Goal: Information Seeking & Learning: Learn about a topic

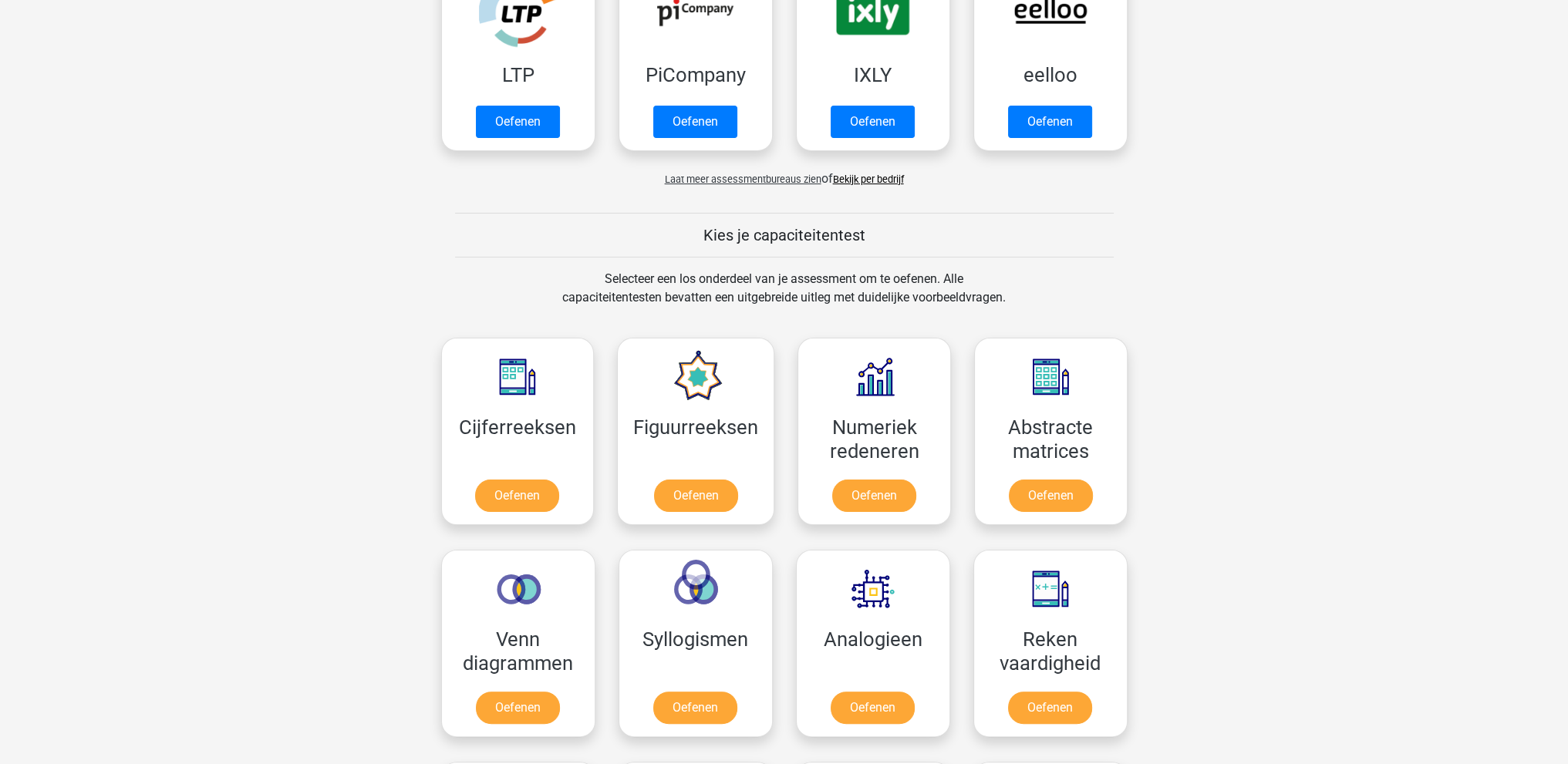
scroll to position [617, 0]
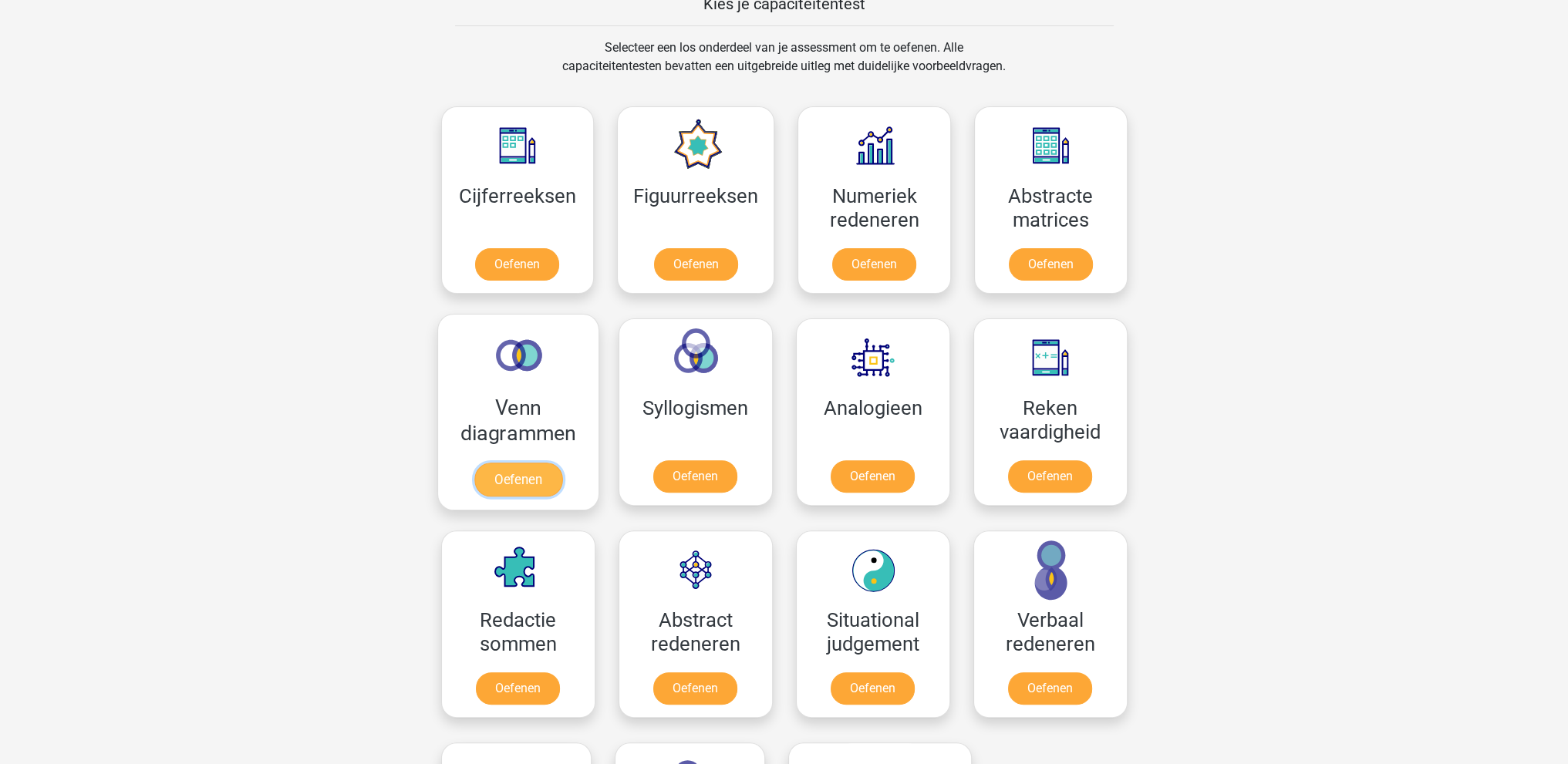
click at [534, 471] on link "Oefenen" at bounding box center [517, 479] width 88 height 34
click at [1060, 266] on link "Oefenen" at bounding box center [1050, 267] width 88 height 34
click at [539, 462] on link "Oefenen" at bounding box center [517, 479] width 88 height 34
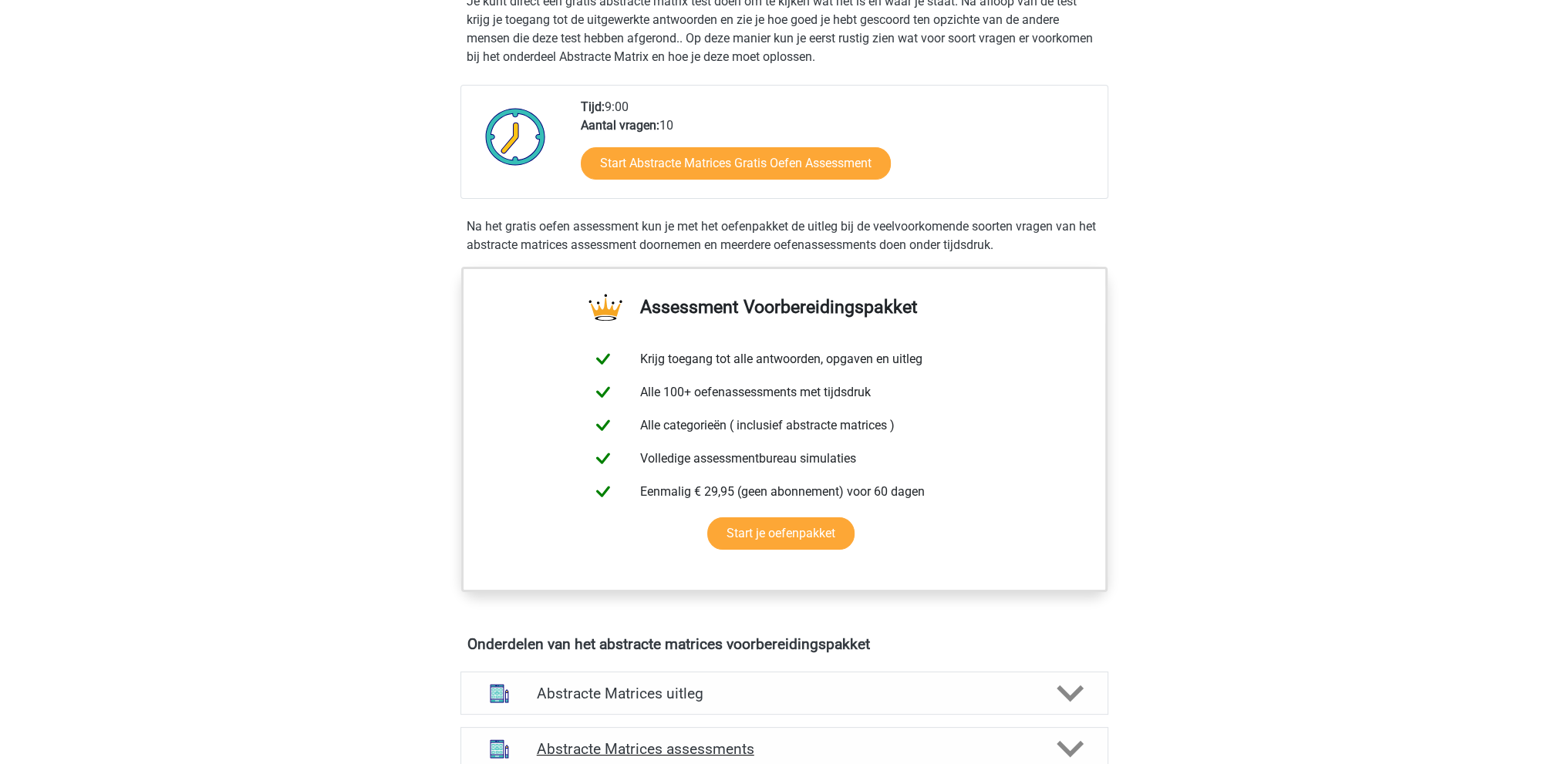
scroll to position [77, 0]
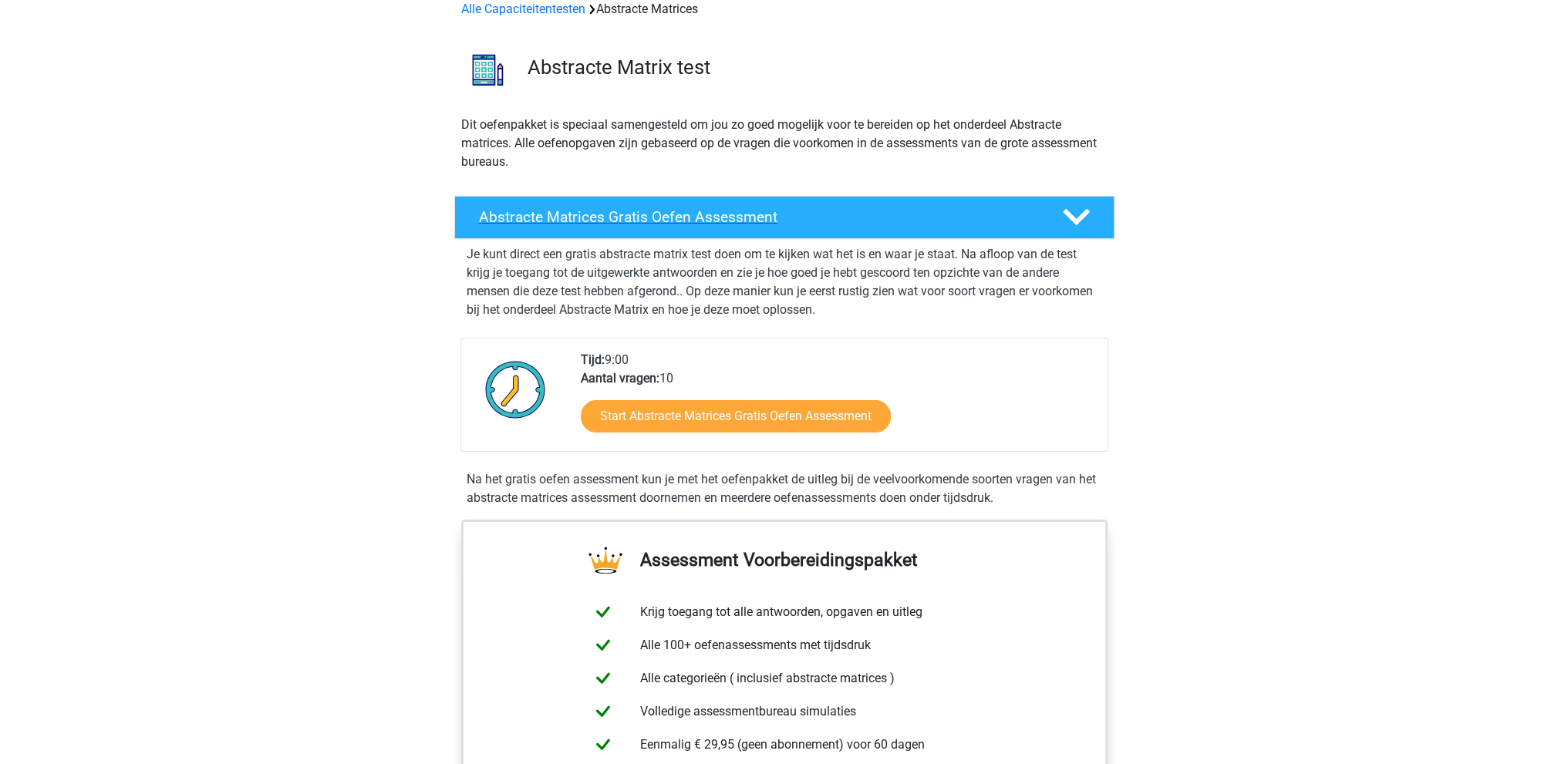
click at [1072, 223] on icon at bounding box center [1076, 216] width 27 height 27
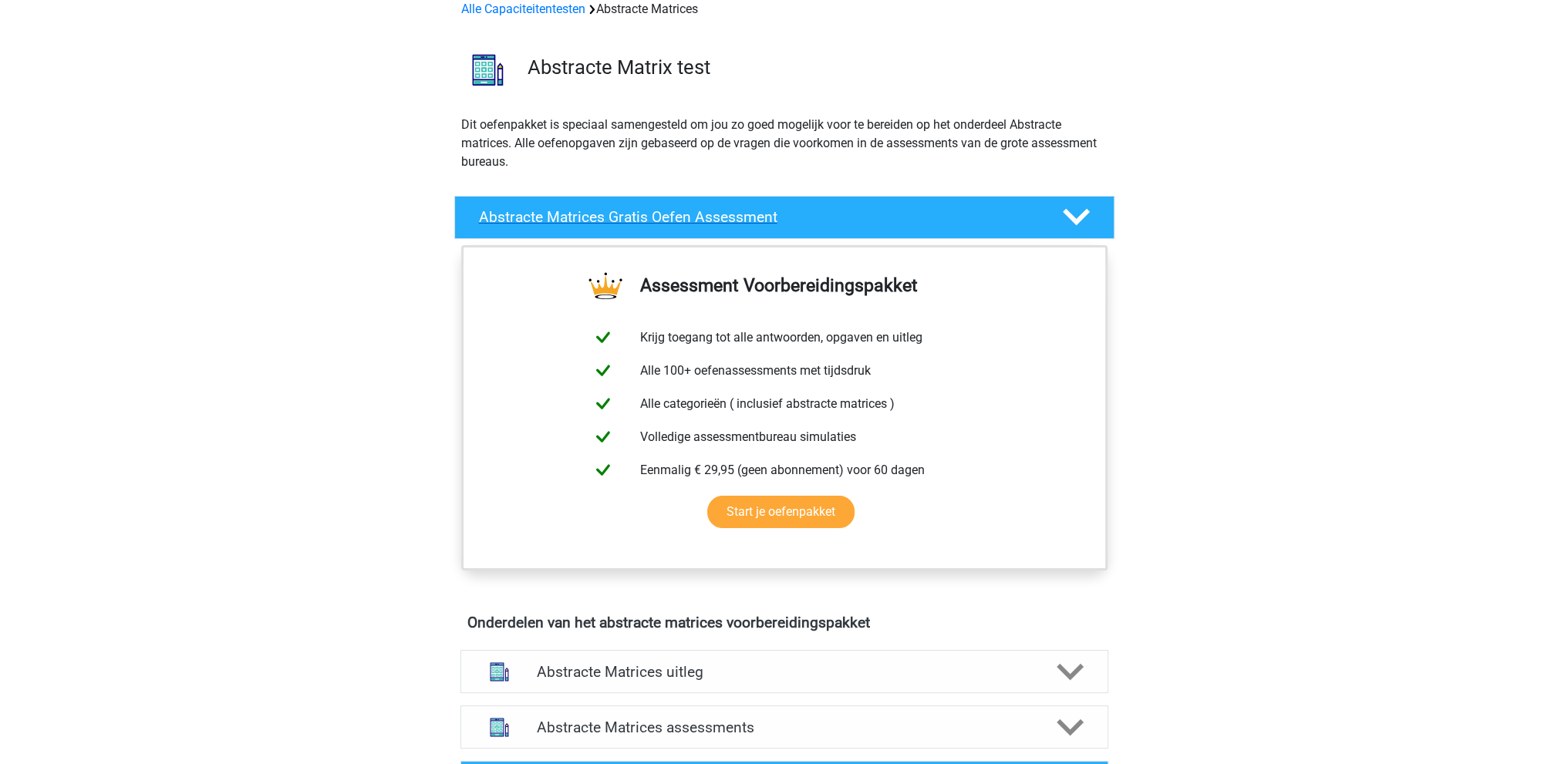
click at [1073, 222] on polygon at bounding box center [1076, 217] width 27 height 17
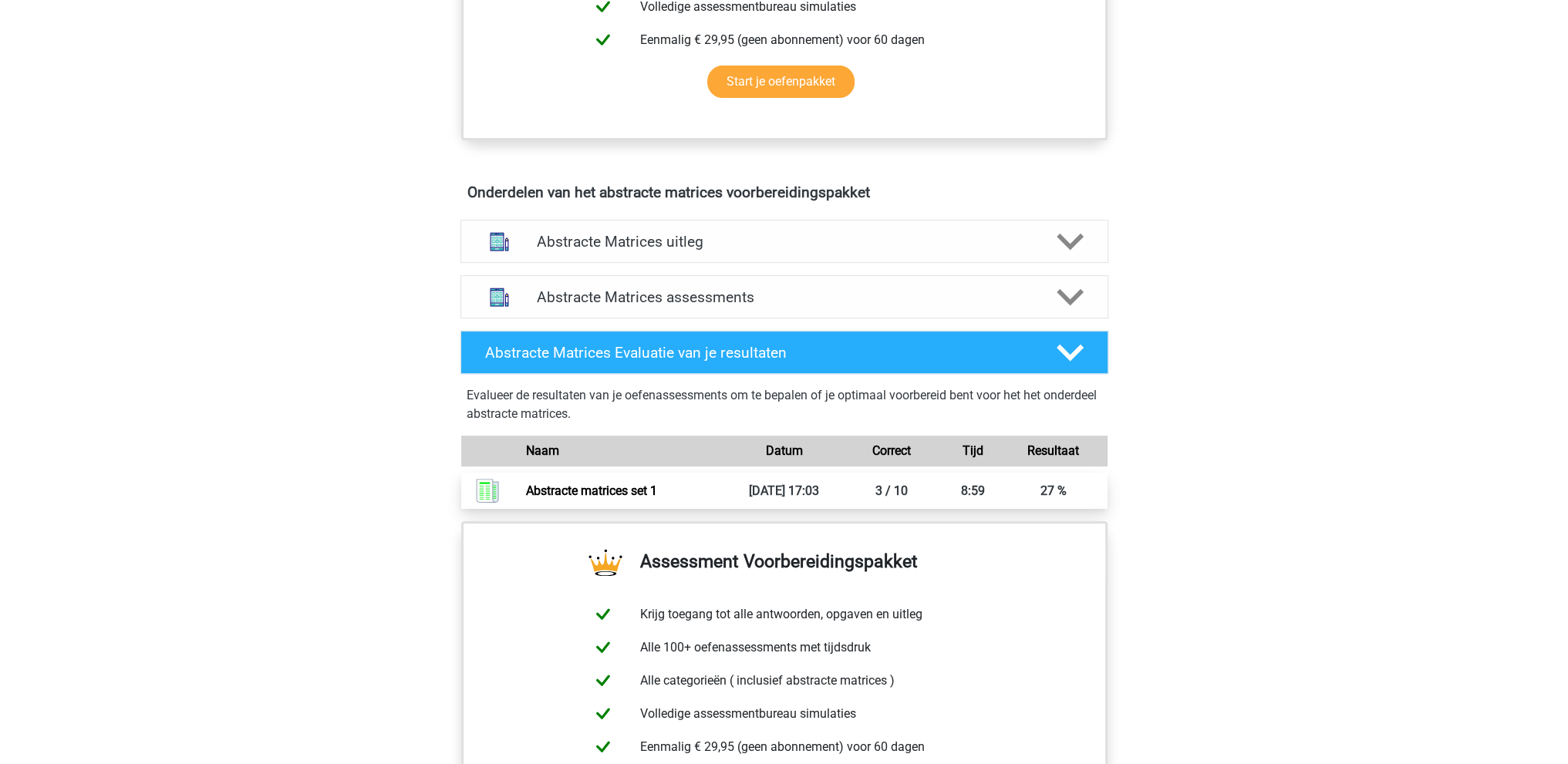
scroll to position [925, 0]
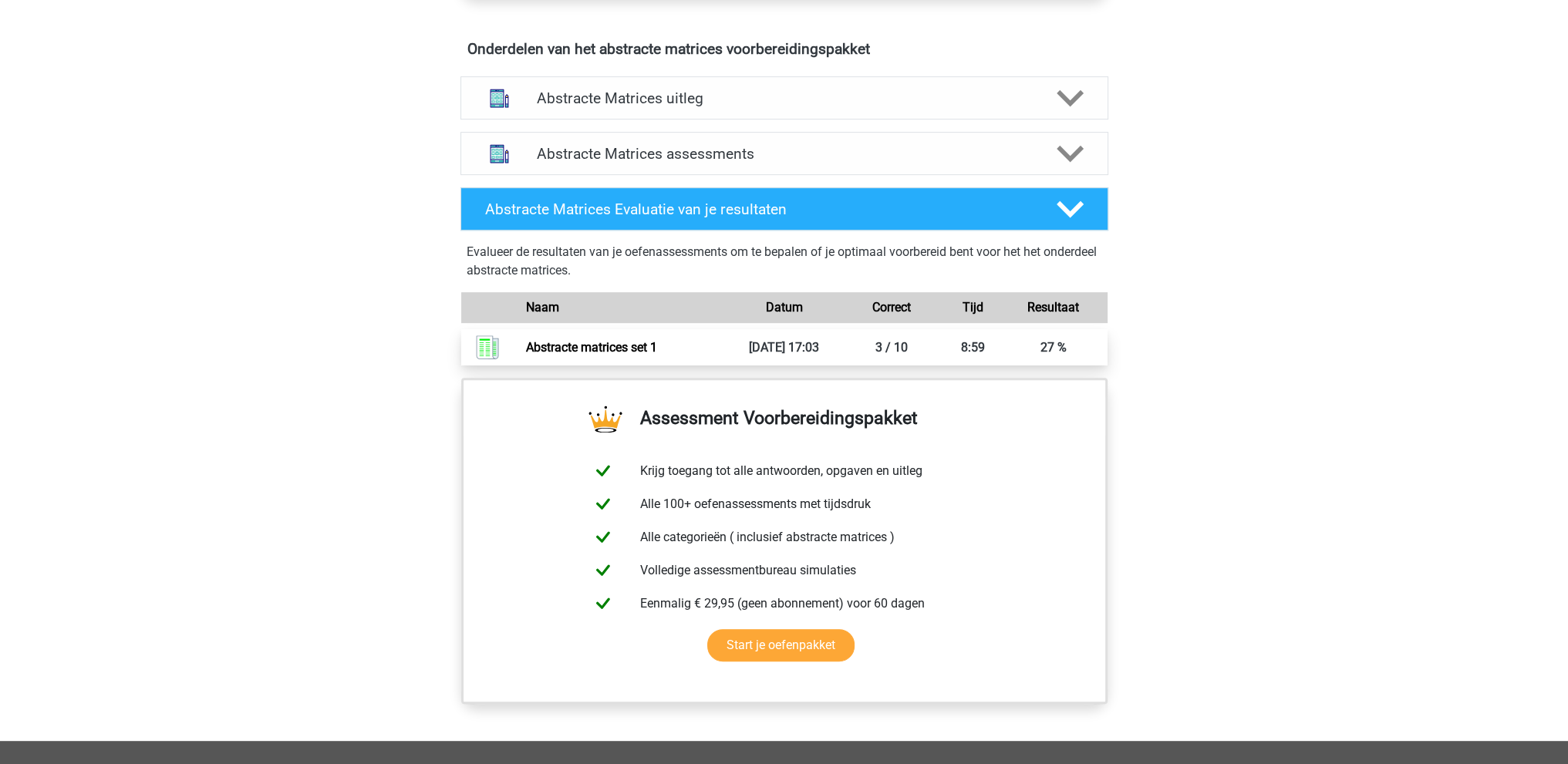
click at [623, 340] on link "Abstracte matrices set 1" at bounding box center [591, 348] width 131 height 15
click at [1073, 202] on icon at bounding box center [1069, 209] width 27 height 27
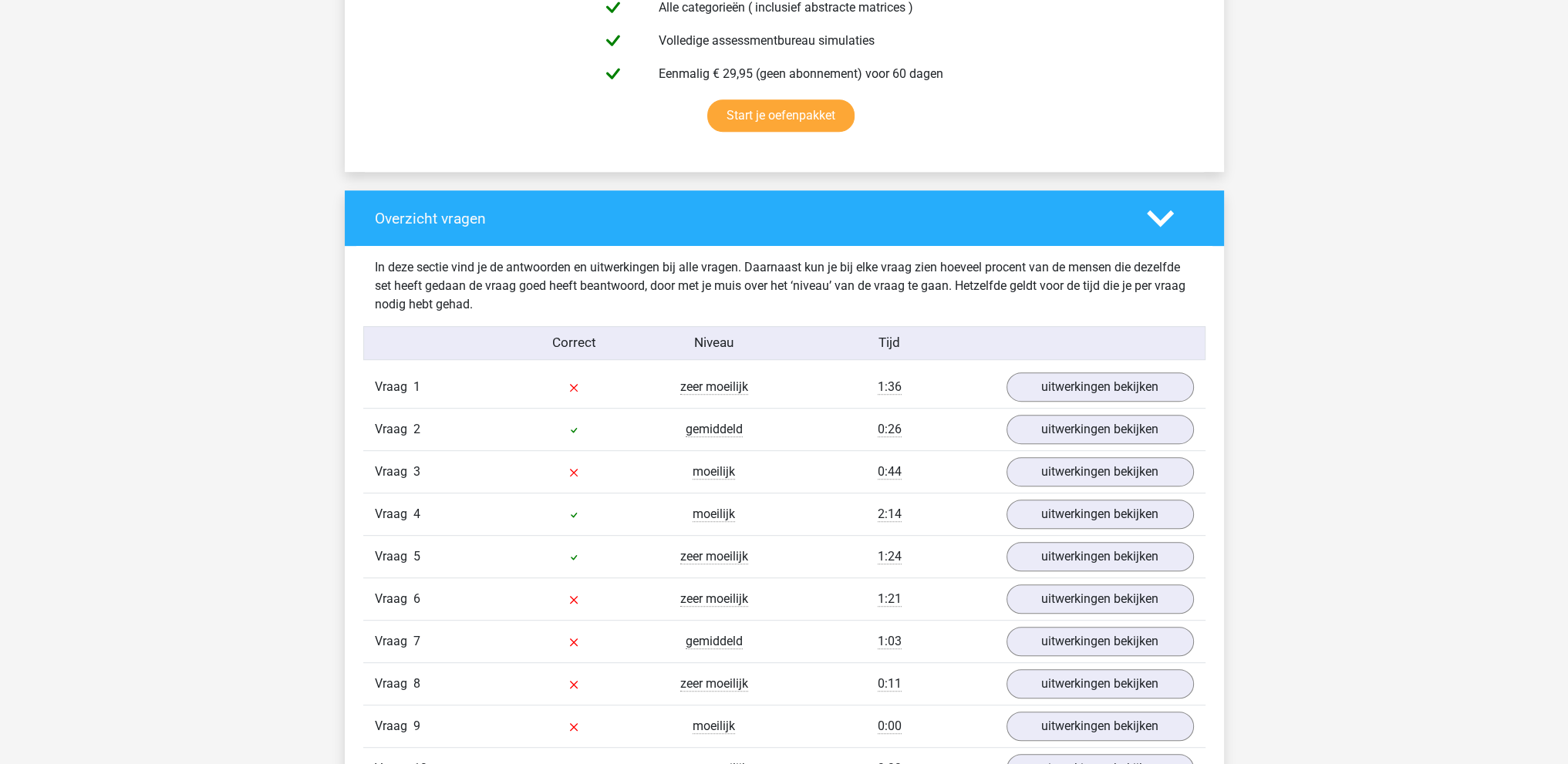
scroll to position [1156, 0]
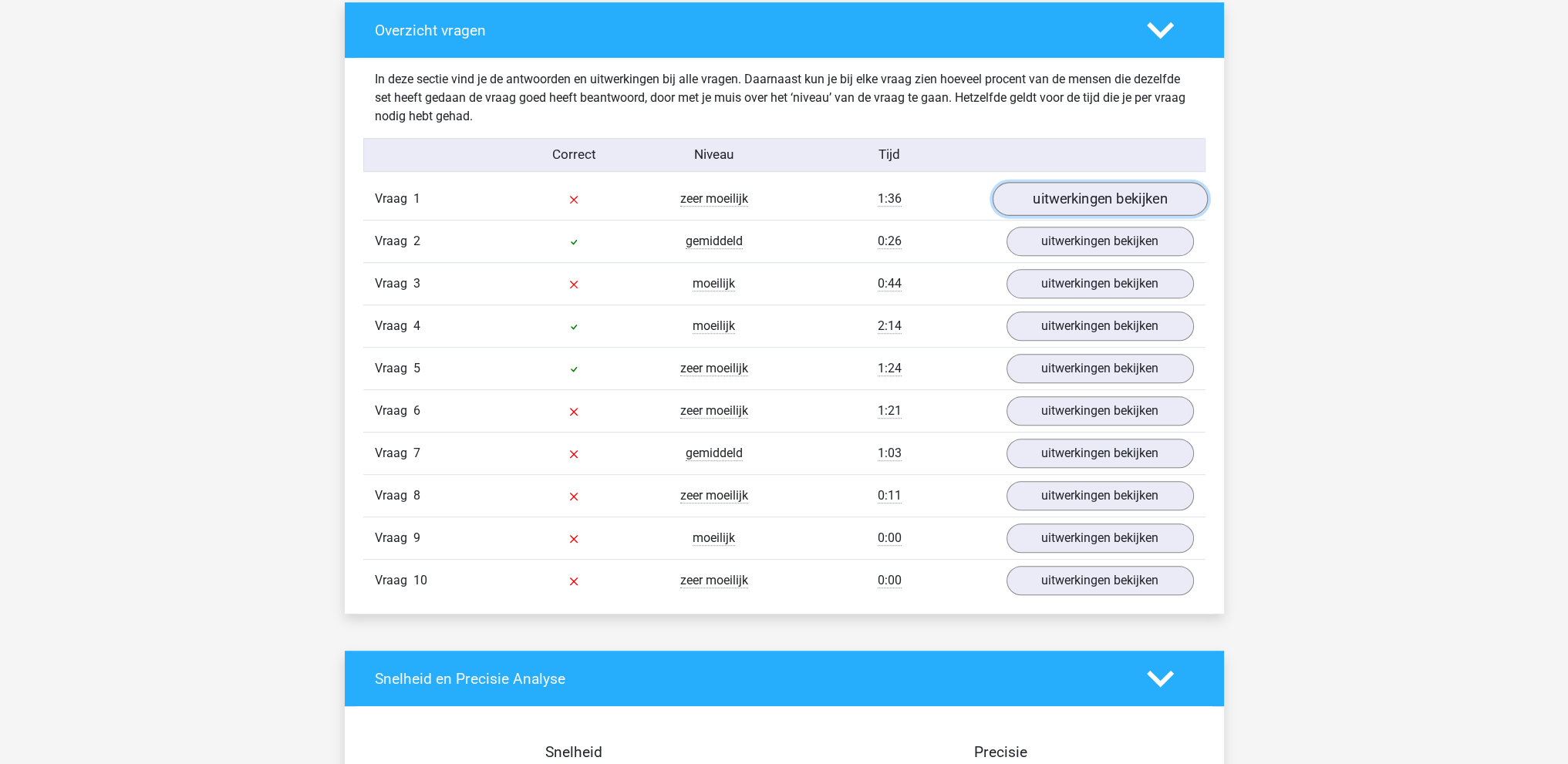
click at [1123, 193] on link "uitwerkingen bekijken" at bounding box center [1099, 199] width 216 height 34
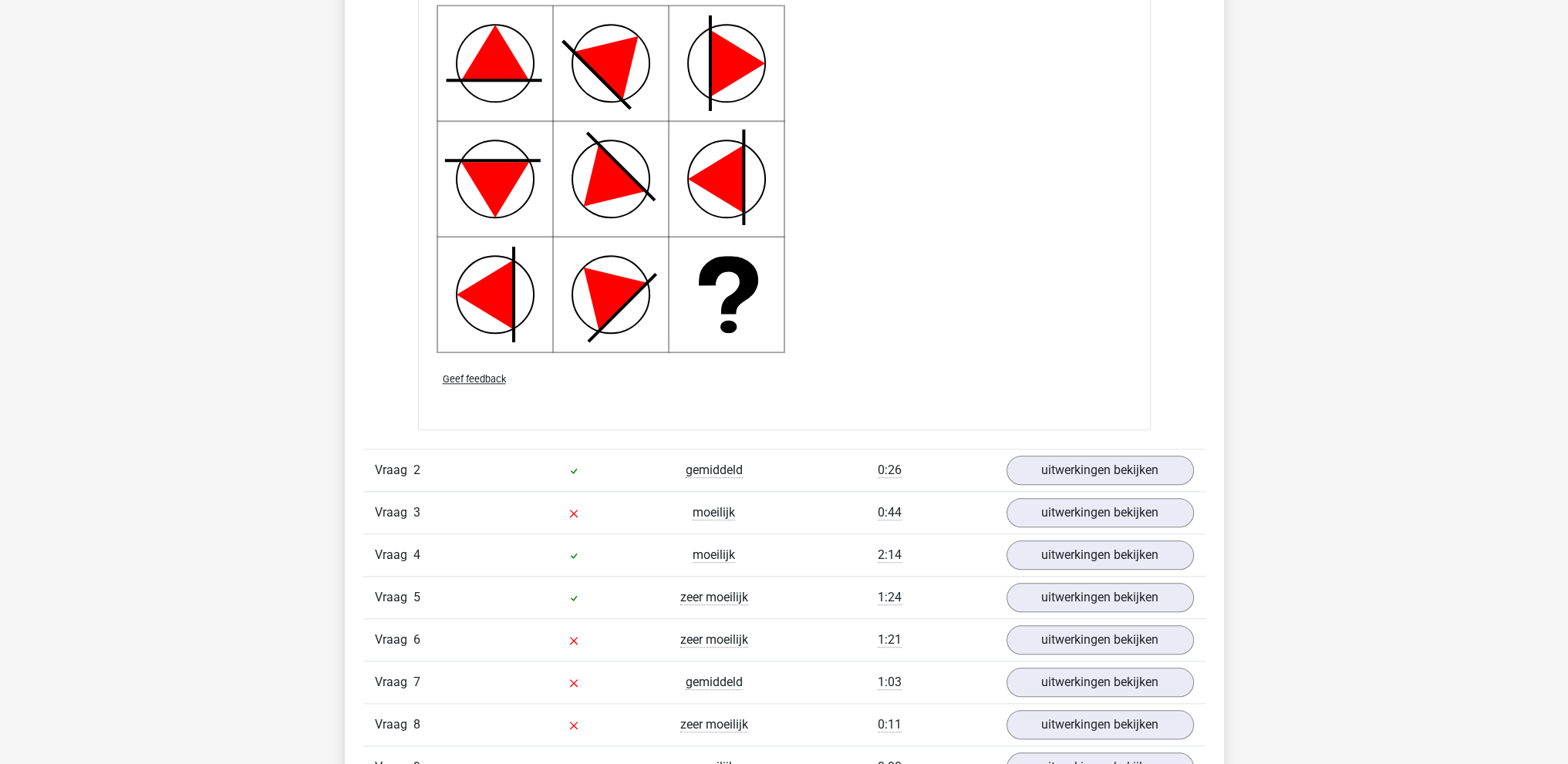
scroll to position [2082, 0]
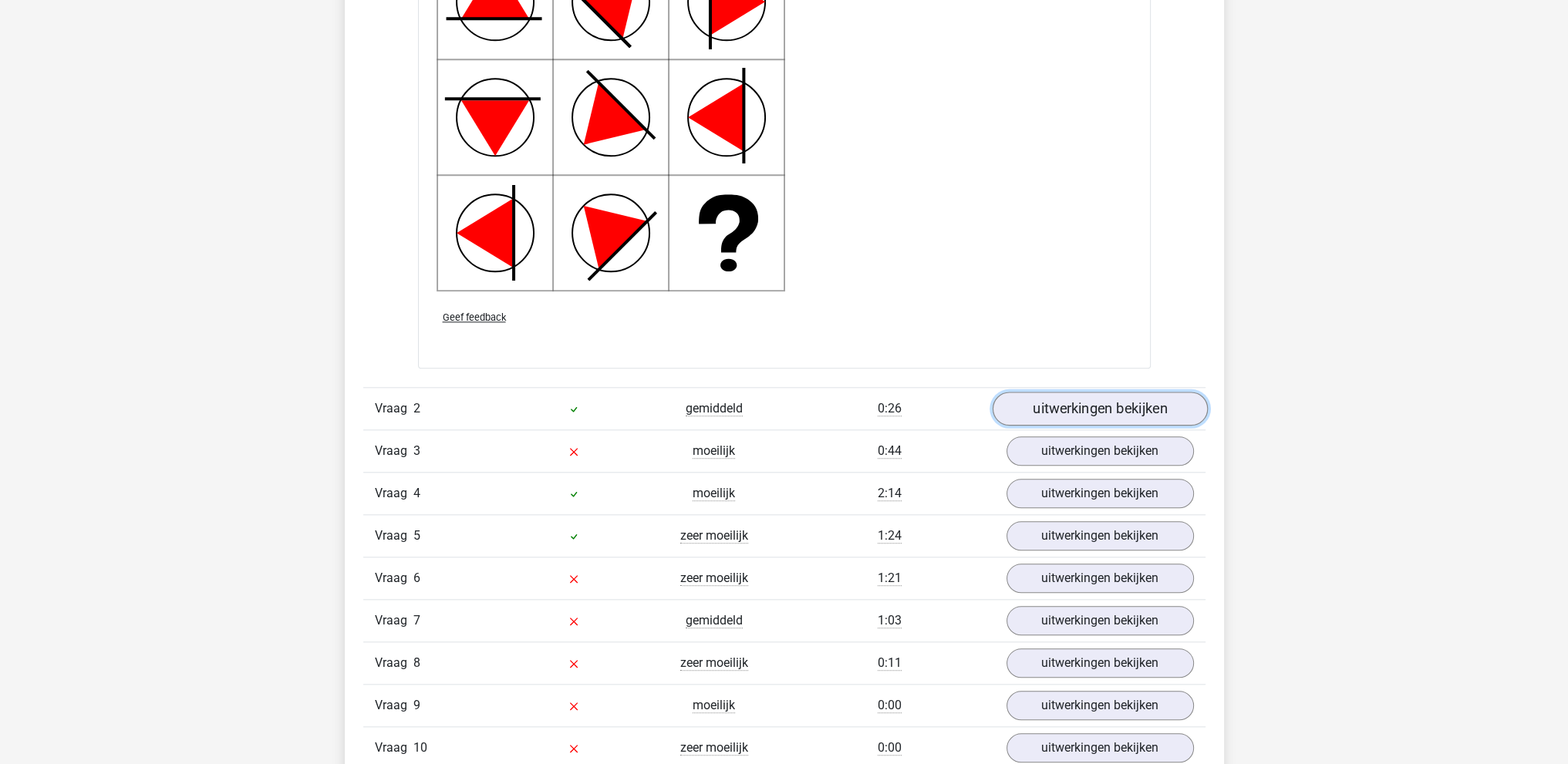
click at [1093, 408] on link "uitwerkingen bekijken" at bounding box center [1099, 408] width 216 height 34
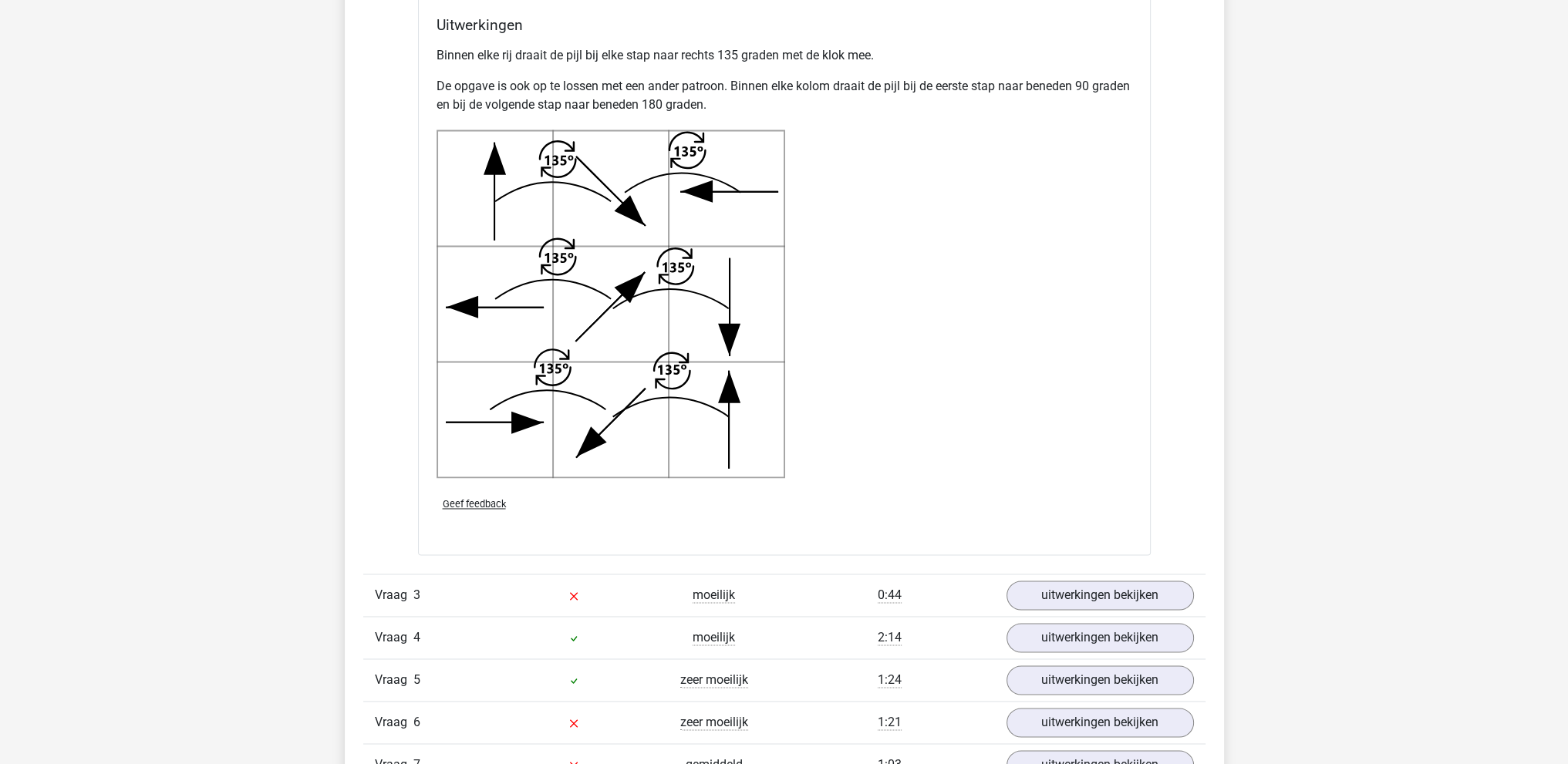
scroll to position [3161, 0]
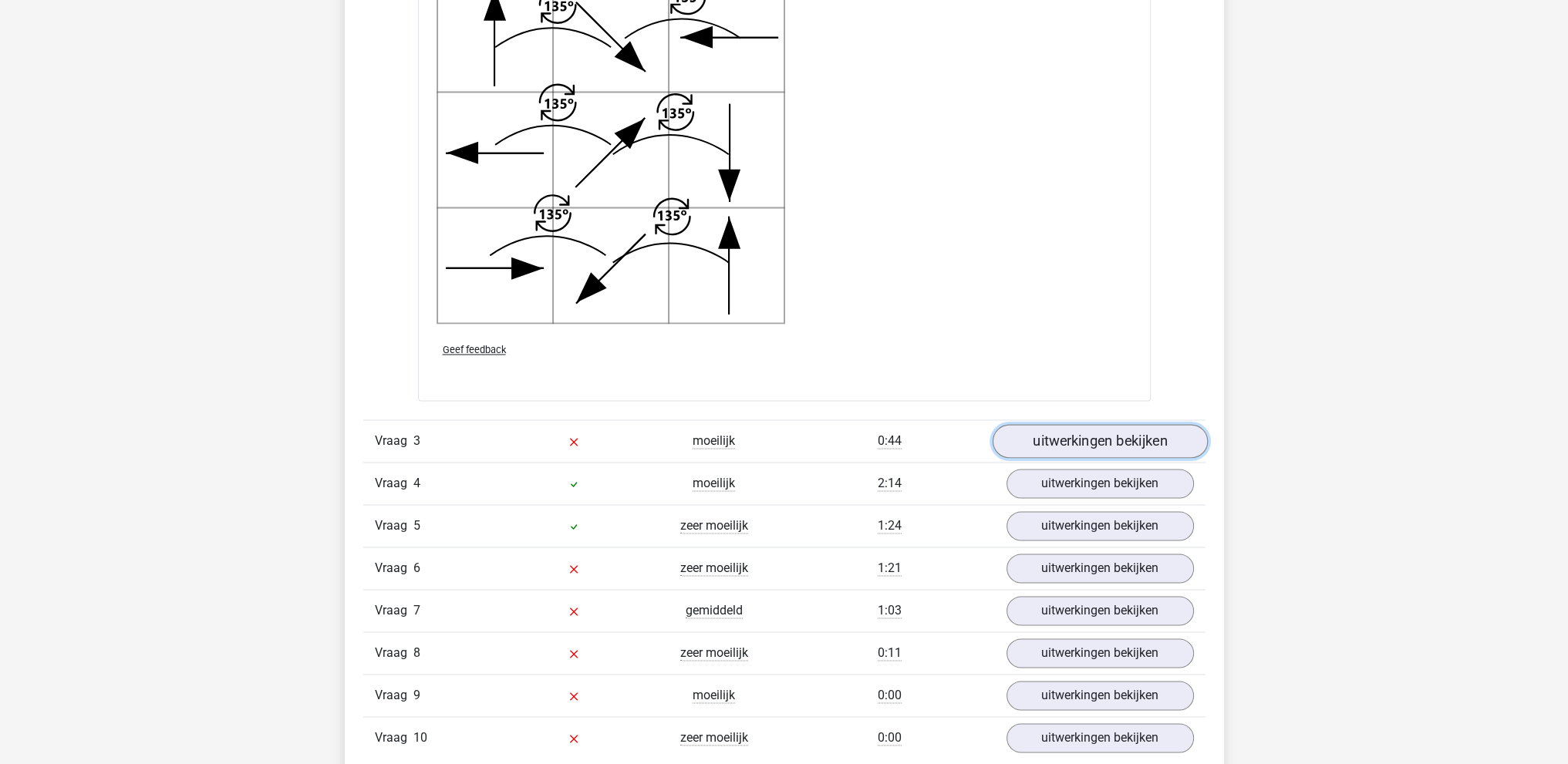
click at [1084, 436] on link "uitwerkingen bekijken" at bounding box center [1099, 440] width 216 height 34
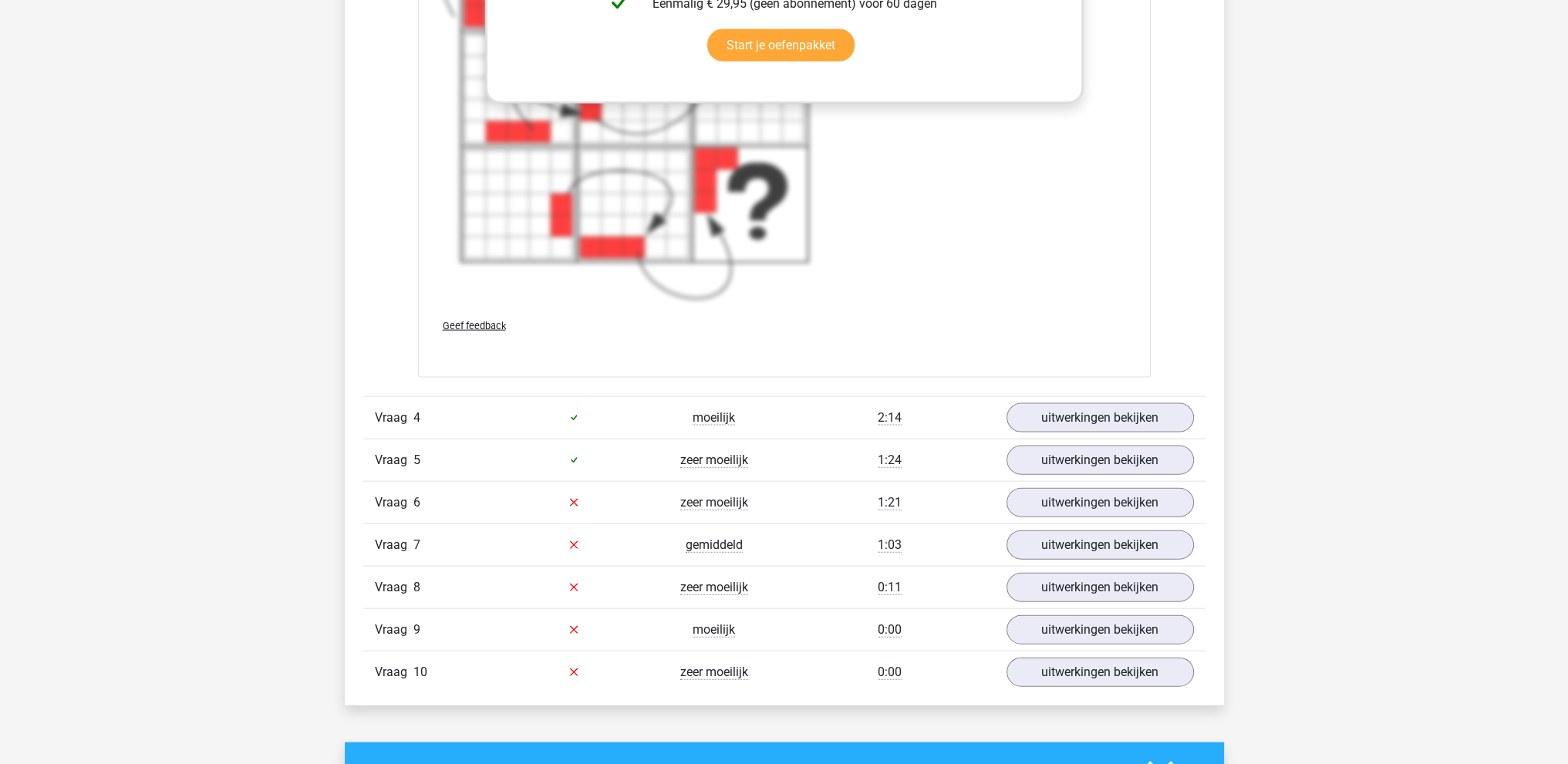
scroll to position [4549, 0]
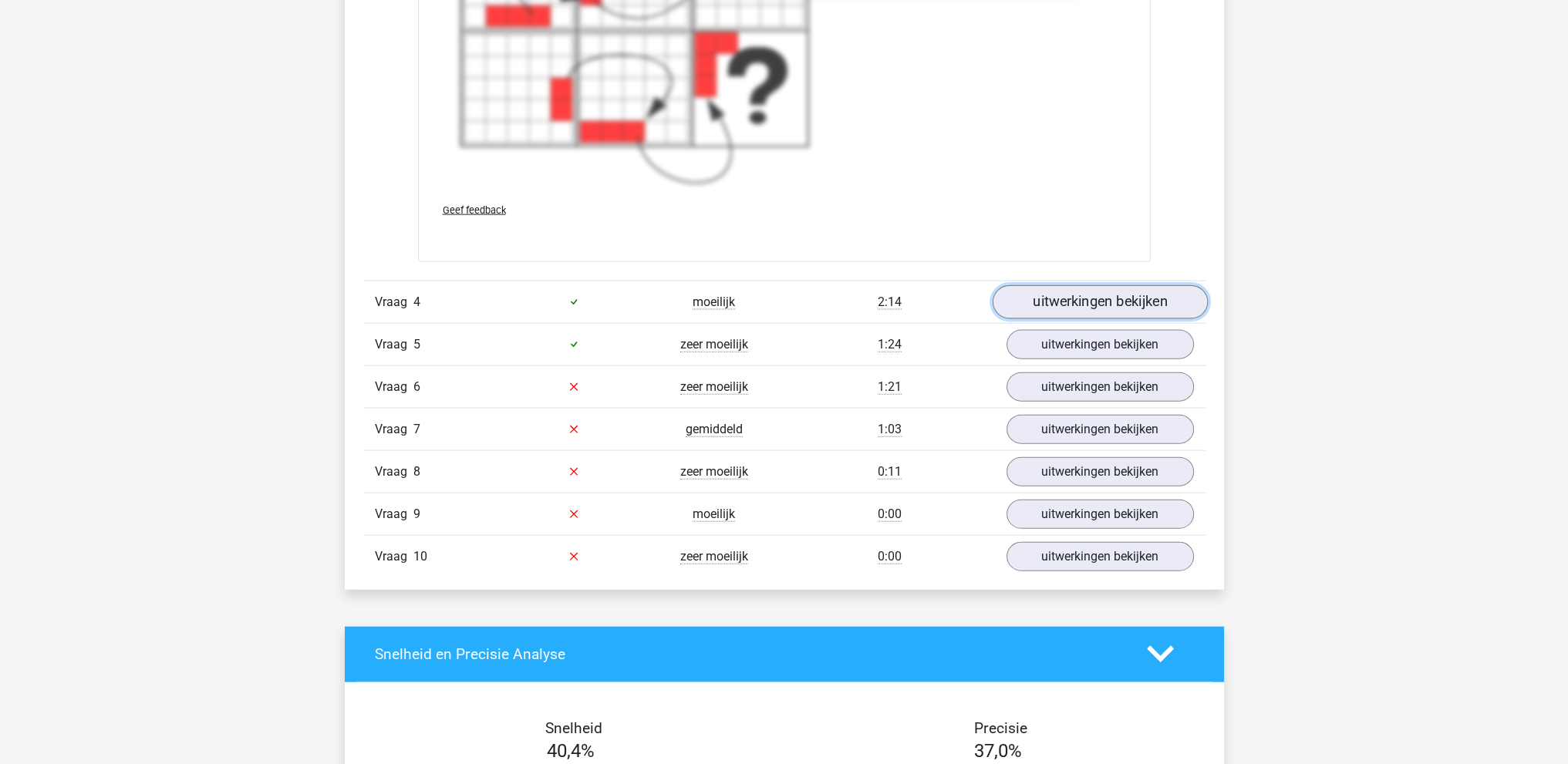
click at [1049, 302] on link "uitwerkingen bekijken" at bounding box center [1099, 302] width 216 height 34
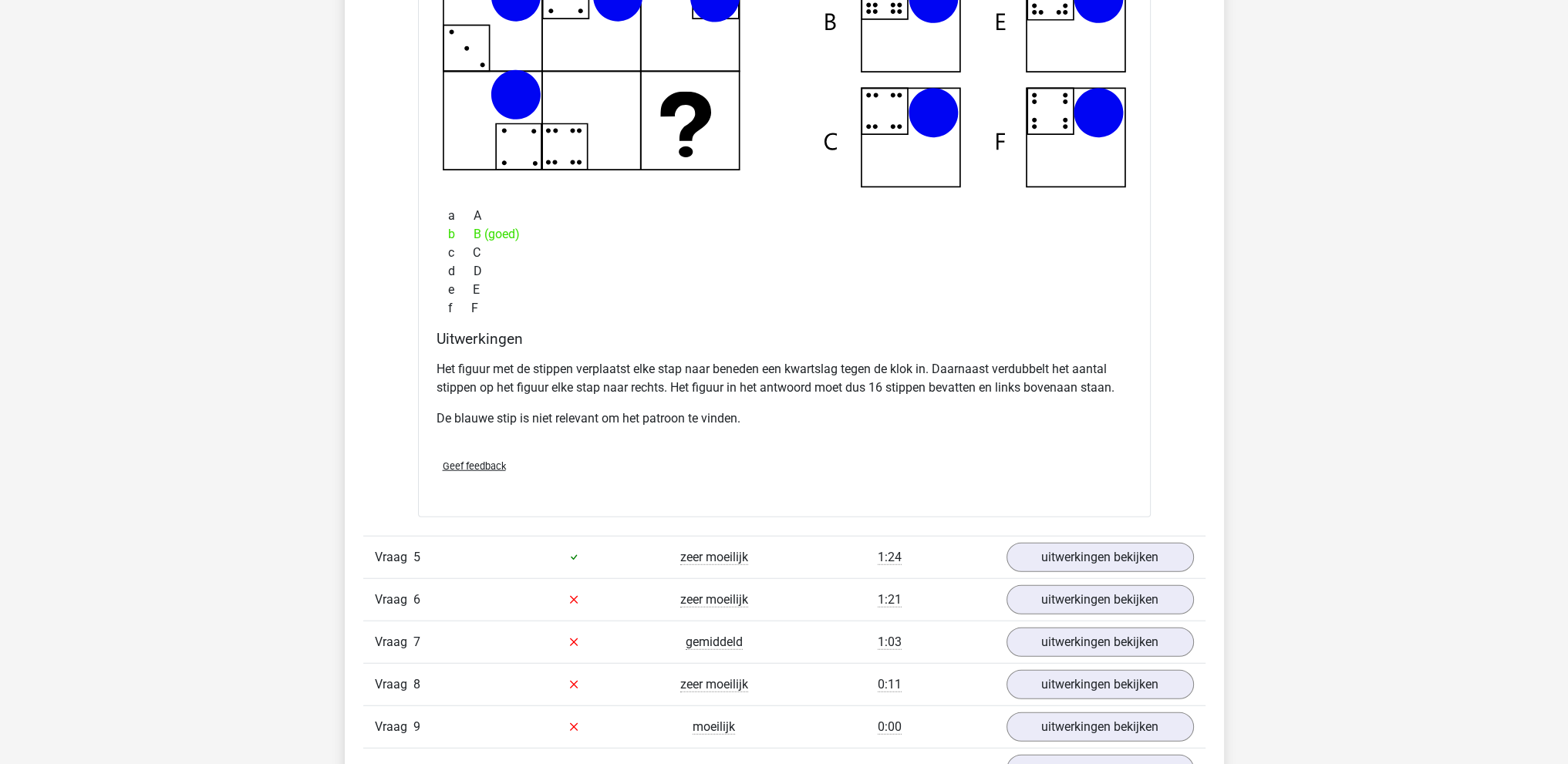
scroll to position [5166, 0]
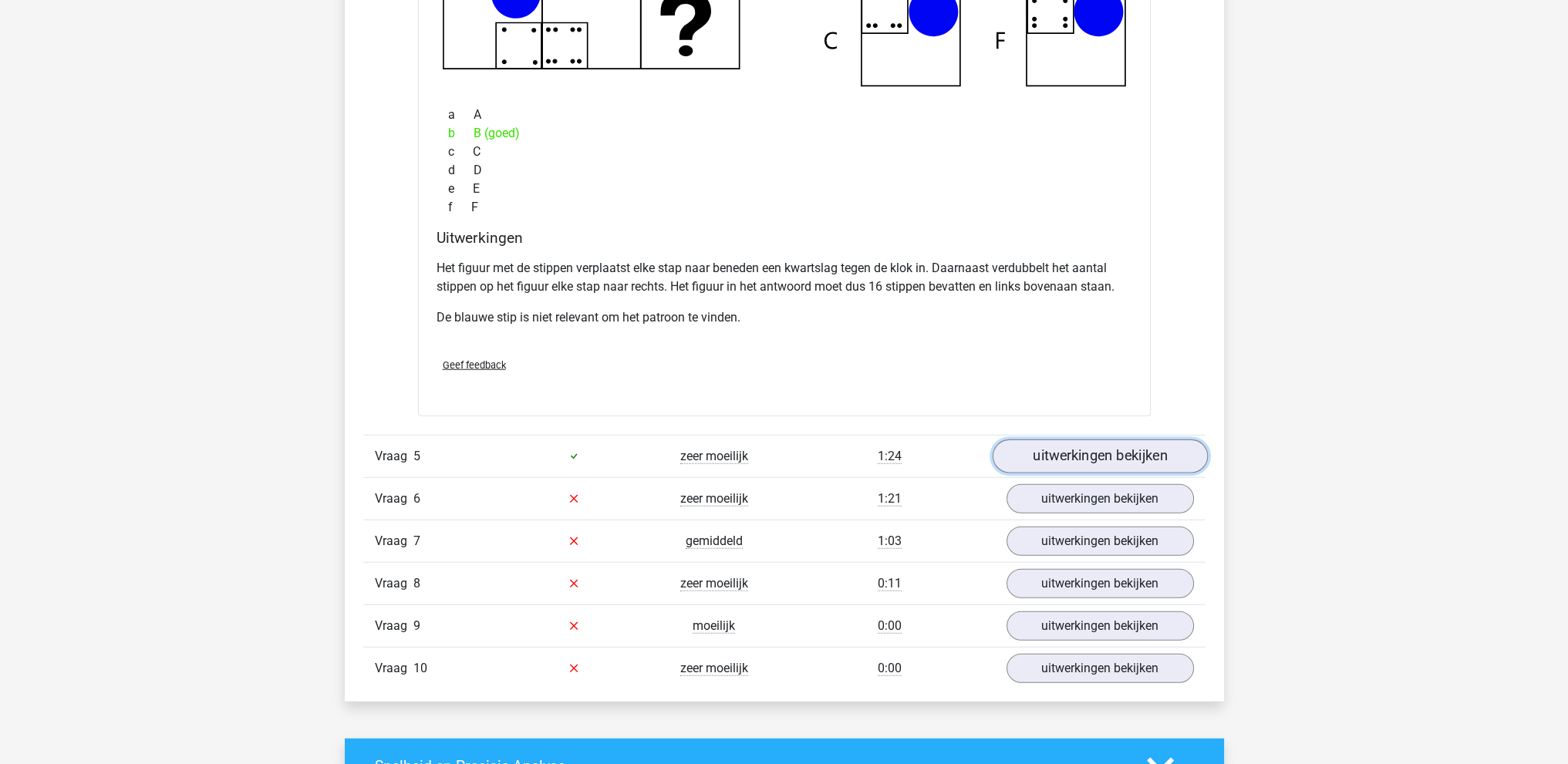
click at [1090, 450] on link "uitwerkingen bekijken" at bounding box center [1099, 456] width 216 height 34
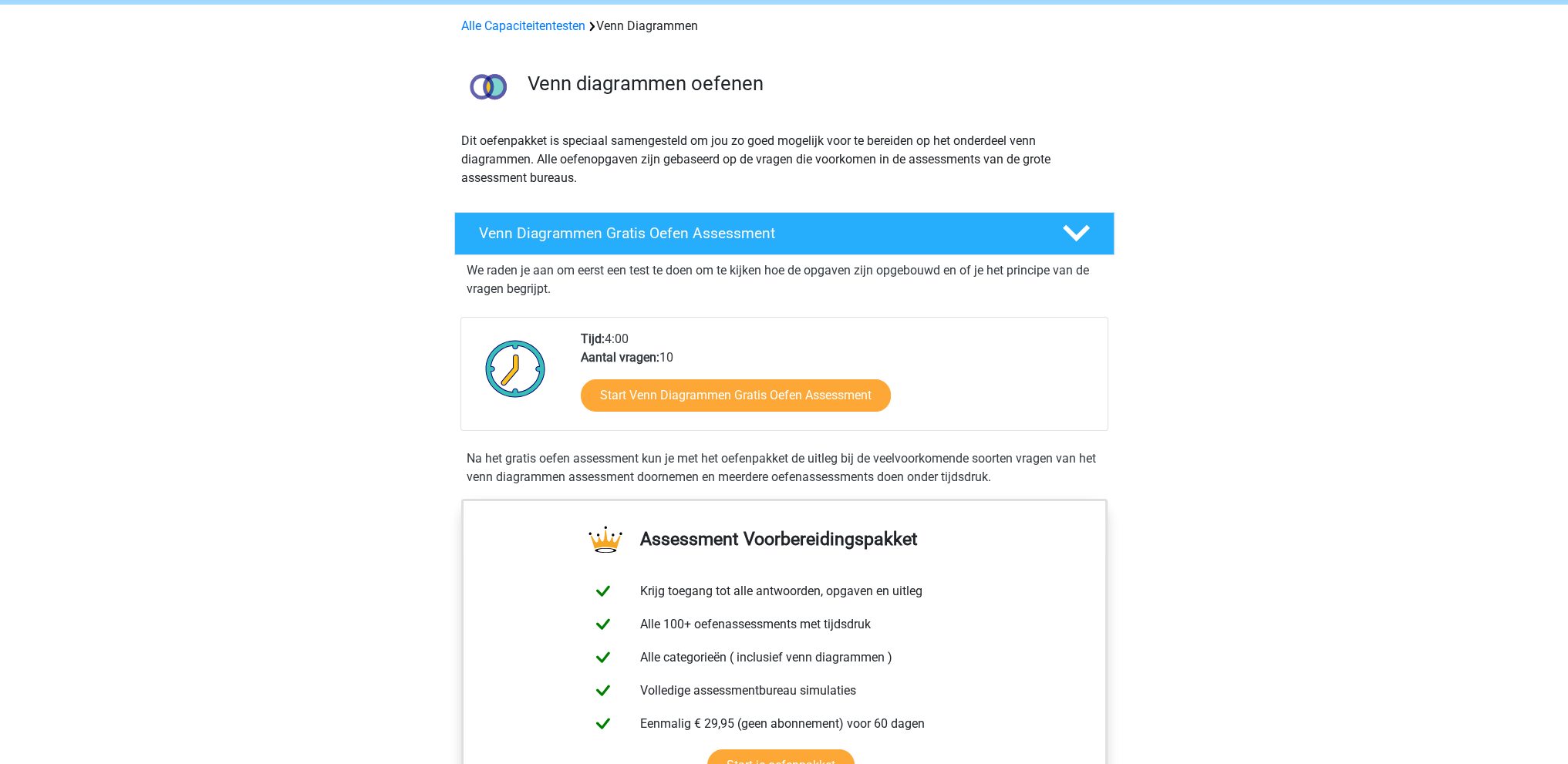
scroll to position [154, 0]
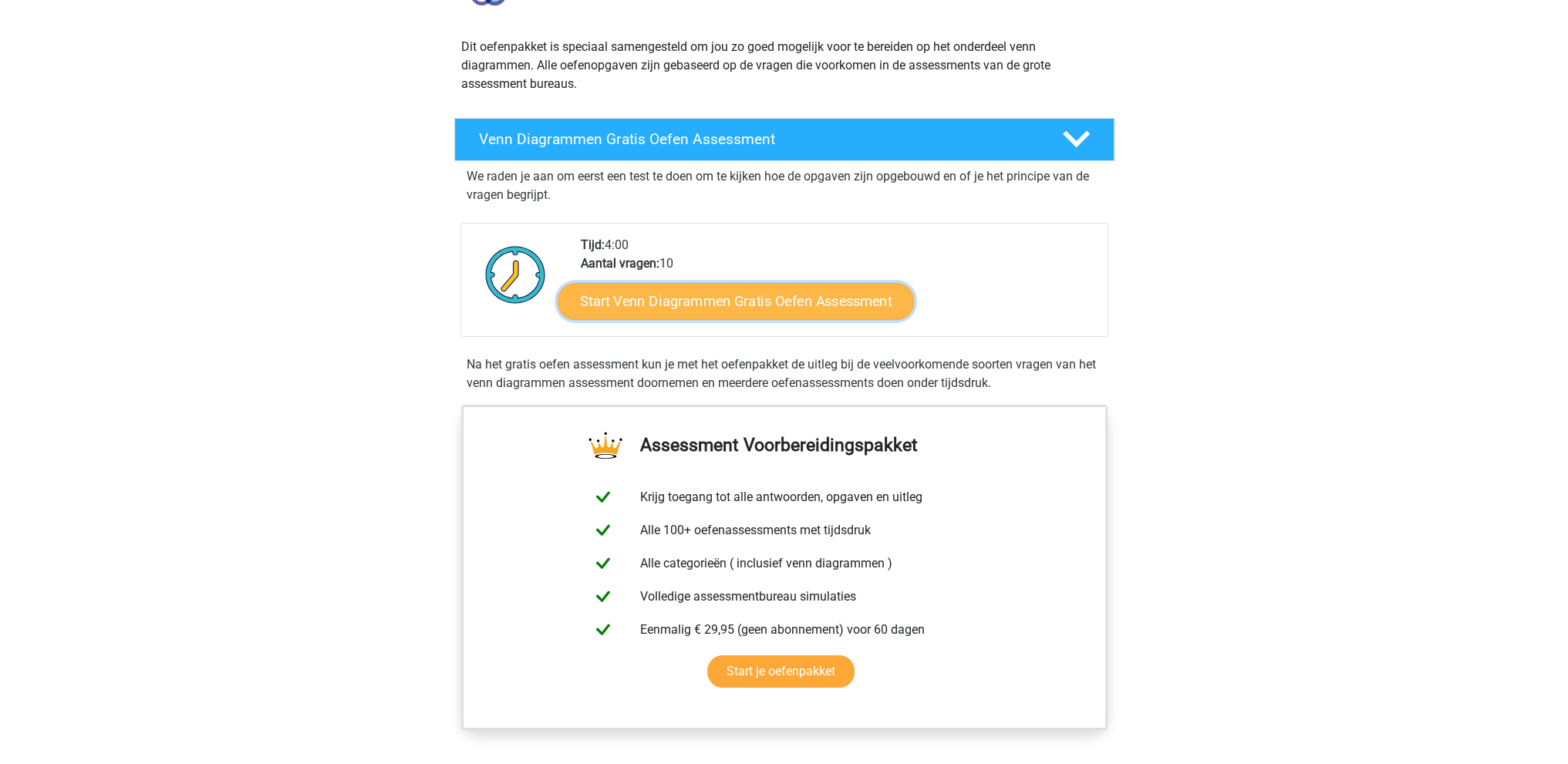
click at [732, 302] on link "Start Venn Diagrammen Gratis Oefen Assessment" at bounding box center [735, 302] width 356 height 37
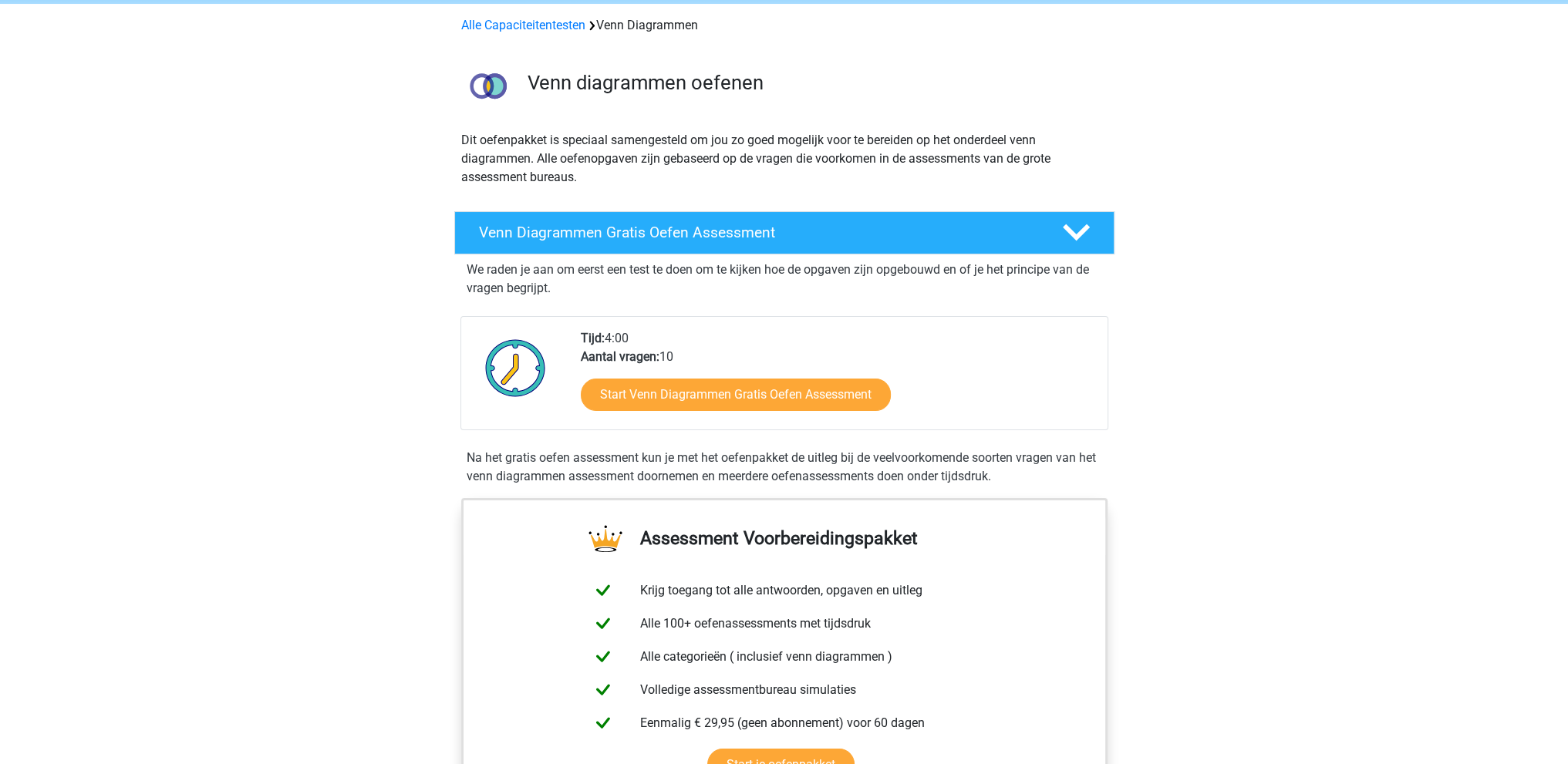
scroll to position [0, 0]
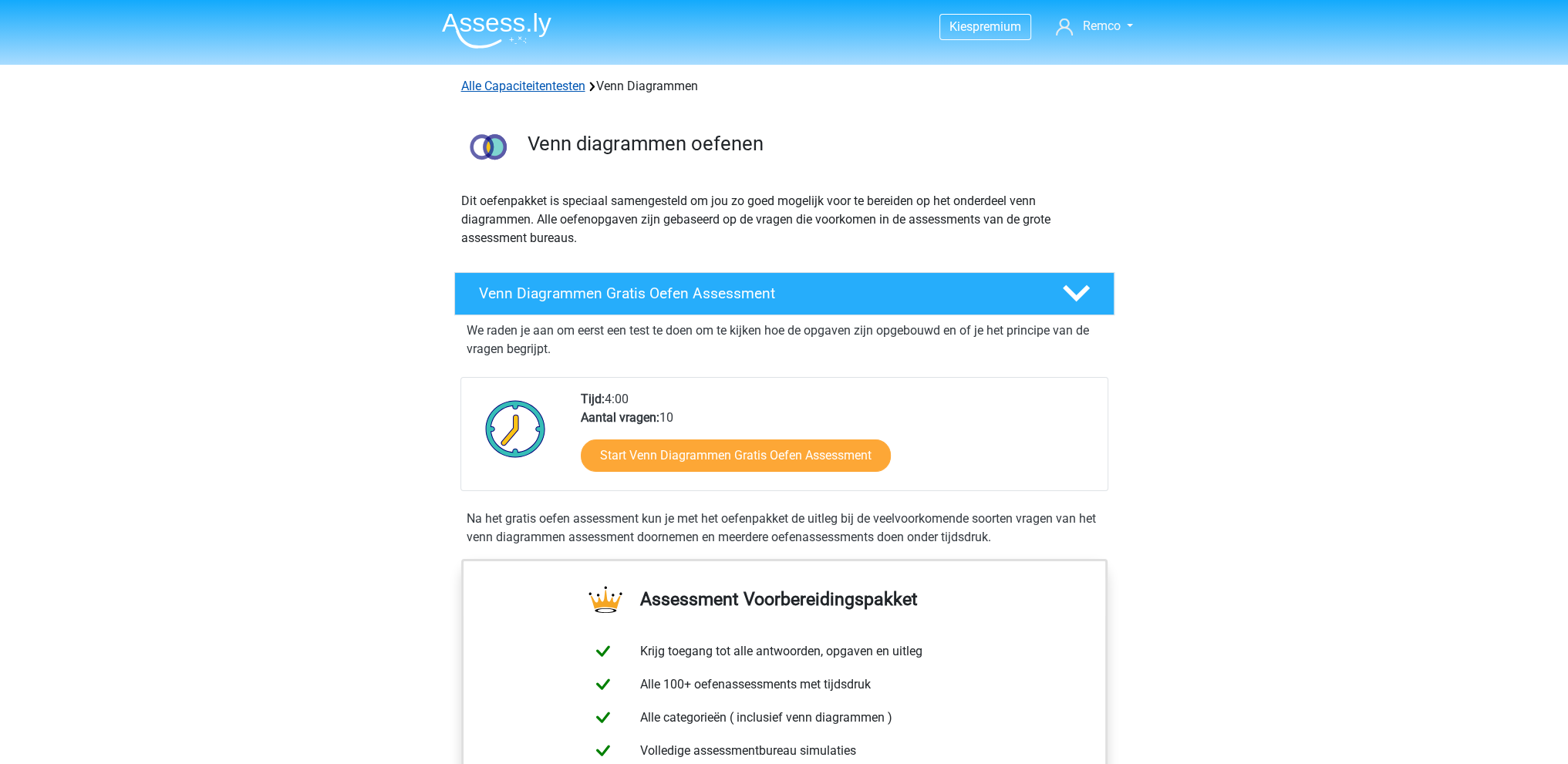
click at [537, 80] on link "Alle Capaciteitentesten" at bounding box center [523, 86] width 124 height 15
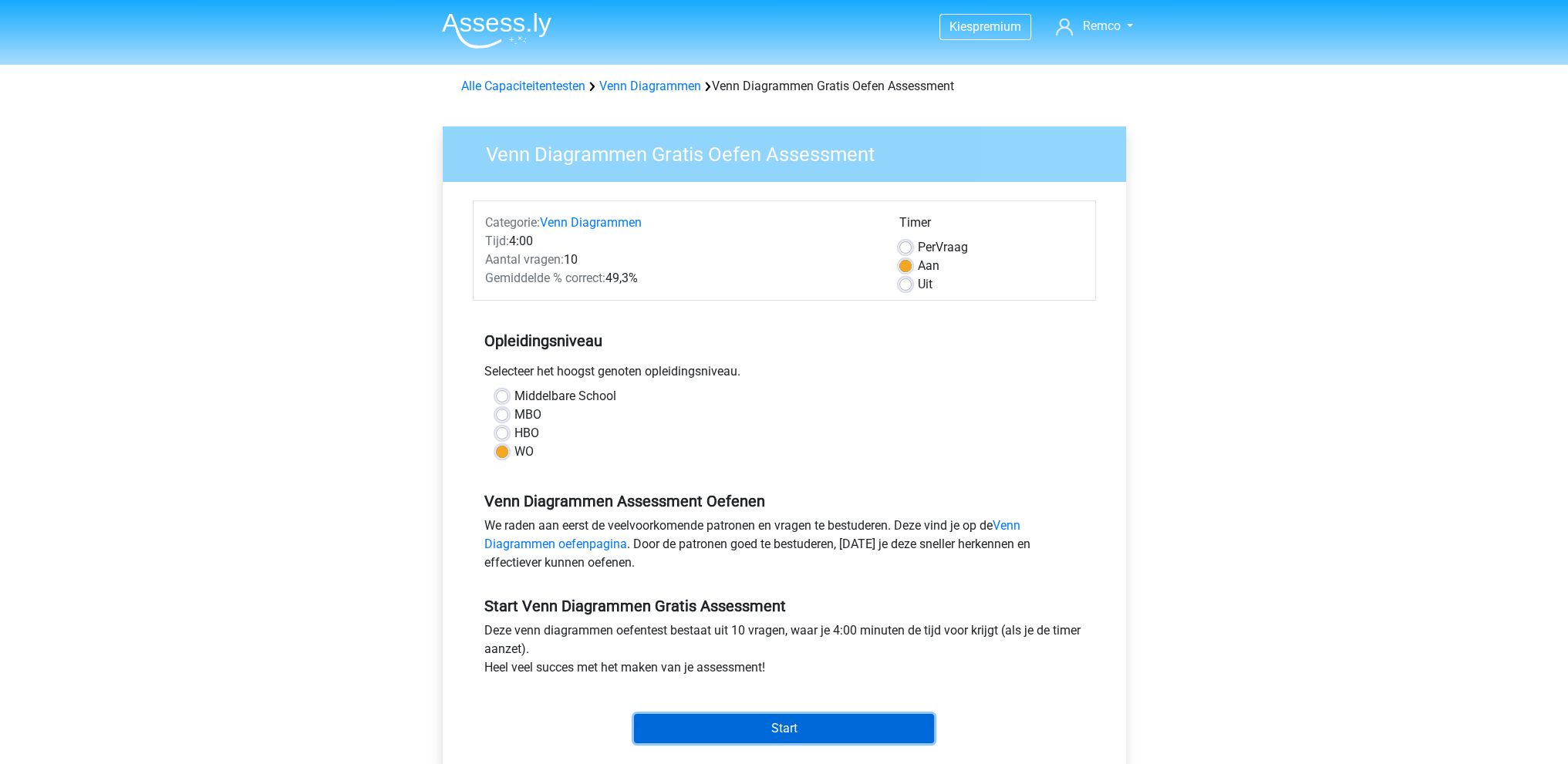
click at [835, 724] on input "Start" at bounding box center [784, 729] width 300 height 30
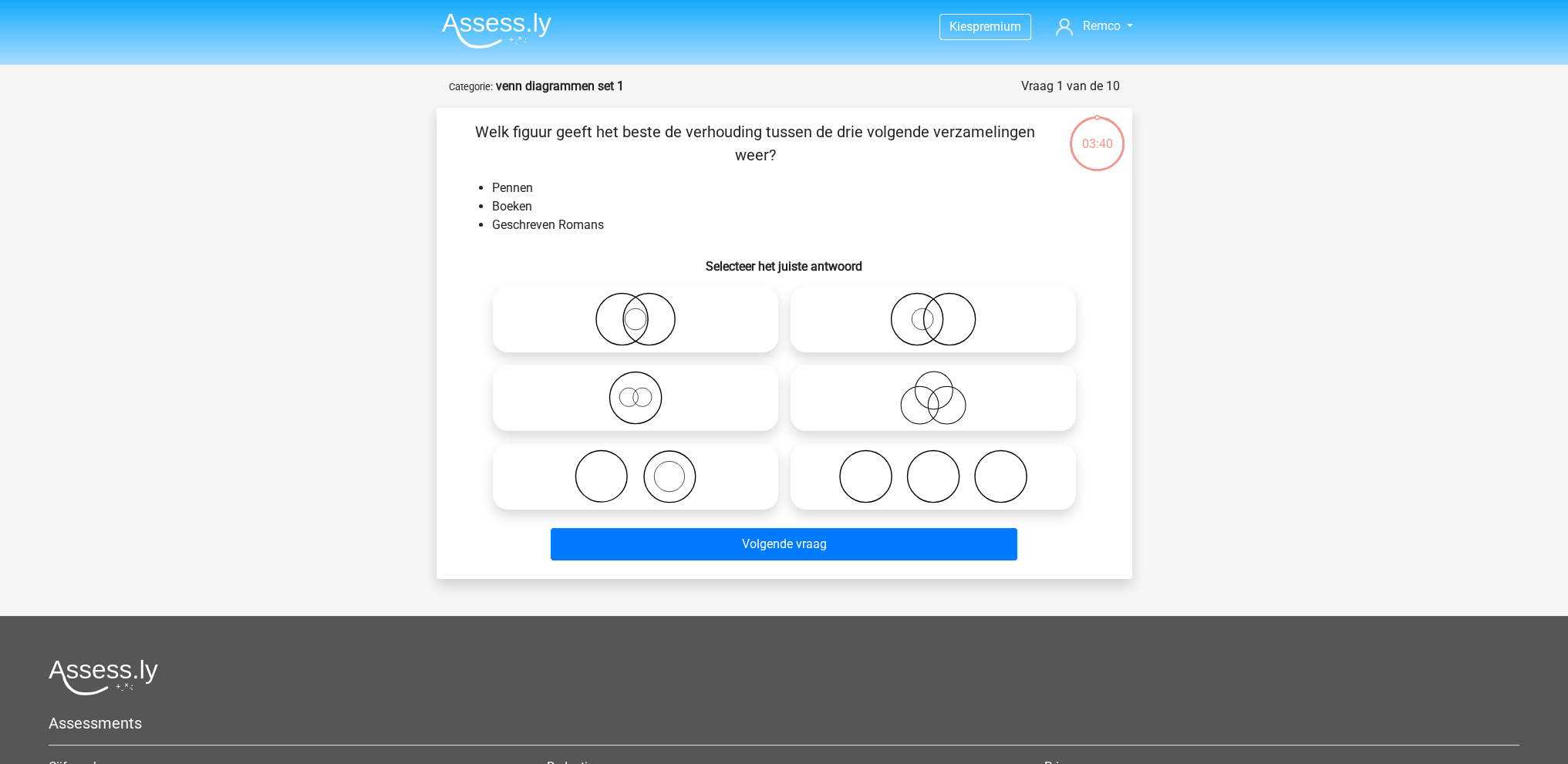
click at [674, 471] on icon at bounding box center [635, 476] width 273 height 54
click at [646, 469] on input "radio" at bounding box center [640, 463] width 10 height 10
radio input "true"
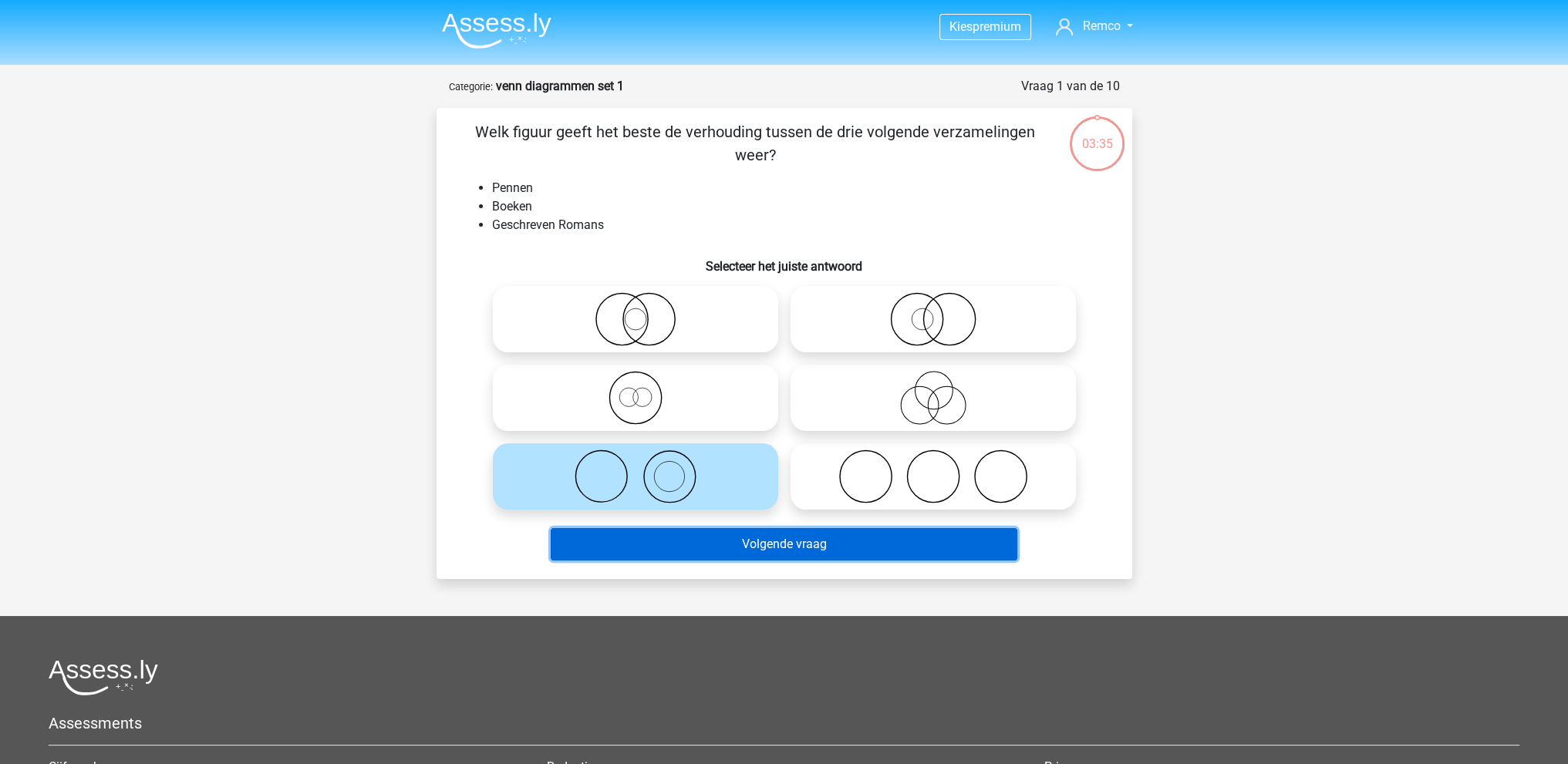
click at [797, 552] on button "Volgende vraag" at bounding box center [784, 544] width 466 height 32
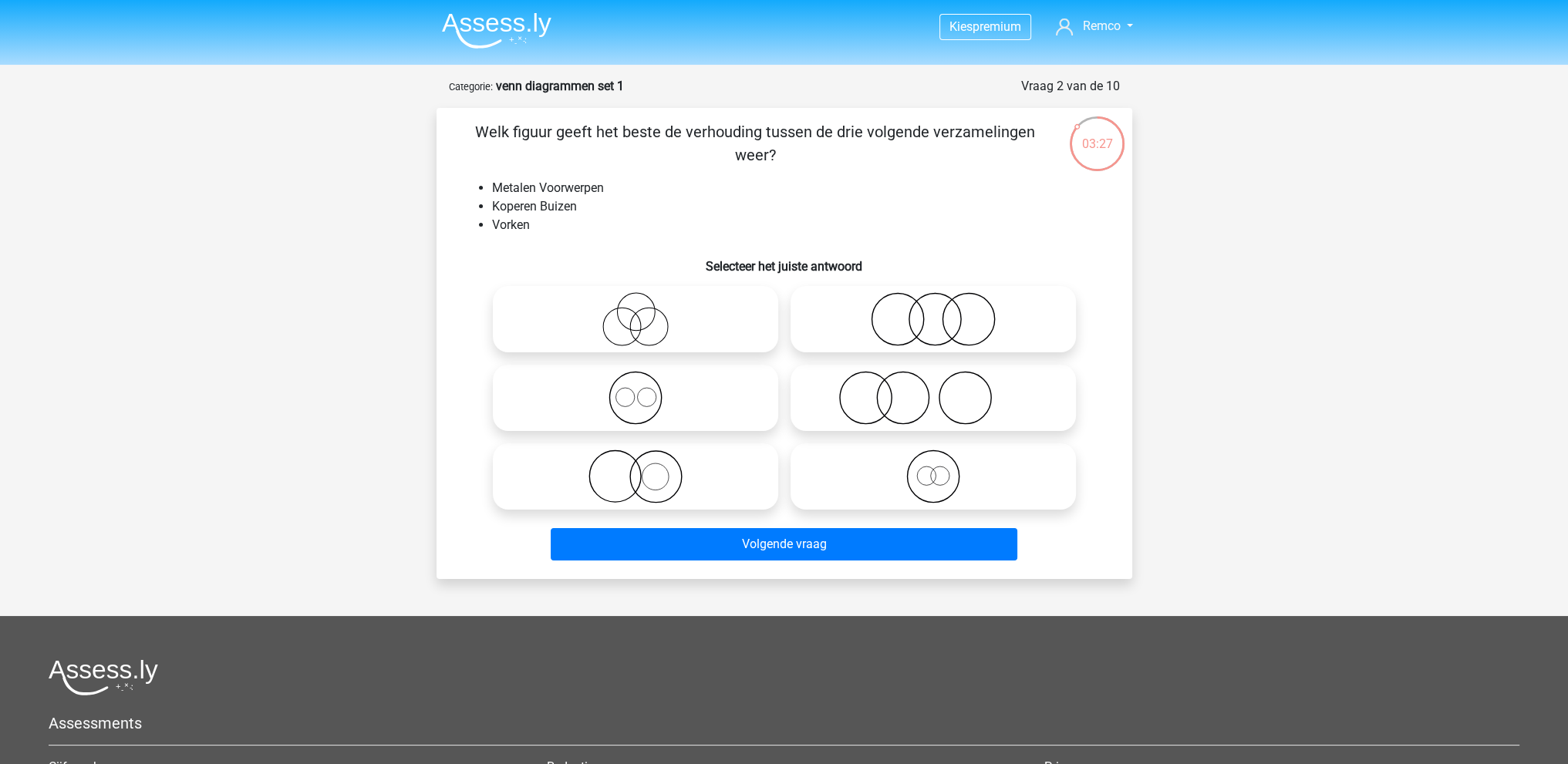
click at [631, 409] on icon at bounding box center [635, 398] width 273 height 54
click at [636, 390] on input "radio" at bounding box center [640, 385] width 10 height 10
radio input "true"
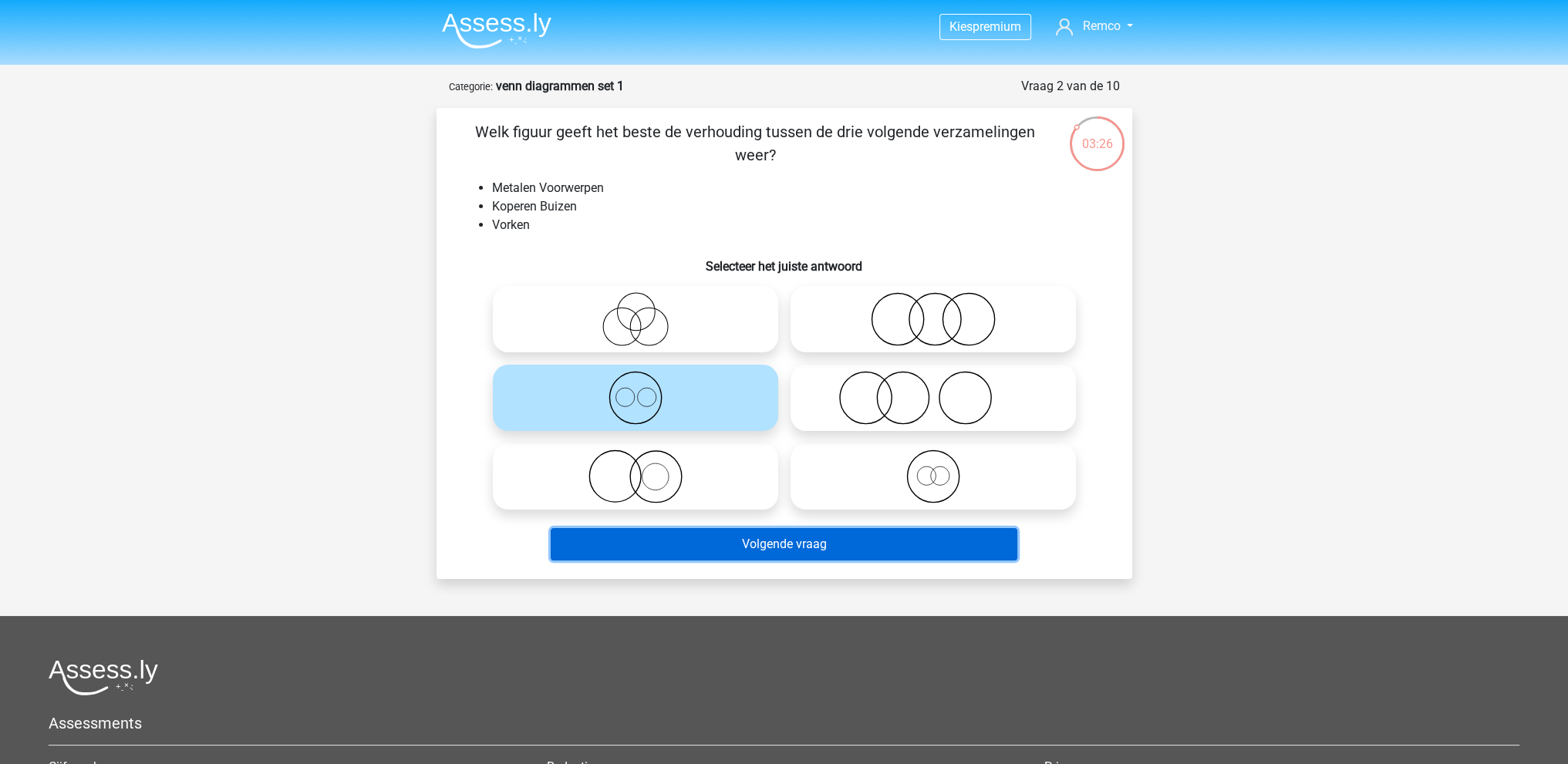
click at [813, 545] on button "Volgende vraag" at bounding box center [784, 544] width 466 height 32
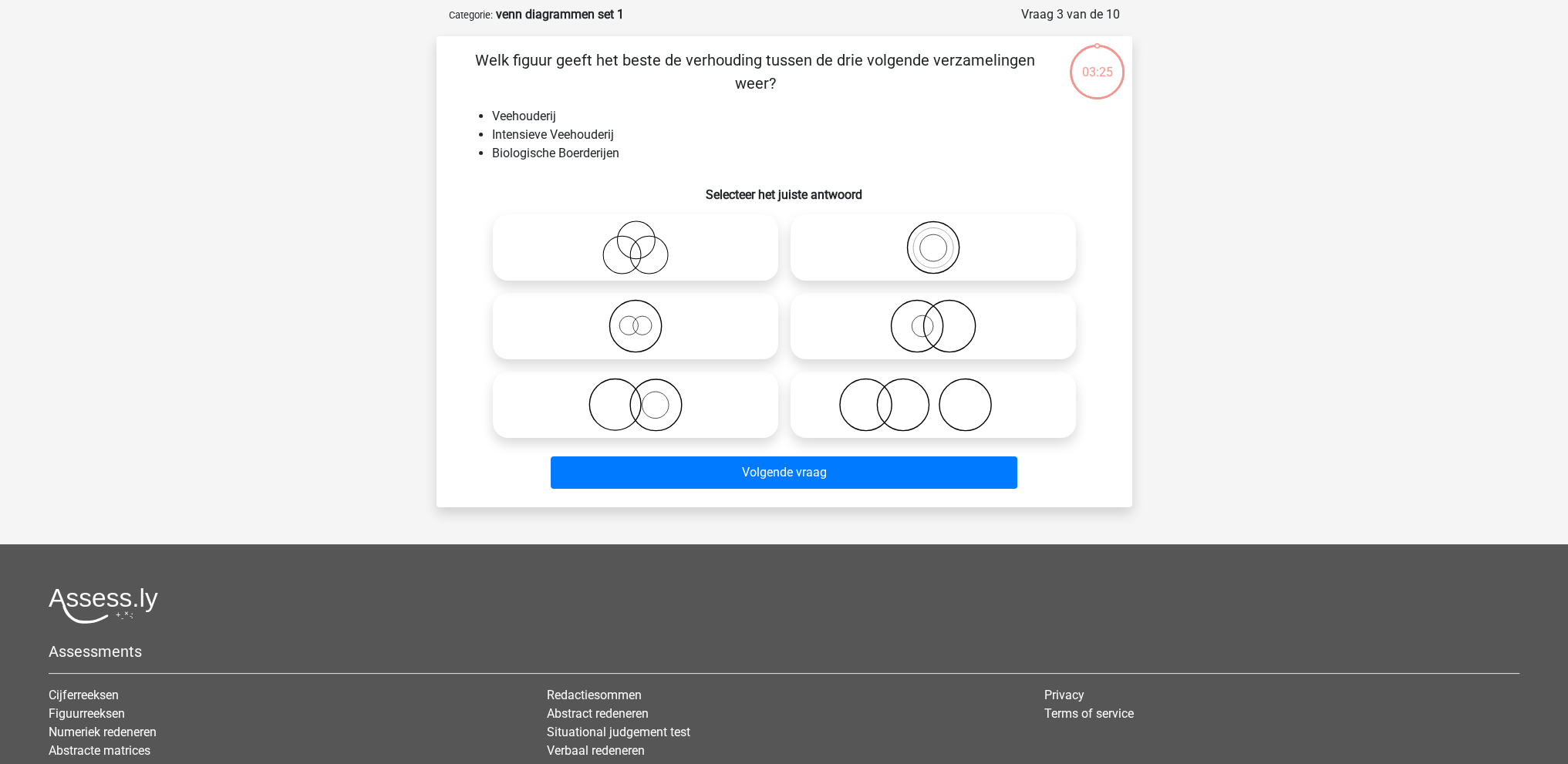
scroll to position [77, 0]
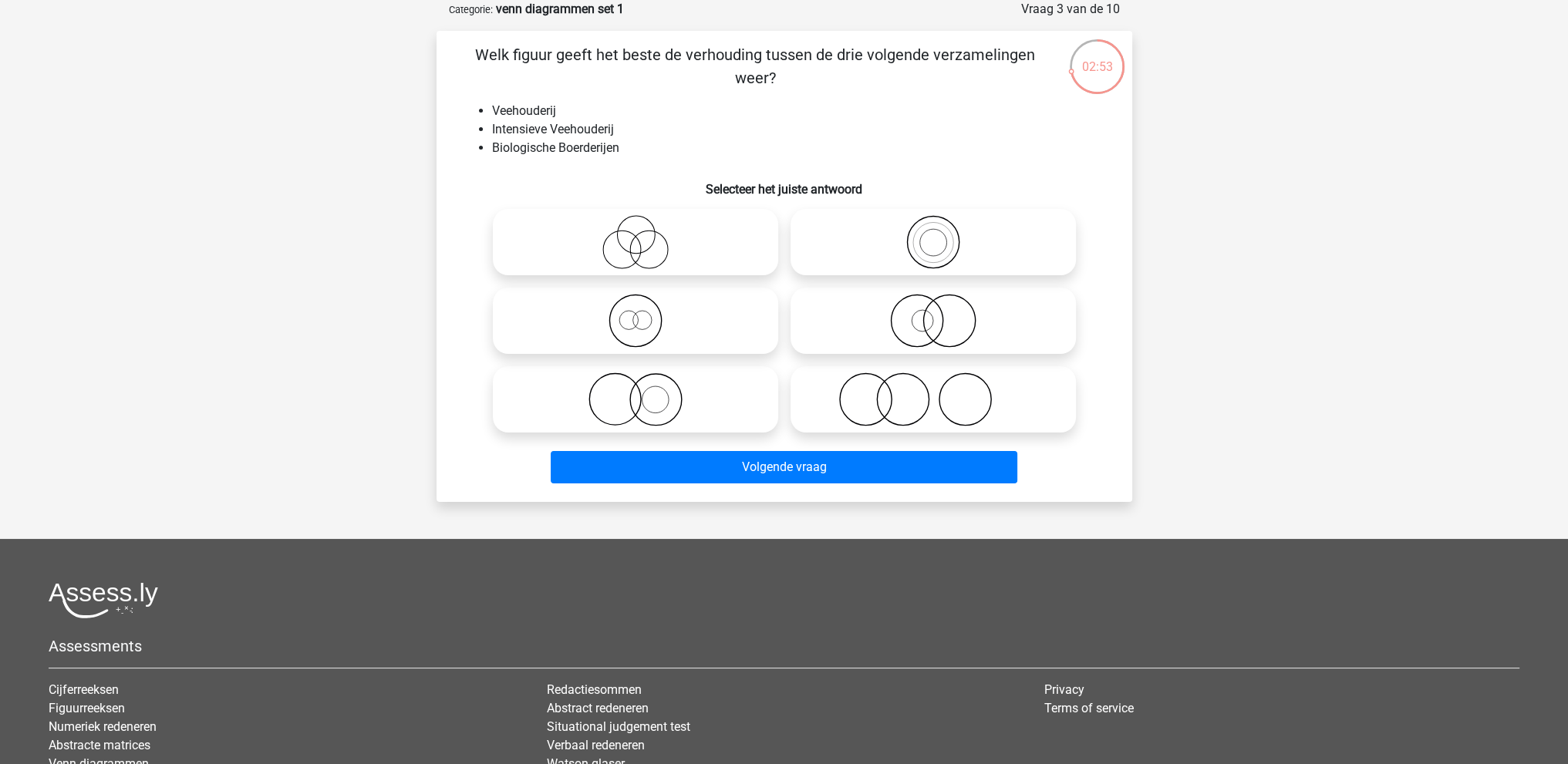
click at [646, 396] on icon at bounding box center [635, 400] width 273 height 54
click at [646, 391] on input "radio" at bounding box center [640, 387] width 10 height 10
radio input "true"
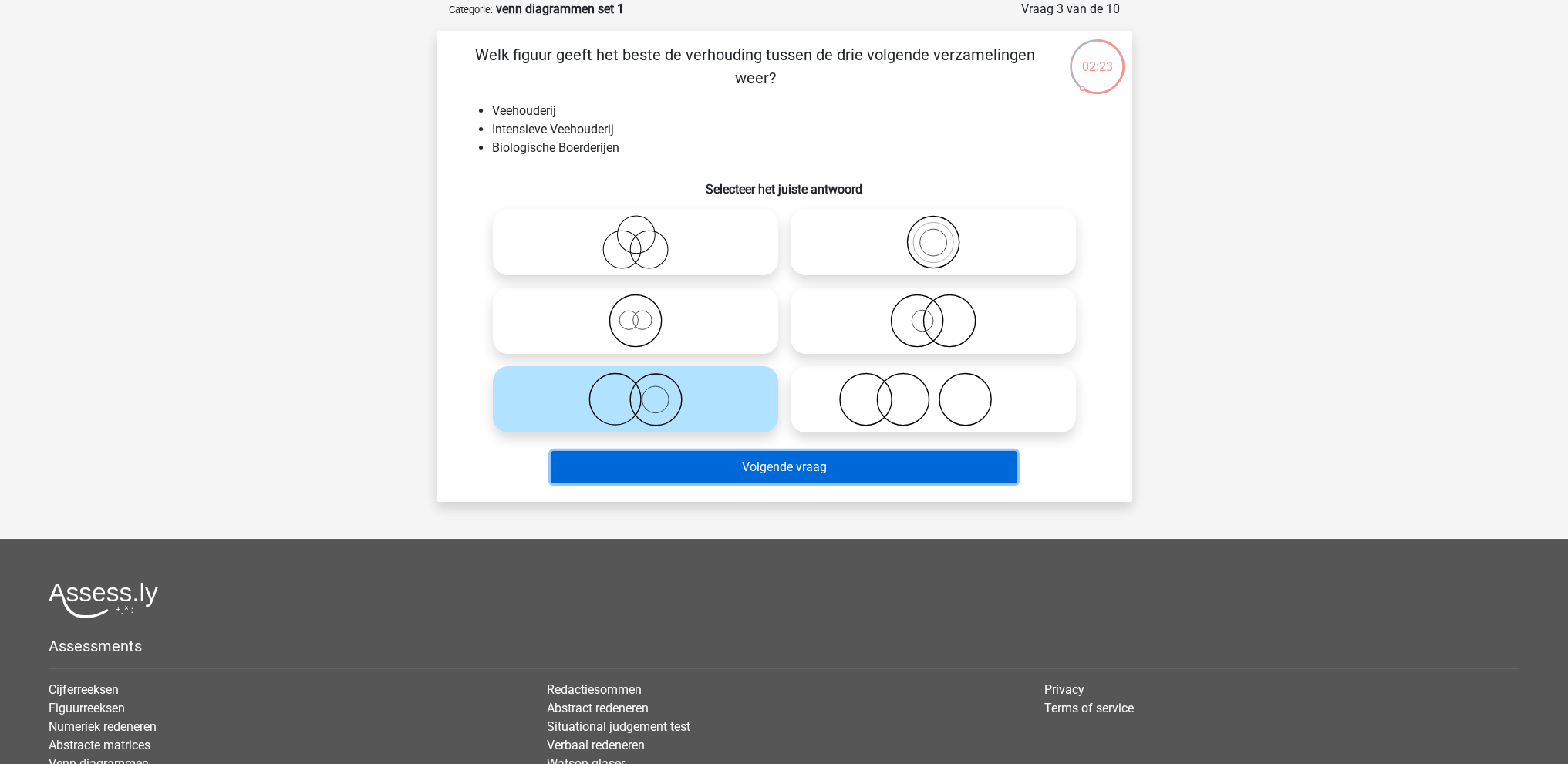
click at [719, 459] on button "Volgende vraag" at bounding box center [784, 467] width 466 height 32
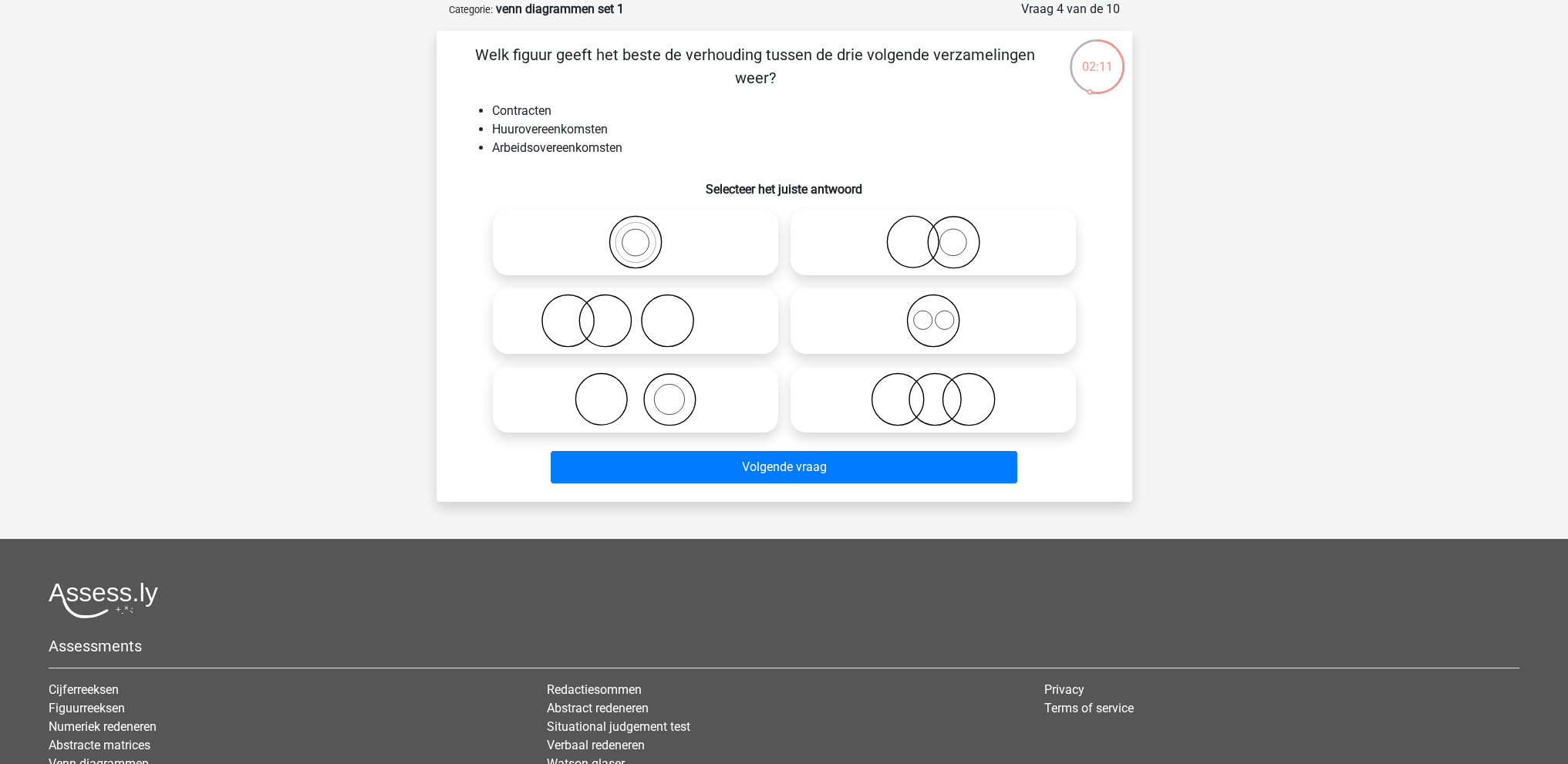
click at [925, 325] on icon at bounding box center [932, 321] width 273 height 54
click at [933, 313] on input "radio" at bounding box center [938, 308] width 10 height 10
radio input "true"
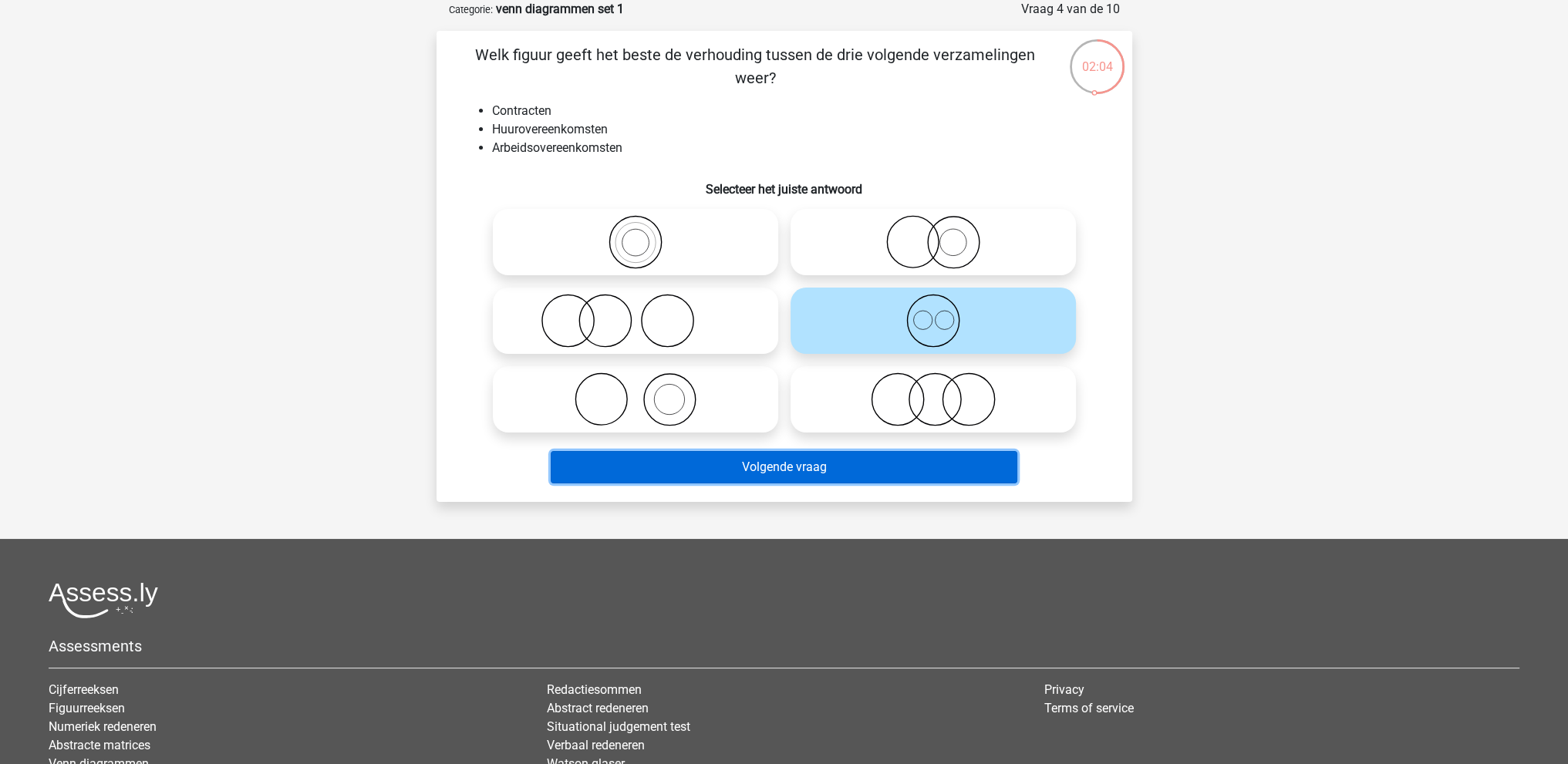
click at [746, 463] on button "Volgende vraag" at bounding box center [784, 467] width 466 height 32
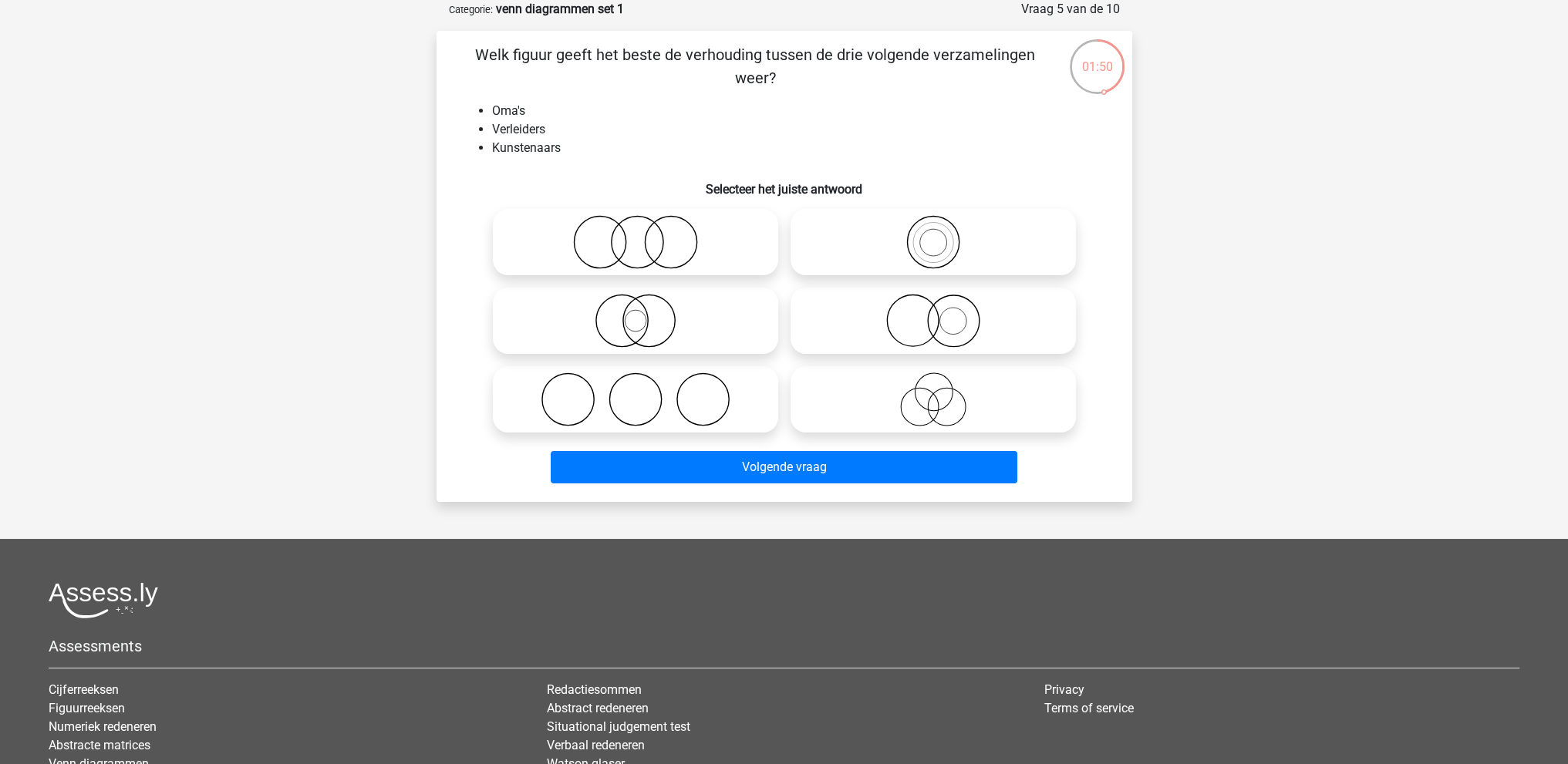
click at [912, 402] on icon at bounding box center [932, 400] width 273 height 54
click at [933, 391] on input "radio" at bounding box center [938, 387] width 10 height 10
radio input "true"
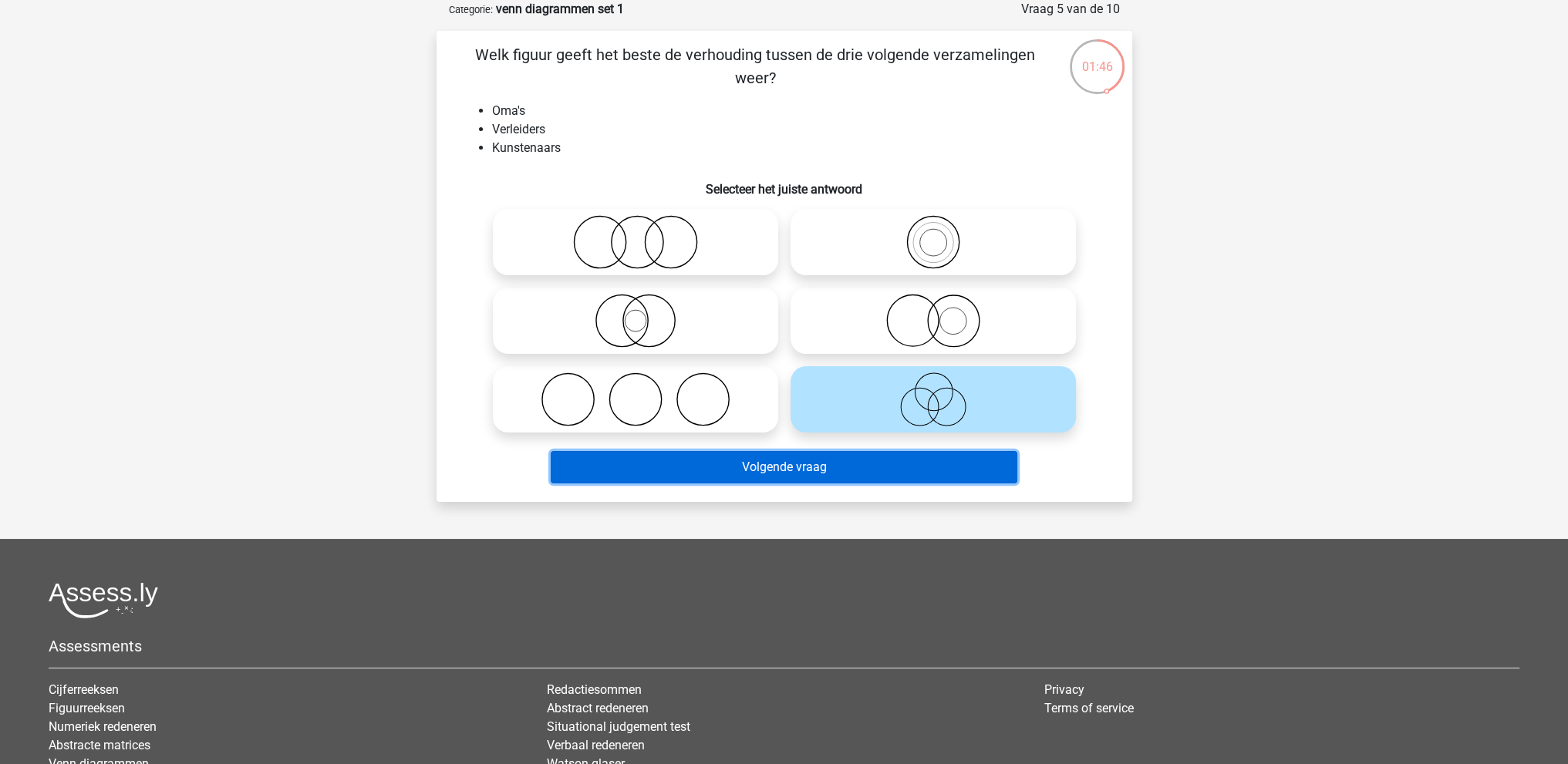
click at [794, 470] on button "Volgende vraag" at bounding box center [784, 467] width 466 height 32
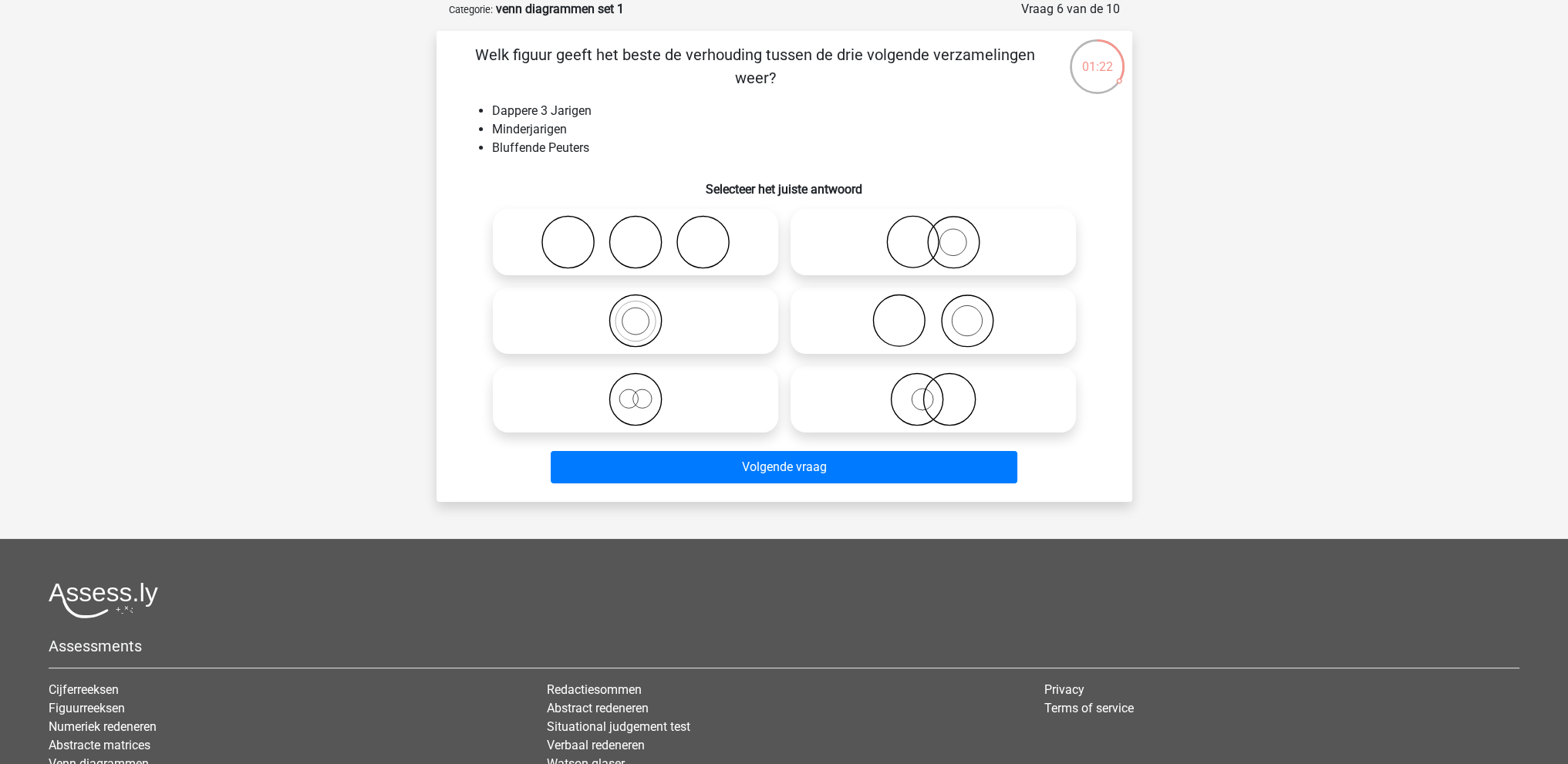
click at [648, 393] on icon at bounding box center [635, 400] width 273 height 54
click at [646, 391] on input "radio" at bounding box center [640, 387] width 10 height 10
radio input "true"
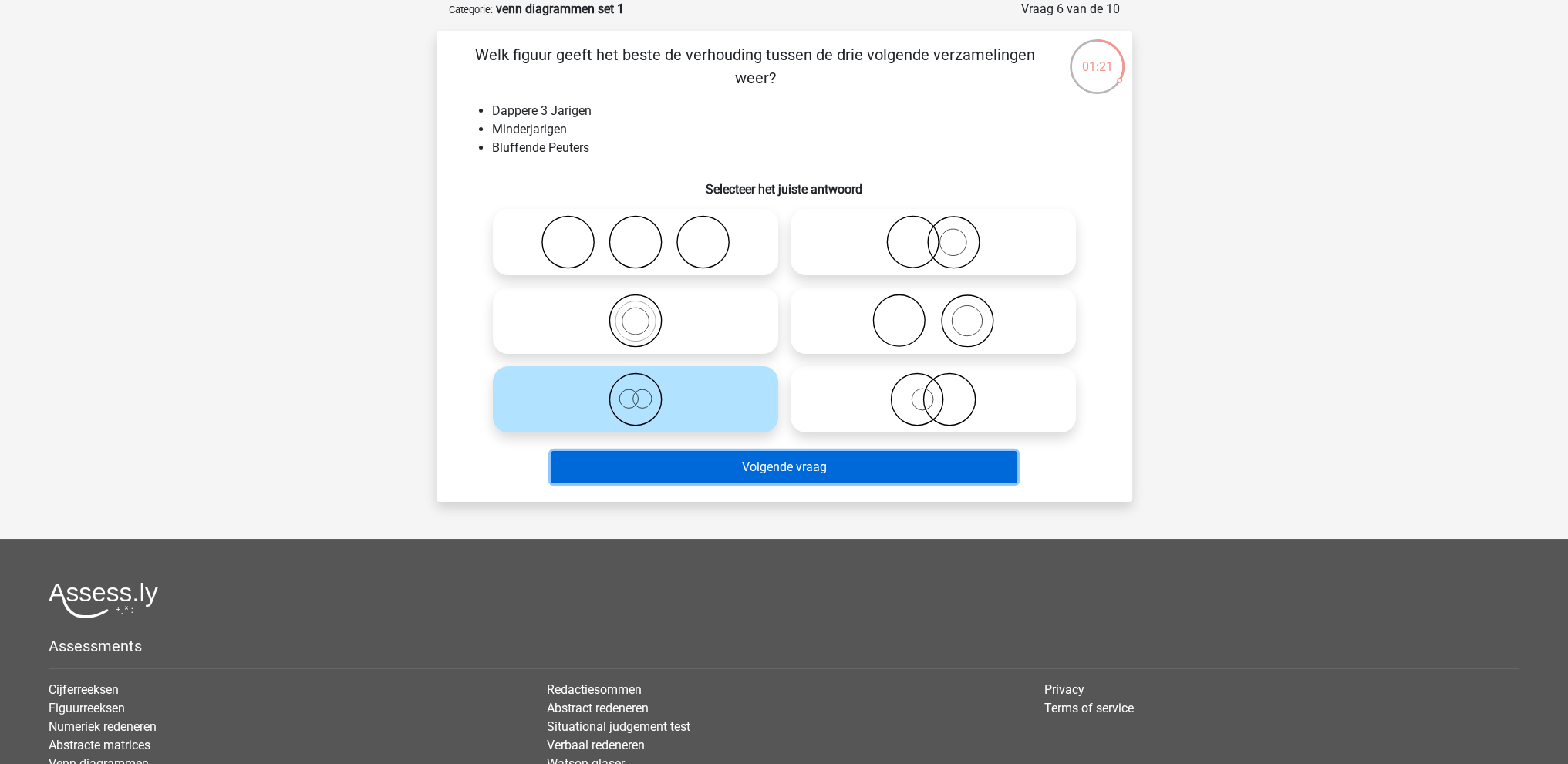
click at [775, 464] on button "Volgende vraag" at bounding box center [784, 467] width 466 height 32
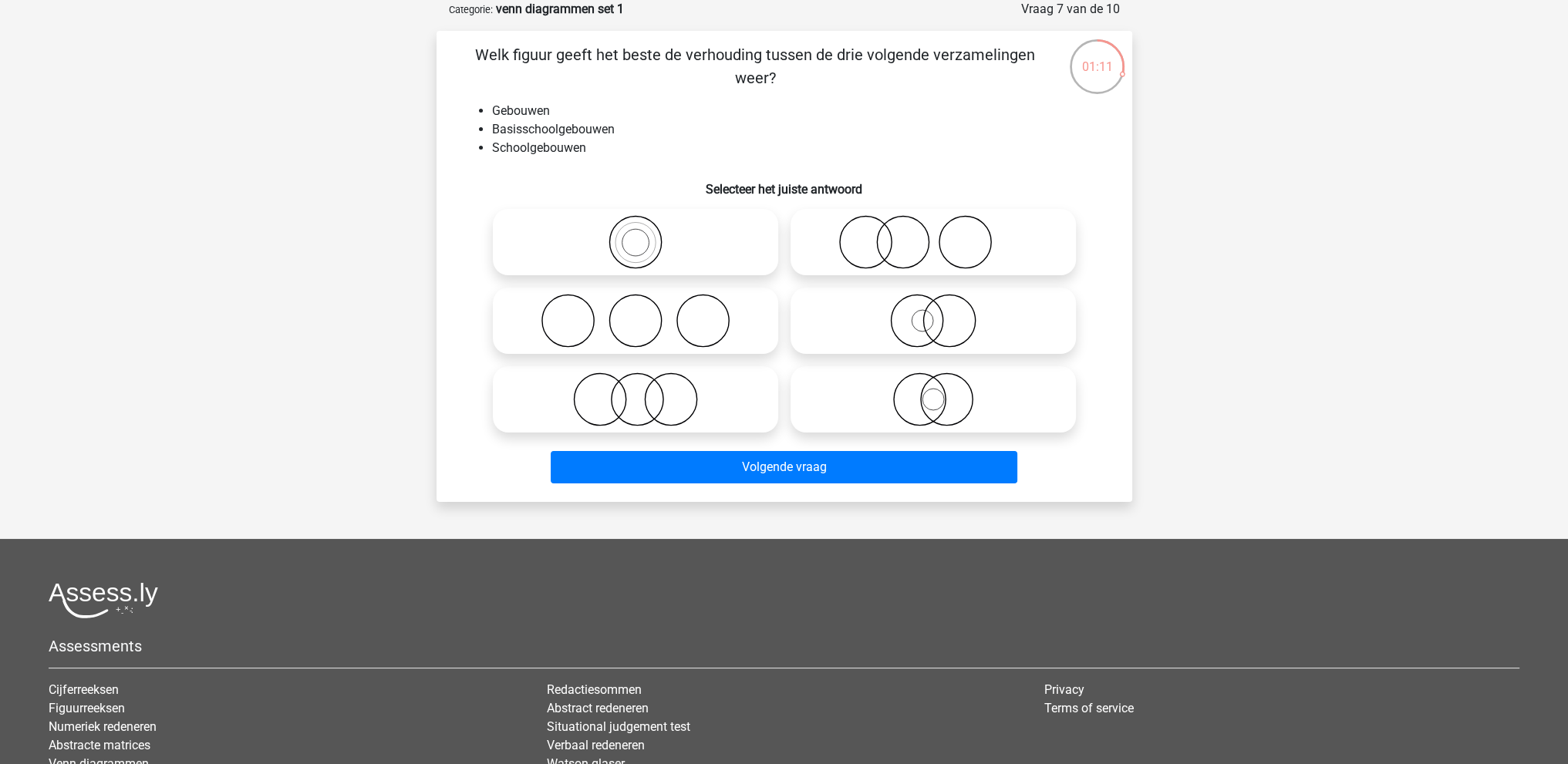
click at [597, 237] on icon at bounding box center [635, 242] width 273 height 54
click at [636, 234] on input "radio" at bounding box center [640, 229] width 10 height 10
radio input "true"
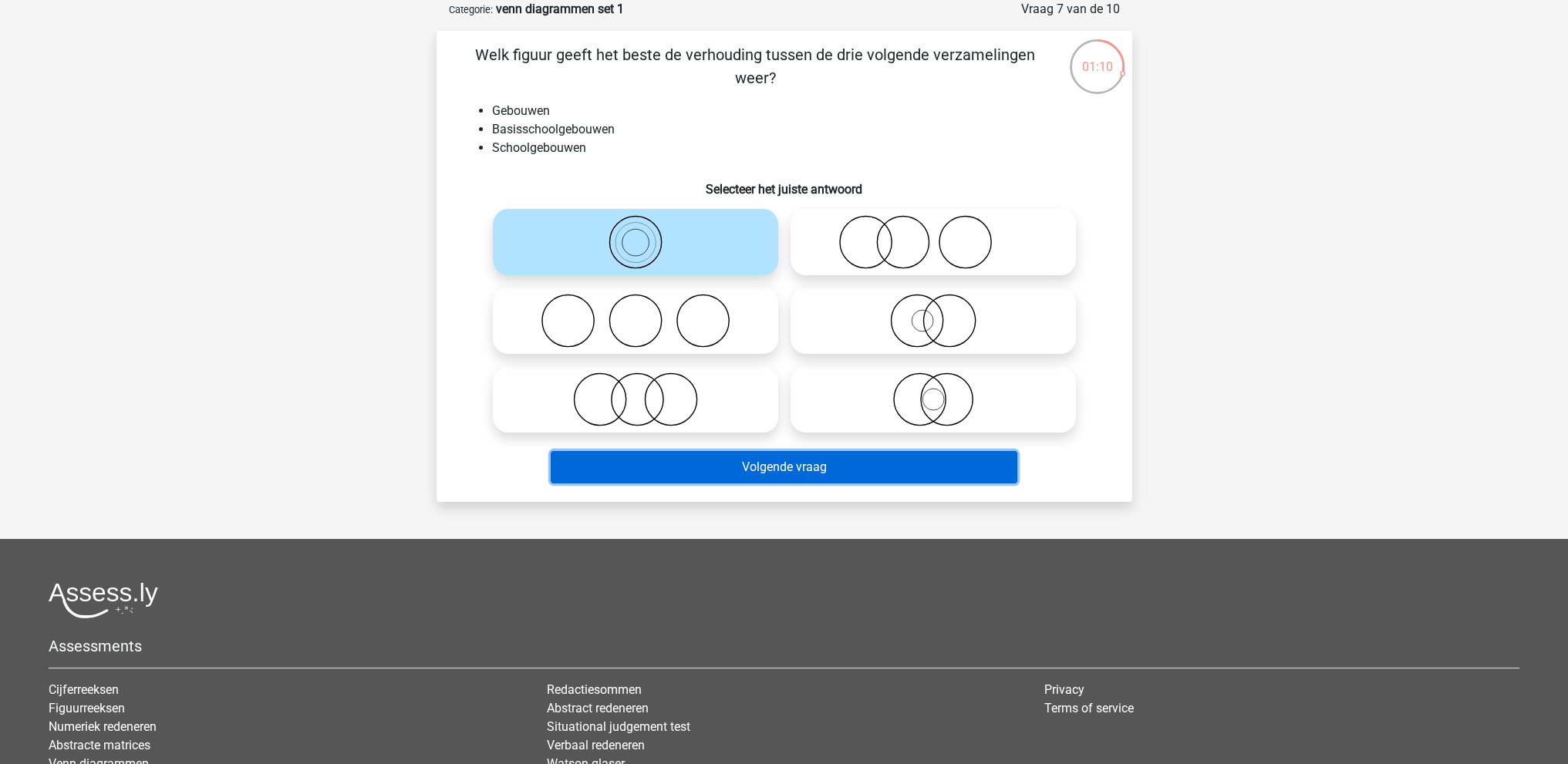
click at [789, 476] on button "Volgende vraag" at bounding box center [784, 467] width 466 height 32
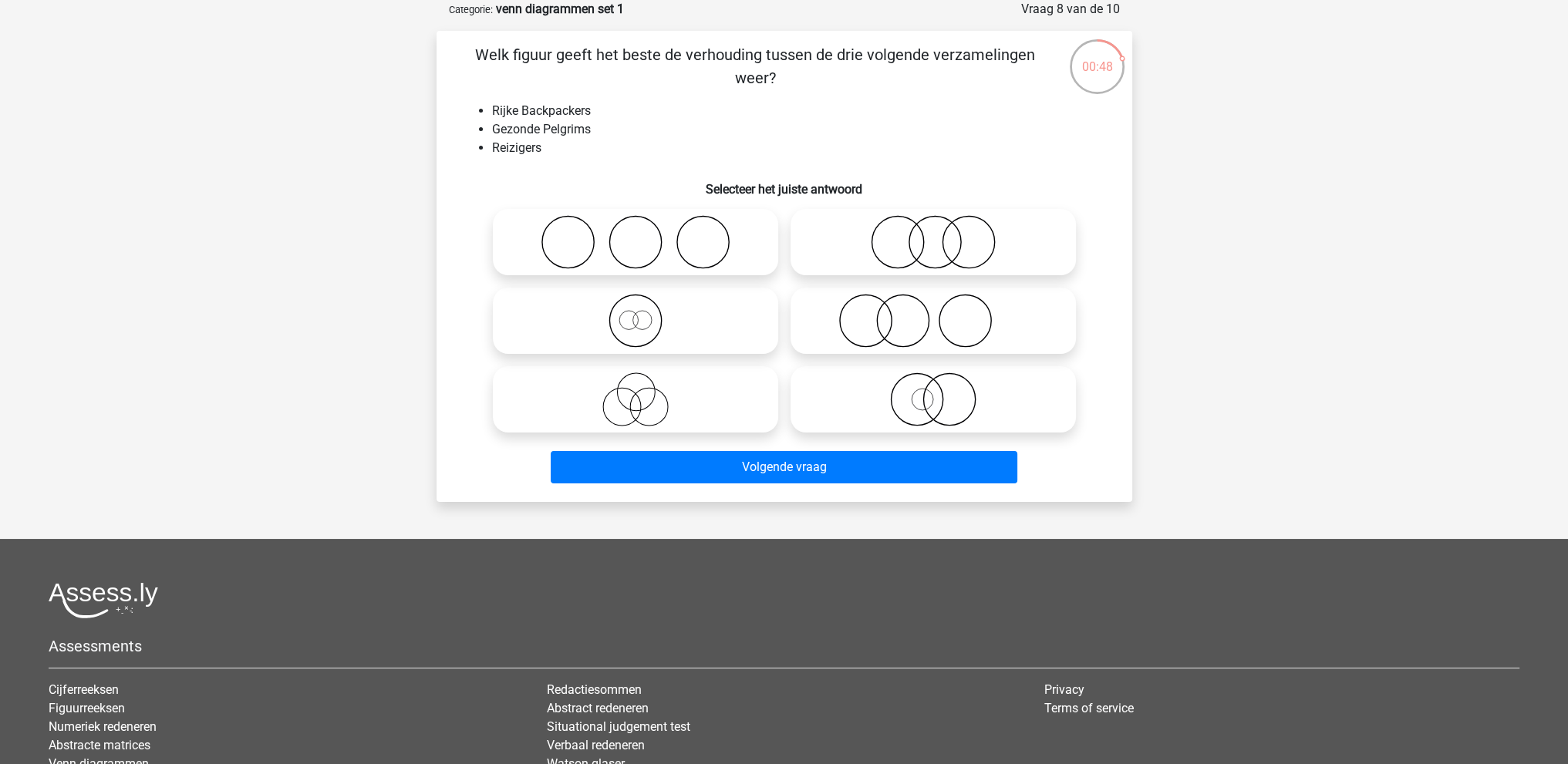
click at [629, 311] on circle at bounding box center [628, 320] width 19 height 18
click at [636, 311] on input "radio" at bounding box center [640, 308] width 10 height 10
radio input "true"
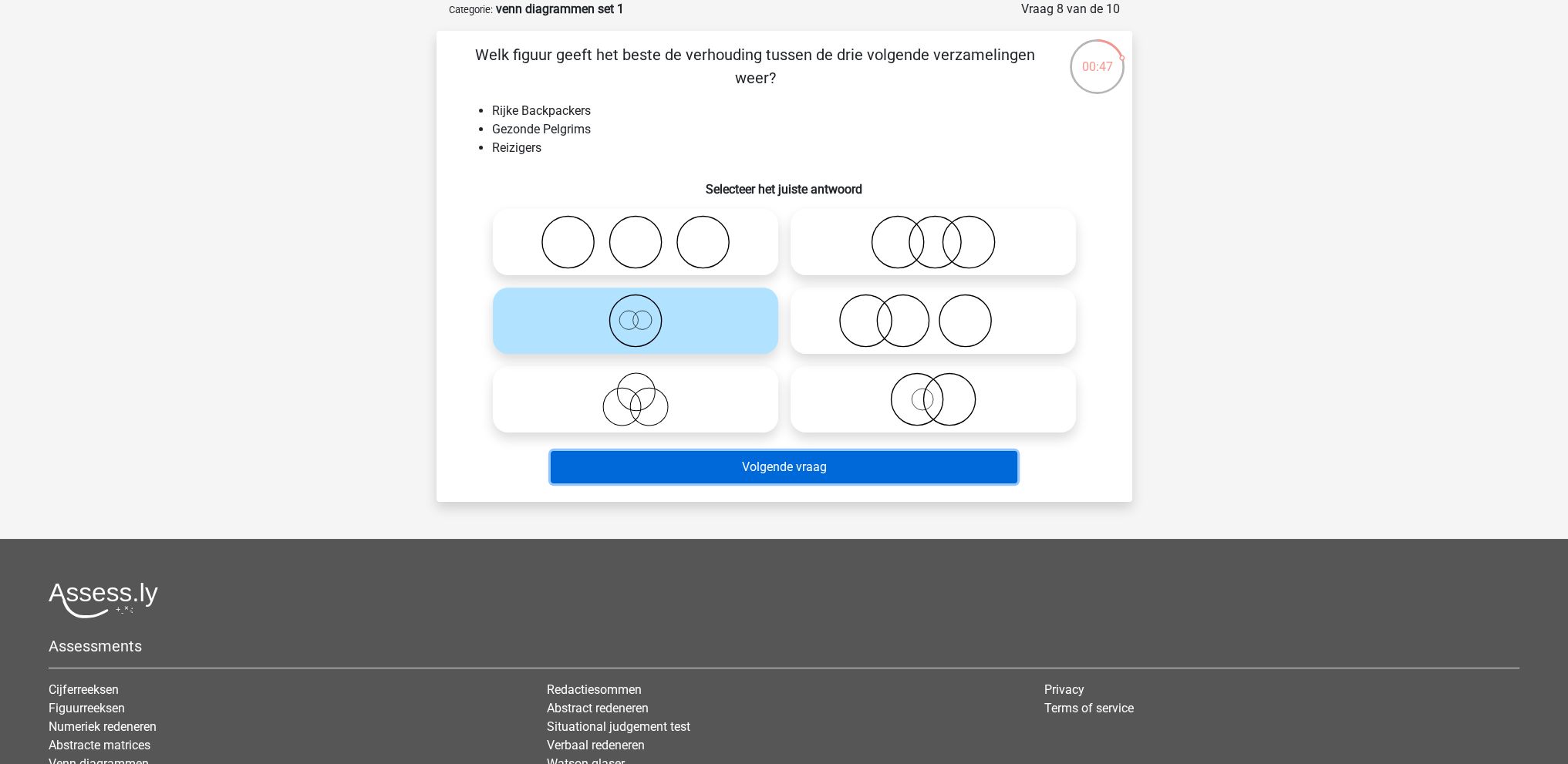
click at [805, 466] on button "Volgende vraag" at bounding box center [784, 467] width 466 height 32
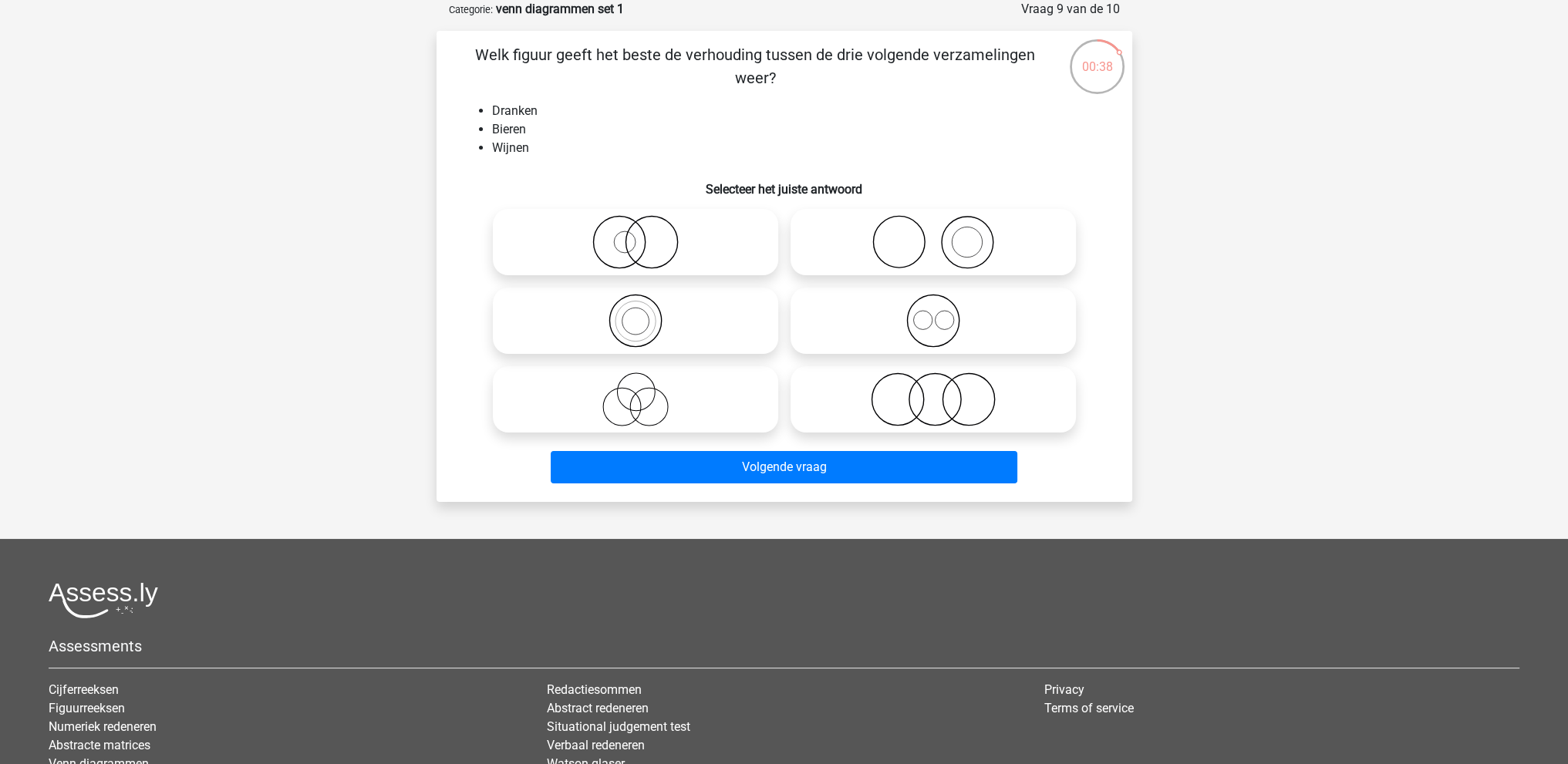
click at [938, 328] on icon at bounding box center [932, 321] width 273 height 54
click at [938, 313] on input "radio" at bounding box center [938, 308] width 10 height 10
radio input "true"
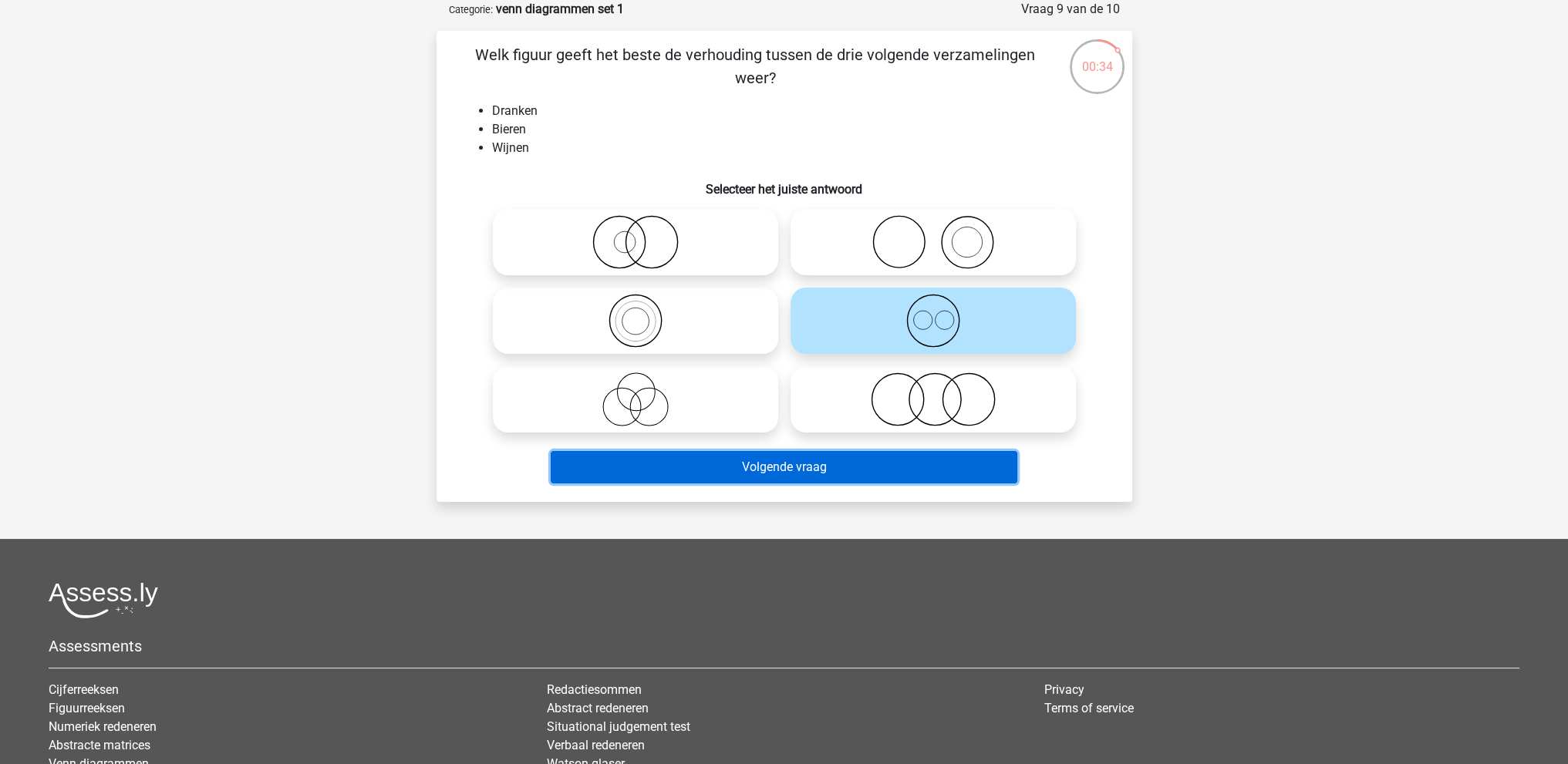
click at [873, 470] on button "Volgende vraag" at bounding box center [784, 467] width 466 height 32
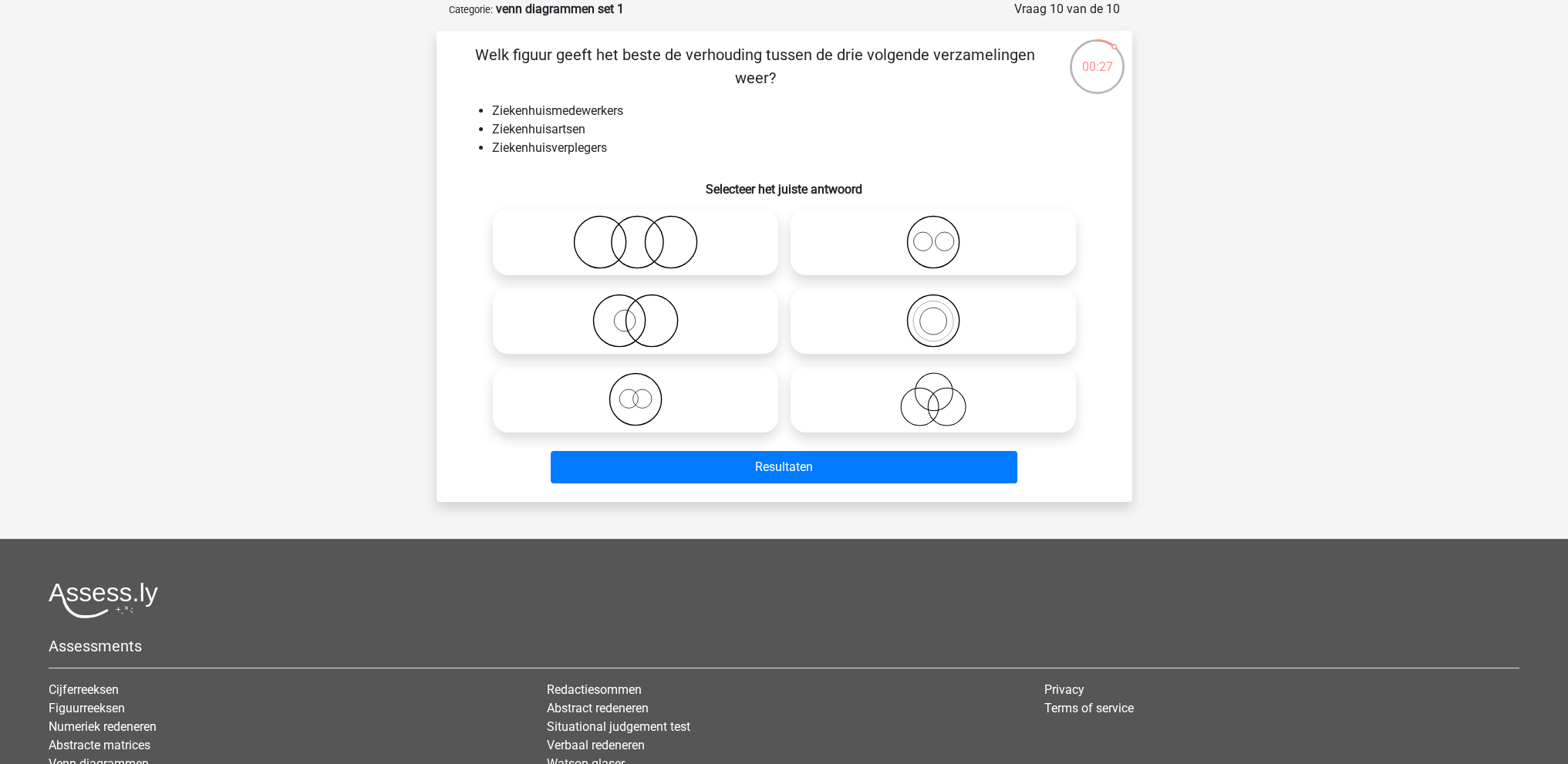
click at [927, 236] on icon at bounding box center [932, 242] width 273 height 54
click at [933, 234] on input "radio" at bounding box center [938, 229] width 10 height 10
radio input "true"
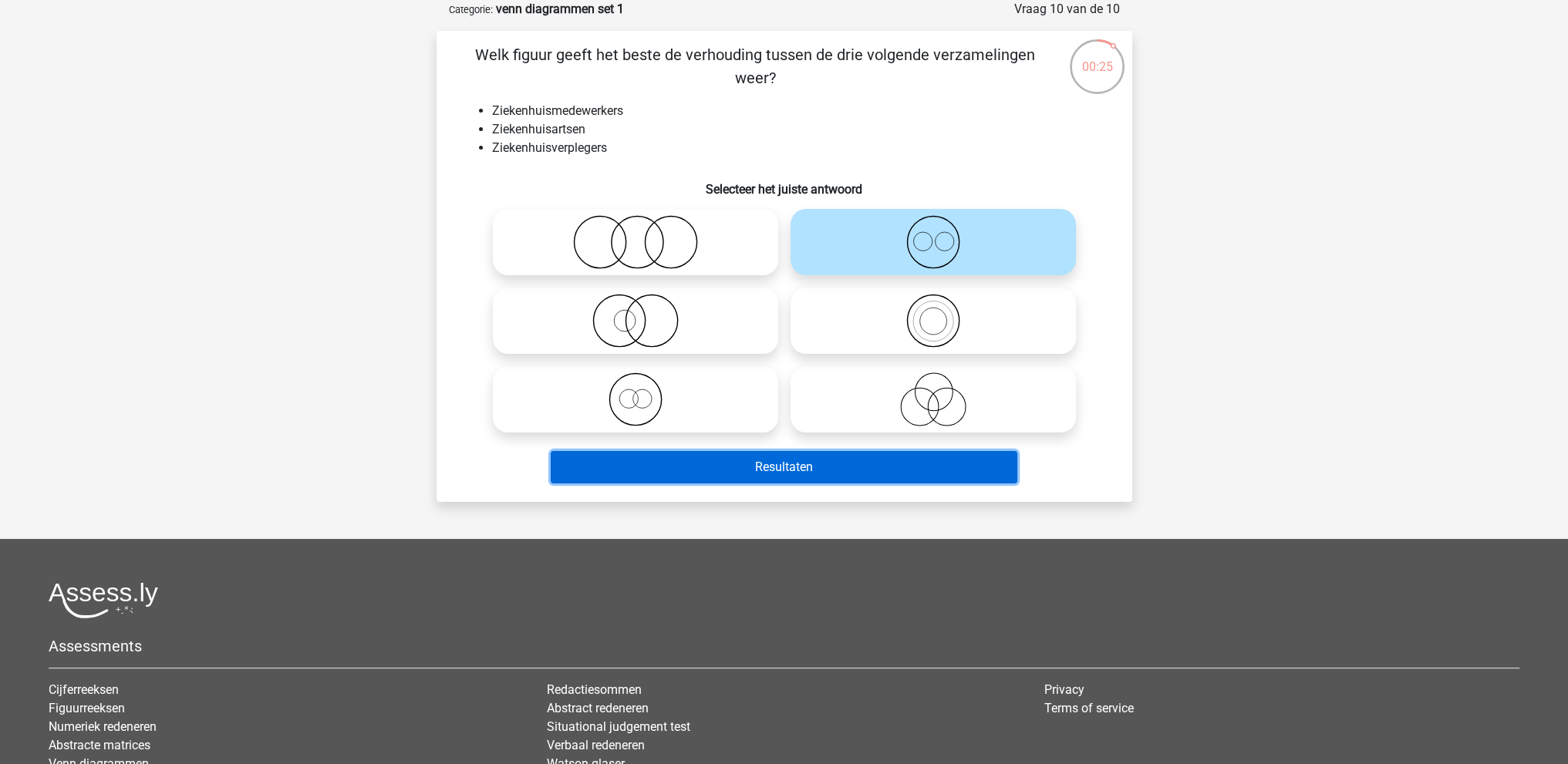
click at [855, 461] on button "Resultaten" at bounding box center [784, 467] width 466 height 32
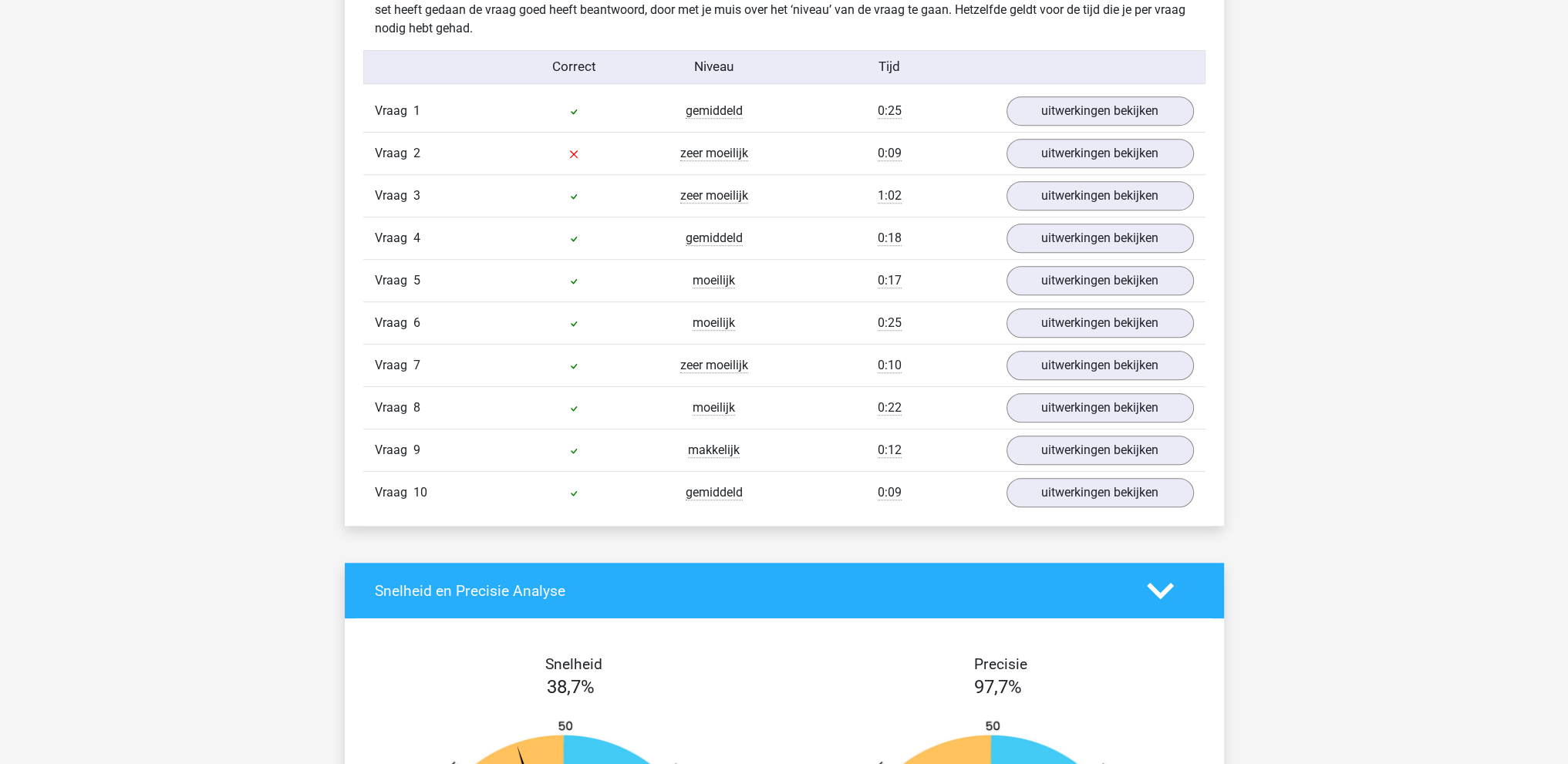
scroll to position [1156, 0]
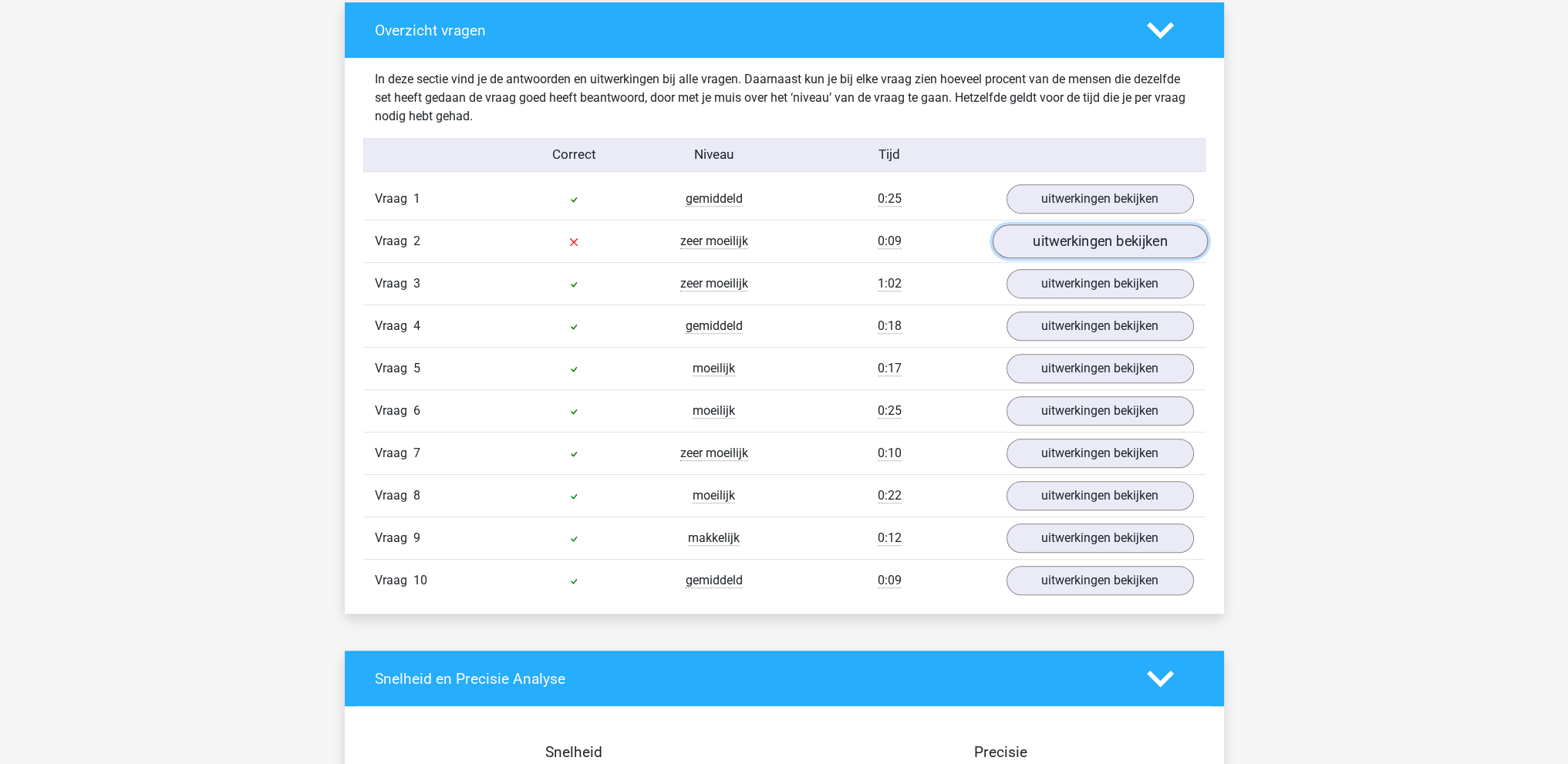
click at [1060, 241] on link "uitwerkingen bekijken" at bounding box center [1099, 241] width 216 height 34
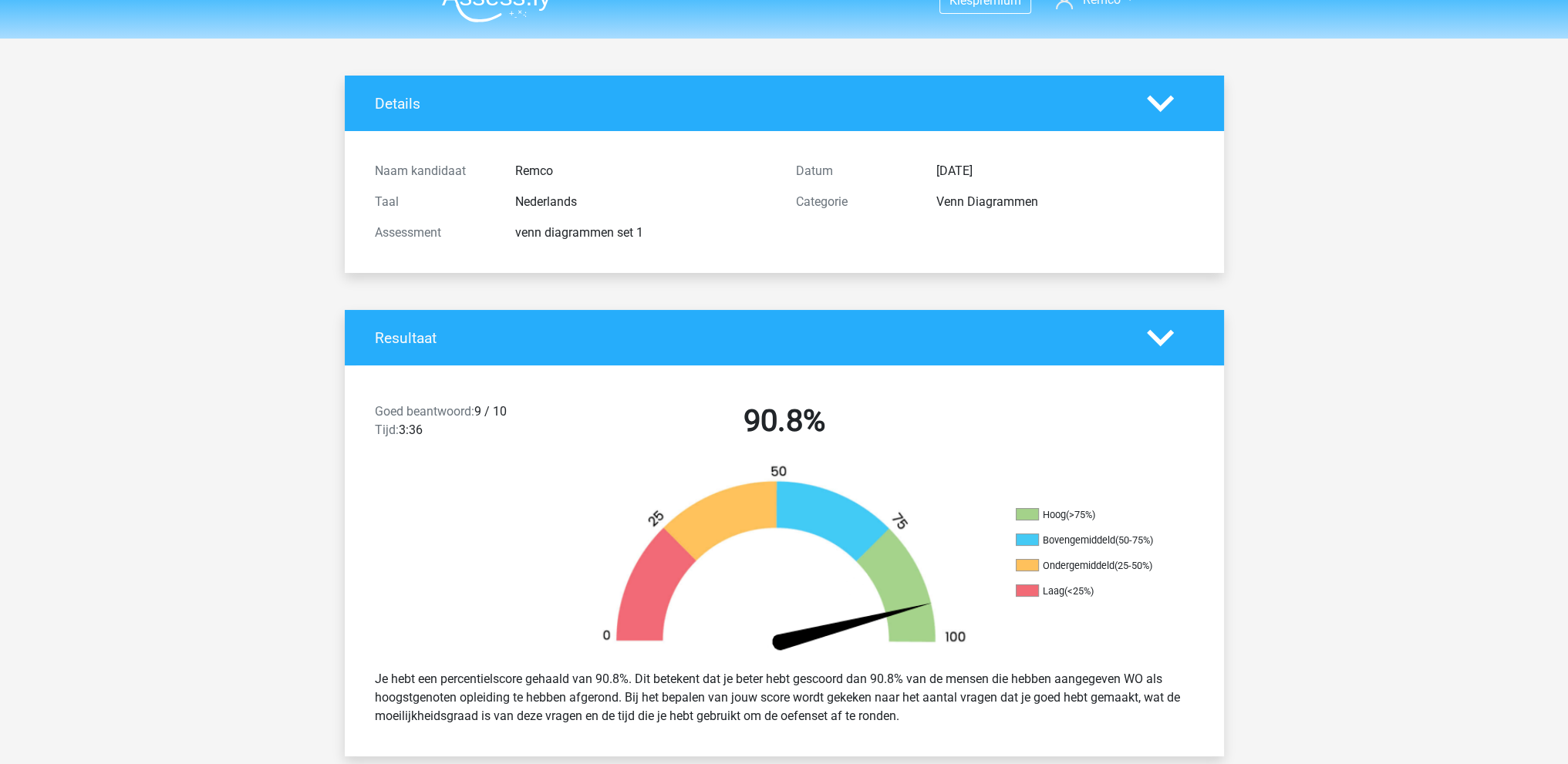
scroll to position [0, 0]
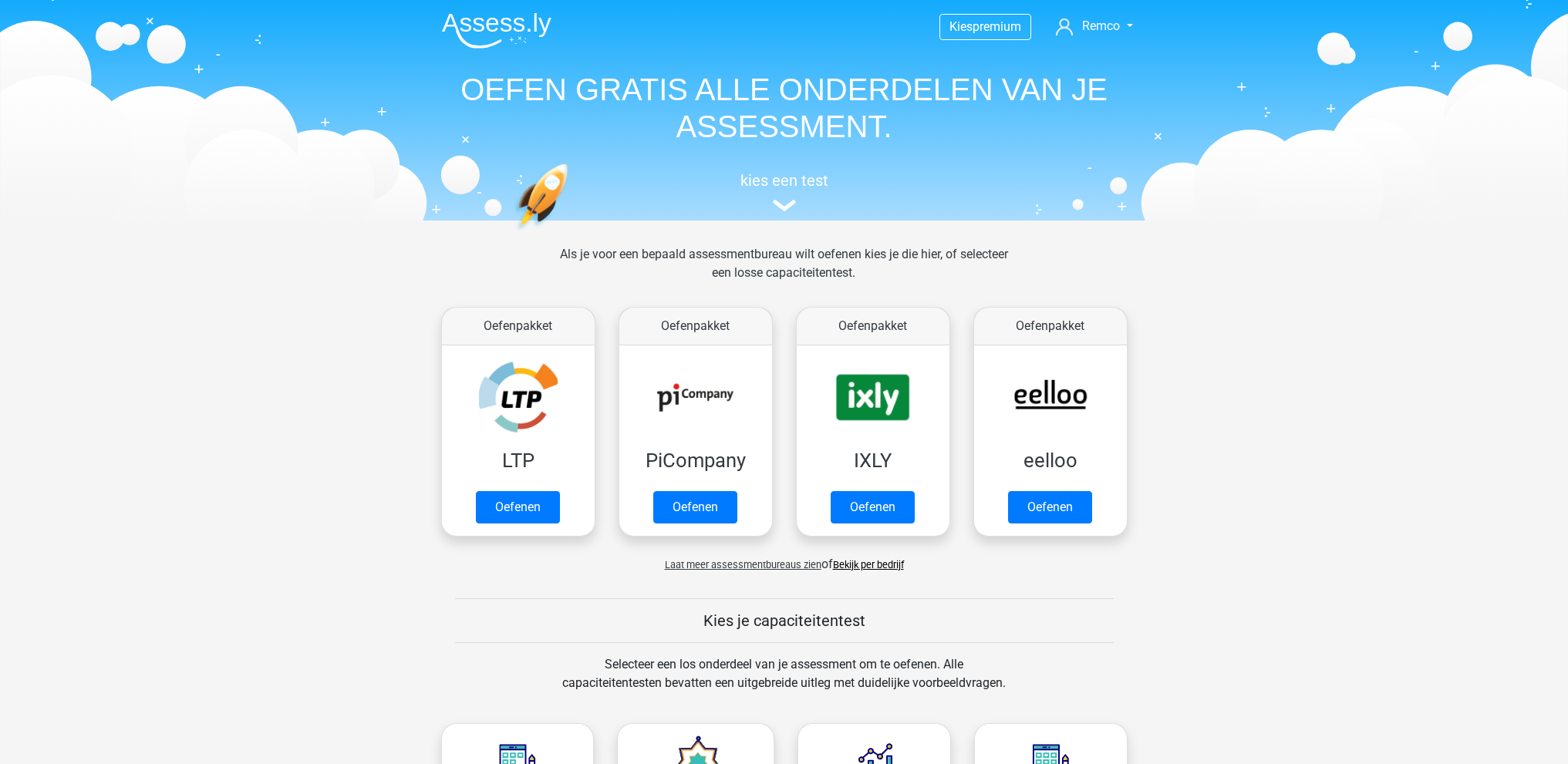
scroll to position [654, 0]
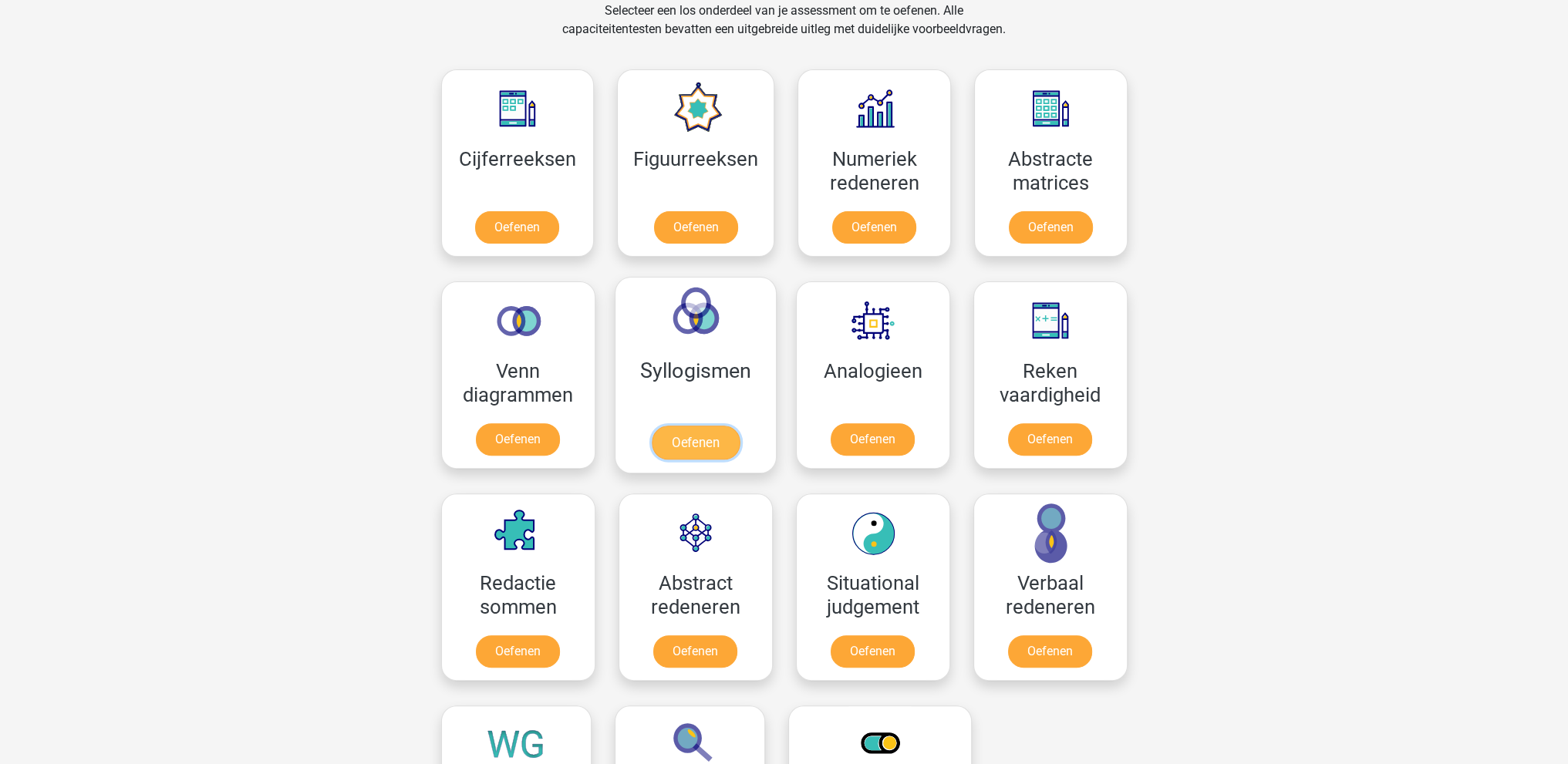
click at [690, 442] on link "Oefenen" at bounding box center [695, 442] width 88 height 34
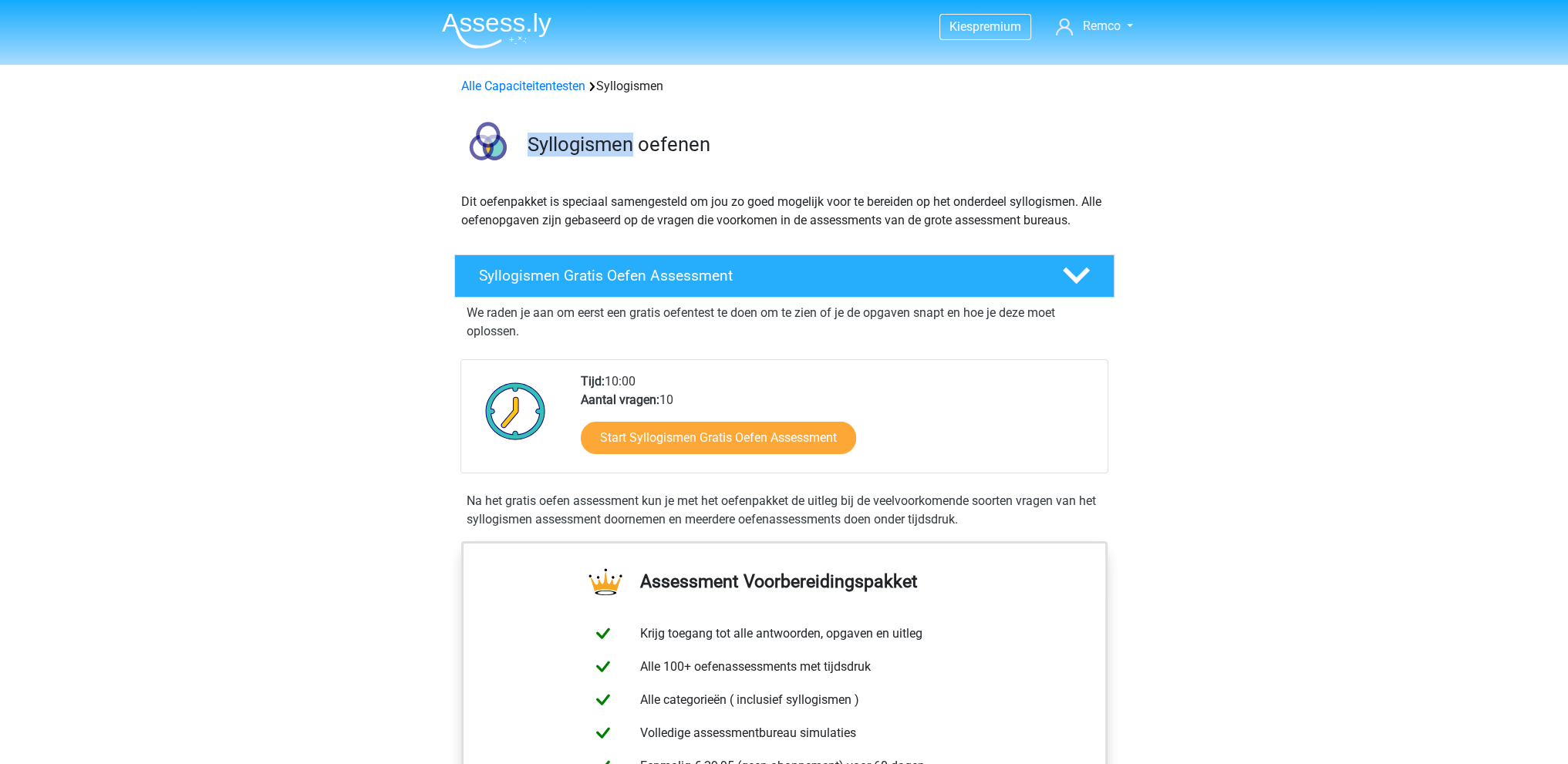
drag, startPoint x: 530, startPoint y: 147, endPoint x: 631, endPoint y: 142, distance: 101.1
click at [631, 142] on h3 "Syllogismen oefenen" at bounding box center [814, 144] width 574 height 24
copy h3 "Syllogismen"
click at [759, 445] on link "Start Syllogismen Gratis Oefen Assessment" at bounding box center [718, 437] width 317 height 37
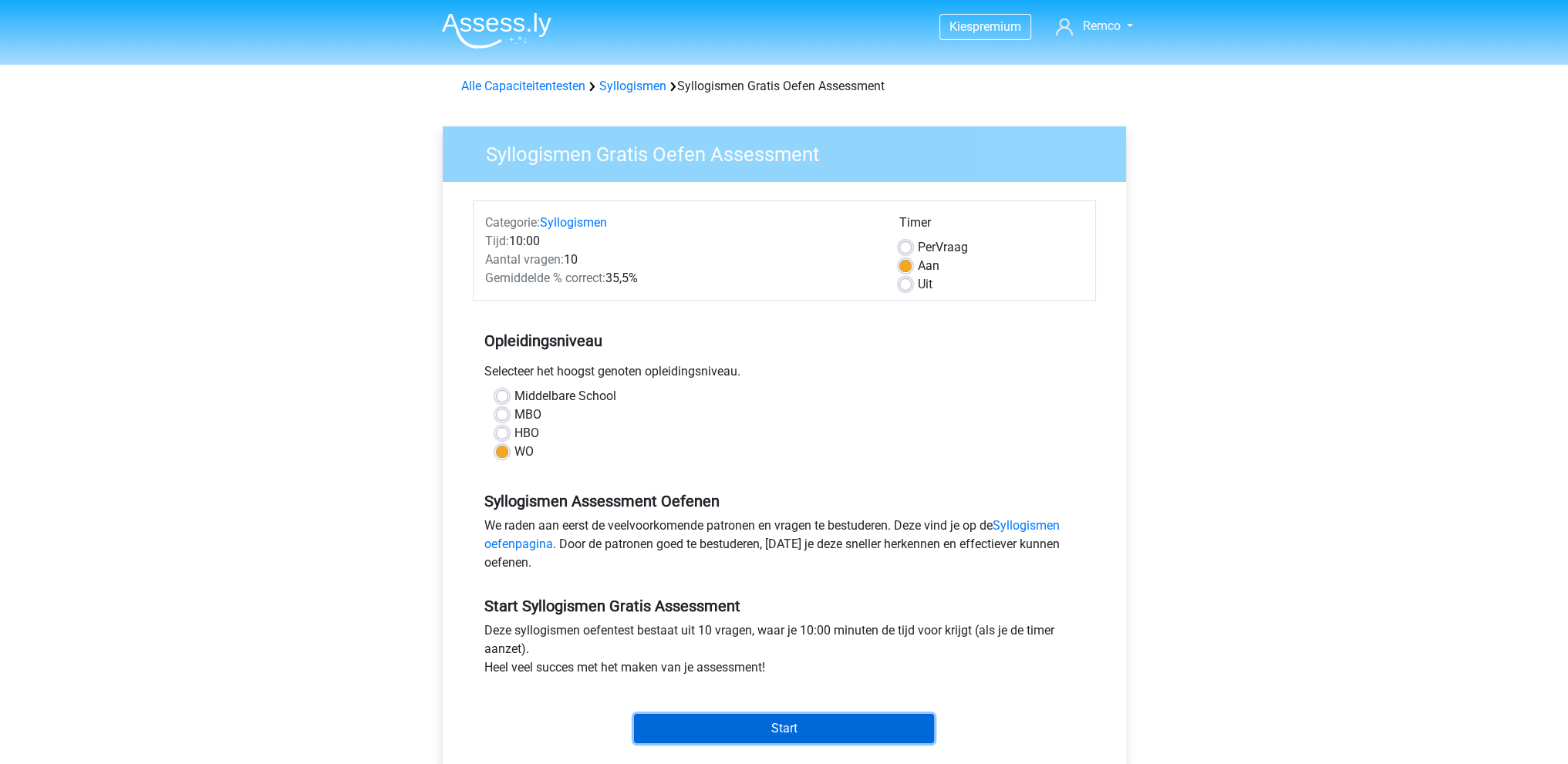
click at [744, 736] on input "Start" at bounding box center [784, 729] width 300 height 30
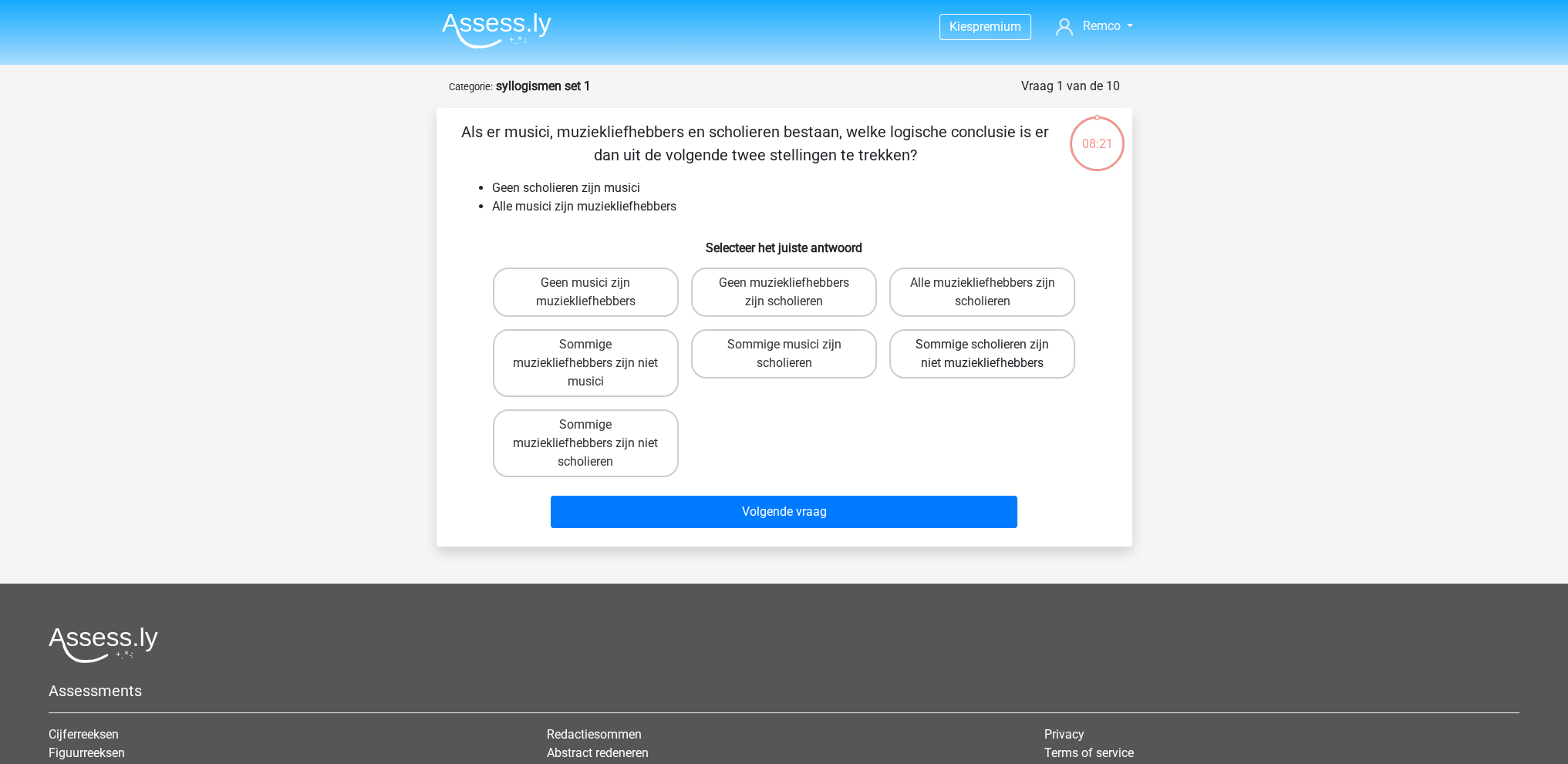
click at [982, 359] on label "Sommige scholieren zijn niet muziekliefhebbers" at bounding box center [982, 353] width 186 height 49
click at [982, 354] on input "Sommige scholieren zijn niet muziekliefhebbers" at bounding box center [987, 350] width 10 height 10
radio input "true"
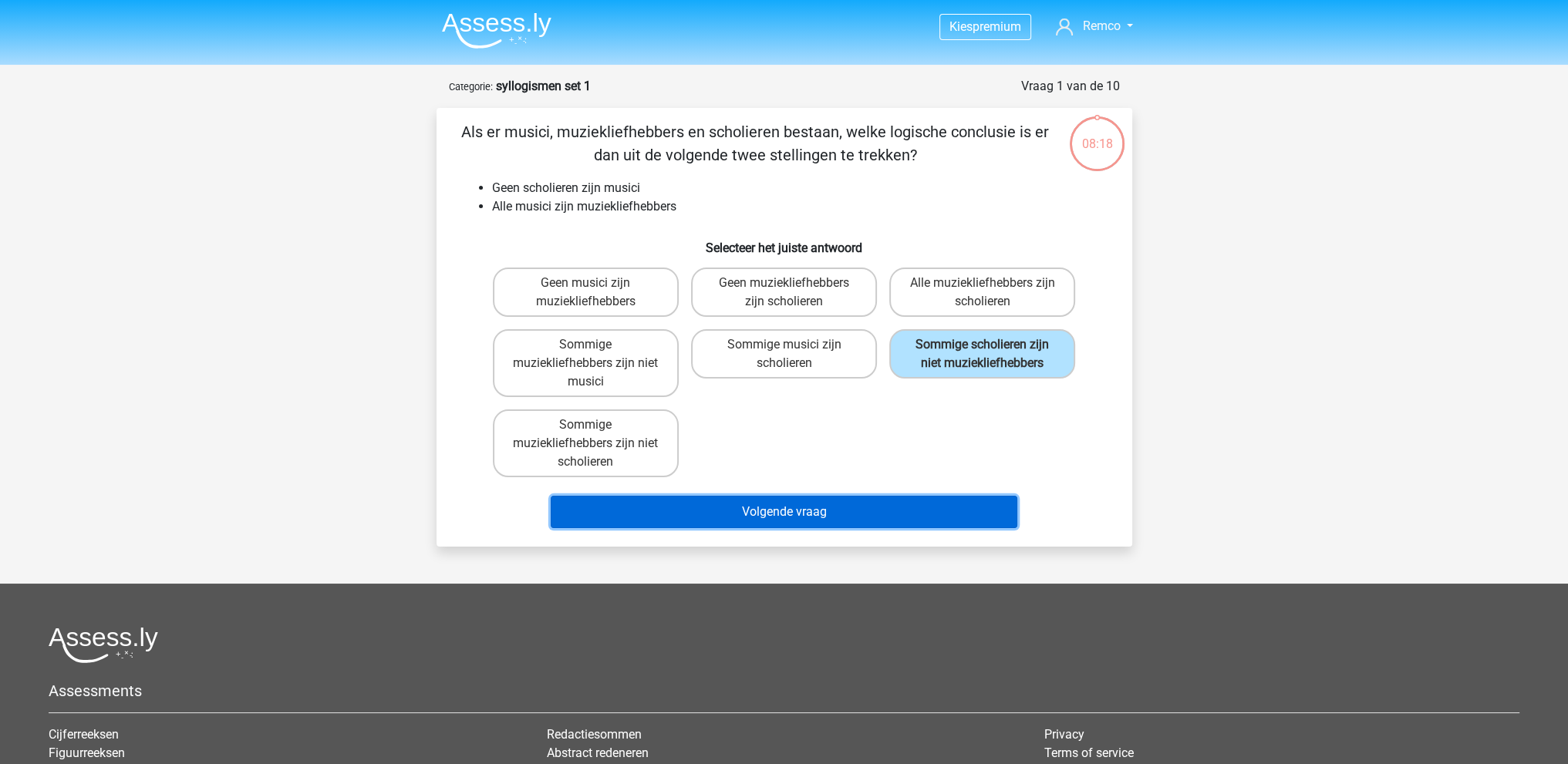
click at [785, 511] on button "Volgende vraag" at bounding box center [784, 511] width 466 height 32
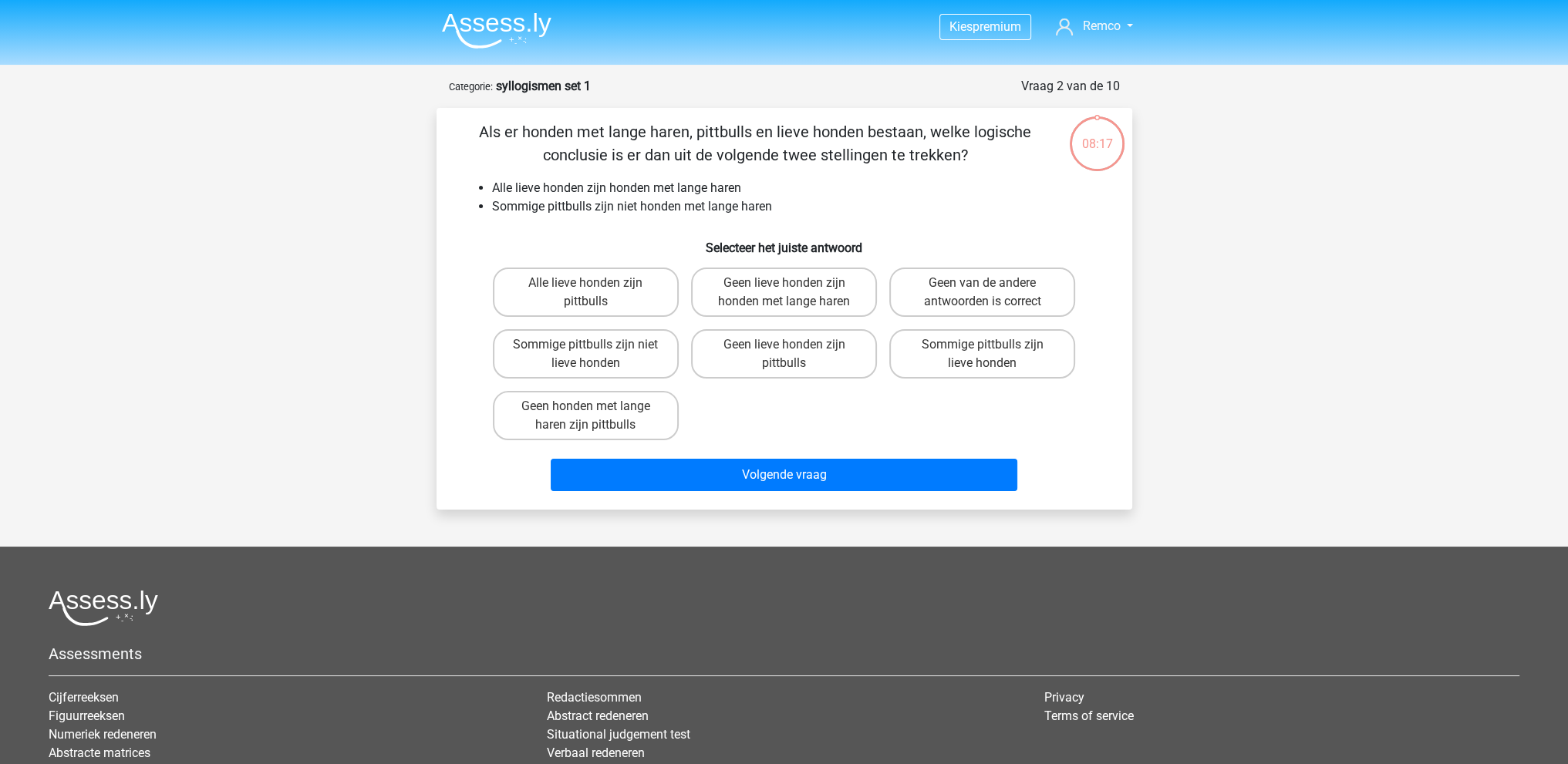
scroll to position [77, 0]
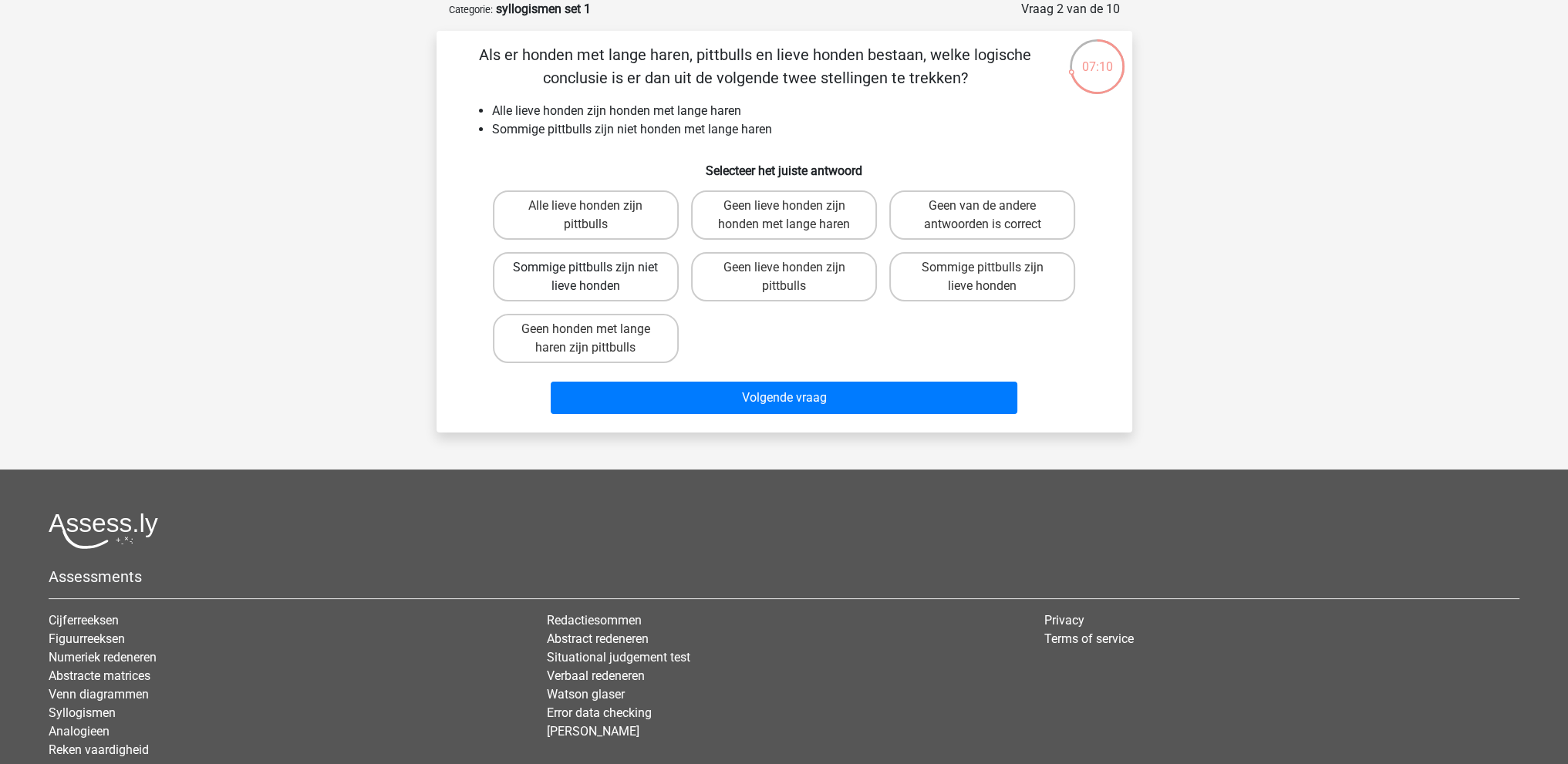
click at [636, 281] on label "Sommige pittbulls zijn niet lieve honden" at bounding box center [586, 277] width 186 height 49
click at [596, 277] on input "Sommige pittbulls zijn niet lieve honden" at bounding box center [590, 272] width 10 height 10
radio input "true"
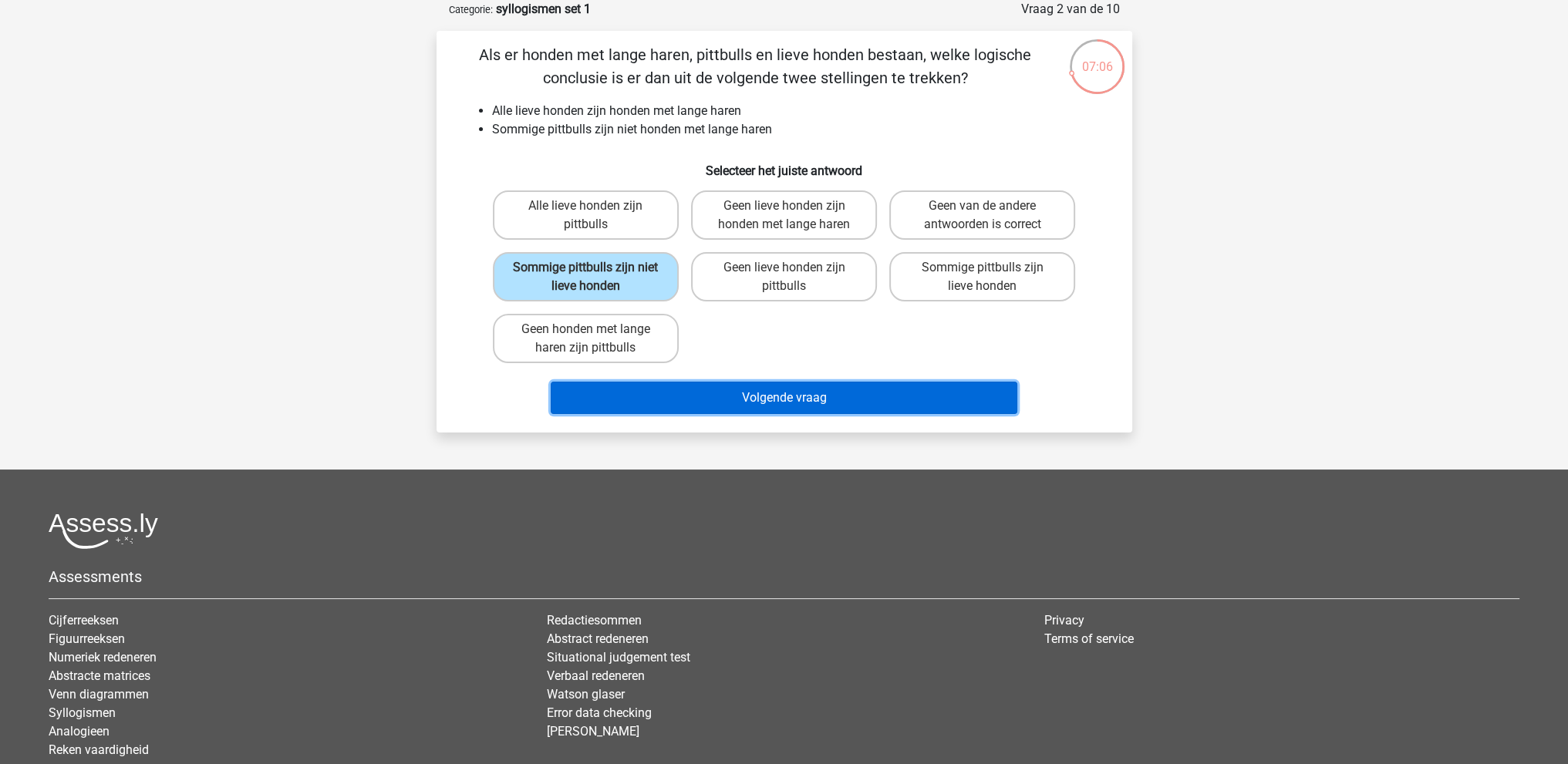
click at [756, 399] on button "Volgende vraag" at bounding box center [784, 398] width 466 height 32
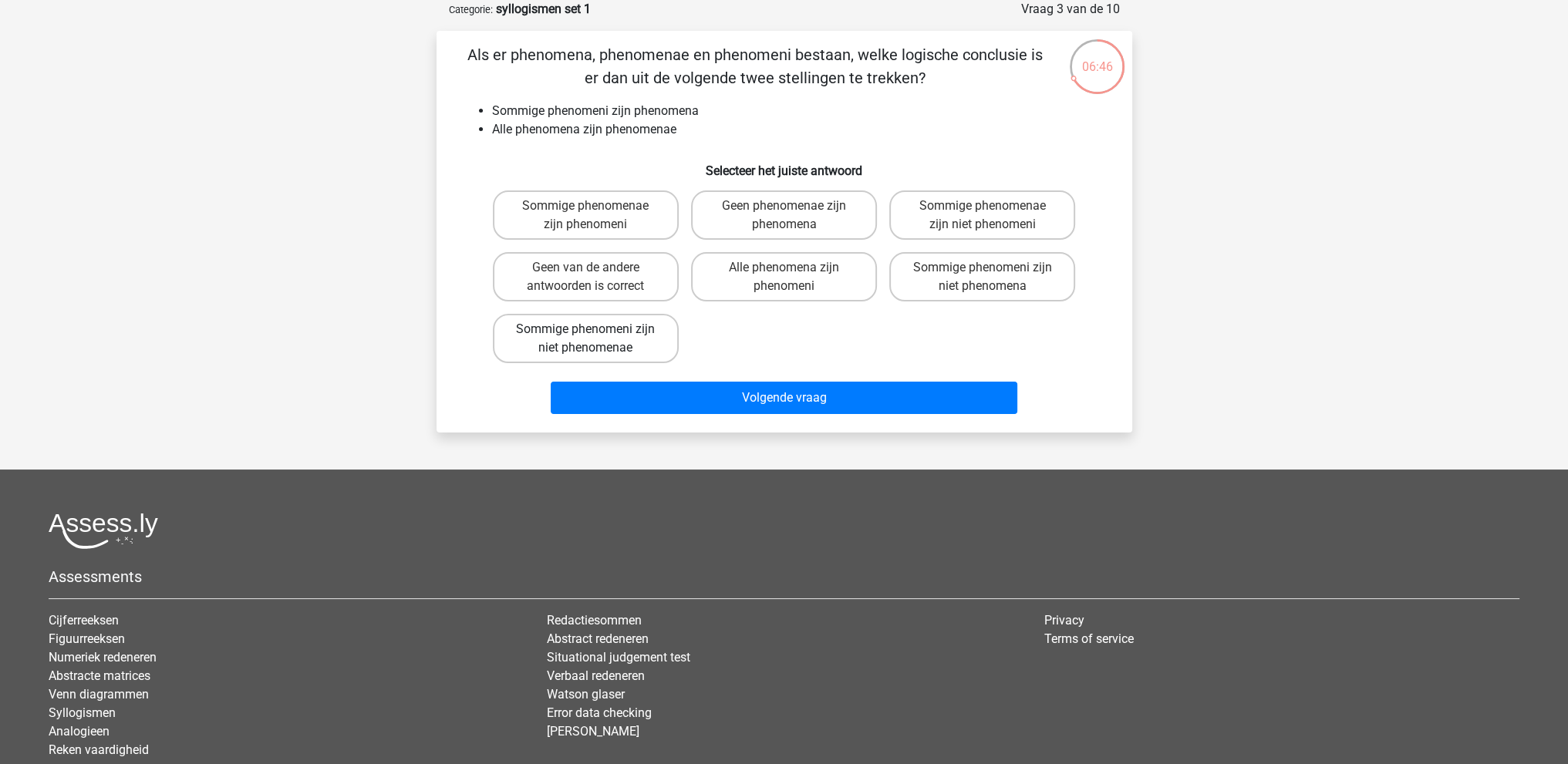
click at [601, 329] on label "Sommige phenomeni zijn niet phenomenae" at bounding box center [586, 338] width 186 height 49
click at [596, 329] on input "Sommige phenomeni zijn niet phenomenae" at bounding box center [590, 334] width 10 height 10
radio input "true"
click at [578, 212] on label "Sommige phenomenae zijn phenomeni" at bounding box center [586, 215] width 186 height 49
click at [586, 212] on input "Sommige phenomenae zijn phenomeni" at bounding box center [590, 211] width 10 height 10
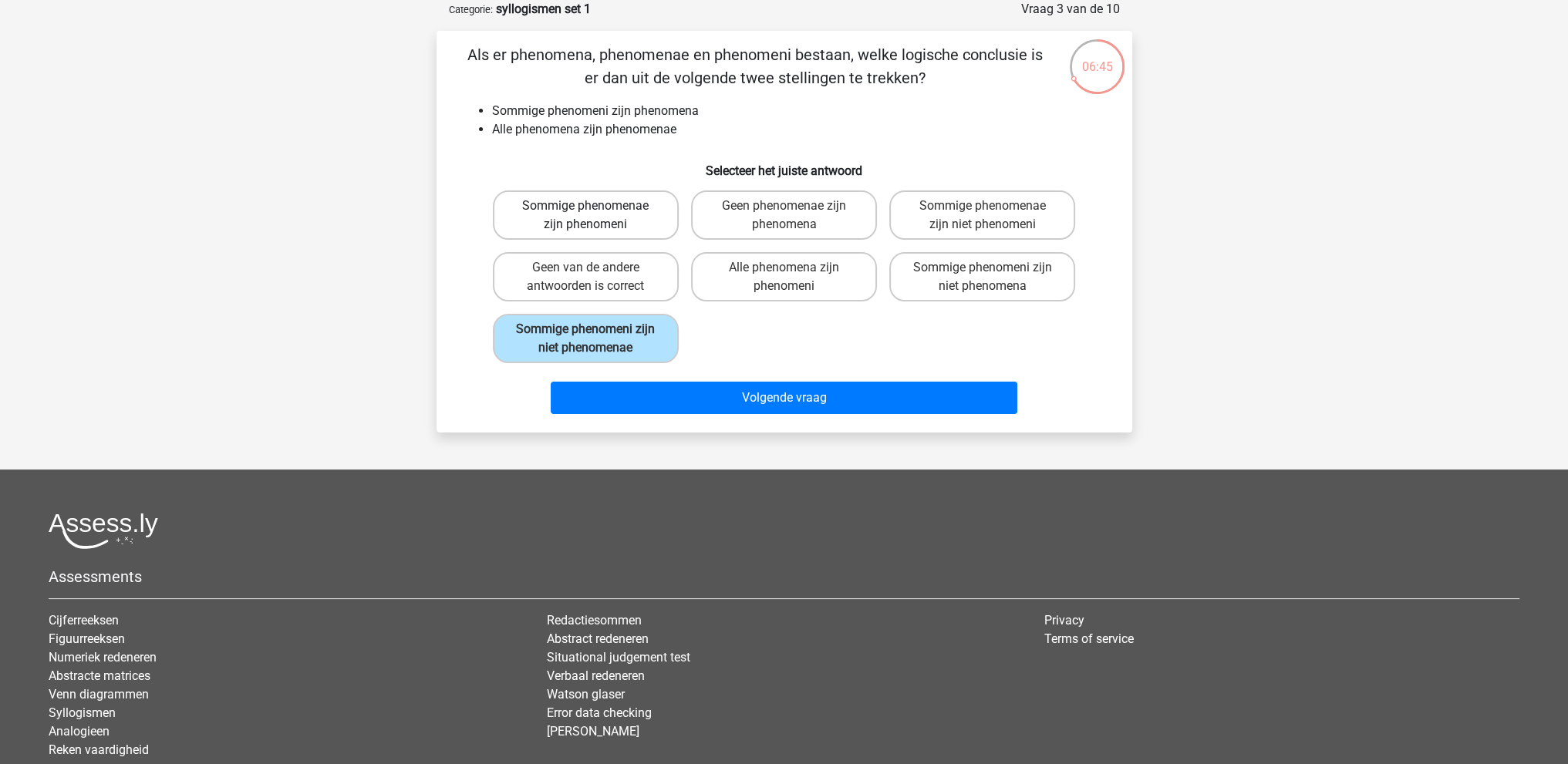
radio input "true"
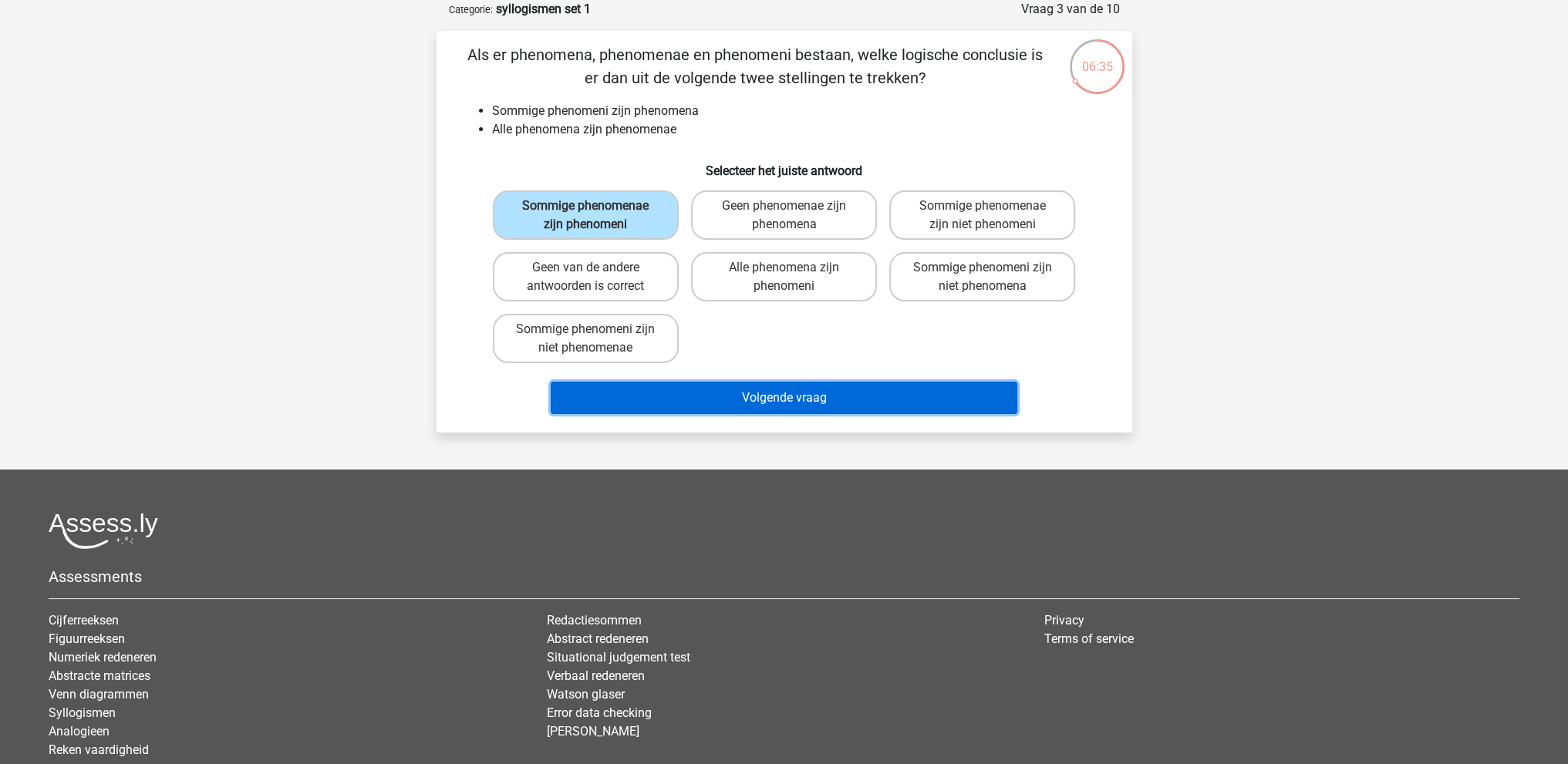
click at [719, 388] on button "Volgende vraag" at bounding box center [784, 398] width 466 height 32
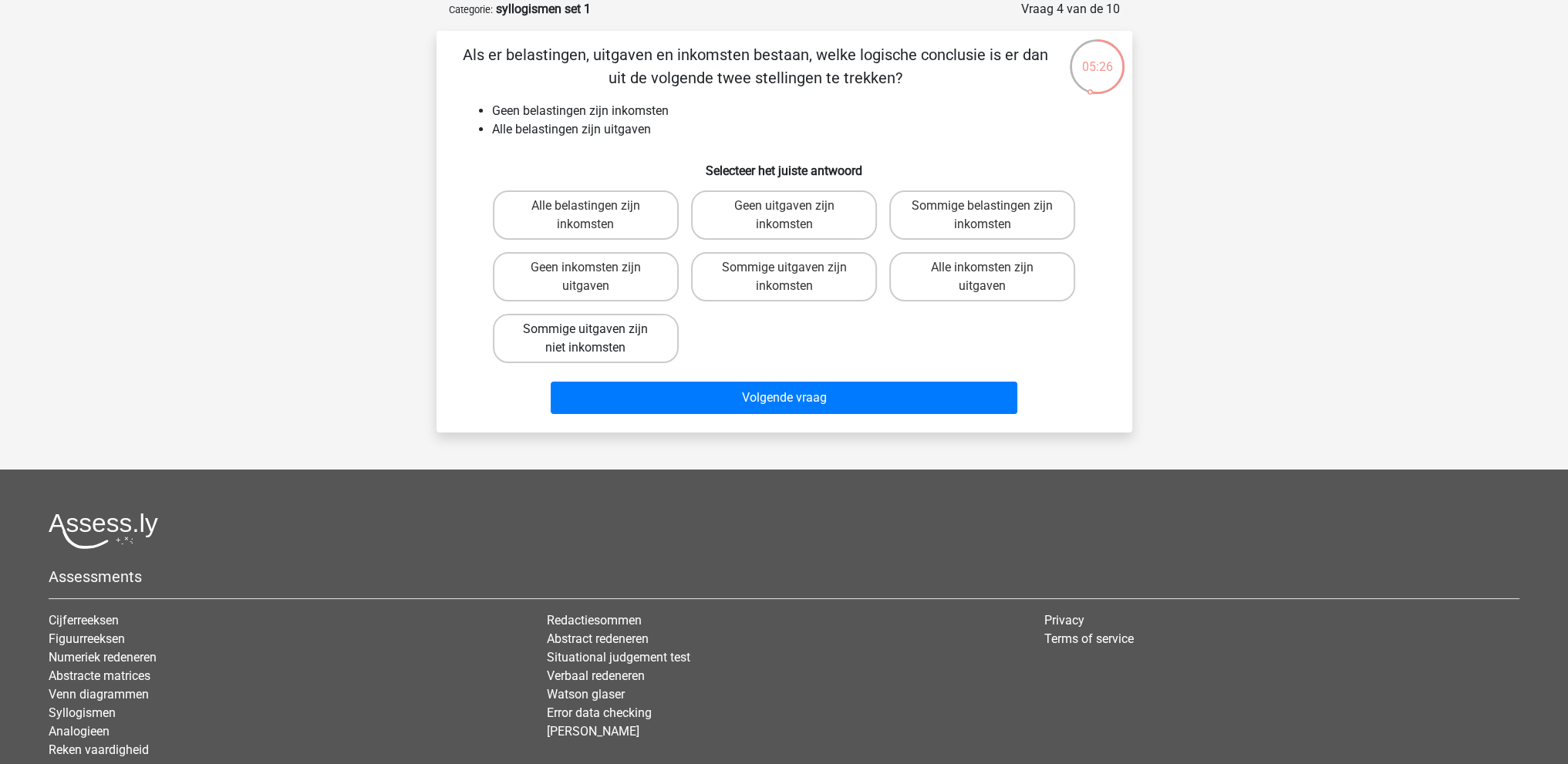
click at [587, 339] on label "Sommige uitgaven zijn niet inkomsten" at bounding box center [586, 338] width 186 height 49
click at [587, 339] on input "Sommige uitgaven zijn niet inkomsten" at bounding box center [590, 334] width 10 height 10
radio input "true"
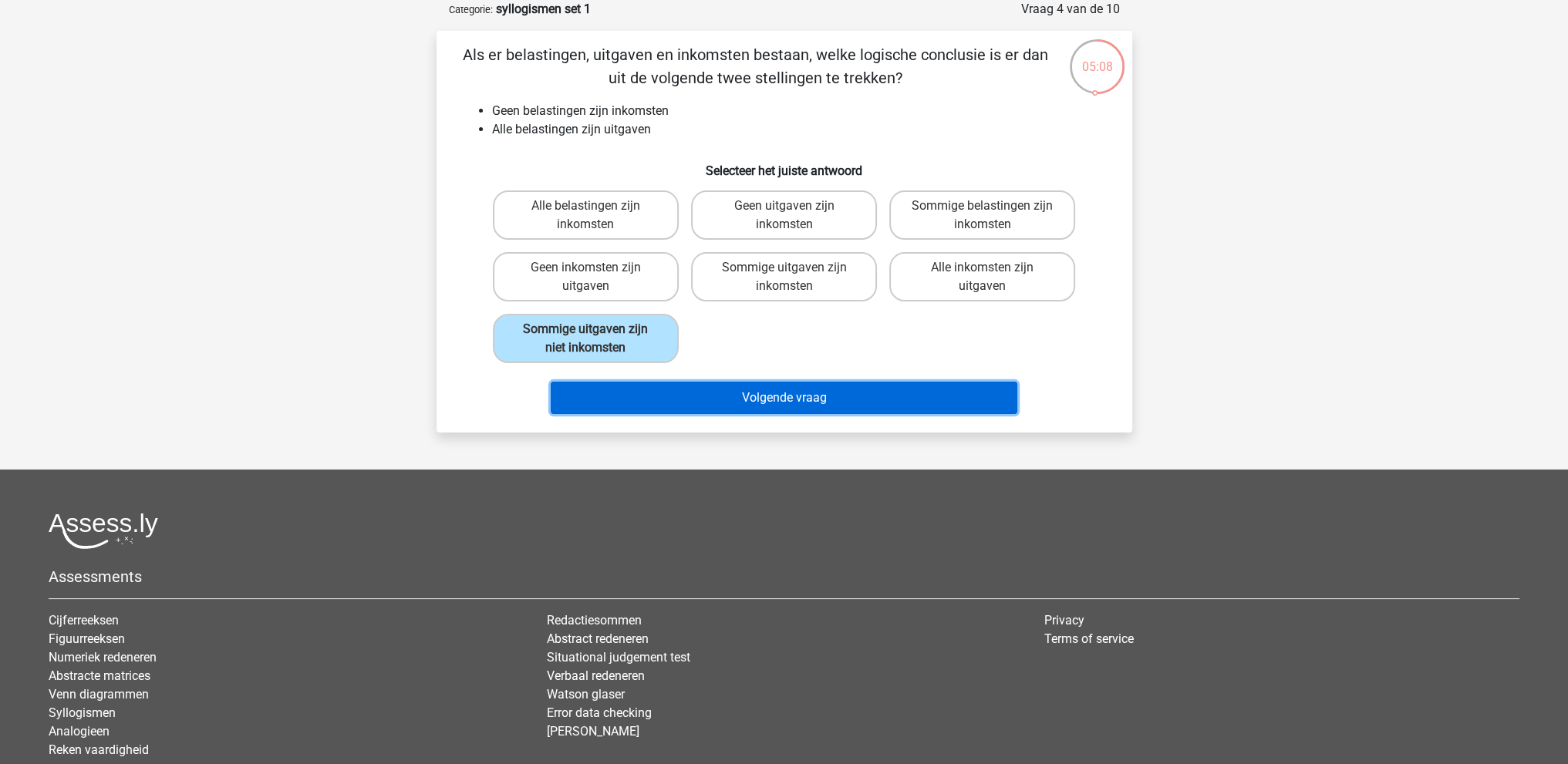
click at [759, 396] on button "Volgende vraag" at bounding box center [784, 398] width 466 height 32
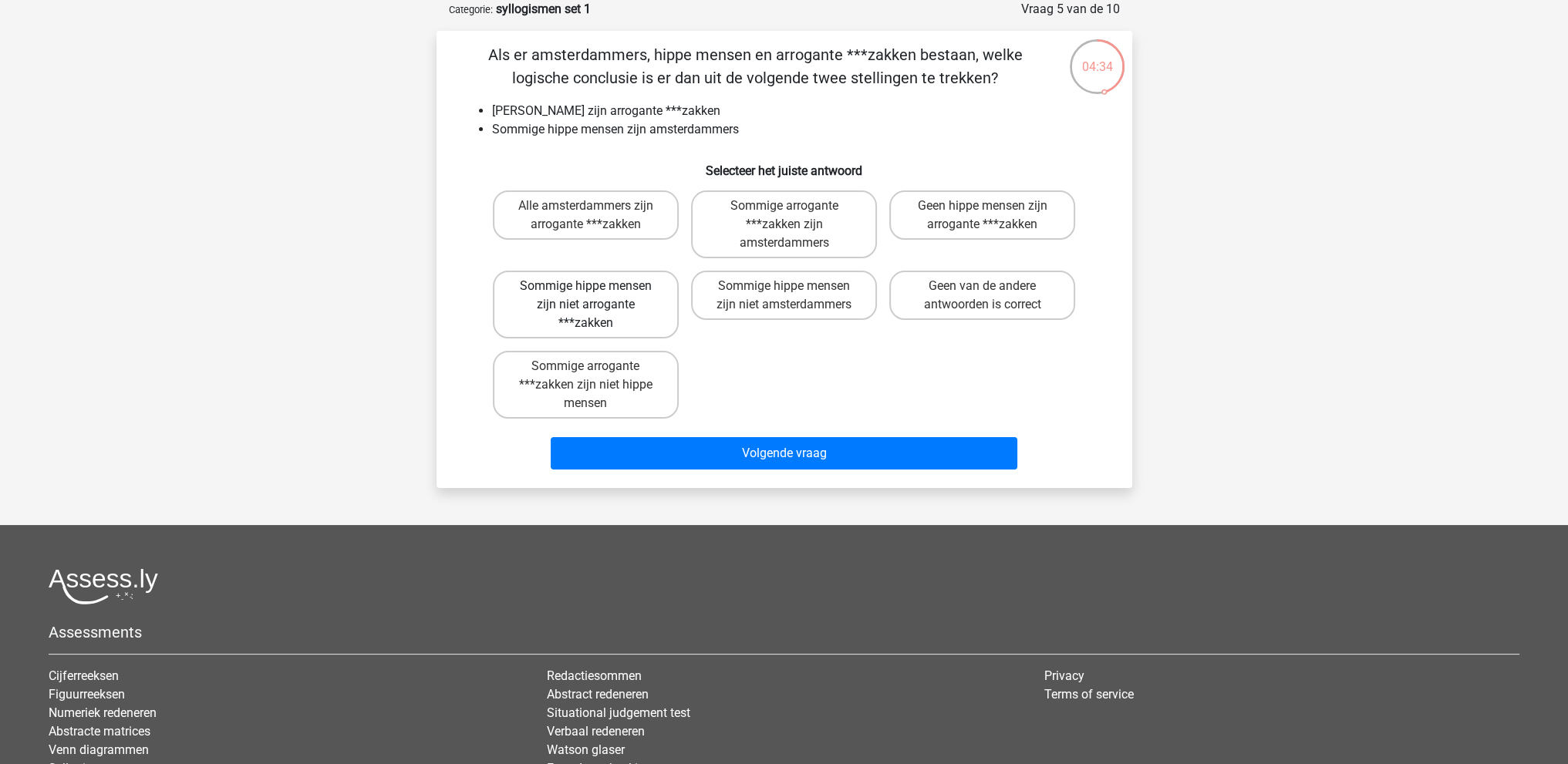
click at [592, 314] on label "Sommige hippe mensen zijn niet arrogante ***zakken" at bounding box center [586, 304] width 186 height 68
click at [592, 296] on input "Sommige hippe mensen zijn niet arrogante ***zakken" at bounding box center [590, 290] width 10 height 10
radio input "true"
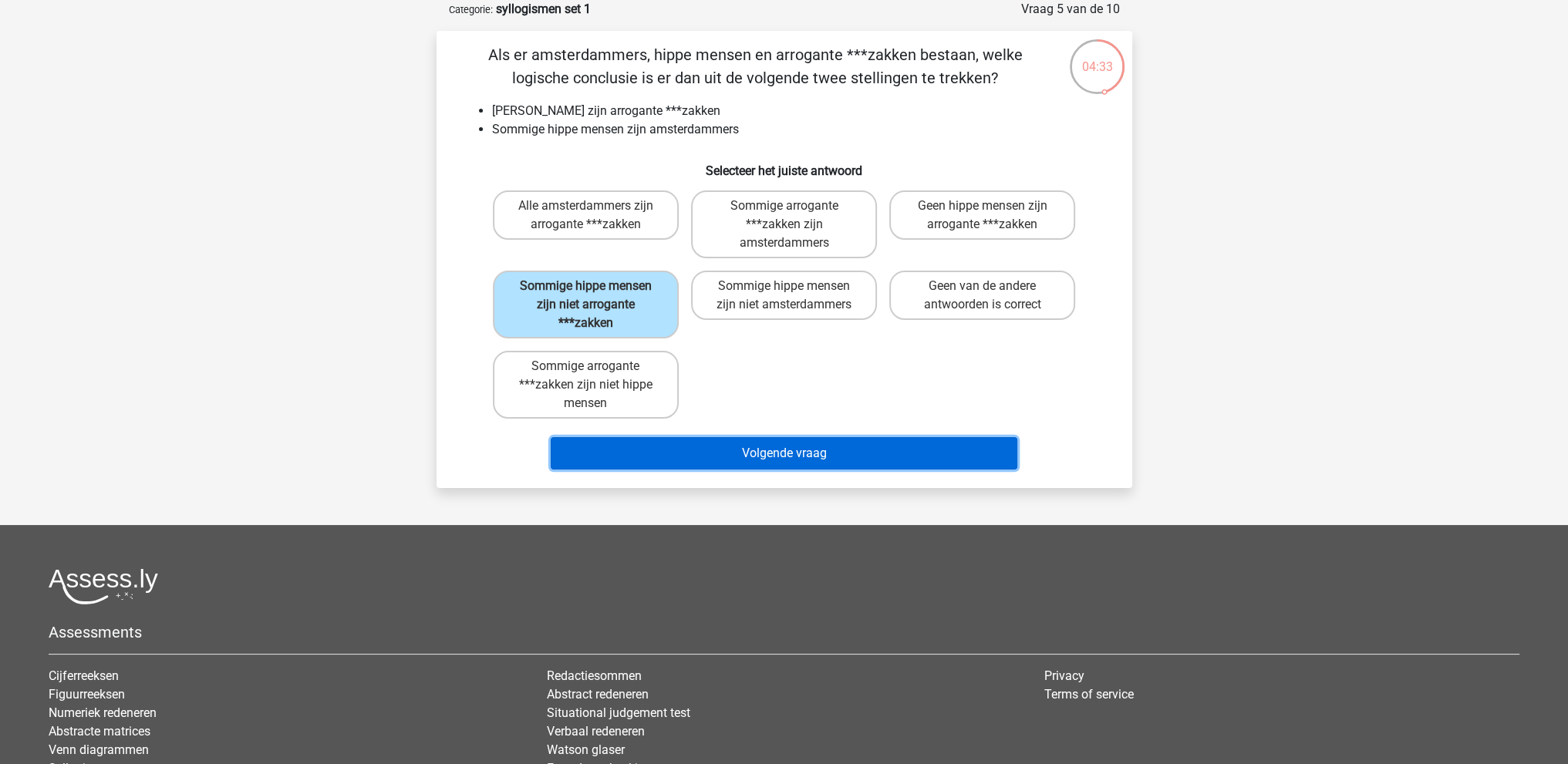
click at [848, 452] on button "Volgende vraag" at bounding box center [784, 453] width 466 height 32
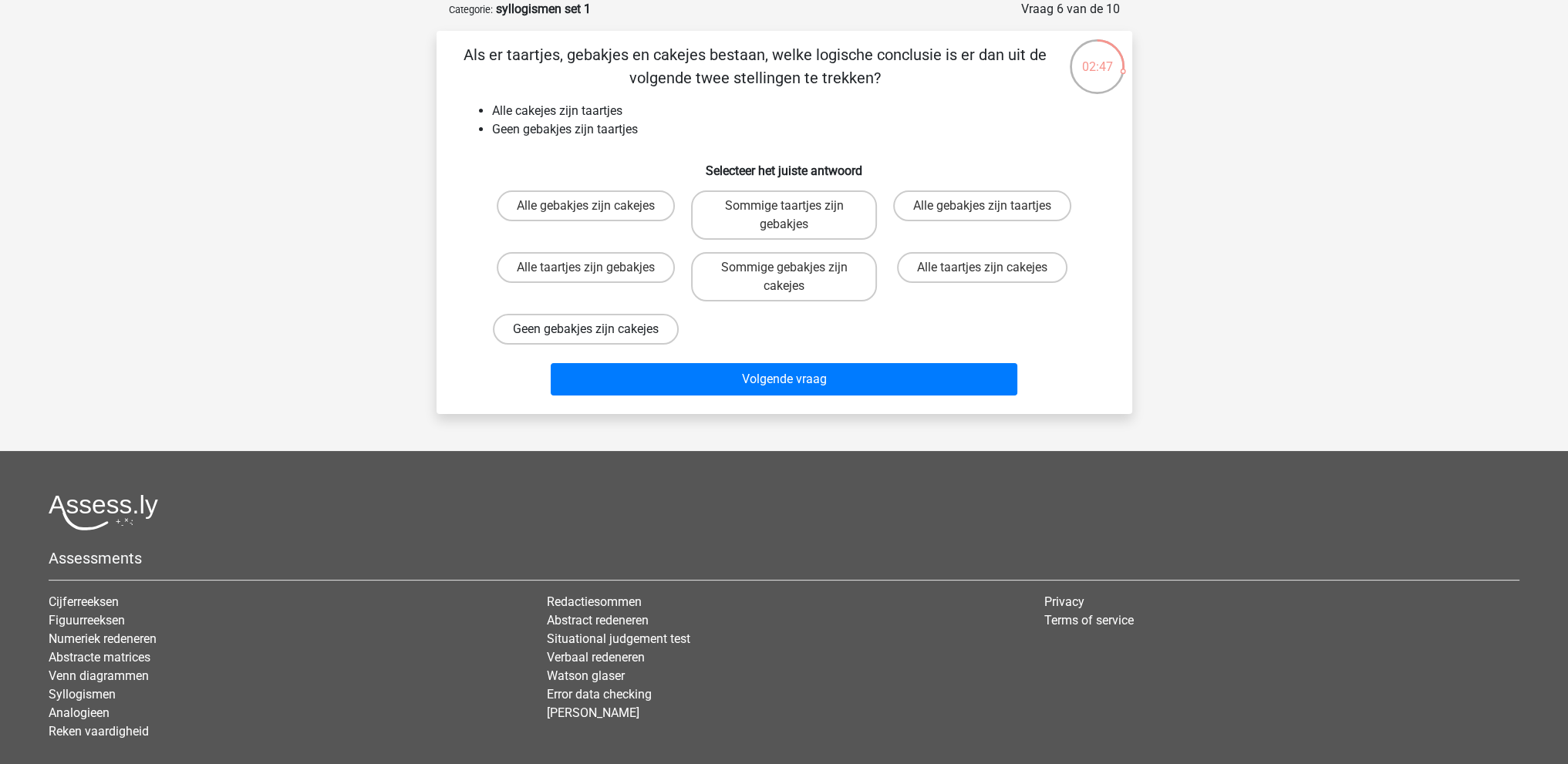
click at [628, 332] on label "Geen gebakjes zijn cakejes" at bounding box center [586, 328] width 186 height 31
click at [596, 332] on input "Geen gebakjes zijn cakejes" at bounding box center [590, 334] width 10 height 10
radio input "true"
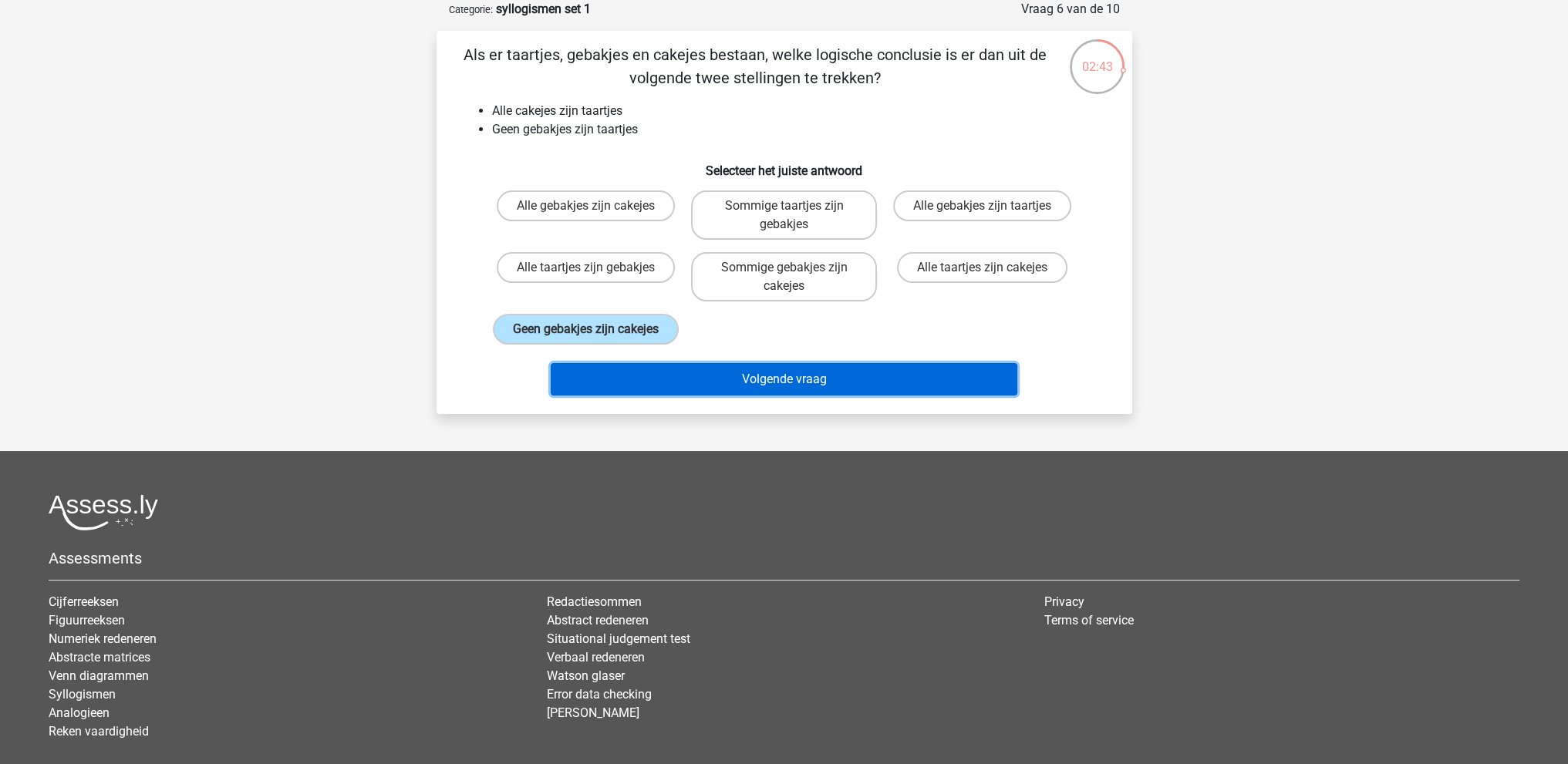
click at [745, 390] on button "Volgende vraag" at bounding box center [784, 379] width 466 height 32
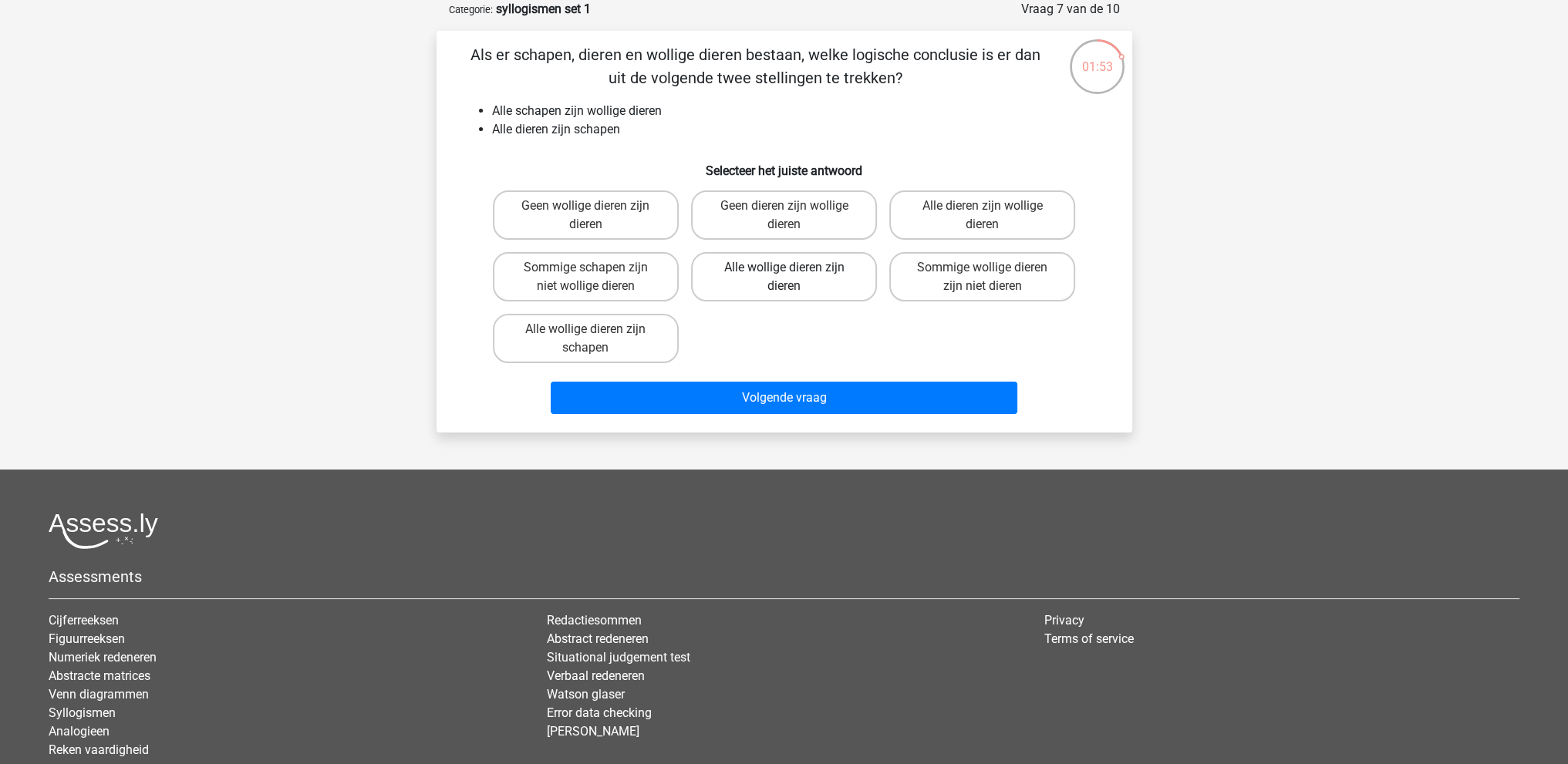
click at [765, 271] on label "Alle wollige dieren zijn dieren" at bounding box center [784, 277] width 186 height 49
click at [784, 271] on input "Alle wollige dieren zijn dieren" at bounding box center [788, 272] width 10 height 10
radio input "true"
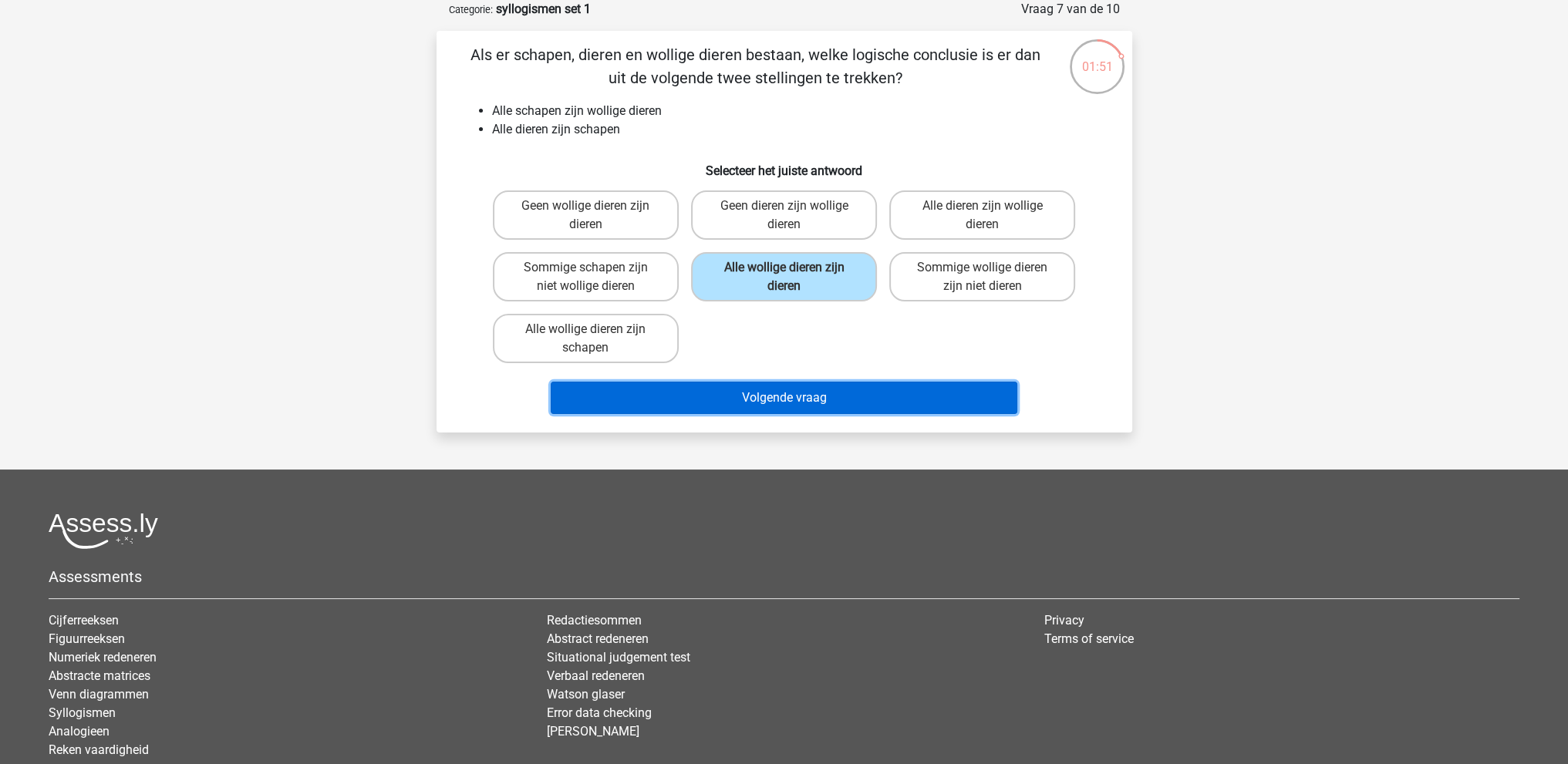
click at [747, 393] on button "Volgende vraag" at bounding box center [784, 398] width 466 height 32
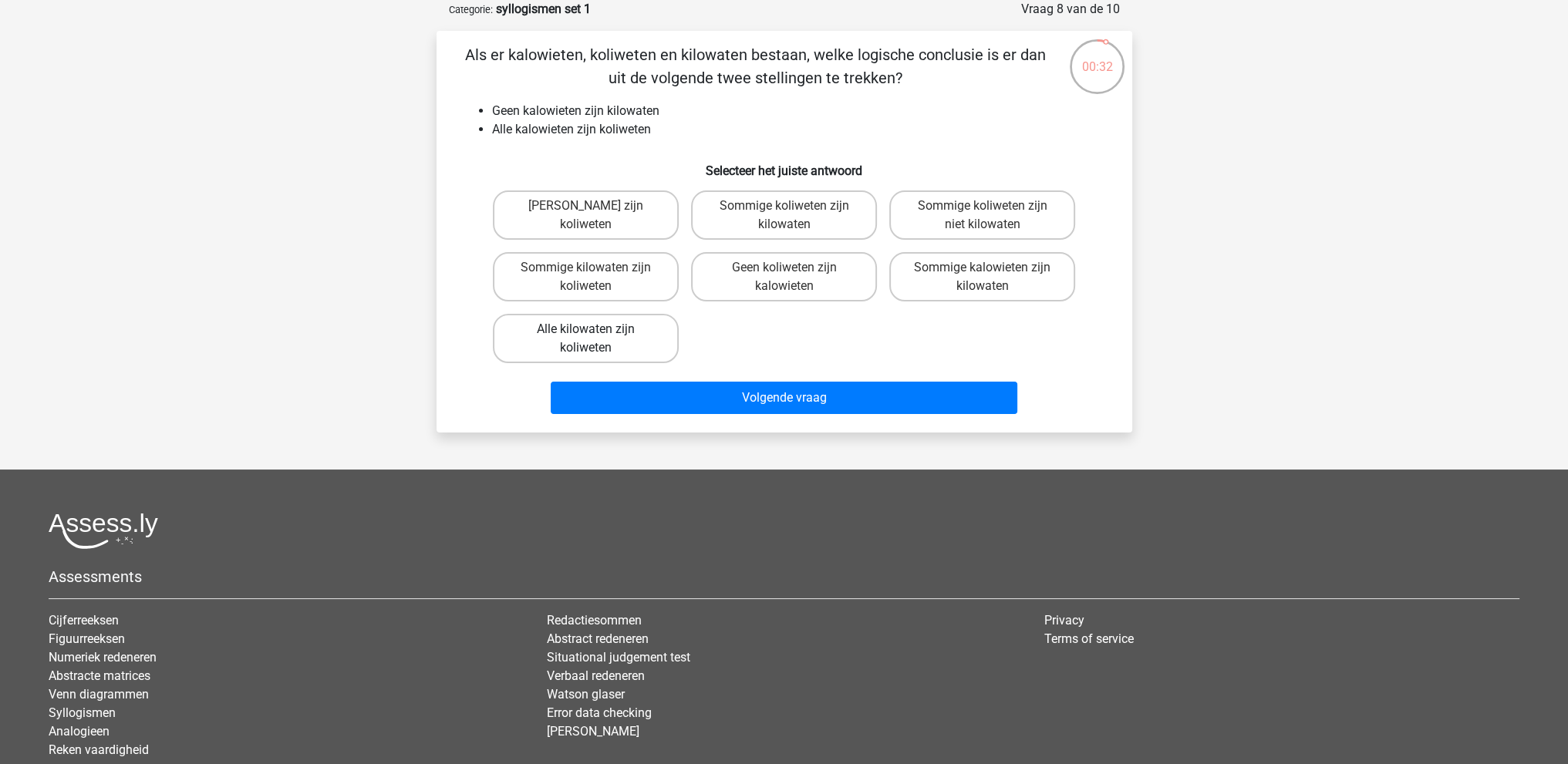
drag, startPoint x: 607, startPoint y: 337, endPoint x: 607, endPoint y: 354, distance: 17.0
click at [607, 354] on label "Alle kilowaten zijn koliweten" at bounding box center [586, 338] width 186 height 49
click at [596, 339] on input "Alle kilowaten zijn koliweten" at bounding box center [590, 334] width 10 height 10
radio input "true"
click at [603, 221] on label "Geen kilowaten zijn koliweten" at bounding box center [586, 215] width 186 height 49
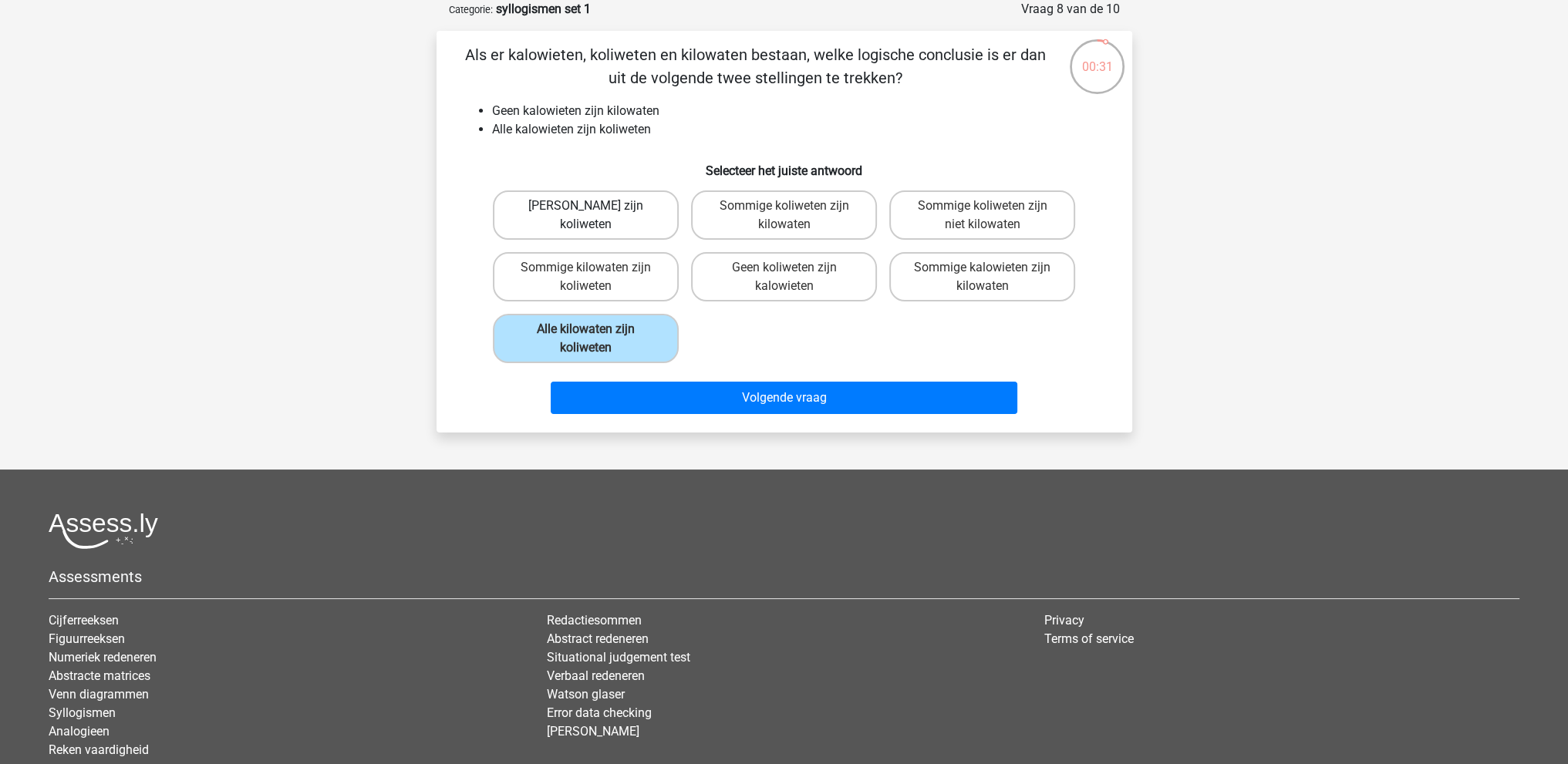
click at [596, 216] on input "Geen kilowaten zijn koliweten" at bounding box center [590, 211] width 10 height 10
radio input "true"
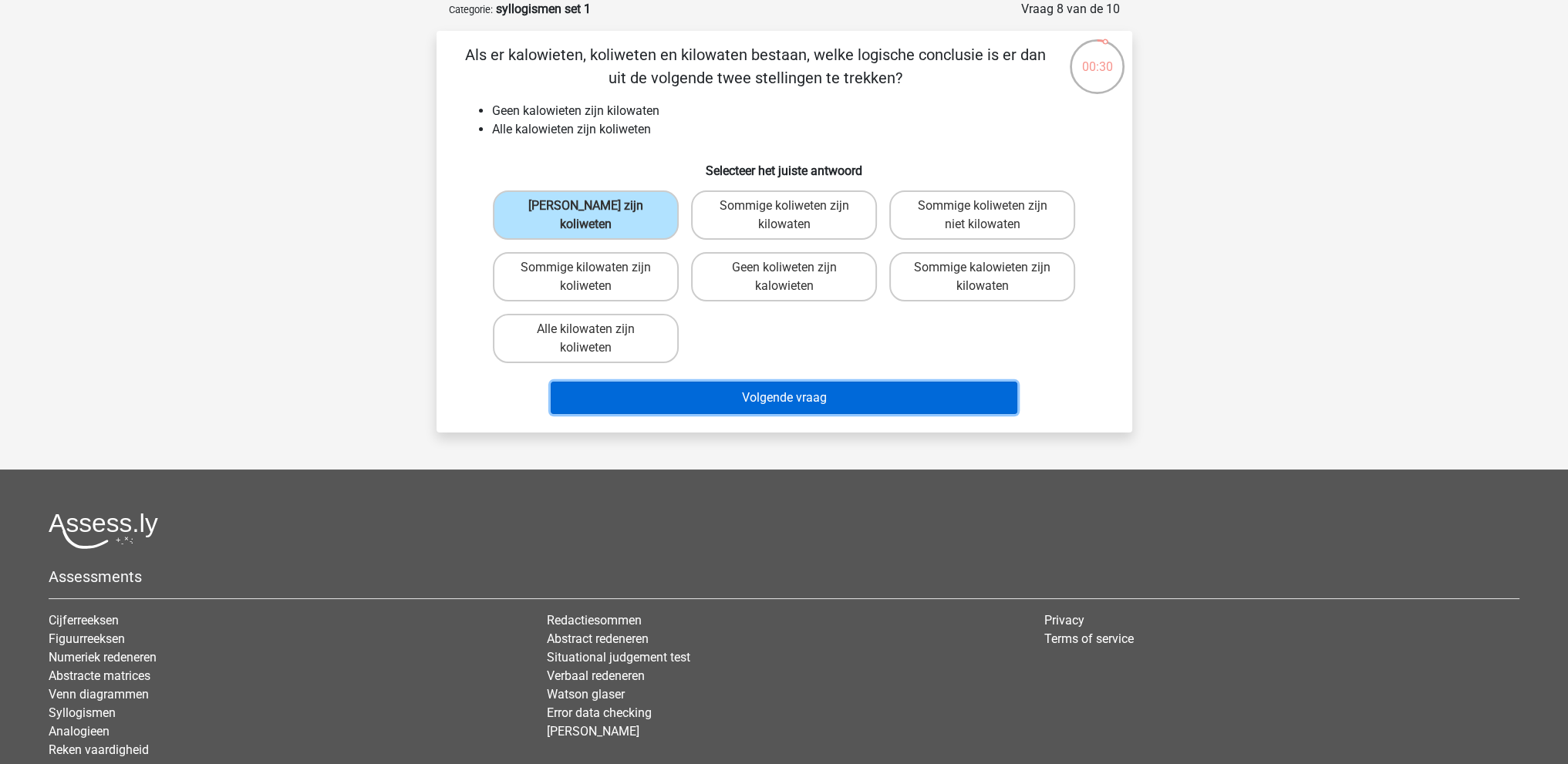
click at [744, 393] on button "Volgende vraag" at bounding box center [784, 398] width 466 height 32
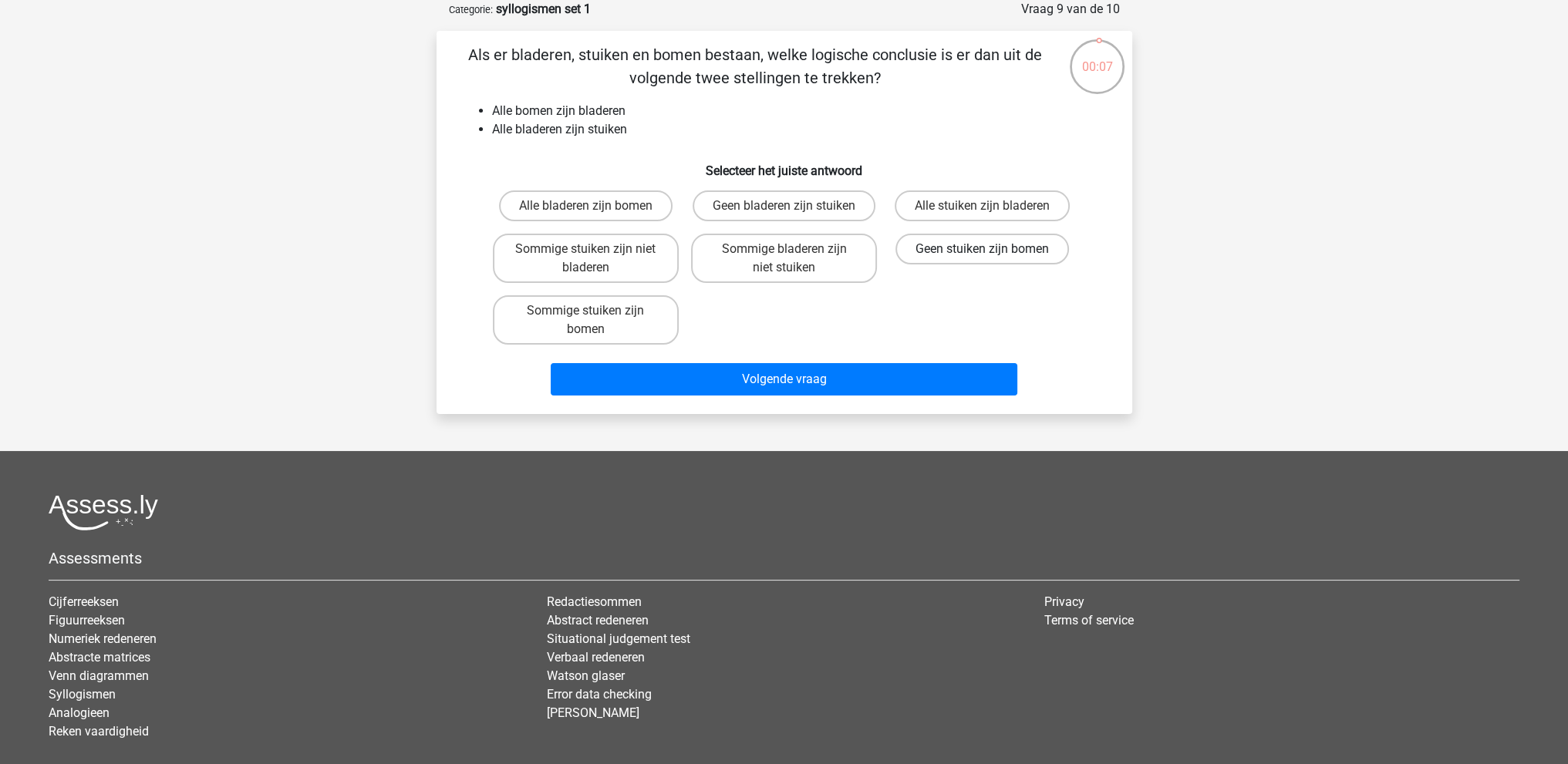
click at [962, 248] on label "Geen stuiken zijn bomen" at bounding box center [982, 249] width 174 height 31
click at [982, 249] on input "Geen stuiken zijn bomen" at bounding box center [987, 253] width 10 height 10
radio input "true"
click at [953, 183] on div "Als er bladeren, stuiken en bomen bestaan, welke logische conclusie is er dan u…" at bounding box center [784, 223] width 684 height 359
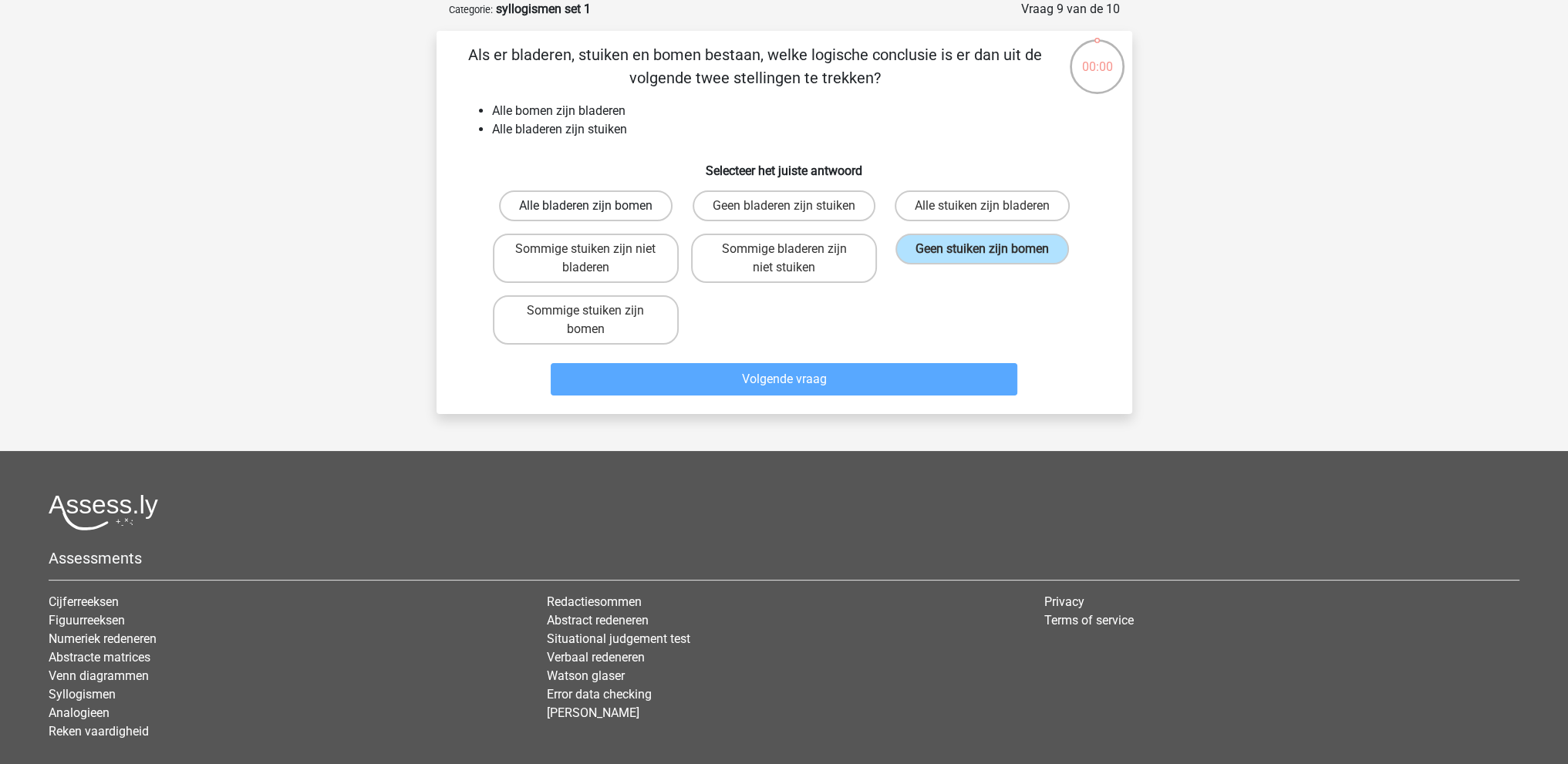
click at [586, 203] on label "Alle bladeren zijn bomen" at bounding box center [586, 205] width 174 height 31
click at [586, 206] on input "Alle bladeren zijn bomen" at bounding box center [590, 211] width 10 height 10
radio input "true"
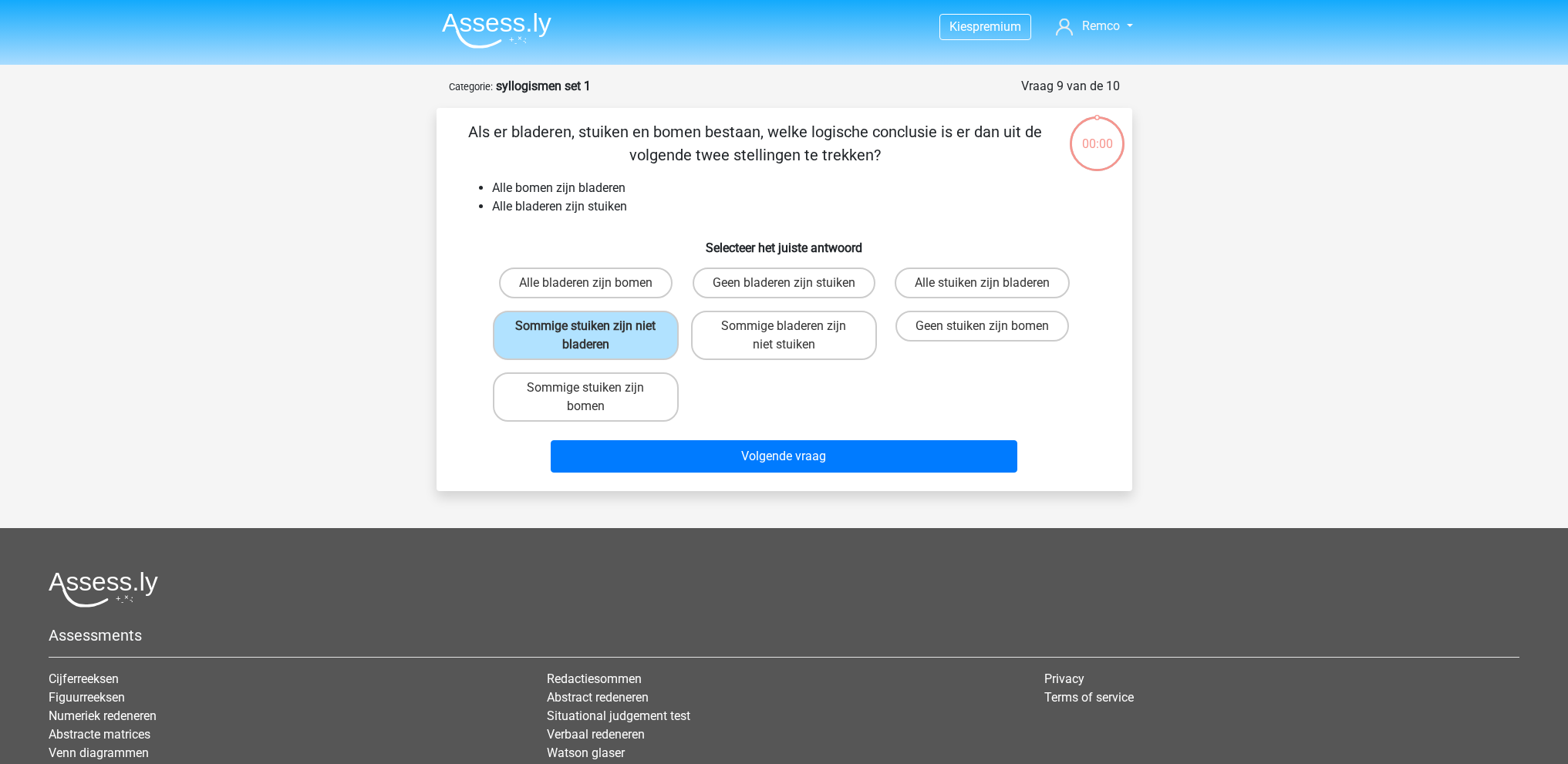
scroll to position [77, 0]
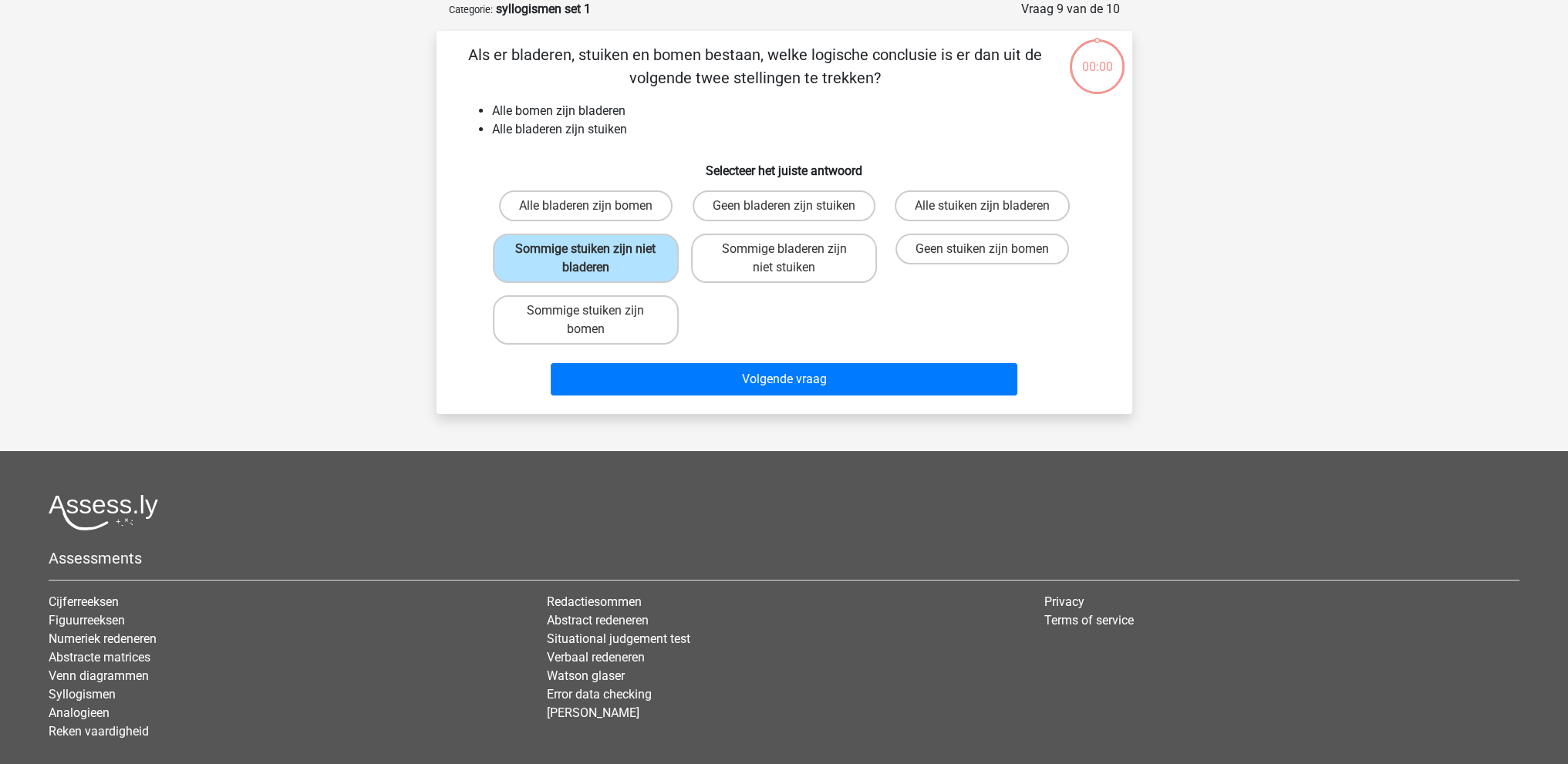
click at [571, 318] on label "Sommige stuiken zijn bomen" at bounding box center [586, 319] width 186 height 49
click at [586, 318] on input "Sommige stuiken zijn bomen" at bounding box center [590, 315] width 10 height 10
radio input "true"
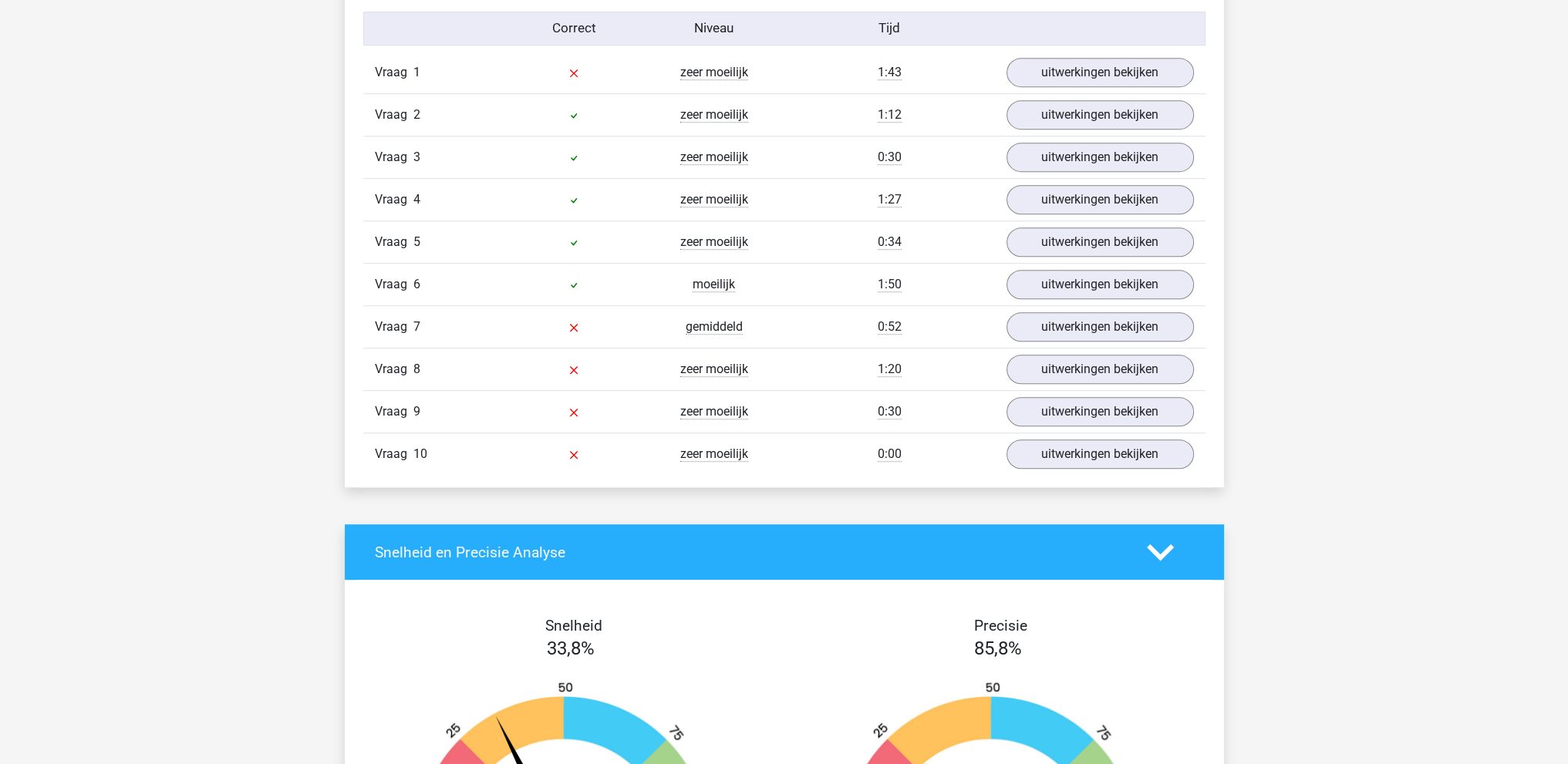
scroll to position [1156, 0]
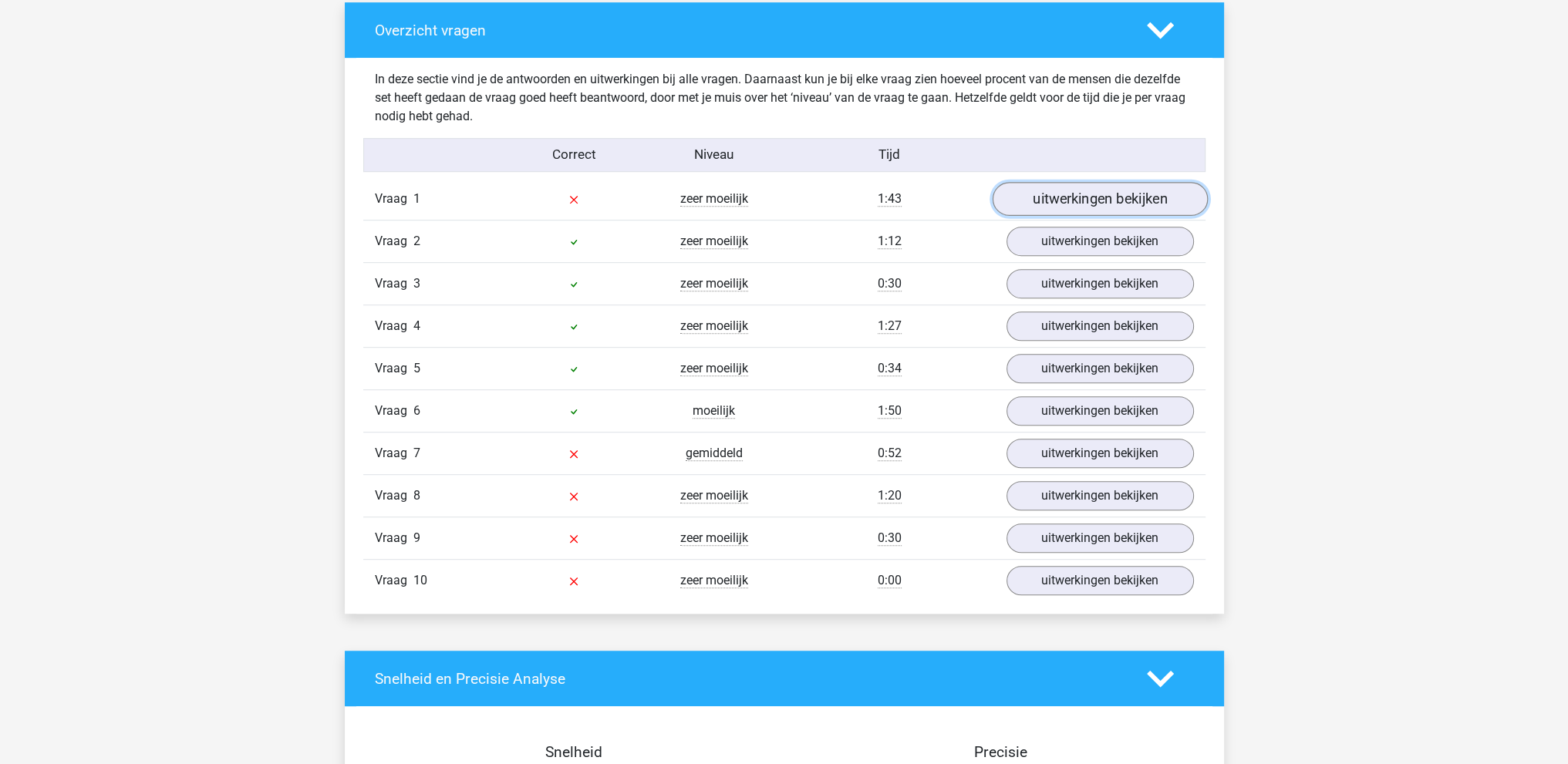
click at [1068, 189] on link "uitwerkingen bekijken" at bounding box center [1099, 199] width 216 height 34
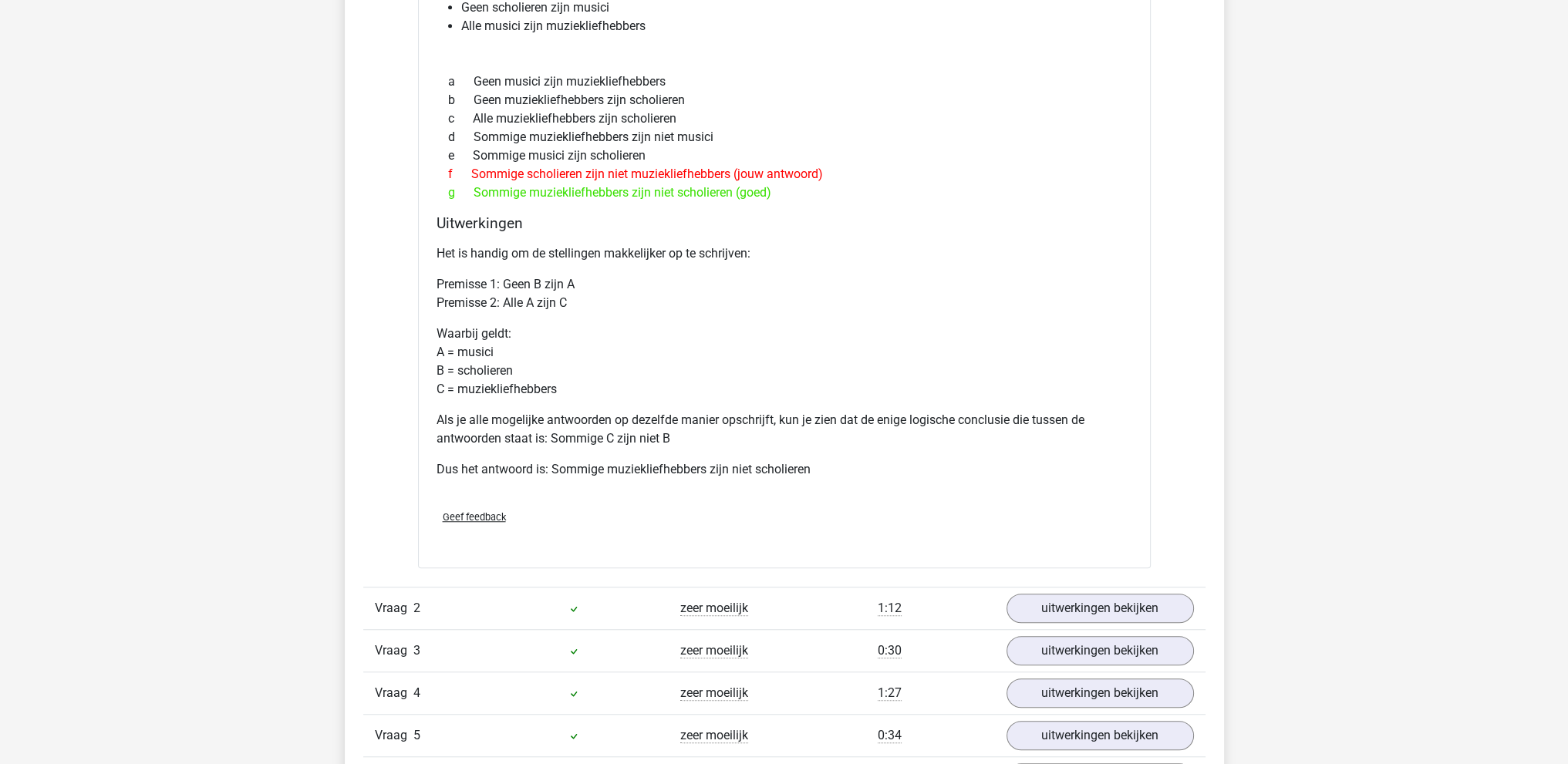
scroll to position [1851, 0]
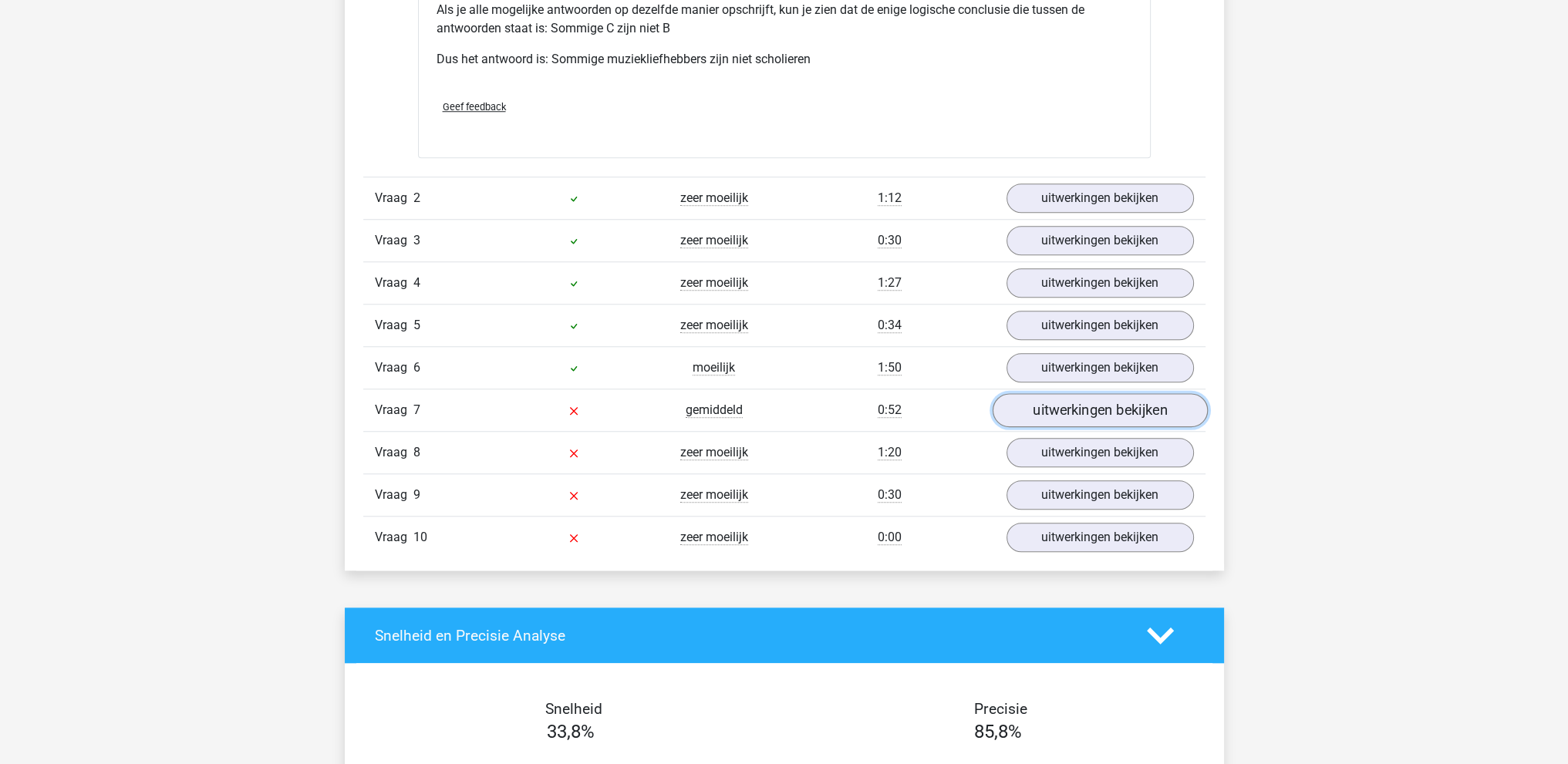
click at [1072, 400] on link "uitwerkingen bekijken" at bounding box center [1099, 411] width 216 height 34
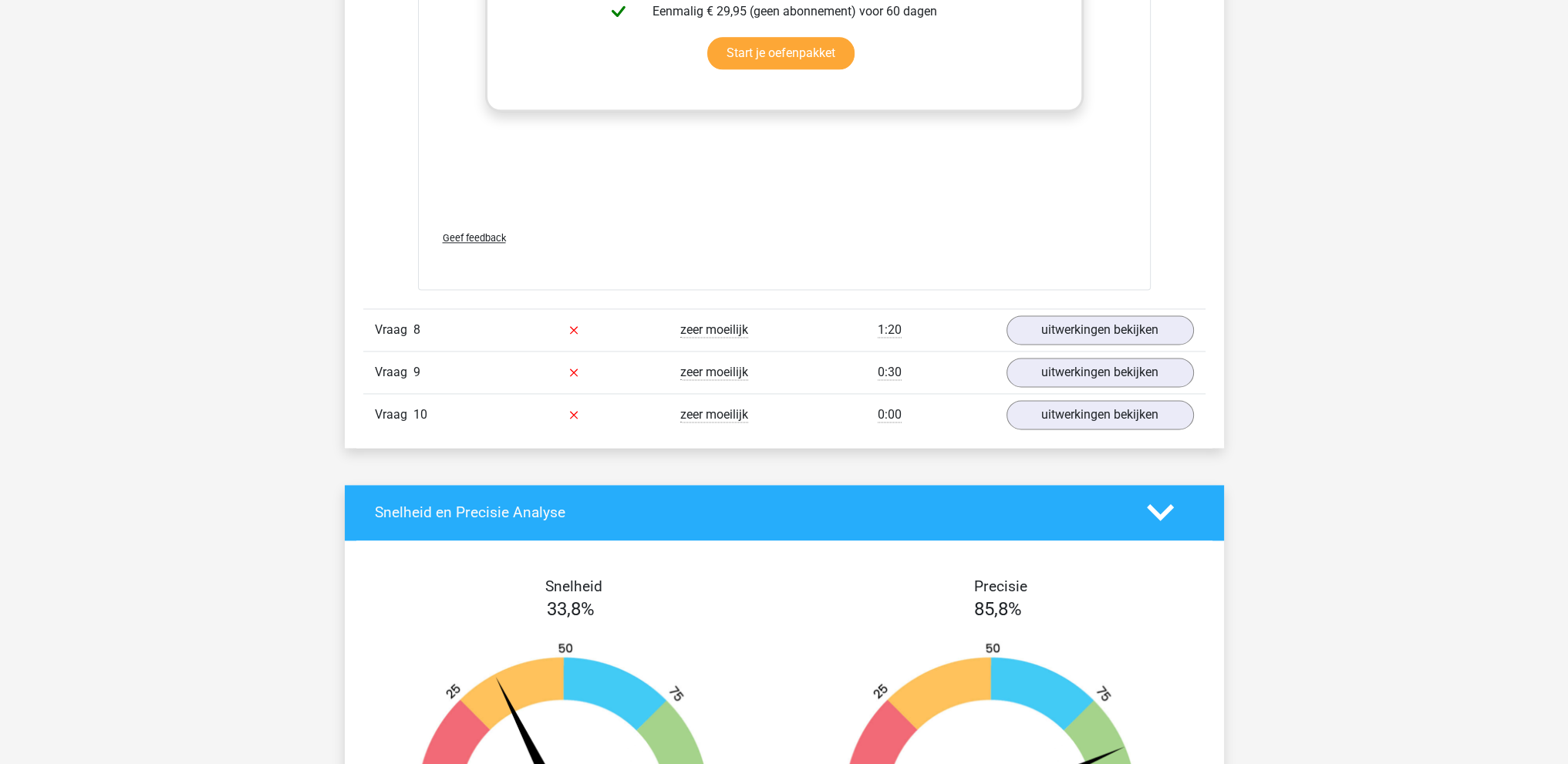
scroll to position [2853, 0]
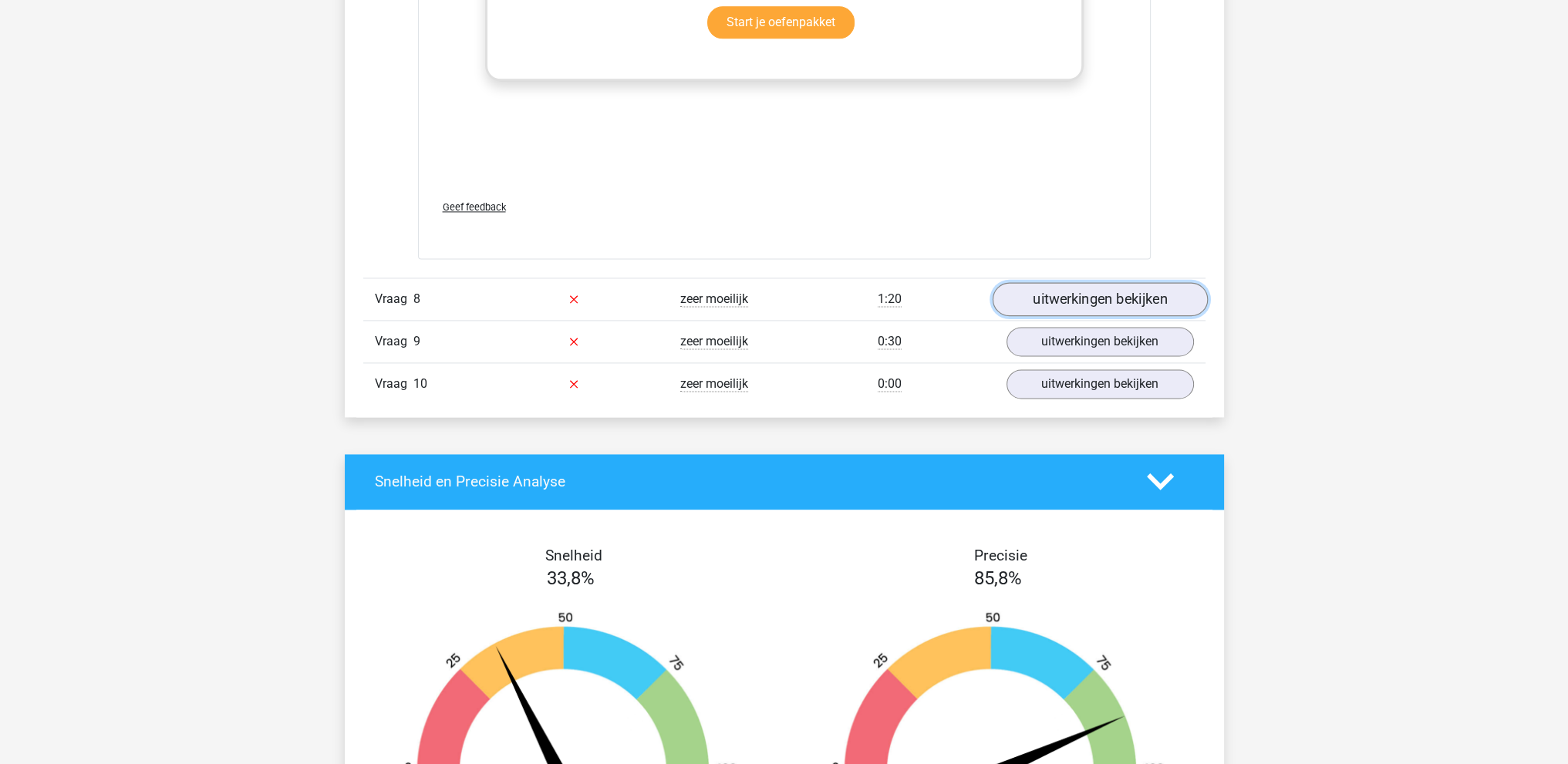
click at [1093, 294] on link "uitwerkingen bekijken" at bounding box center [1099, 299] width 216 height 34
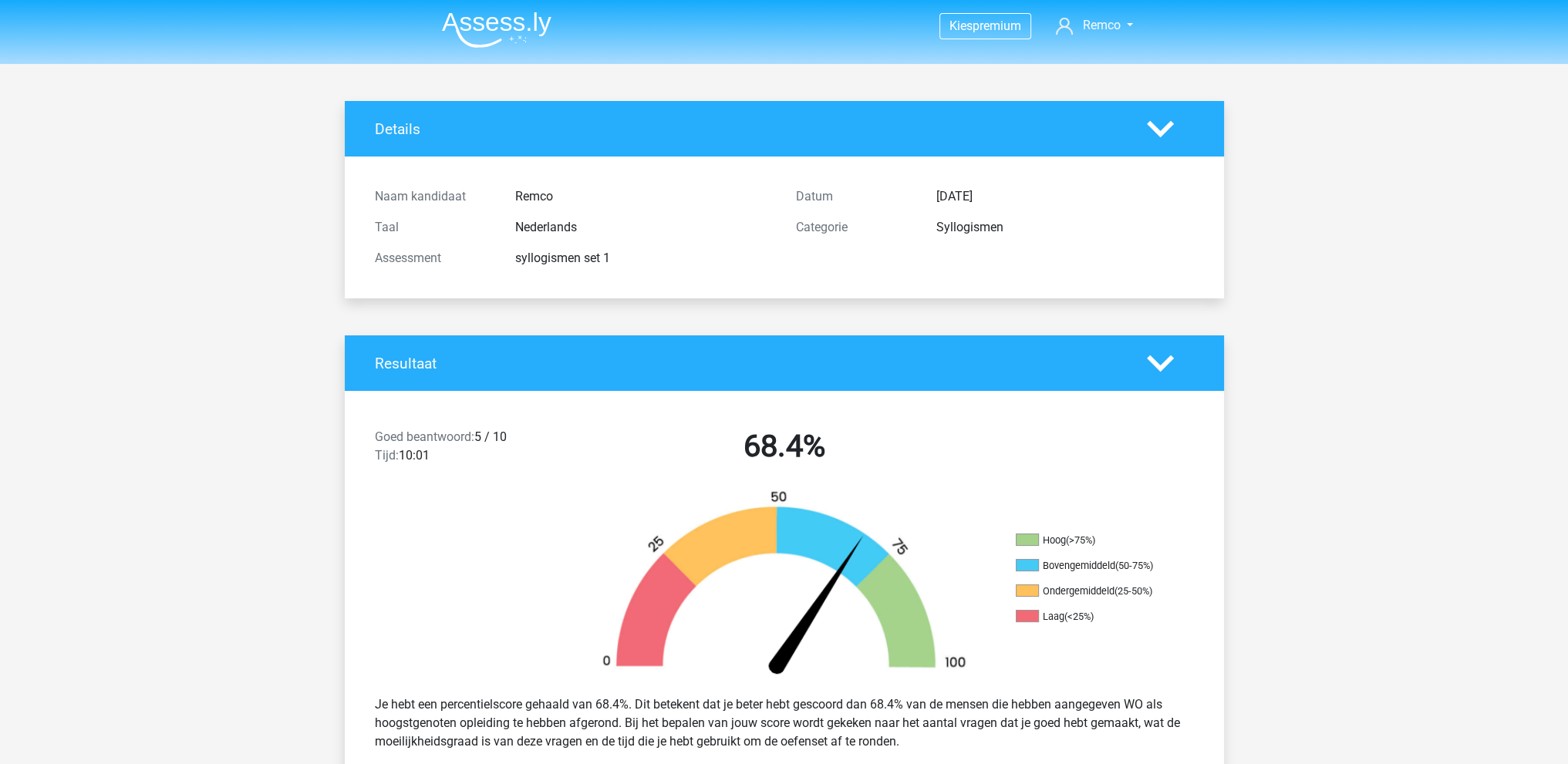
scroll to position [0, 0]
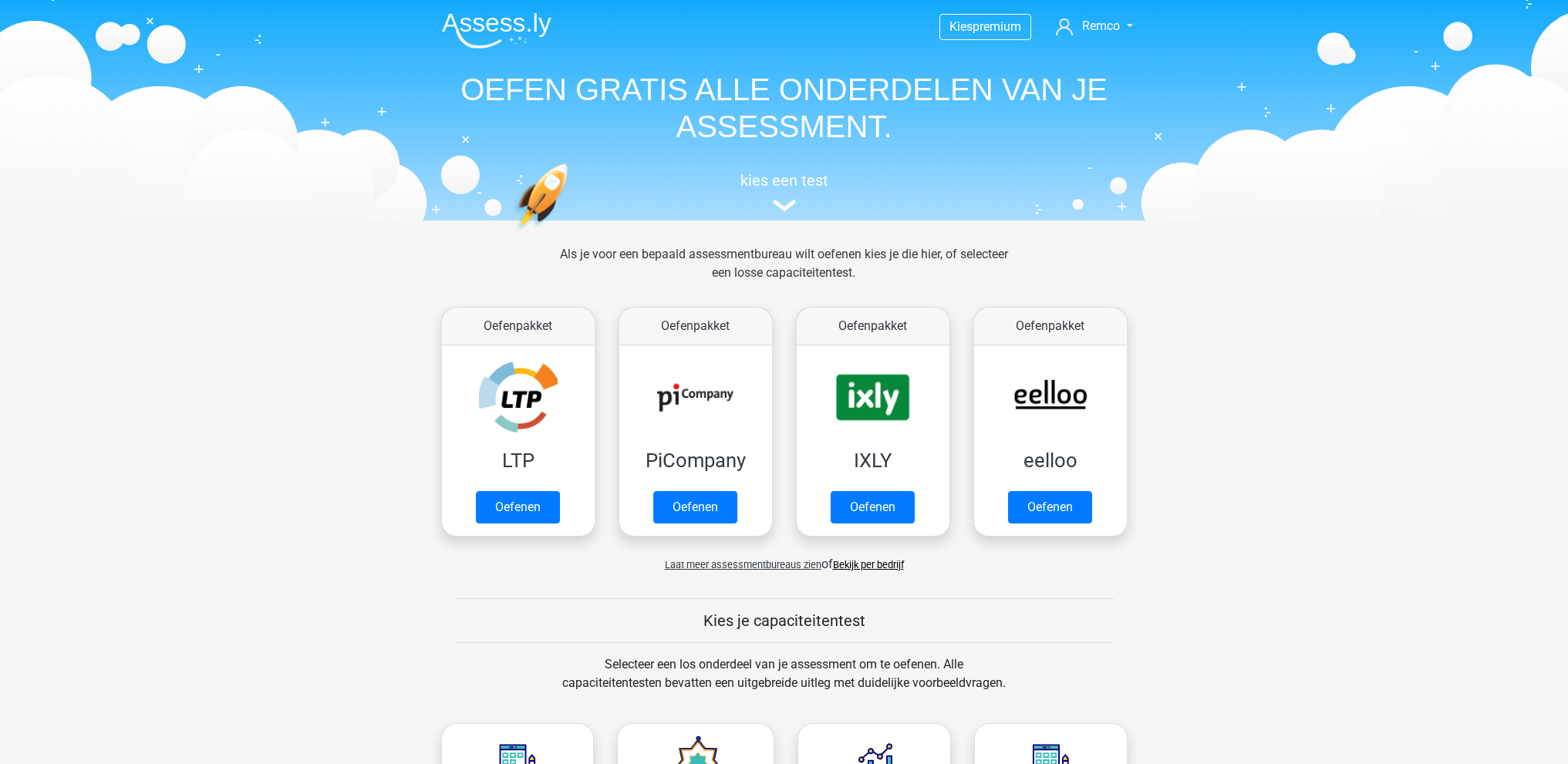
scroll to position [654, 0]
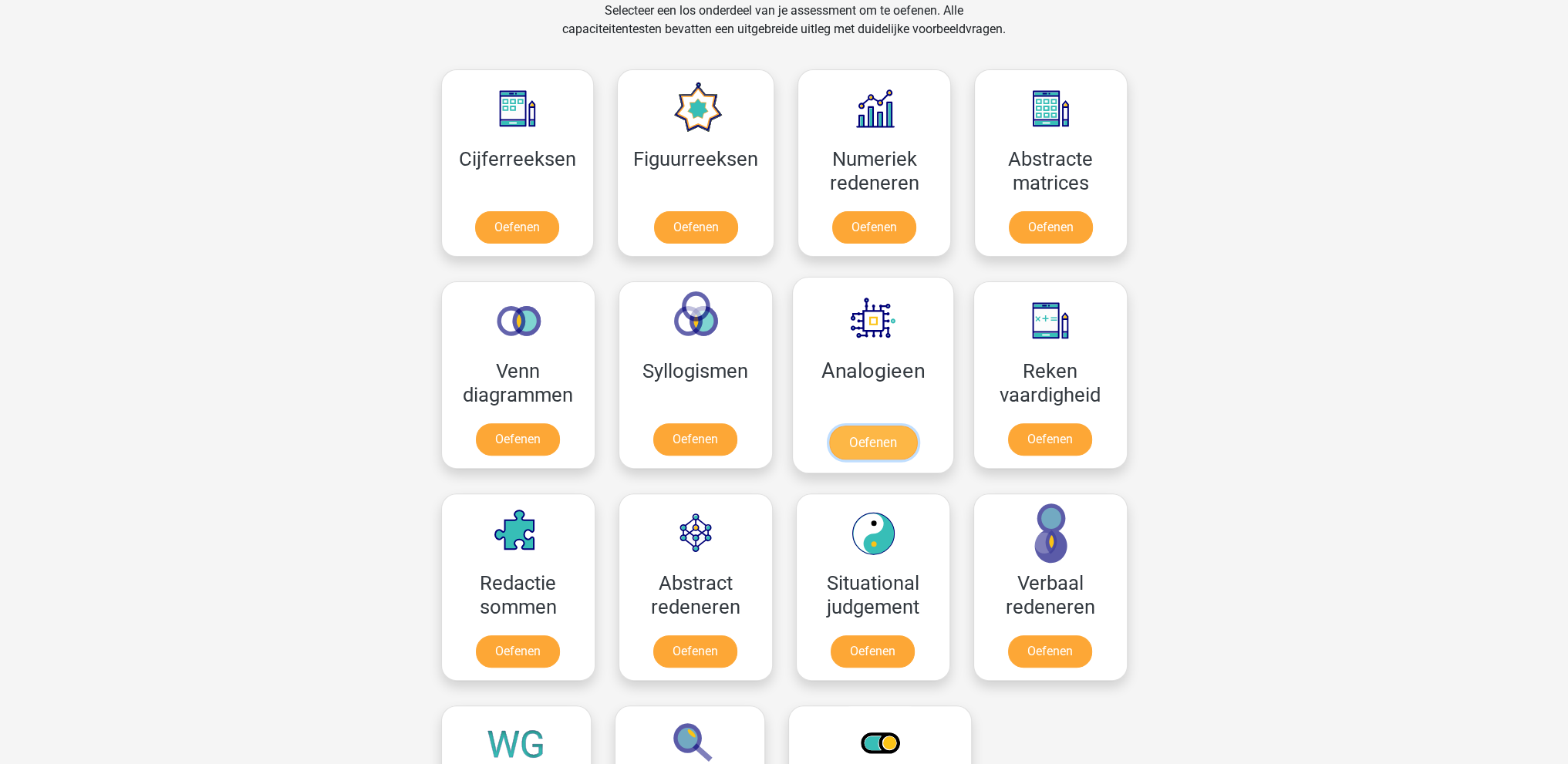
click at [883, 450] on link "Oefenen" at bounding box center [871, 442] width 88 height 34
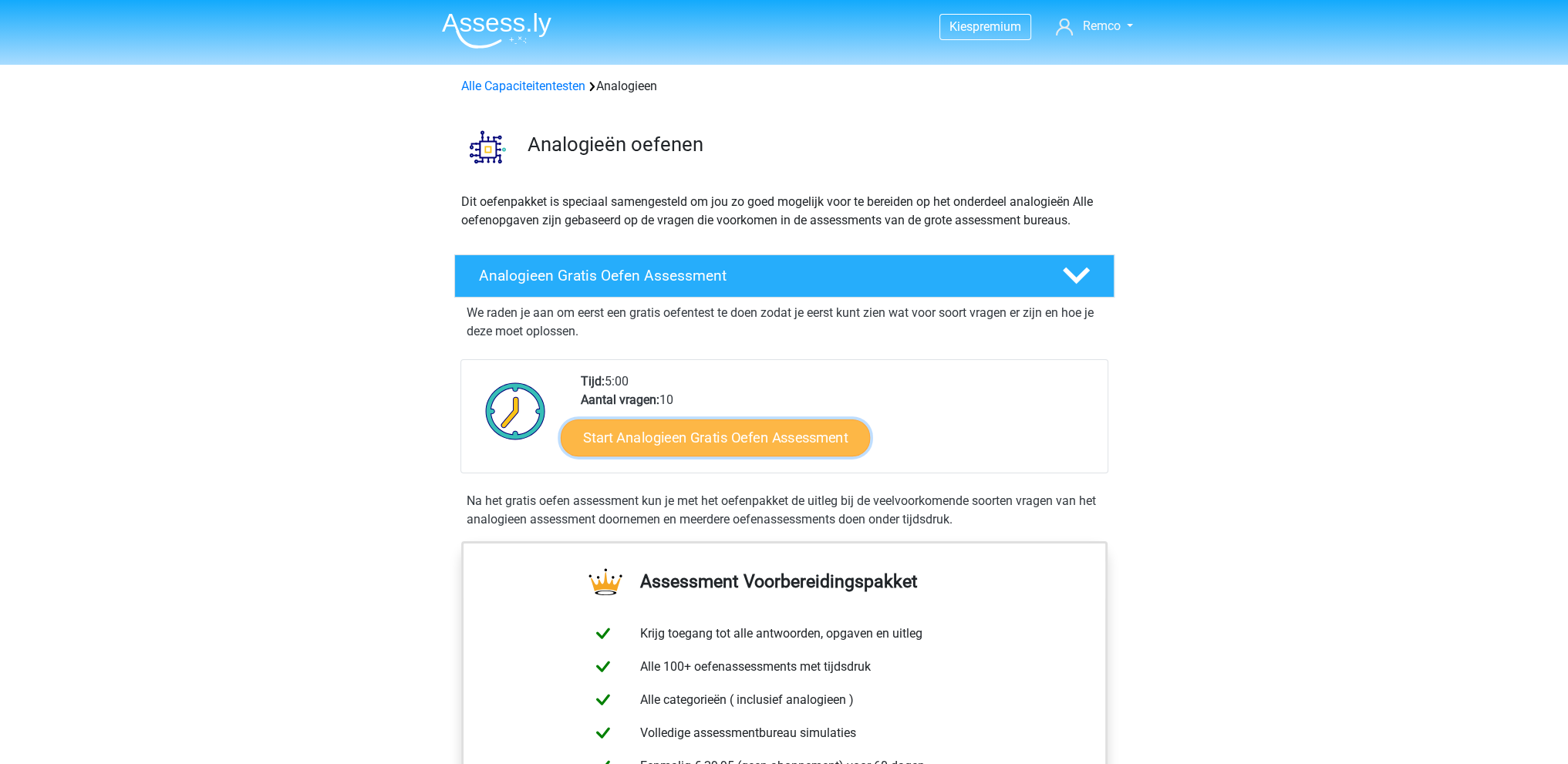
click at [765, 441] on link "Start Analogieen Gratis Oefen Assessment" at bounding box center [715, 437] width 309 height 37
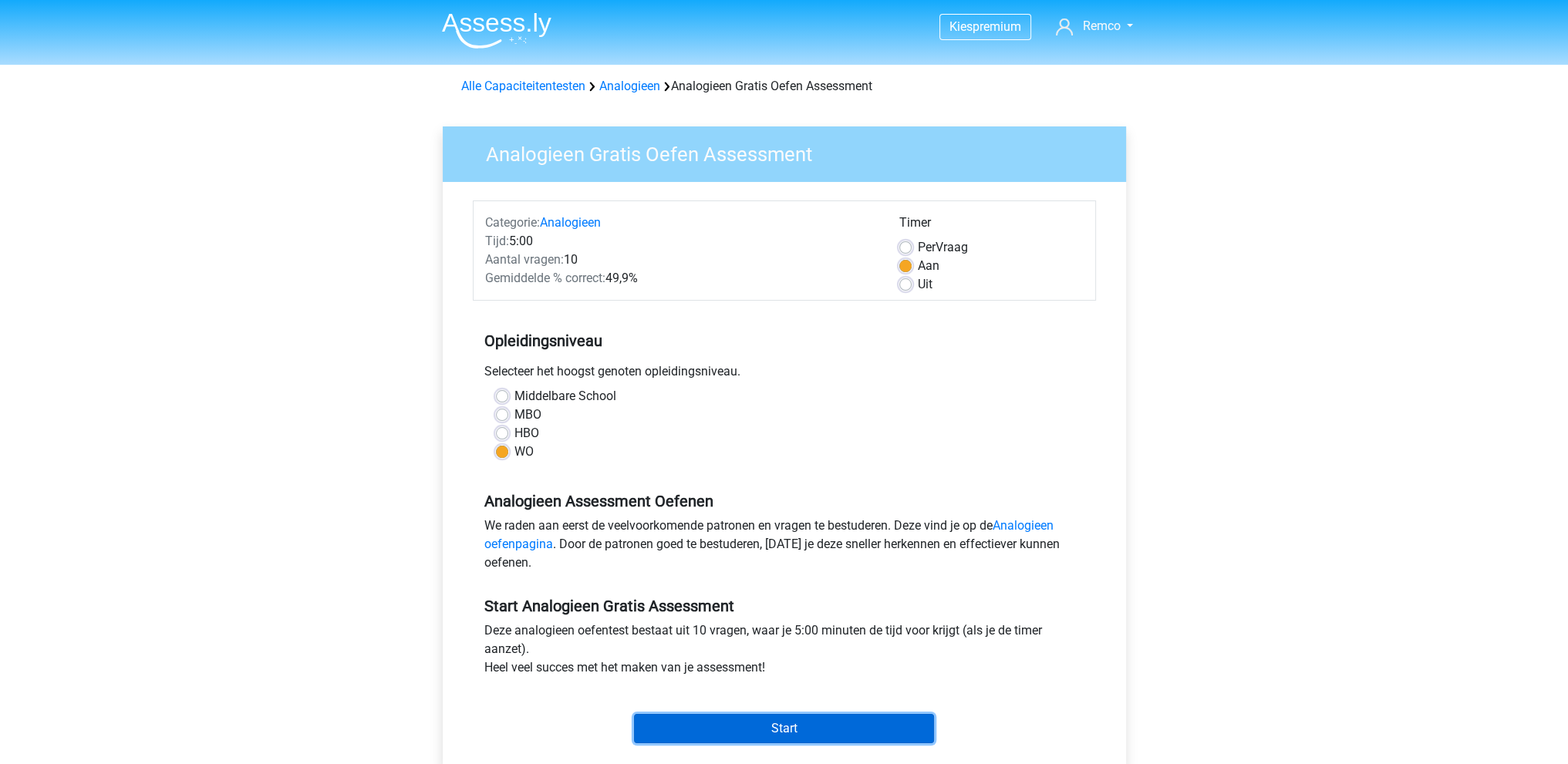
click at [790, 726] on input "Start" at bounding box center [784, 729] width 300 height 30
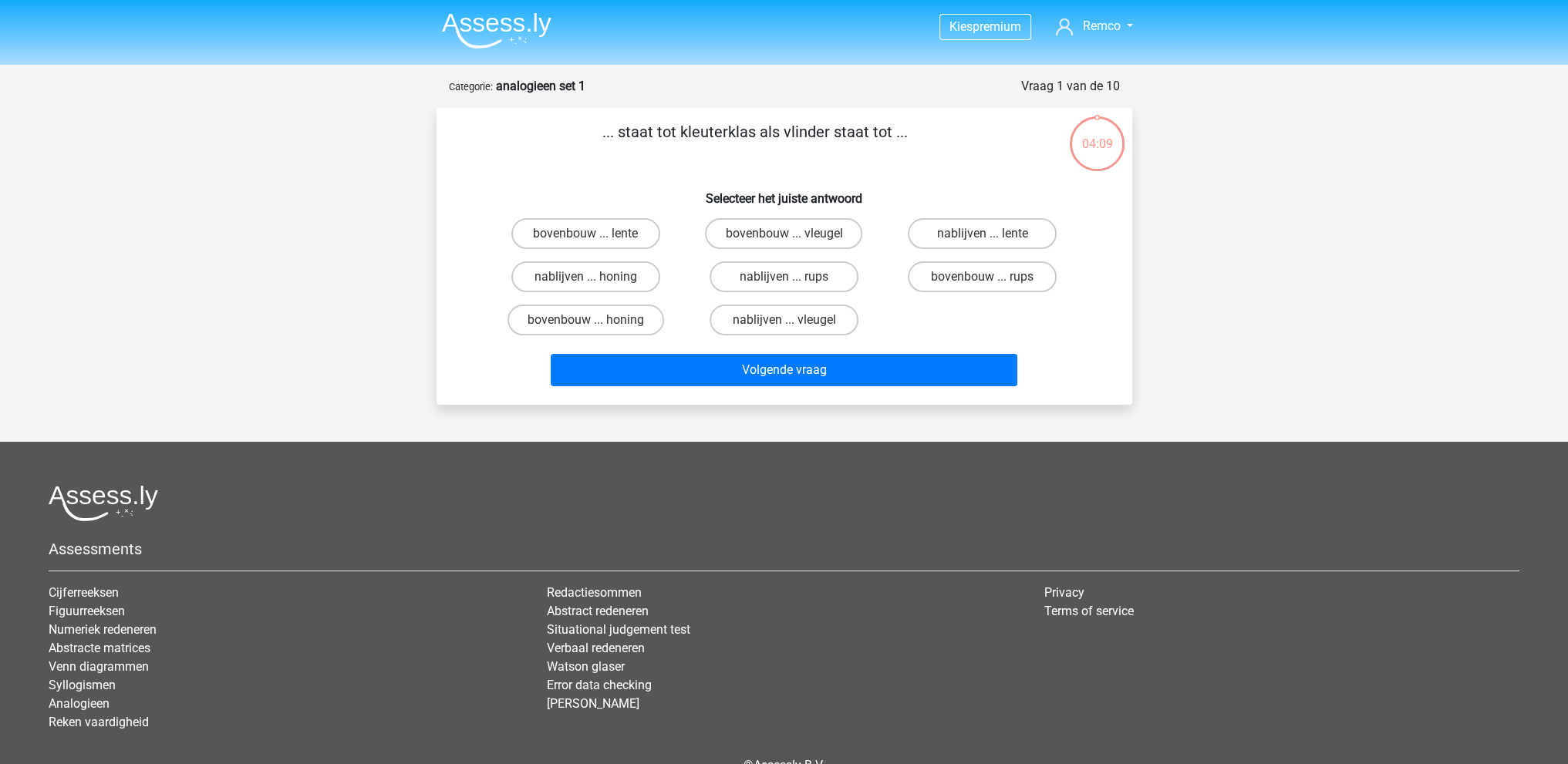
click at [988, 277] on input "bovenbouw ... rups" at bounding box center [987, 281] width 10 height 10
radio input "true"
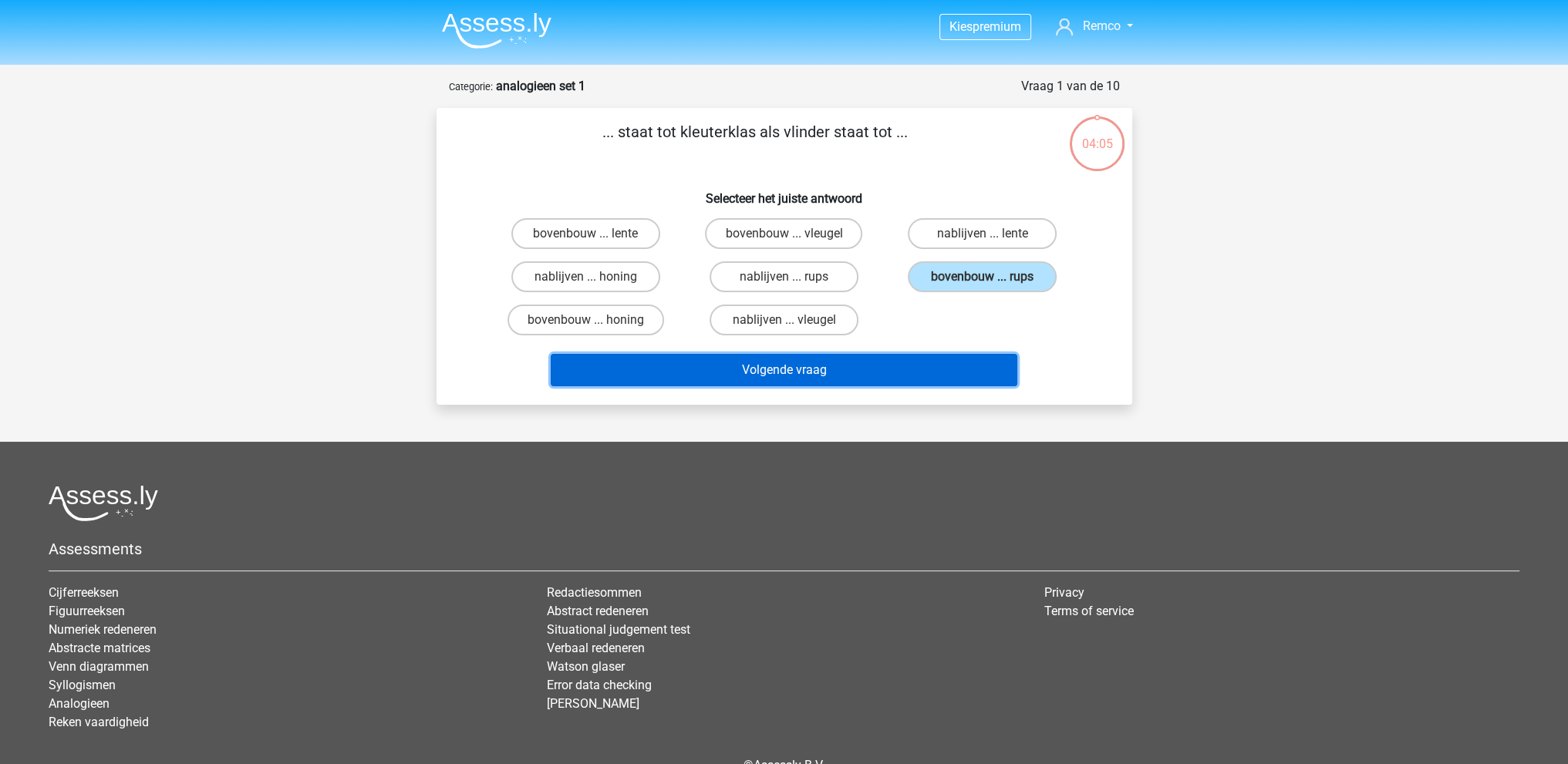
click at [813, 368] on button "Volgende vraag" at bounding box center [784, 370] width 466 height 32
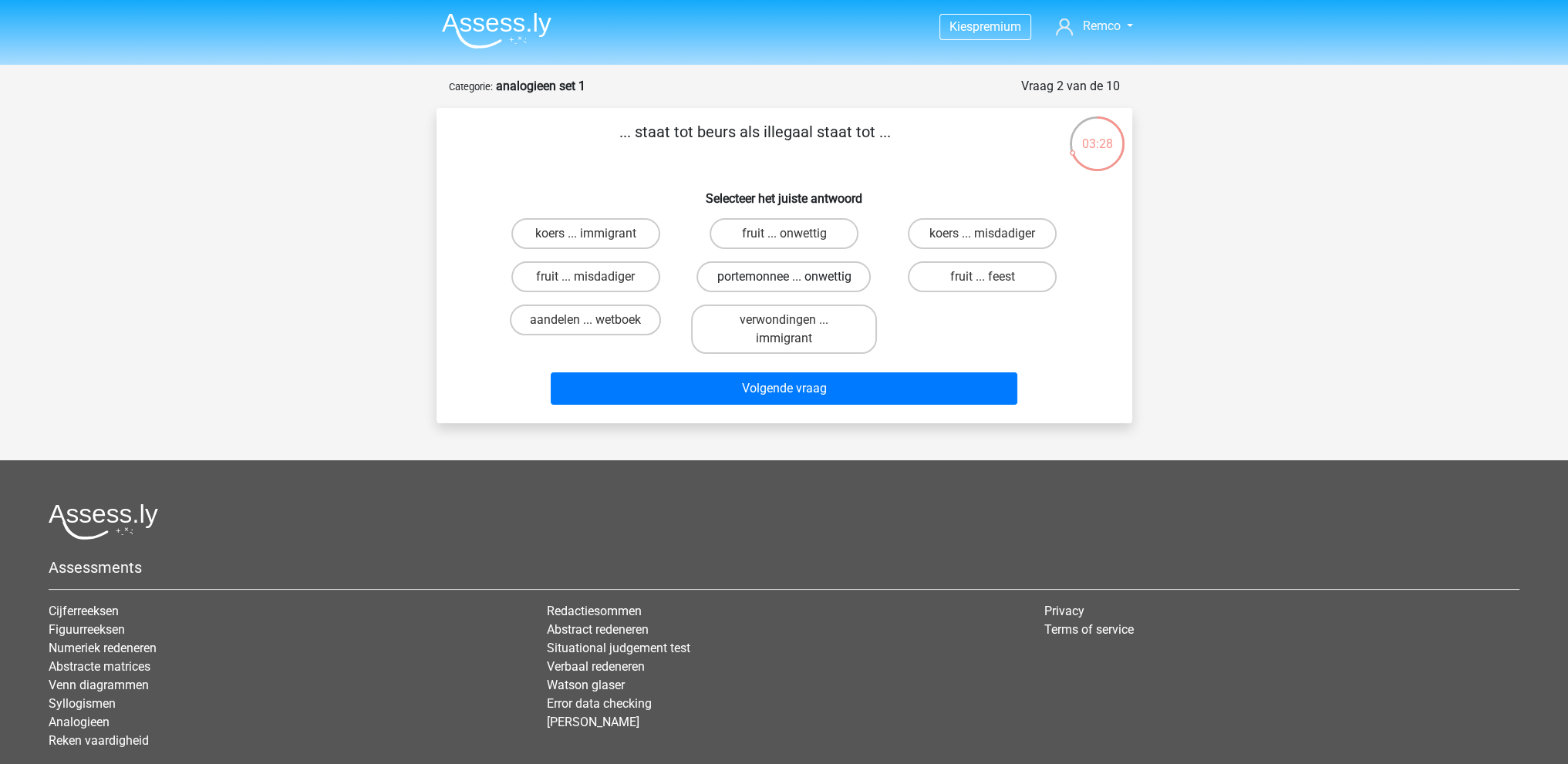
click at [799, 280] on label "portemonnee ... onwettig" at bounding box center [784, 277] width 174 height 31
click at [794, 280] on input "portemonnee ... onwettig" at bounding box center [788, 281] width 10 height 10
radio input "true"
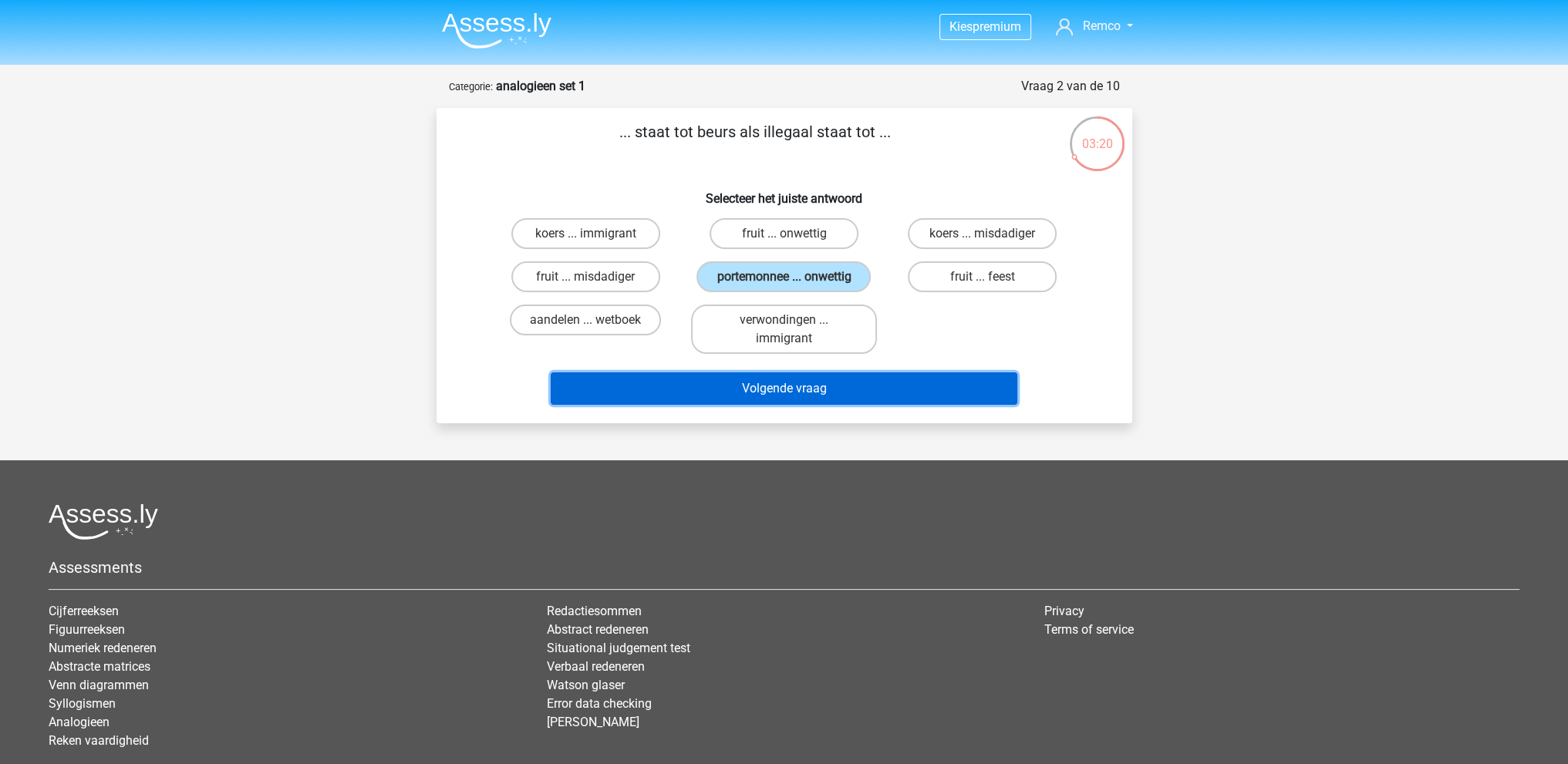
click at [776, 389] on button "Volgende vraag" at bounding box center [784, 388] width 466 height 32
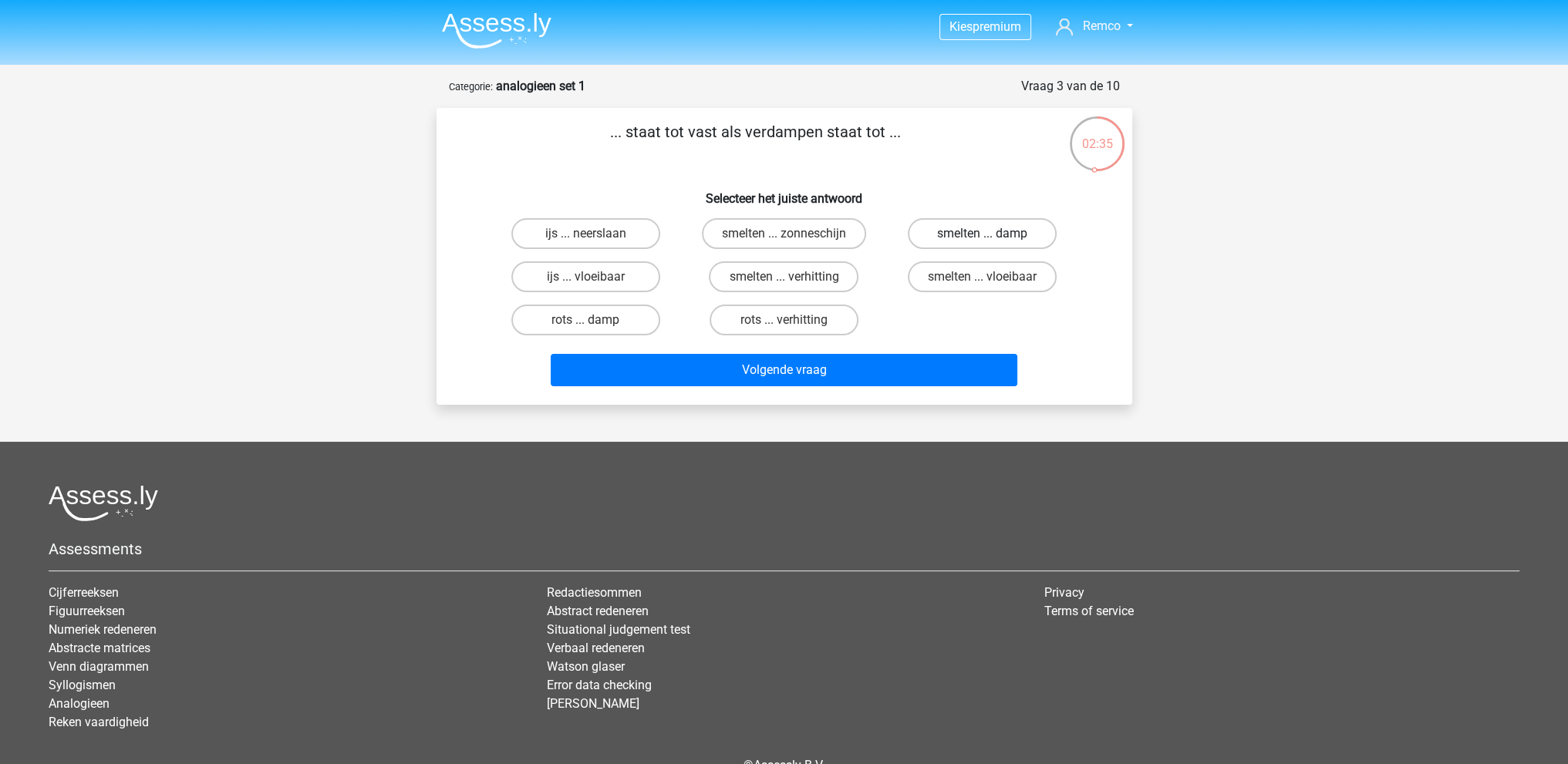
click at [986, 232] on label "smelten ... damp" at bounding box center [982, 233] width 149 height 31
click at [986, 234] on input "smelten ... damp" at bounding box center [987, 239] width 10 height 10
radio input "true"
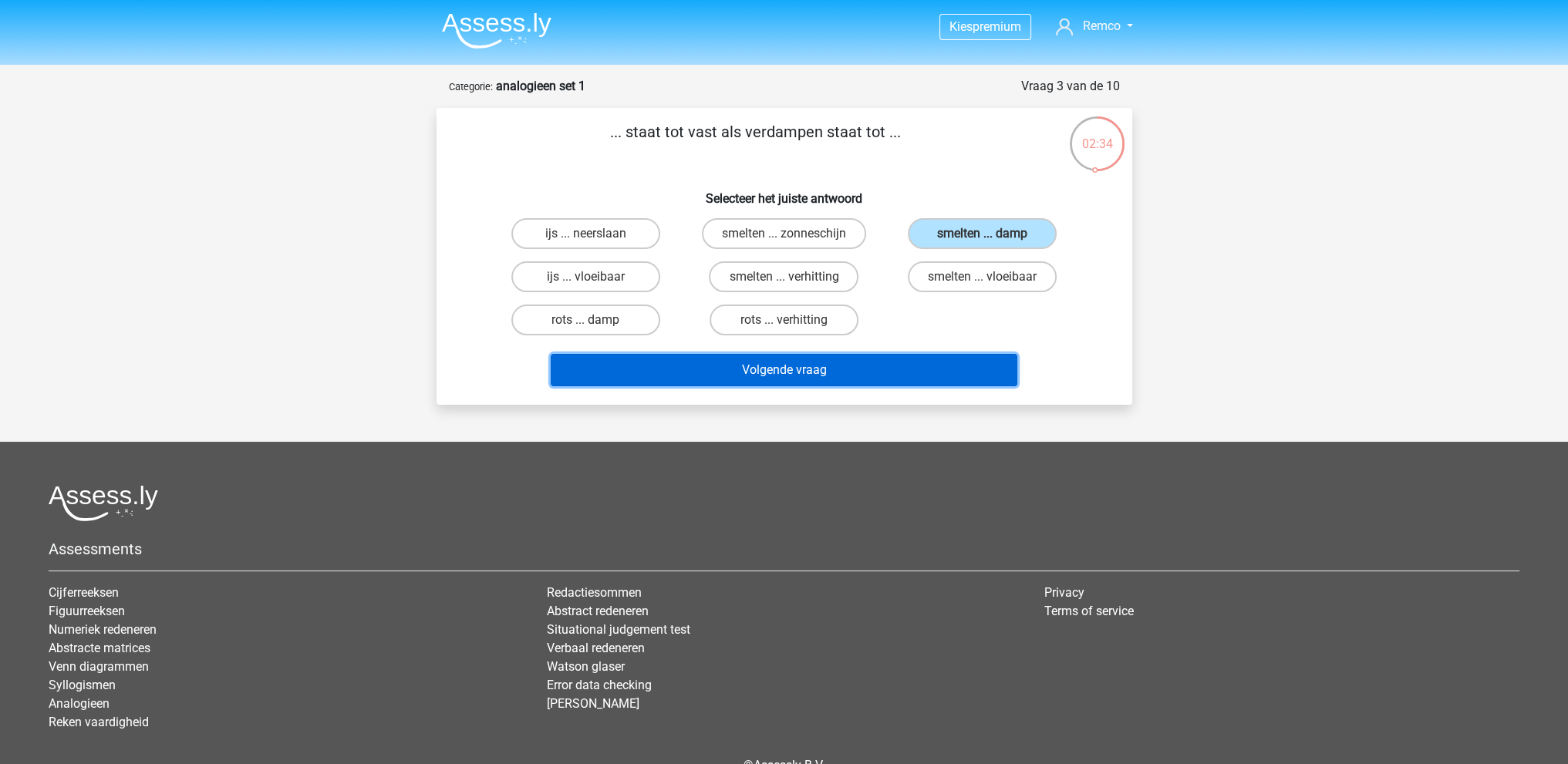
click at [893, 364] on button "Volgende vraag" at bounding box center [784, 370] width 466 height 32
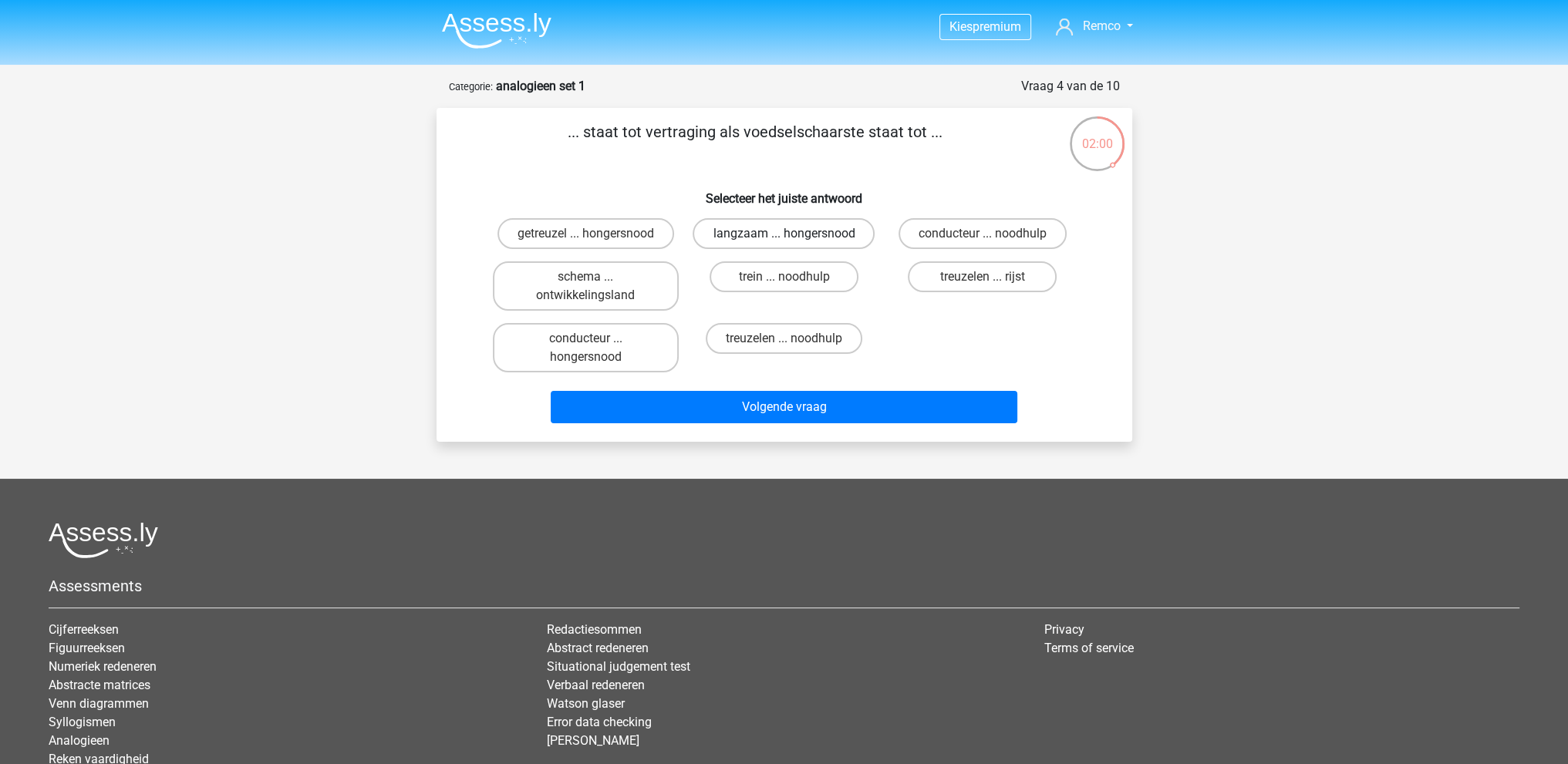
click at [803, 234] on label "langzaam ... hongersnood" at bounding box center [784, 233] width 182 height 31
click at [794, 234] on input "langzaam ... hongersnood" at bounding box center [788, 239] width 10 height 10
radio input "true"
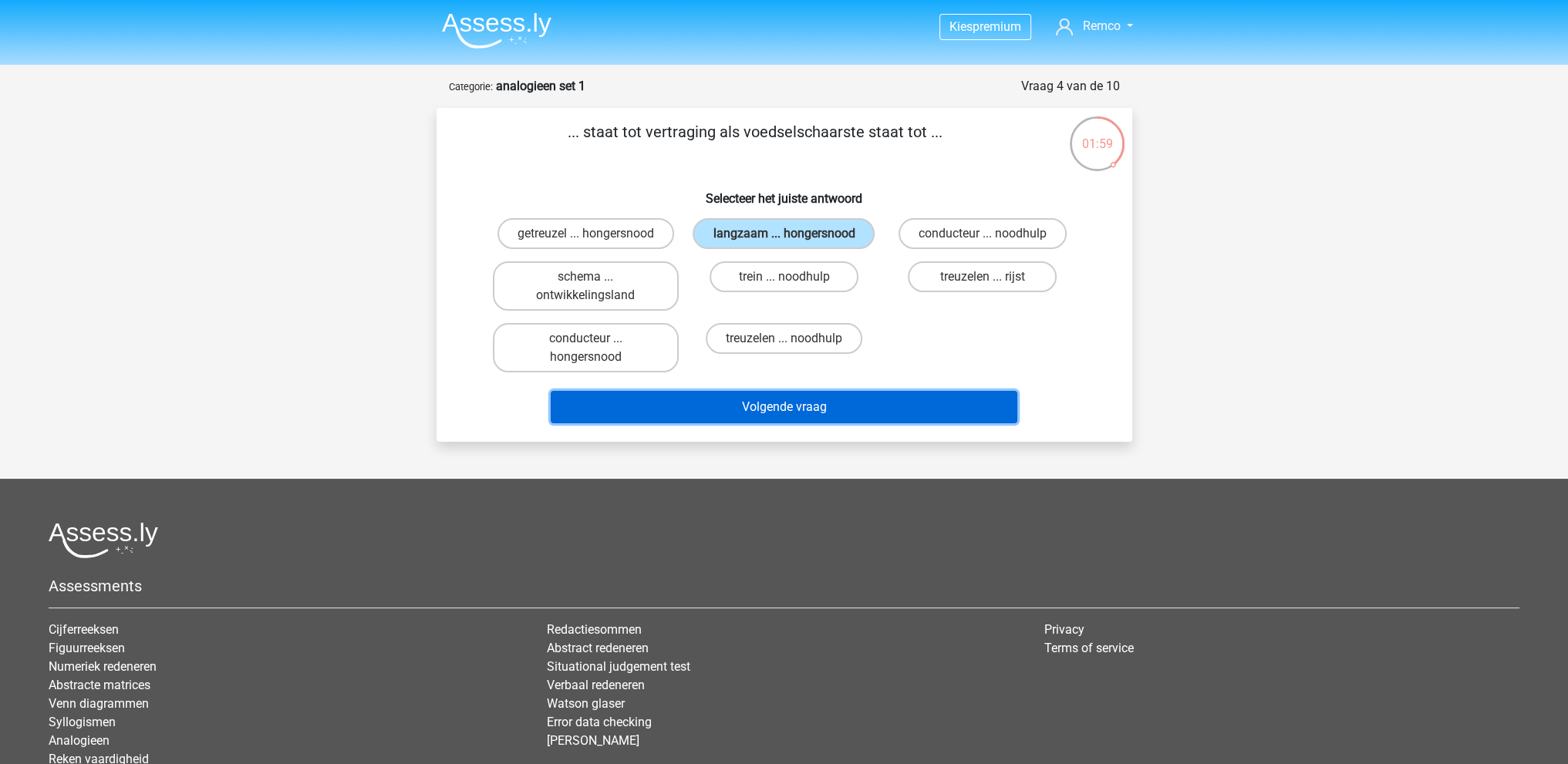
click at [809, 403] on button "Volgende vraag" at bounding box center [784, 407] width 466 height 32
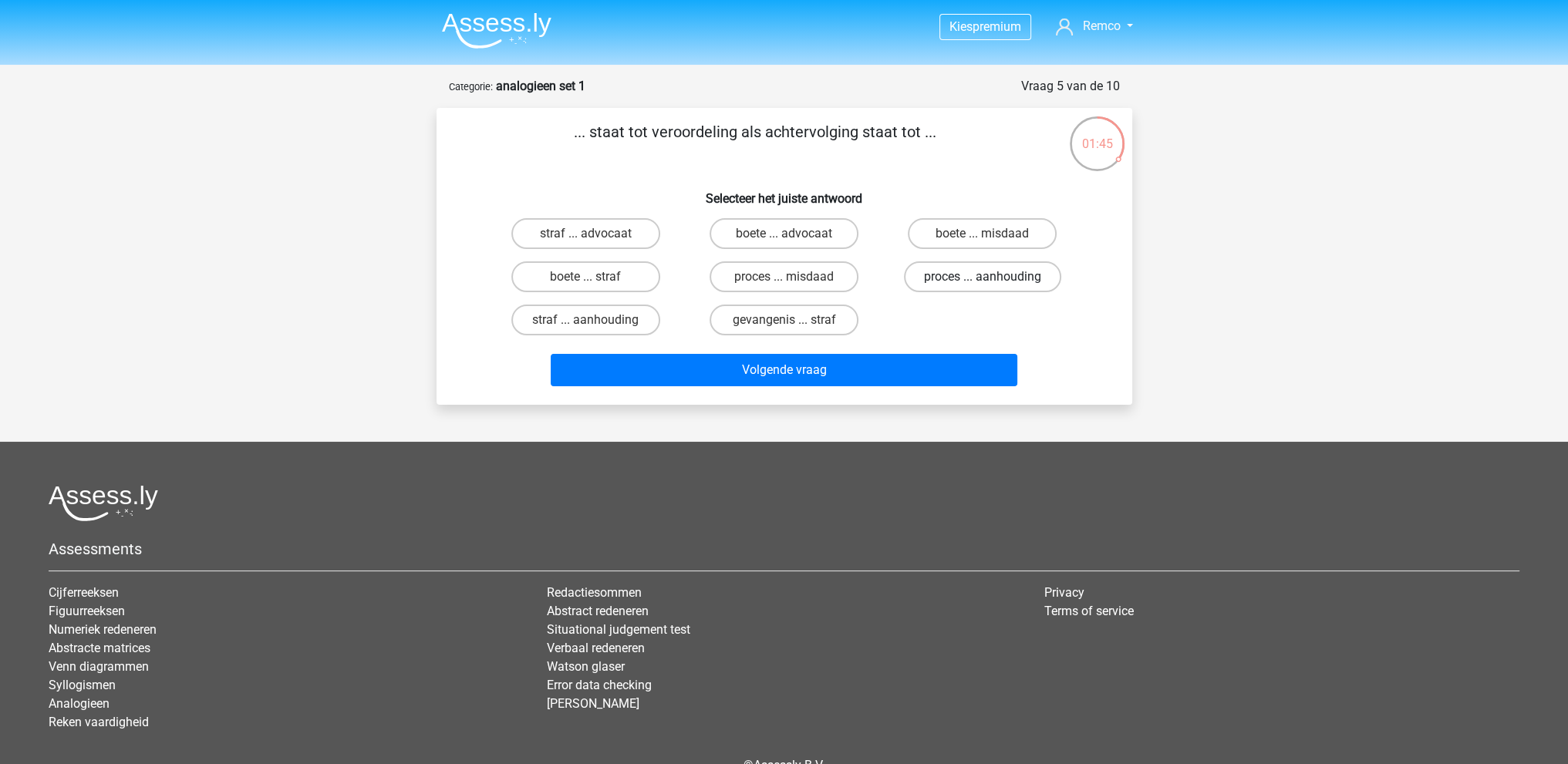
click at [998, 283] on label "proces ... aanhouding" at bounding box center [982, 277] width 157 height 31
click at [993, 283] on input "proces ... aanhouding" at bounding box center [987, 281] width 10 height 10
radio input "true"
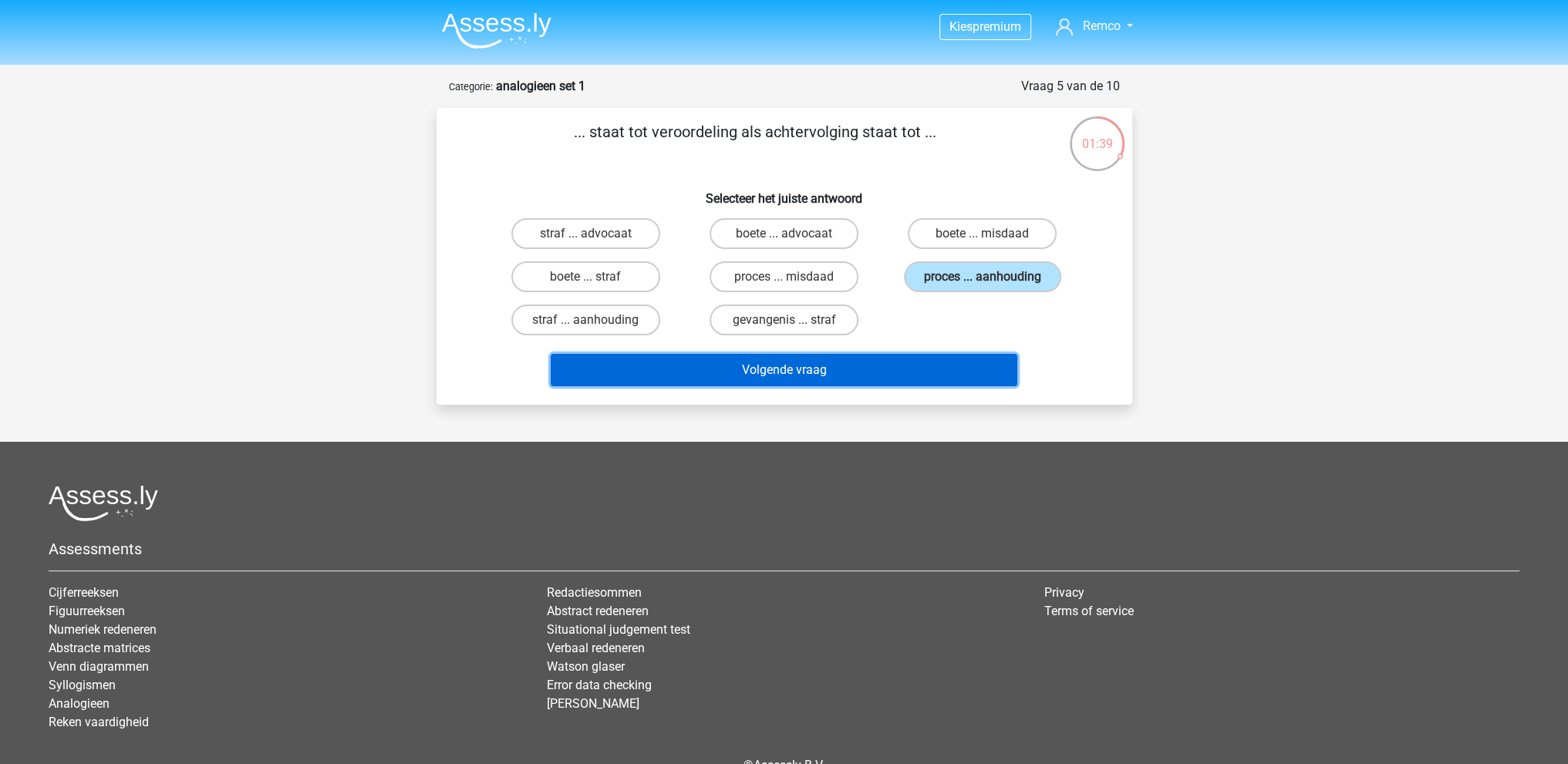
click at [855, 364] on button "Volgende vraag" at bounding box center [784, 370] width 466 height 32
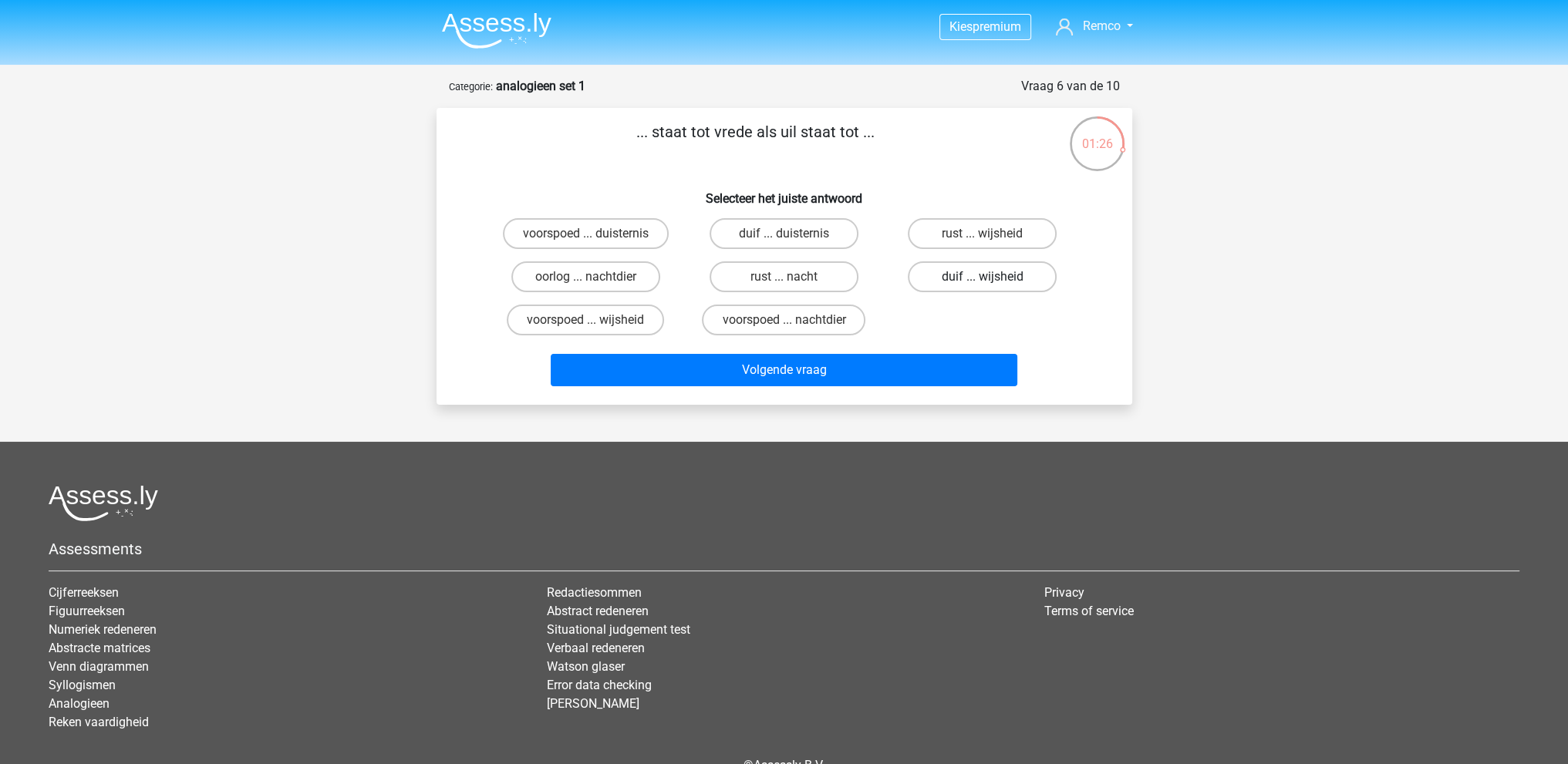
click at [965, 278] on label "duif ... wijsheid" at bounding box center [982, 277] width 149 height 31
click at [982, 278] on input "duif ... wijsheid" at bounding box center [987, 281] width 10 height 10
radio input "true"
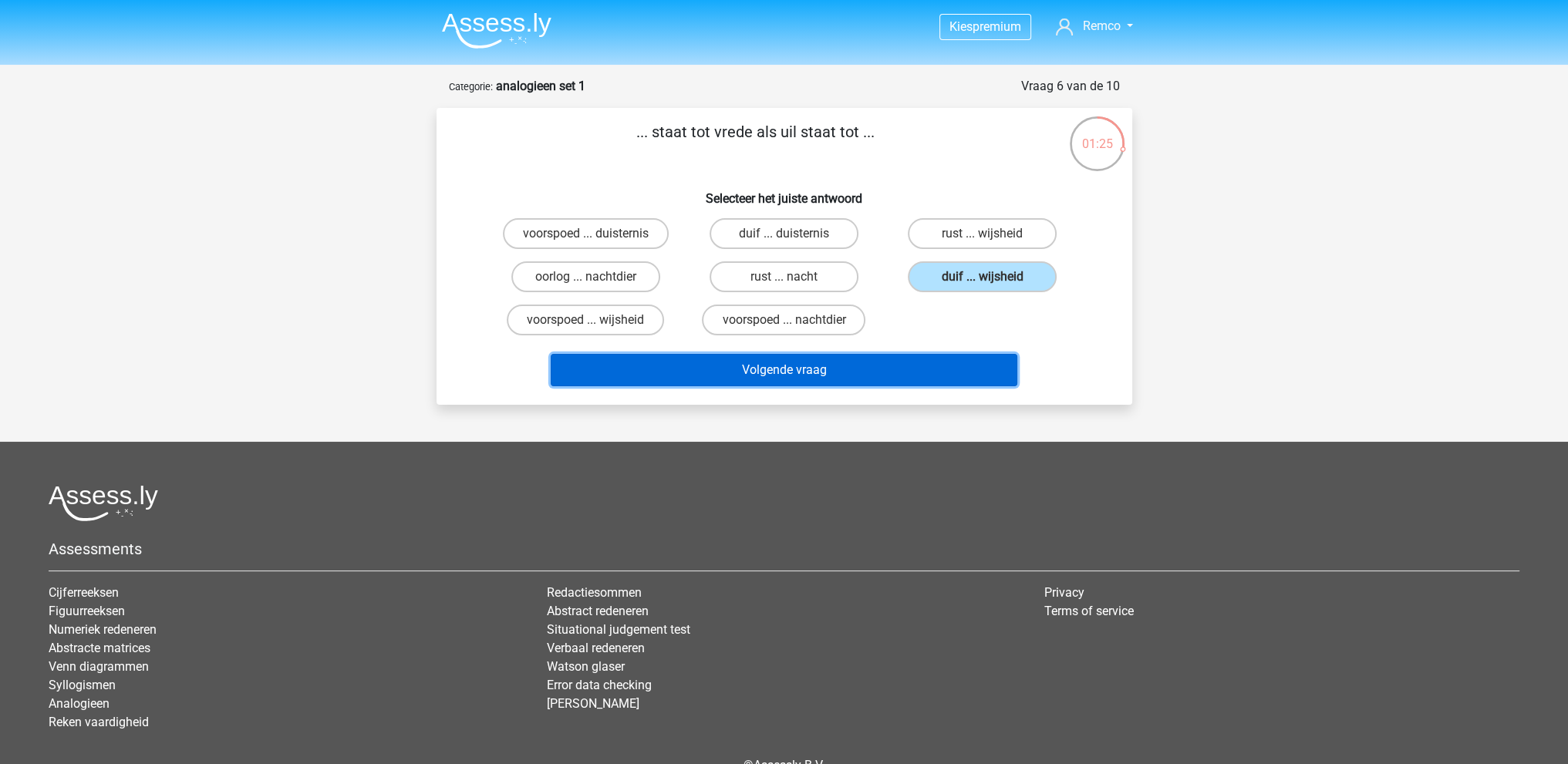
click at [780, 365] on button "Volgende vraag" at bounding box center [784, 370] width 466 height 32
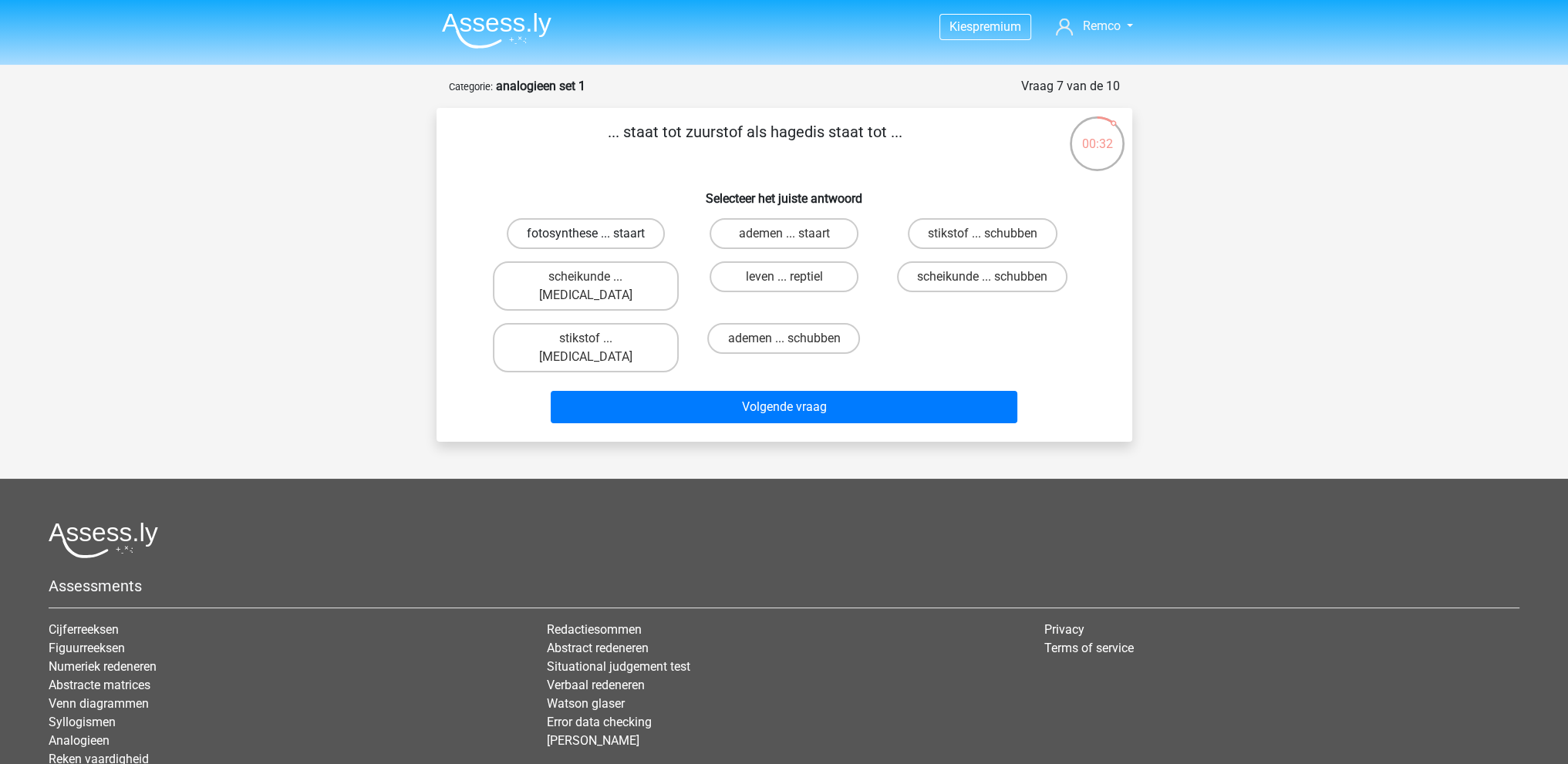
click at [623, 237] on label "fotosynthese ... staart" at bounding box center [586, 233] width 158 height 31
click at [596, 237] on input "fotosynthese ... staart" at bounding box center [590, 239] width 10 height 10
radio input "true"
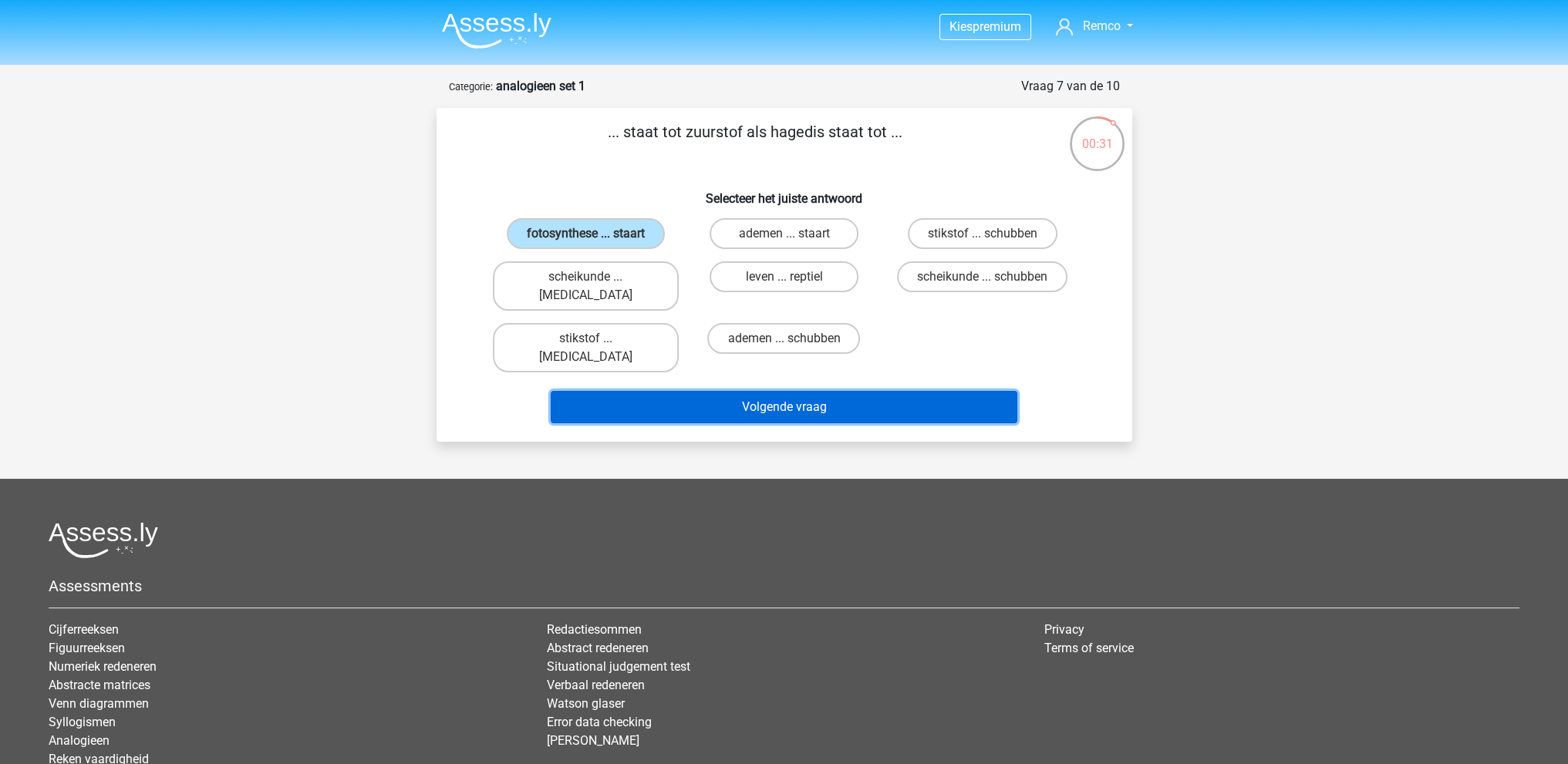
click at [817, 391] on button "Volgende vraag" at bounding box center [784, 407] width 466 height 32
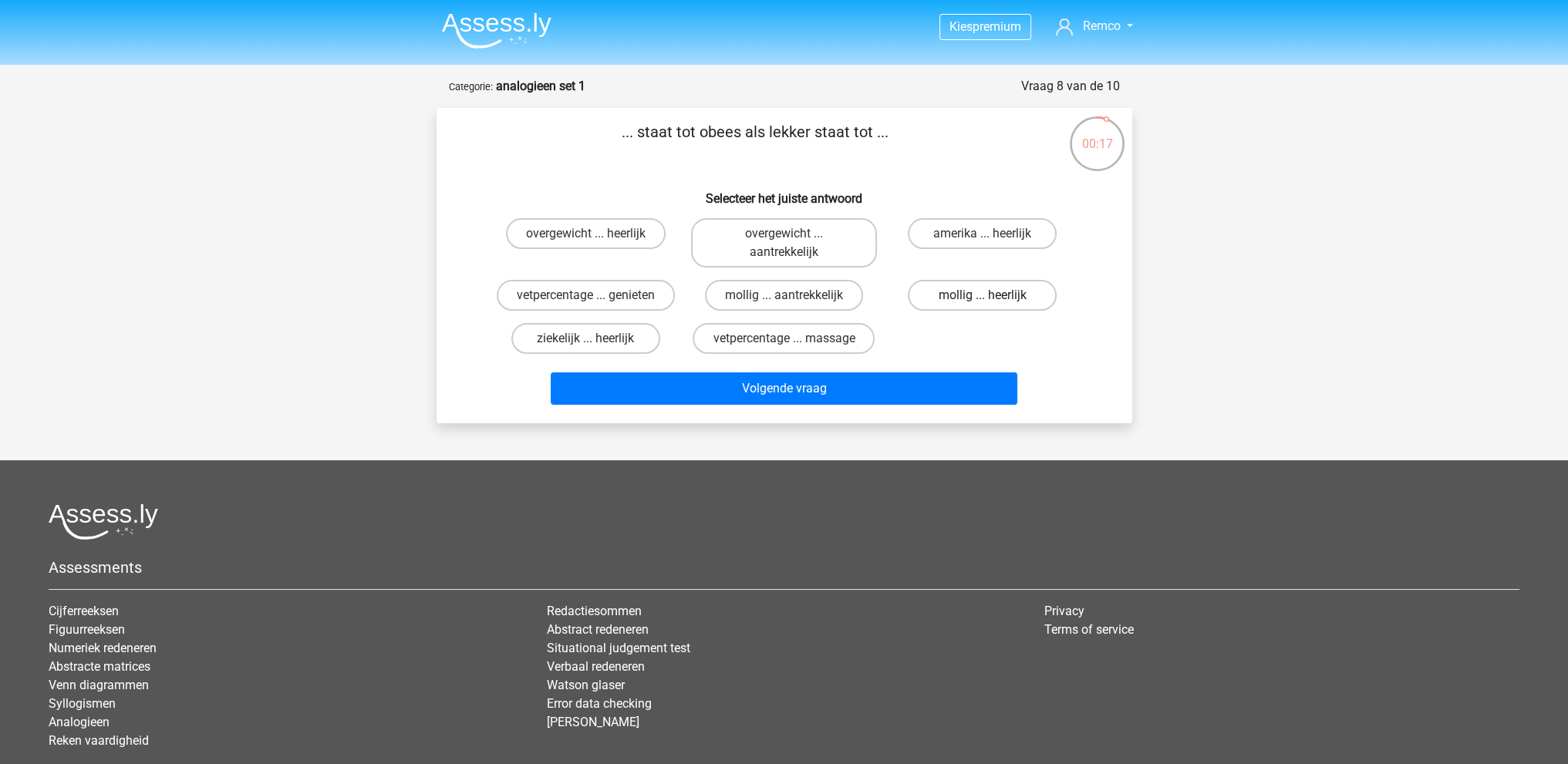
click at [974, 294] on label "mollig ... heerlijk" at bounding box center [982, 295] width 149 height 31
click at [982, 295] on input "mollig ... heerlijk" at bounding box center [987, 300] width 10 height 10
radio input "true"
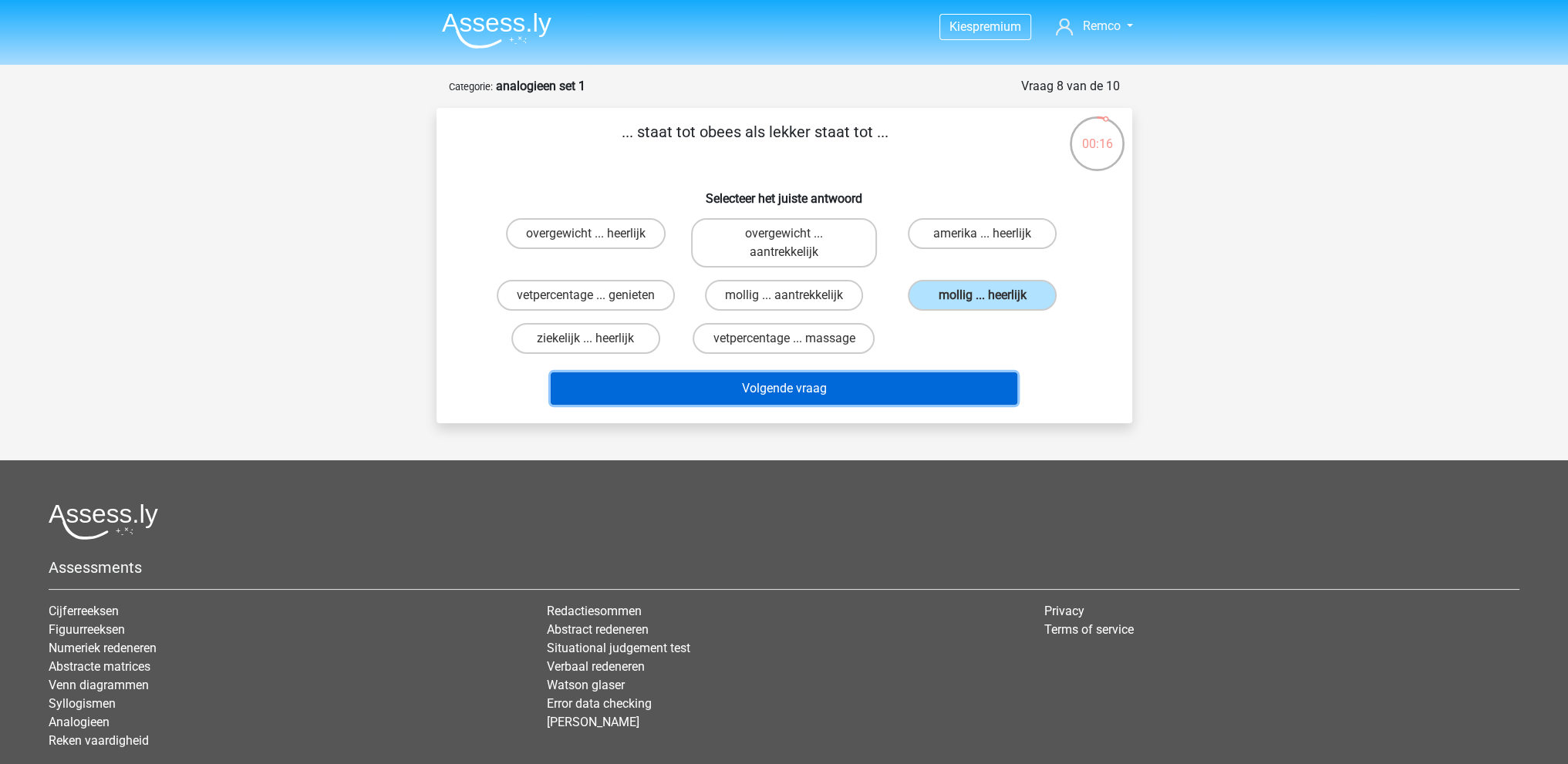
click at [897, 379] on button "Volgende vraag" at bounding box center [784, 388] width 466 height 32
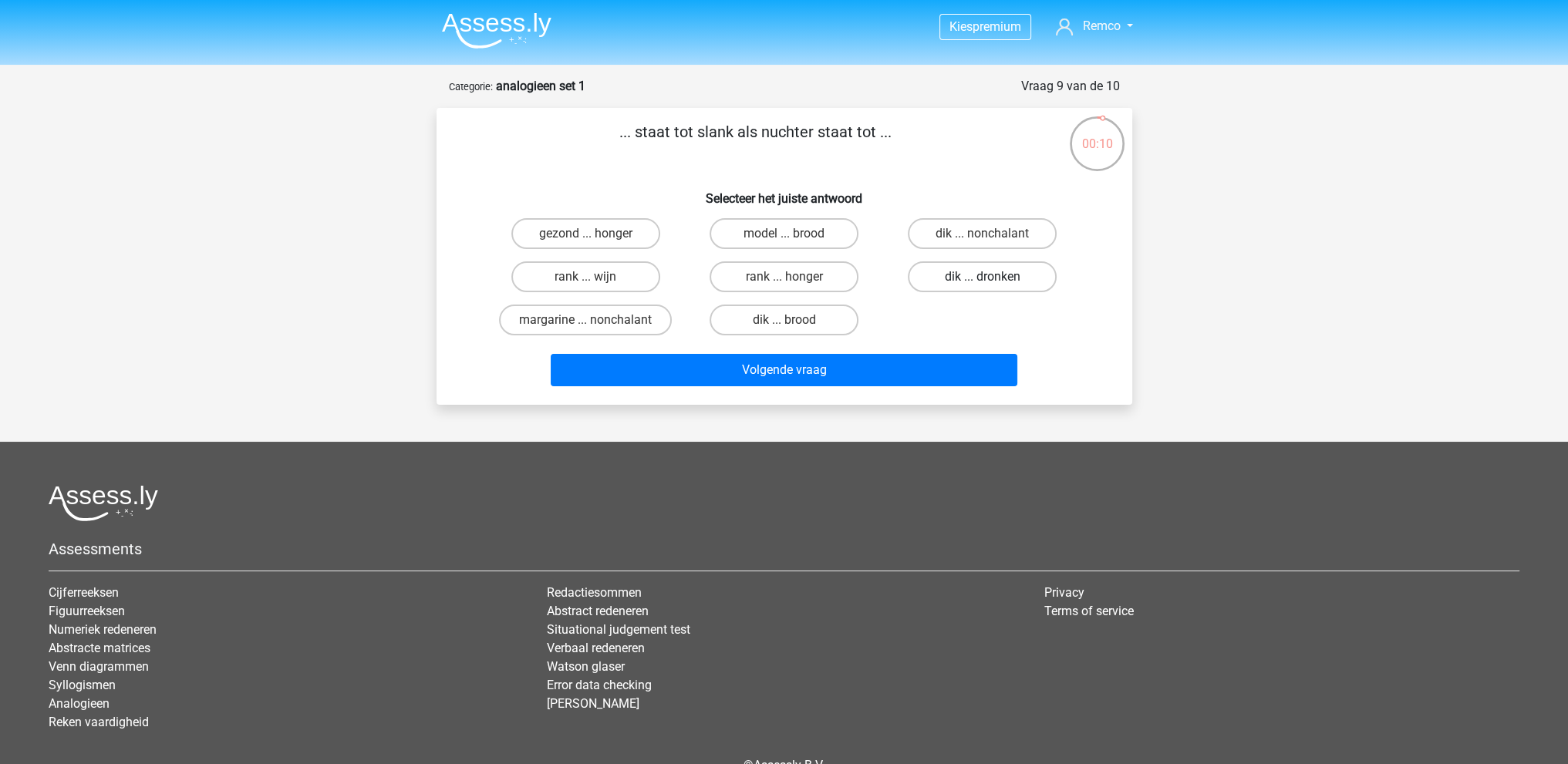
drag, startPoint x: 981, startPoint y: 280, endPoint x: 937, endPoint y: 302, distance: 49.2
click at [981, 279] on label "dik ... dronken" at bounding box center [982, 277] width 149 height 31
click at [982, 279] on input "dik ... dronken" at bounding box center [987, 281] width 10 height 10
radio input "true"
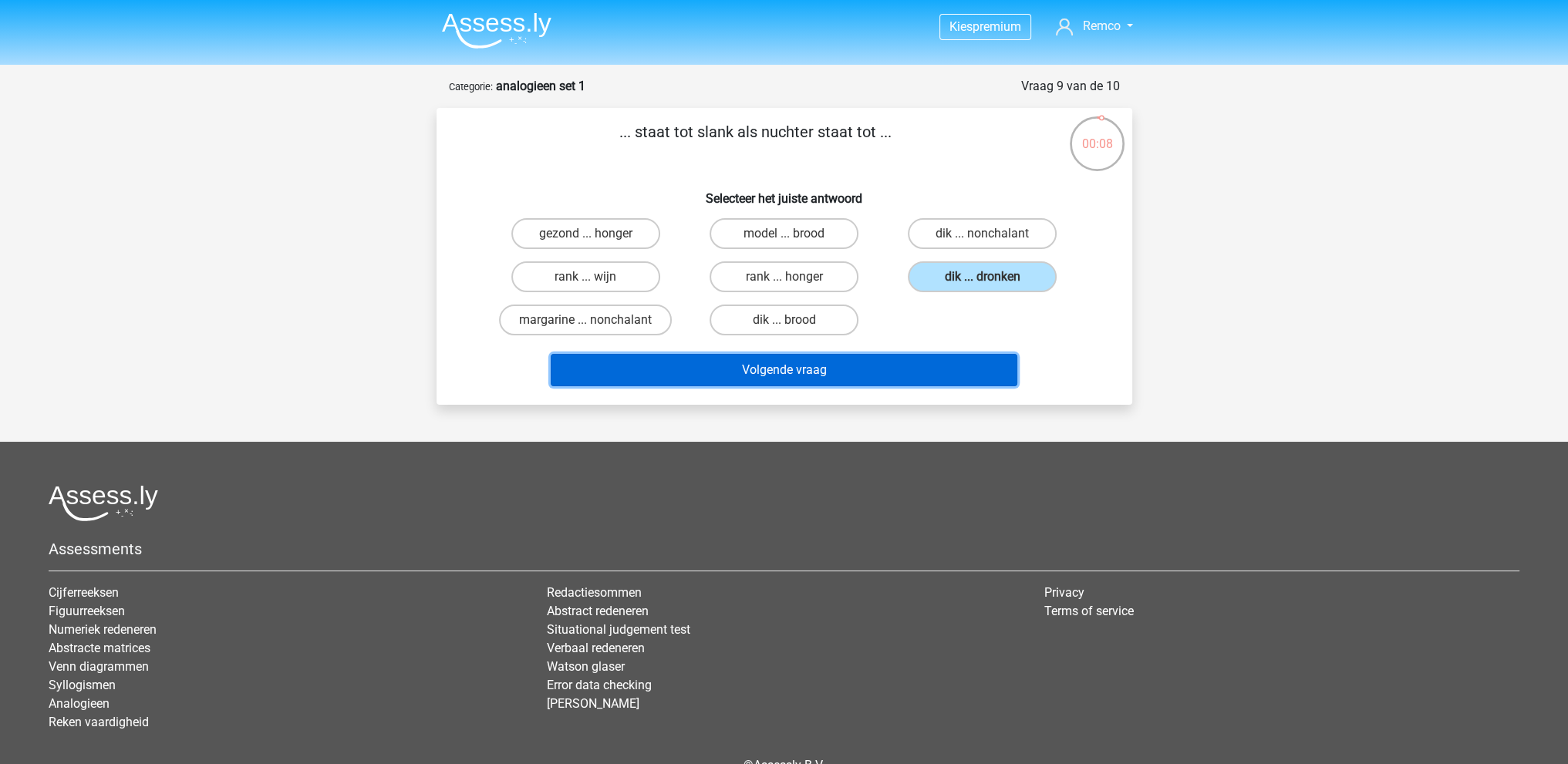
click at [809, 365] on button "Volgende vraag" at bounding box center [784, 370] width 466 height 32
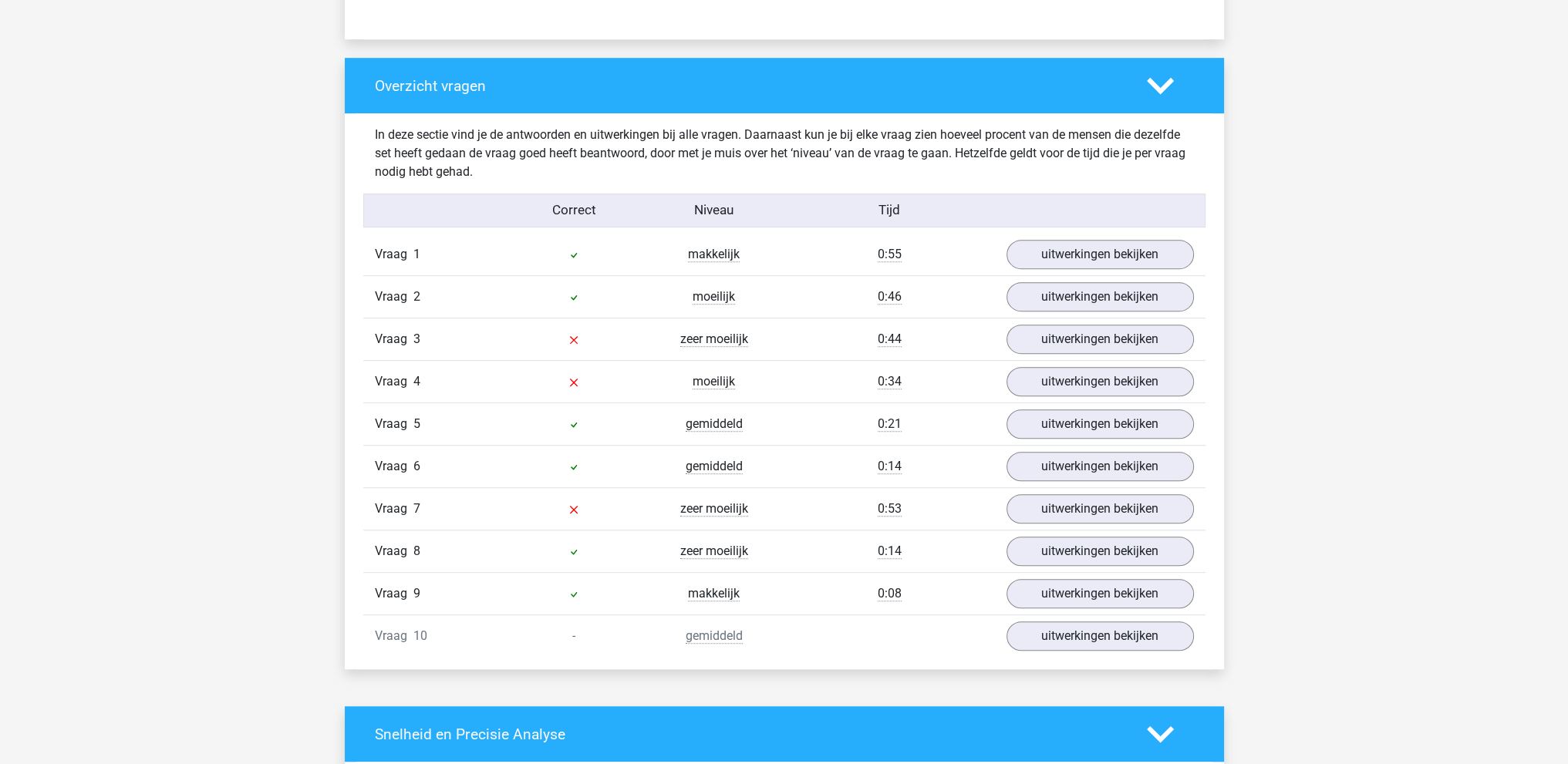
scroll to position [1156, 0]
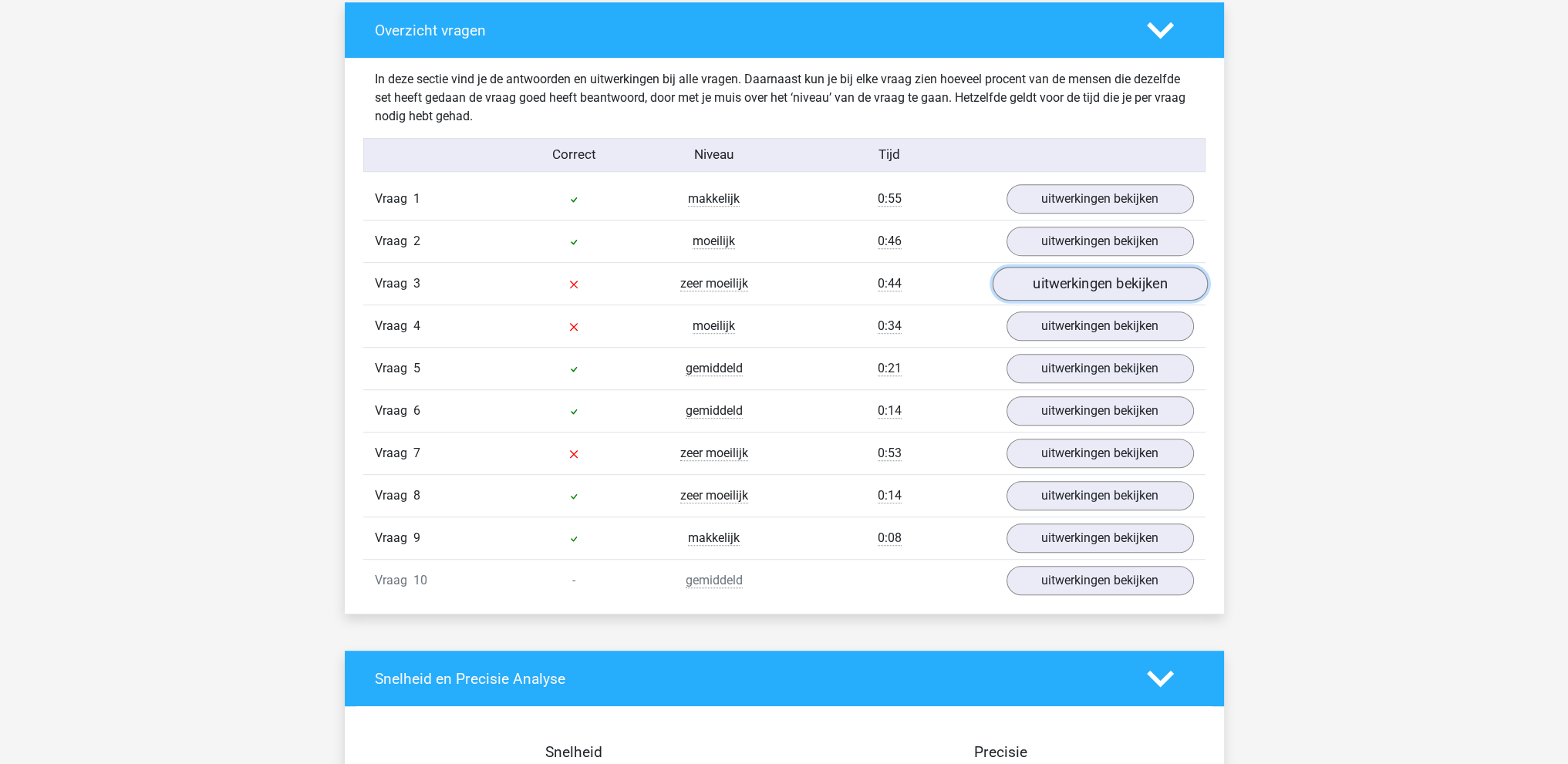
click at [1090, 272] on link "uitwerkingen bekijken" at bounding box center [1099, 283] width 216 height 34
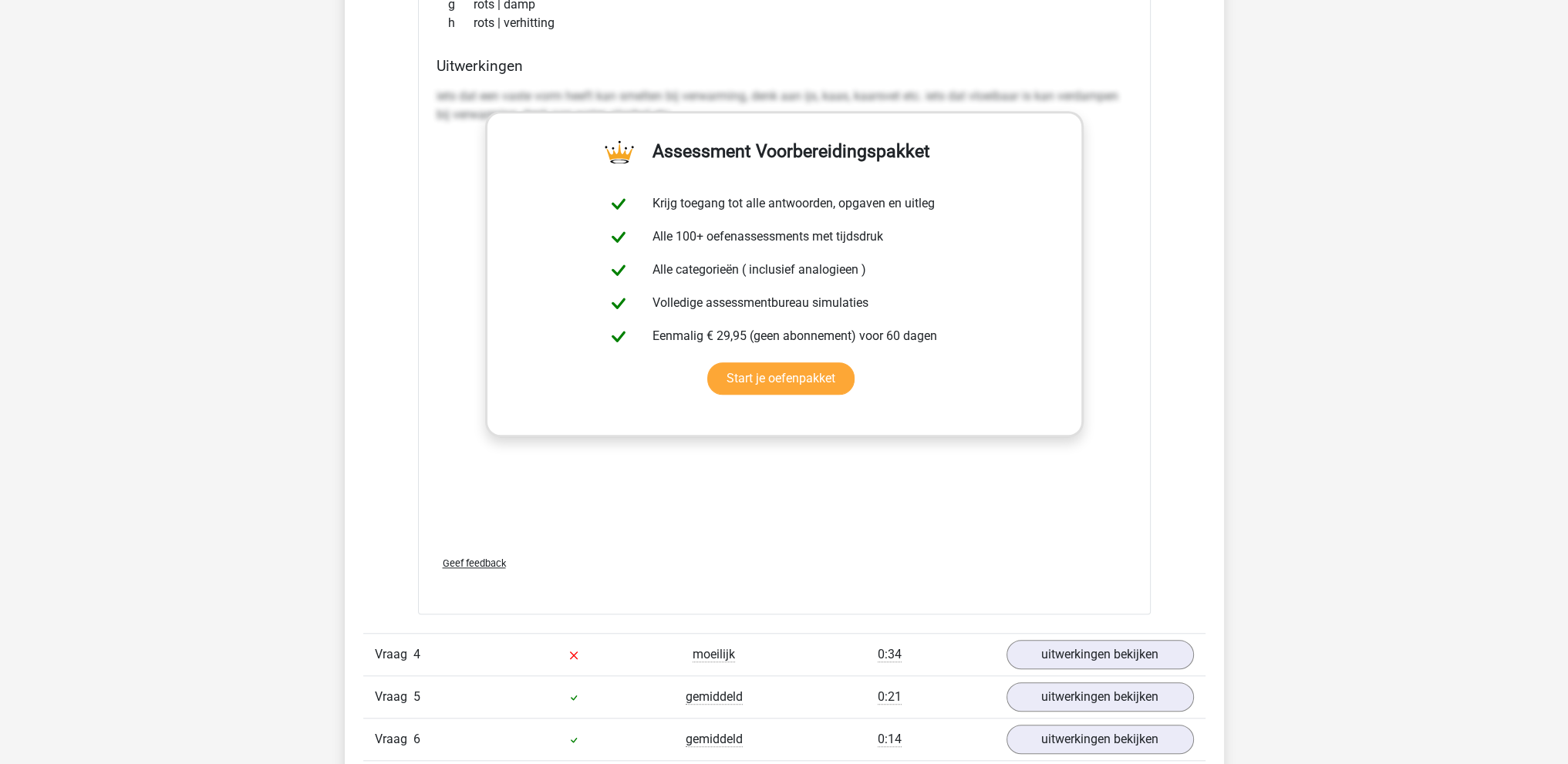
scroll to position [1619, 0]
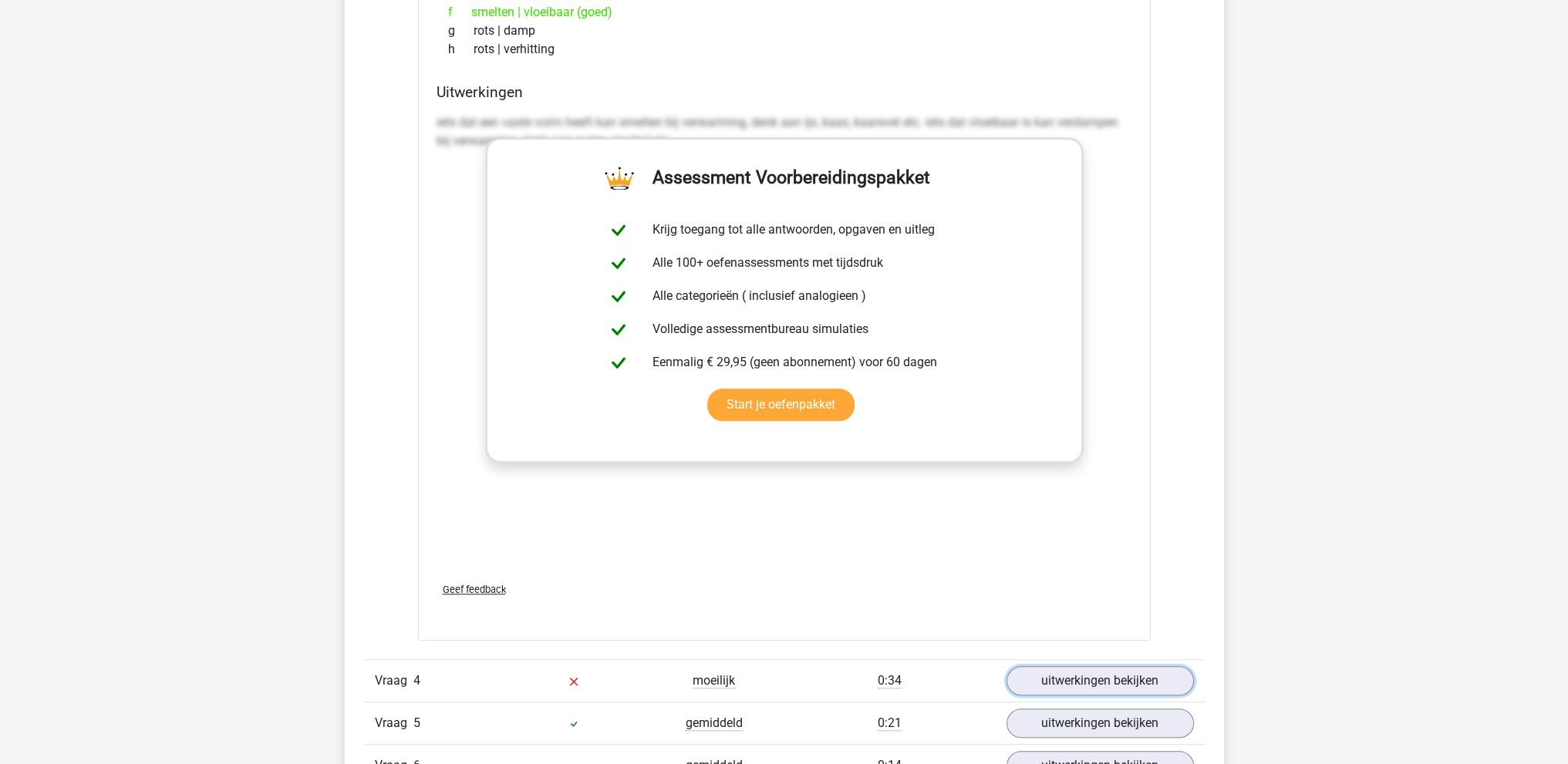
drag, startPoint x: 1116, startPoint y: 678, endPoint x: 1105, endPoint y: 649, distance: 31.0
click at [1114, 678] on link "uitwerkingen bekijken" at bounding box center [1100, 681] width 188 height 30
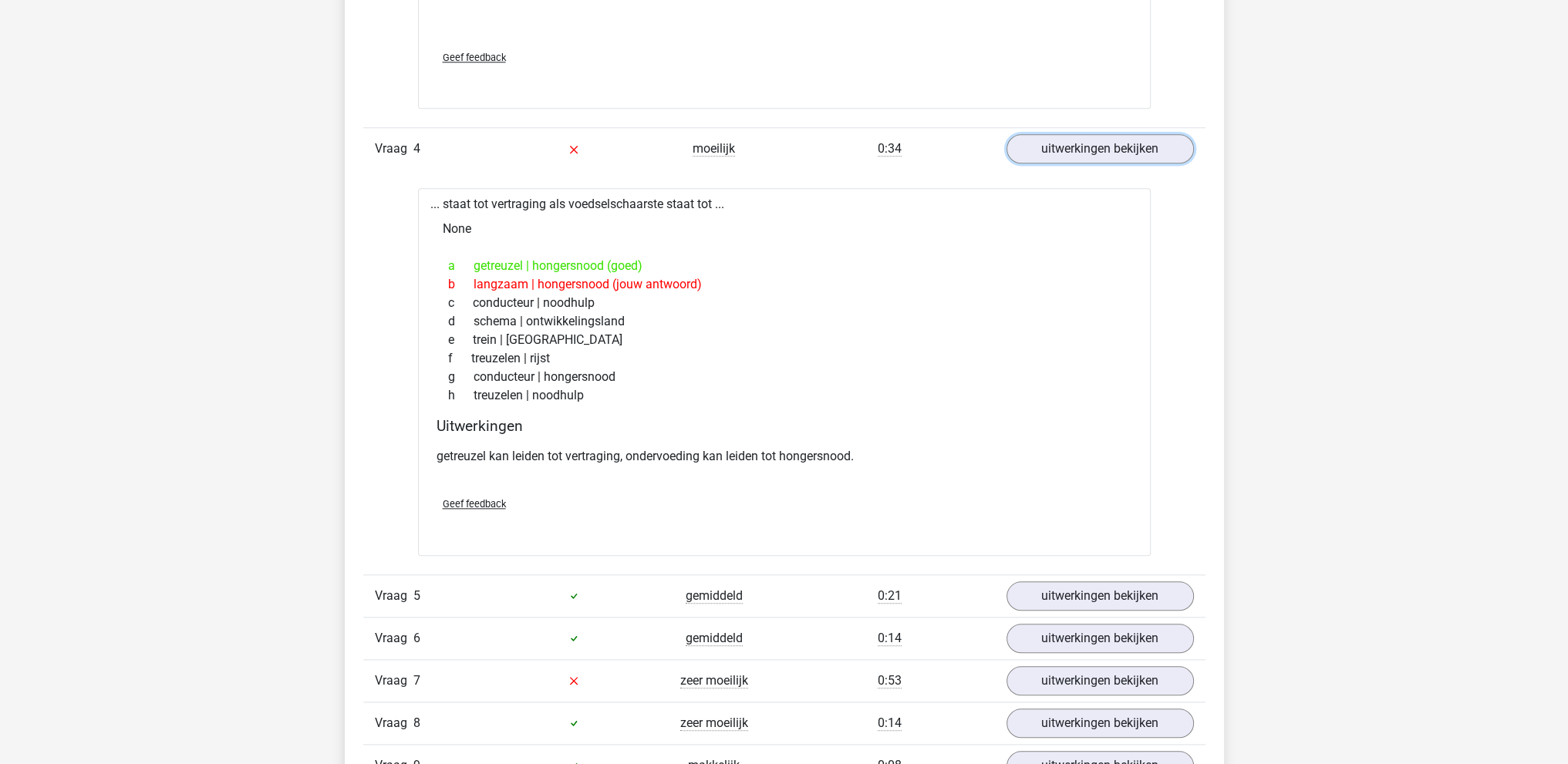
scroll to position [2159, 0]
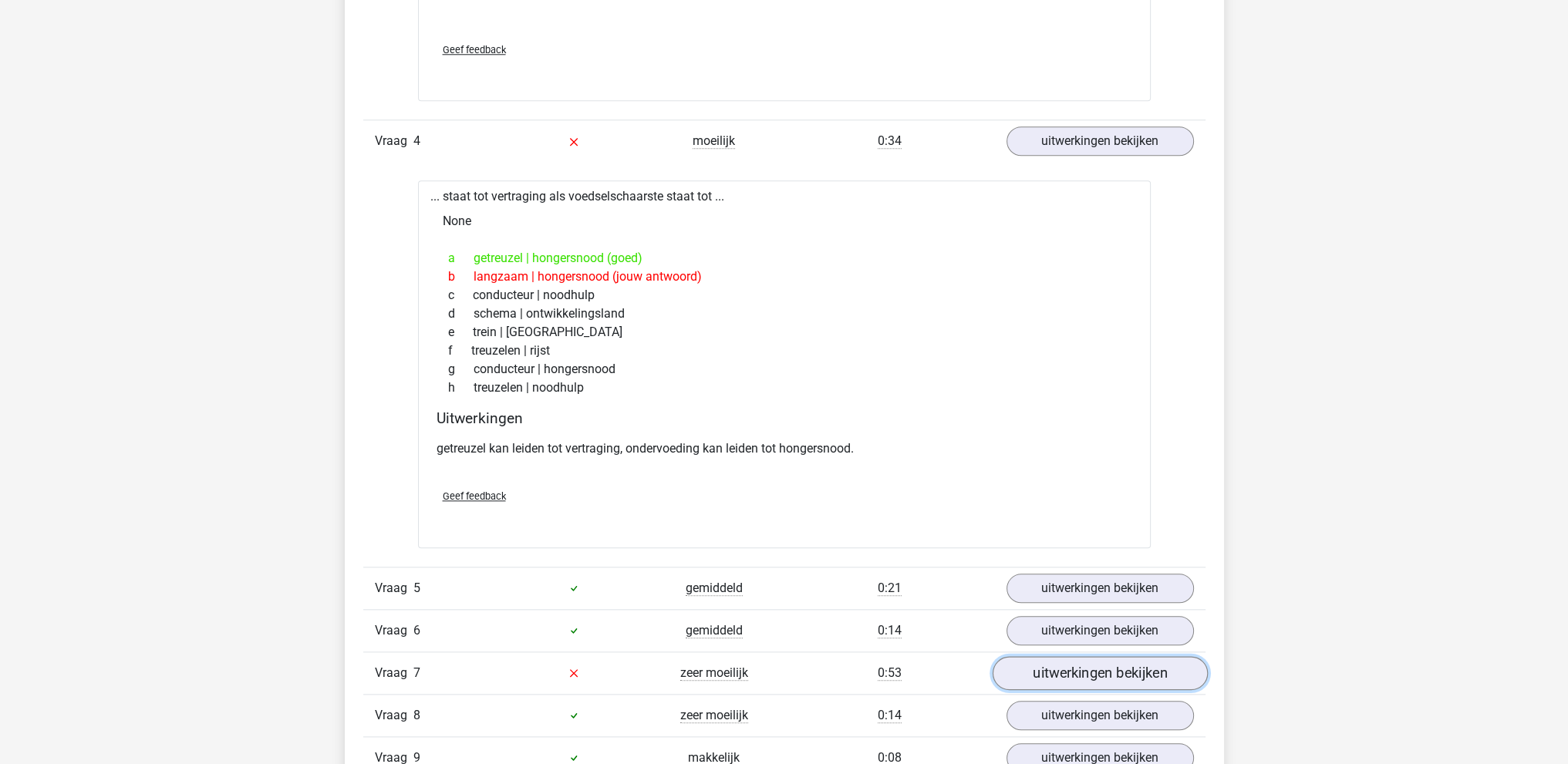
click at [1068, 665] on link "uitwerkingen bekijken" at bounding box center [1099, 672] width 216 height 34
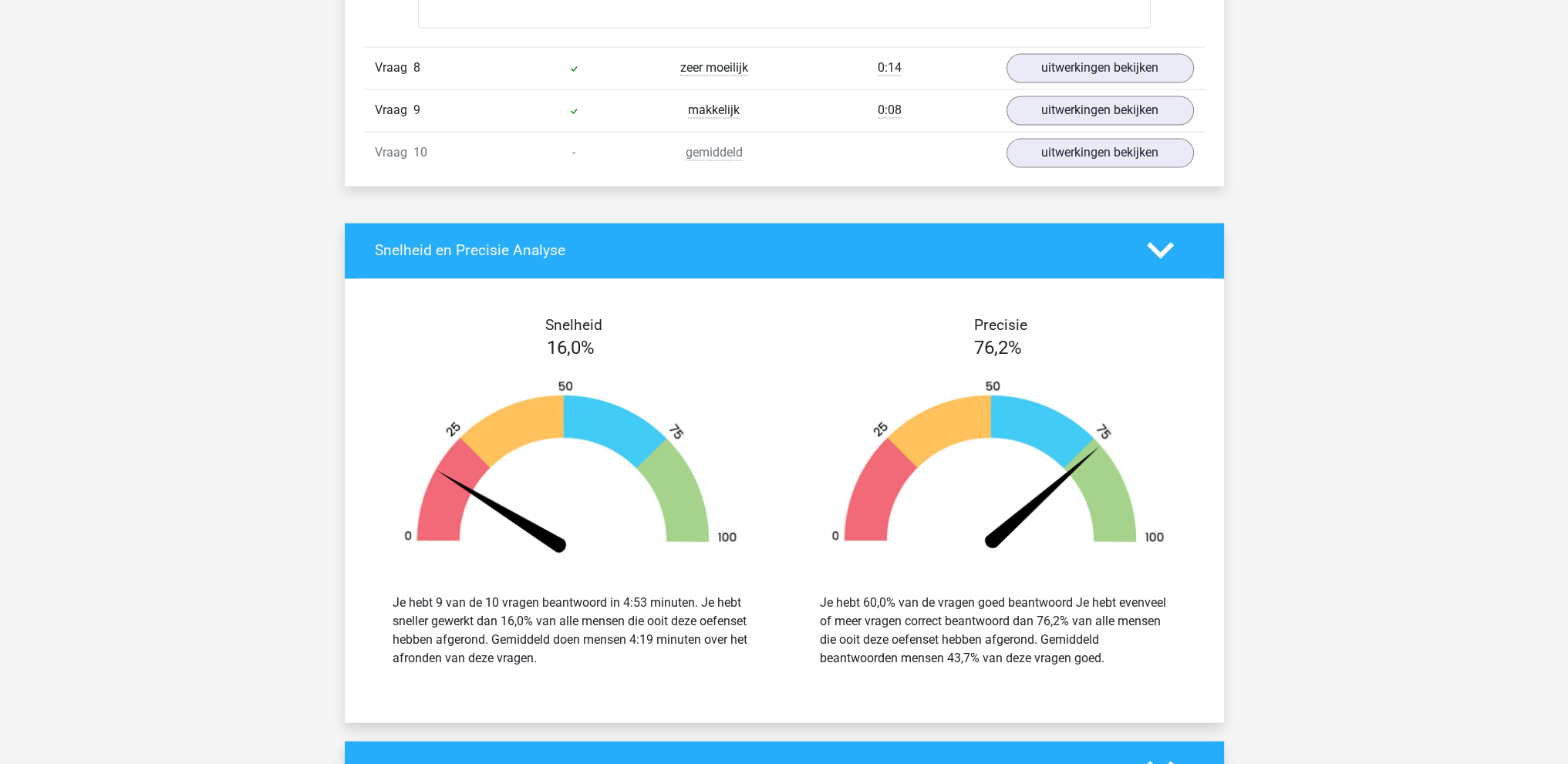
scroll to position [3393, 0]
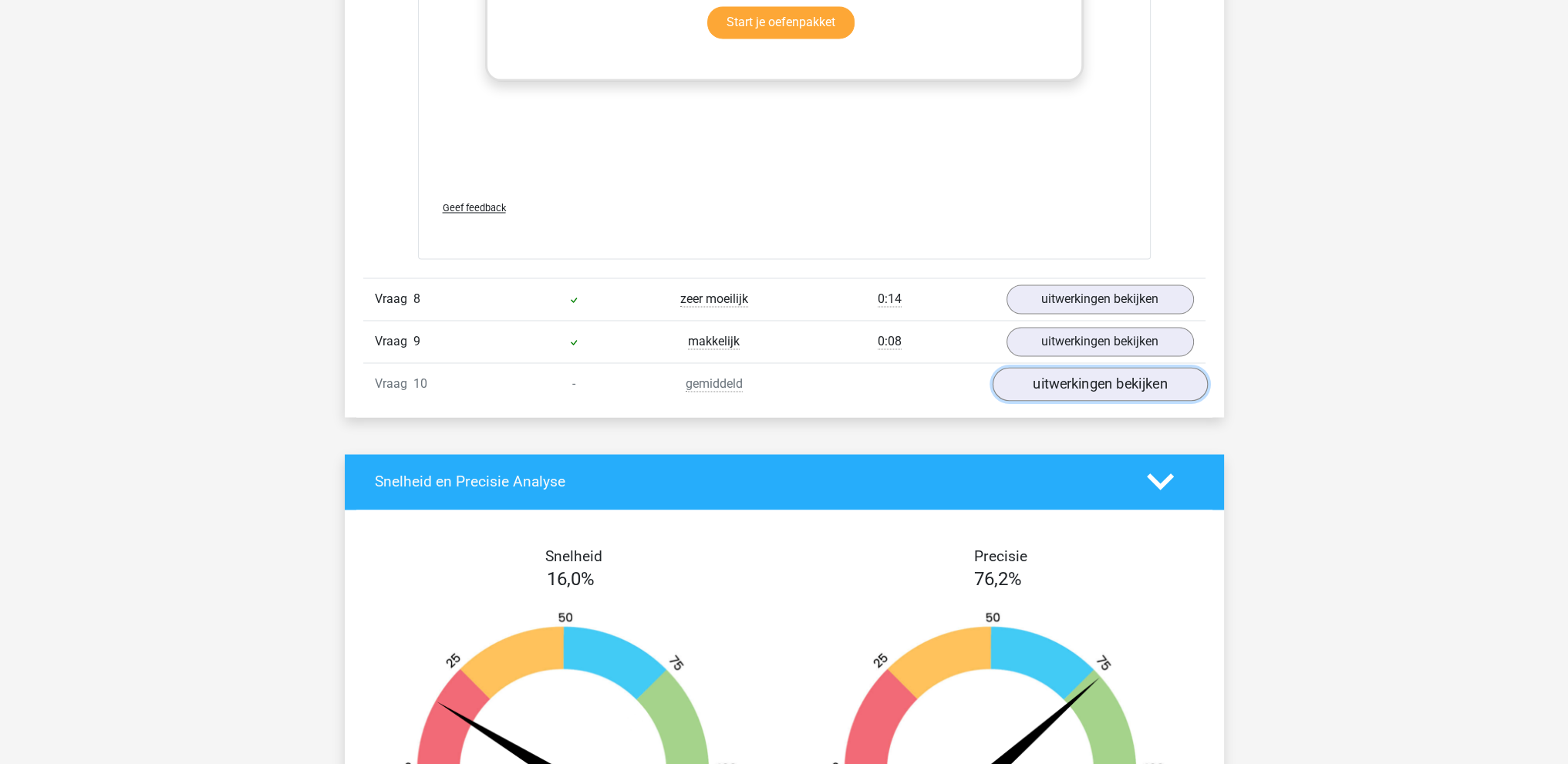
click at [1080, 376] on link "uitwerkingen bekijken" at bounding box center [1099, 384] width 216 height 34
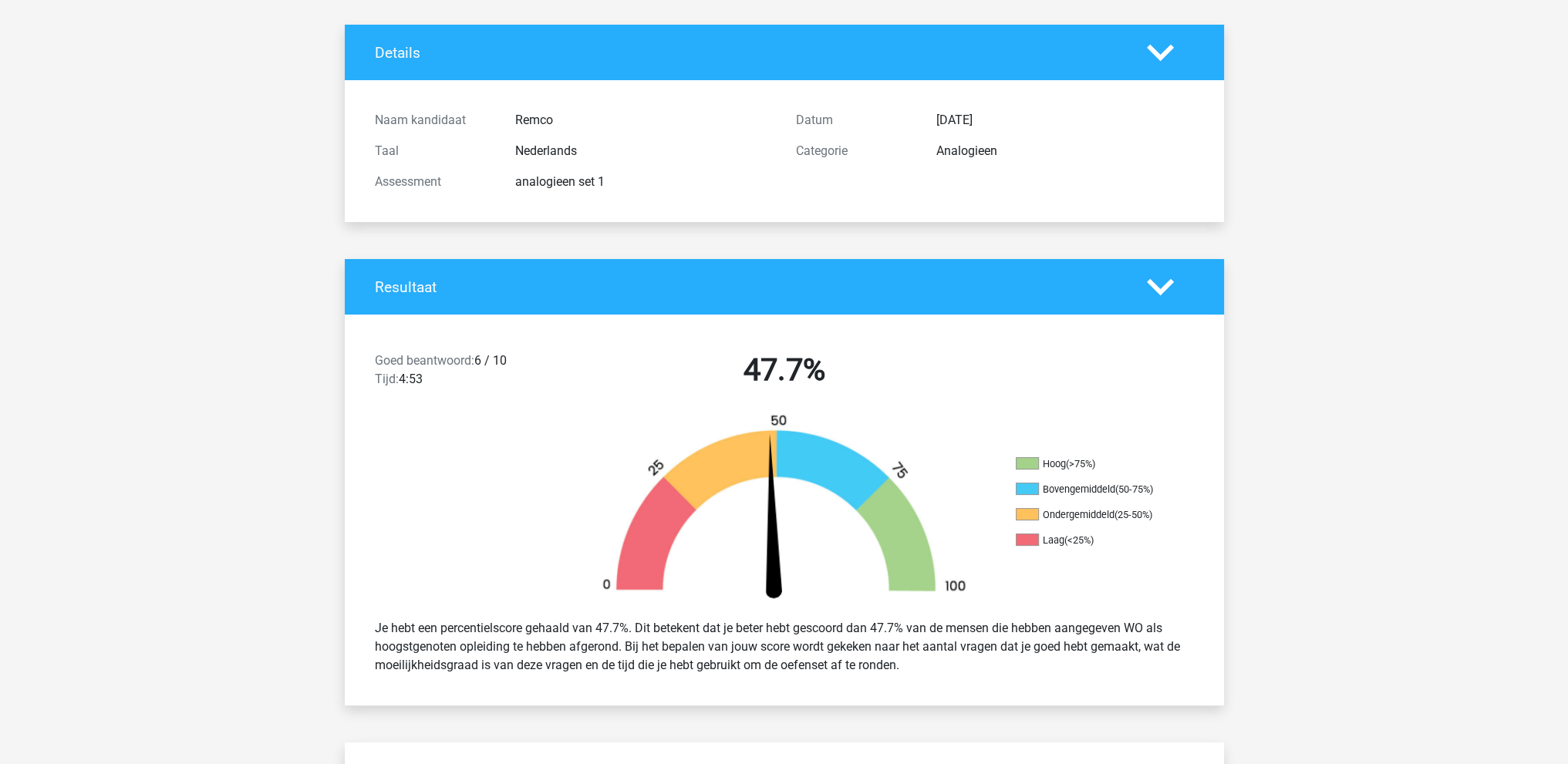
scroll to position [0, 0]
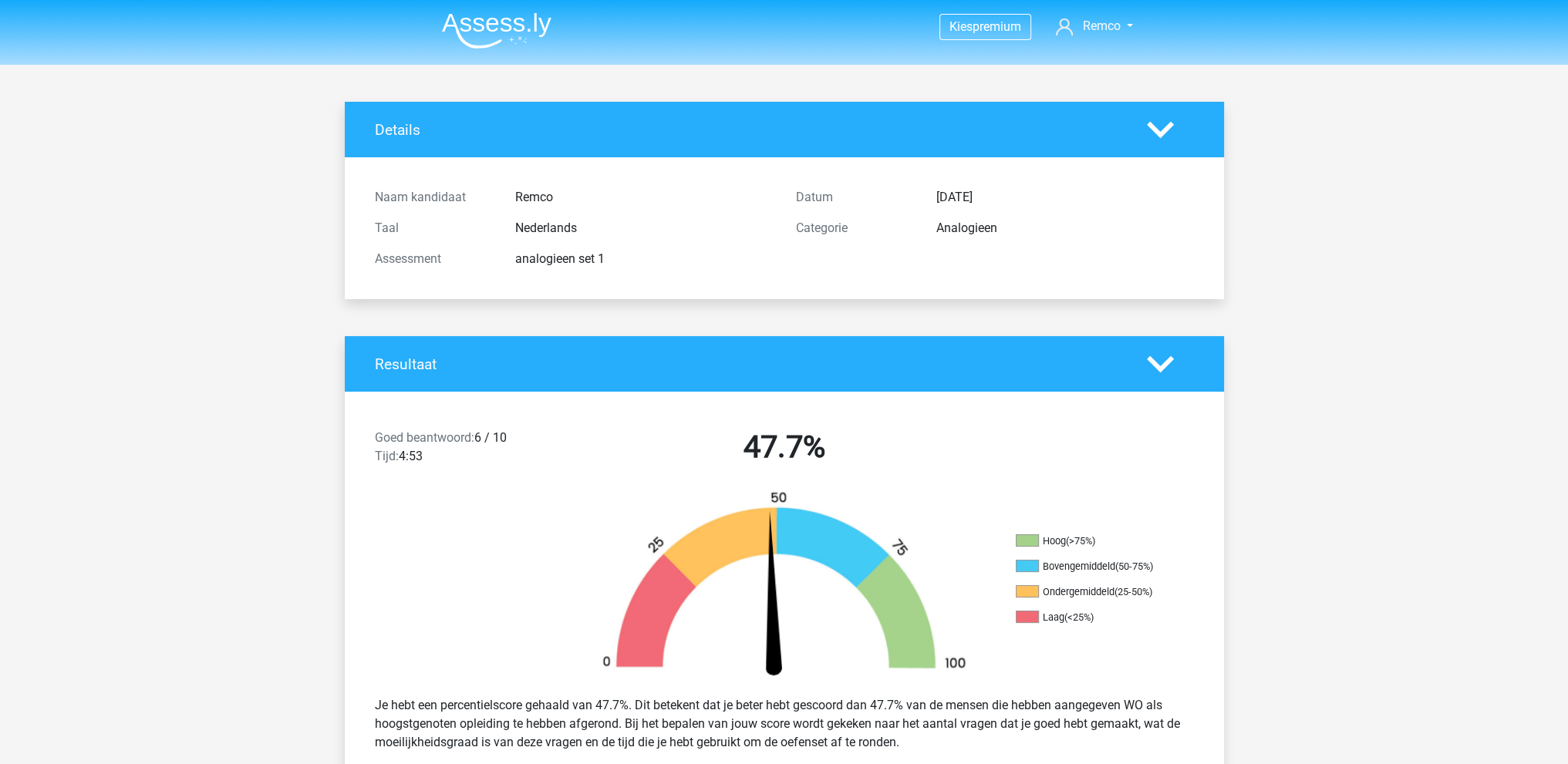
click at [492, 34] on img at bounding box center [497, 30] width 109 height 36
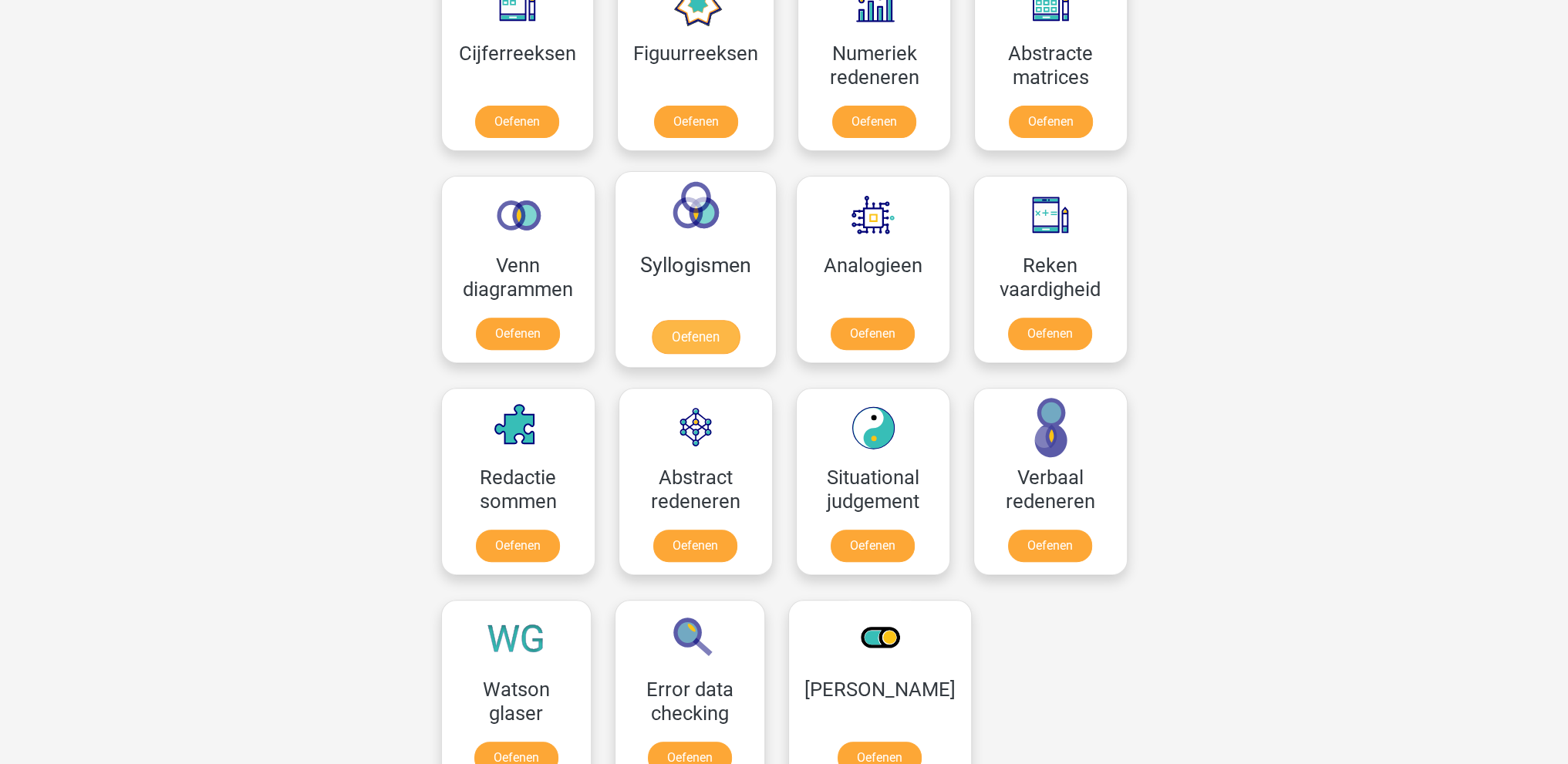
scroll to position [771, 0]
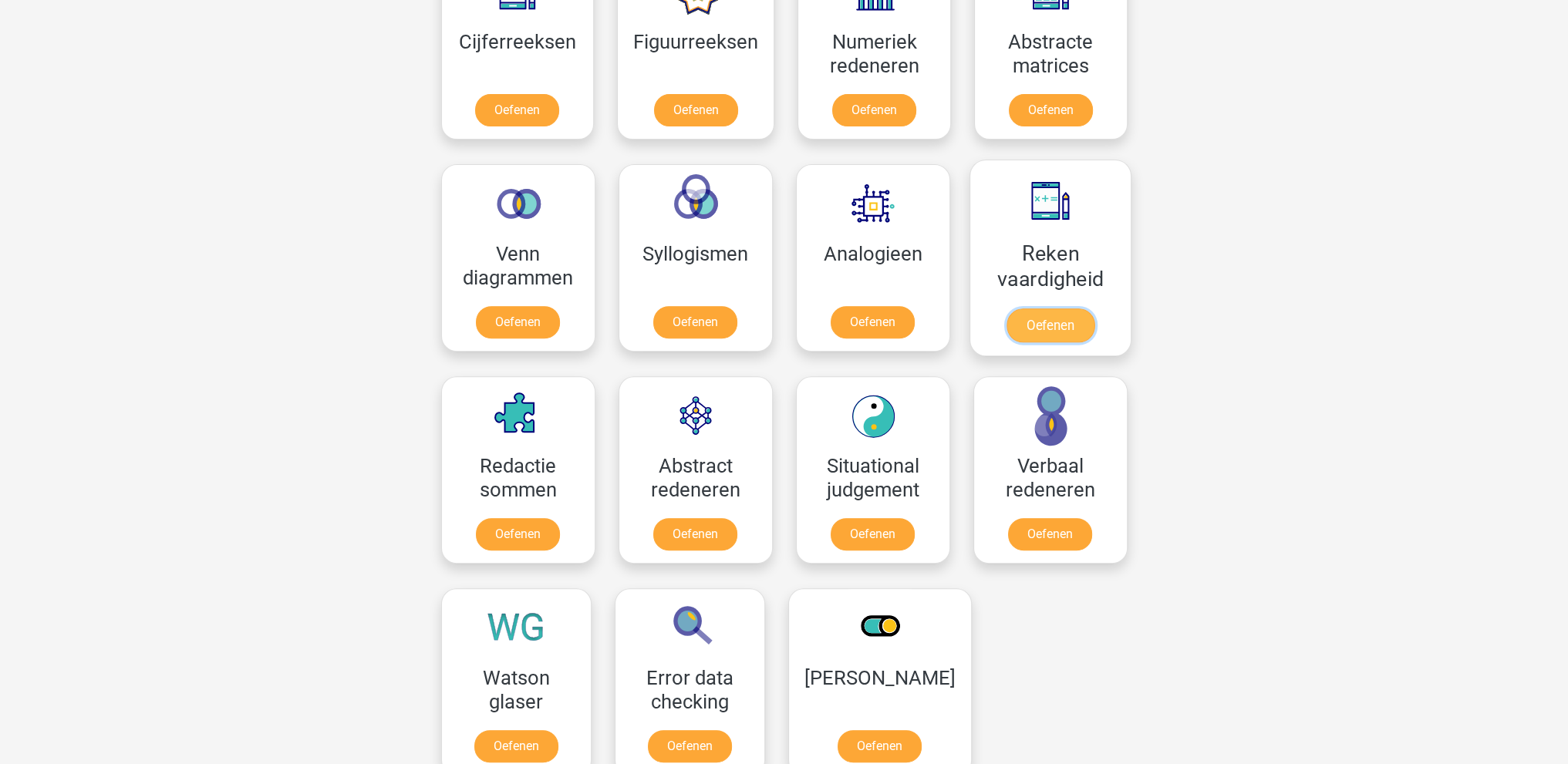
click at [1031, 327] on link "Oefenen" at bounding box center [1049, 325] width 88 height 34
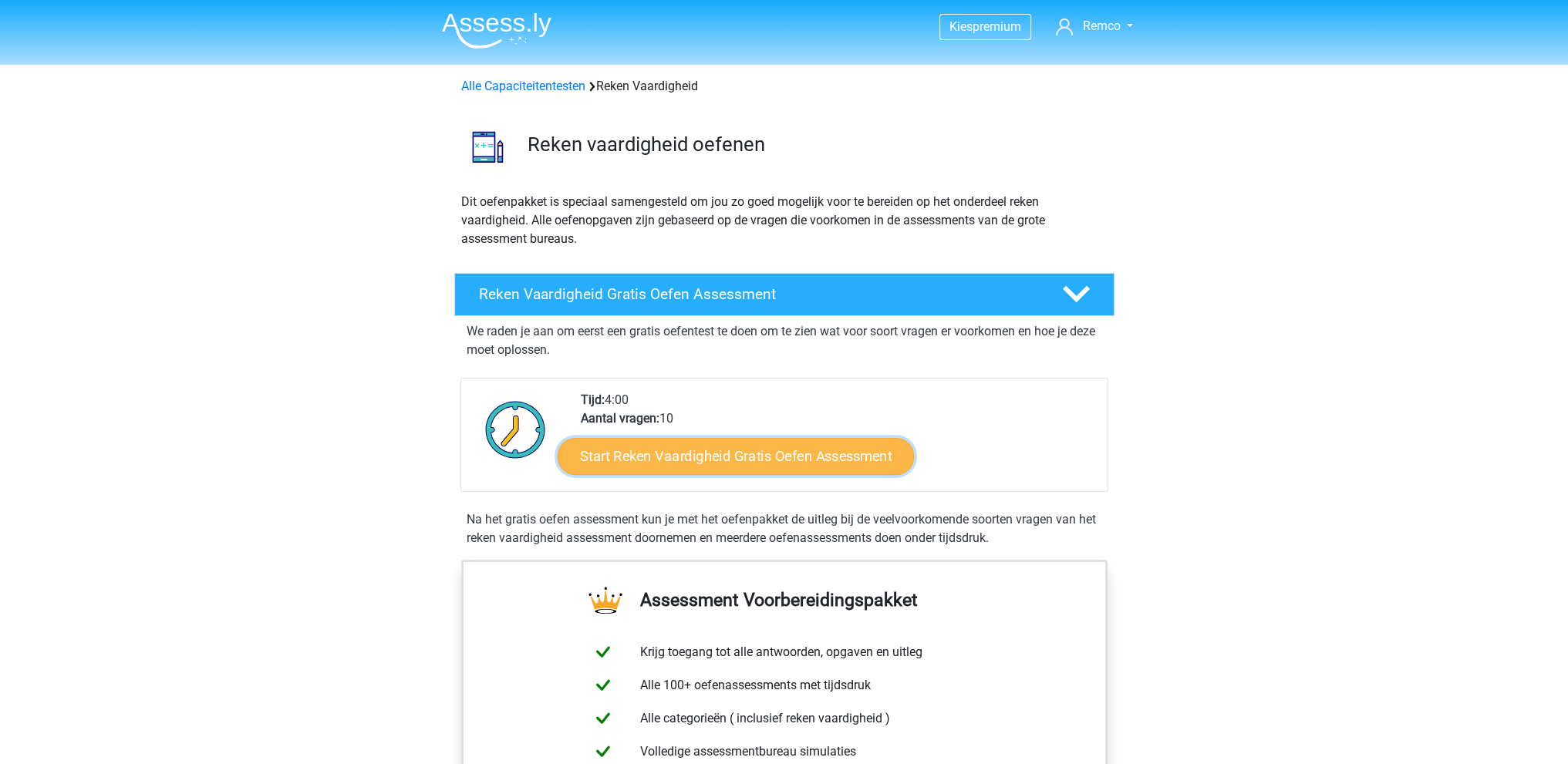
click at [737, 456] on link "Start Reken Vaardigheid Gratis Oefen Assessment" at bounding box center [735, 456] width 356 height 37
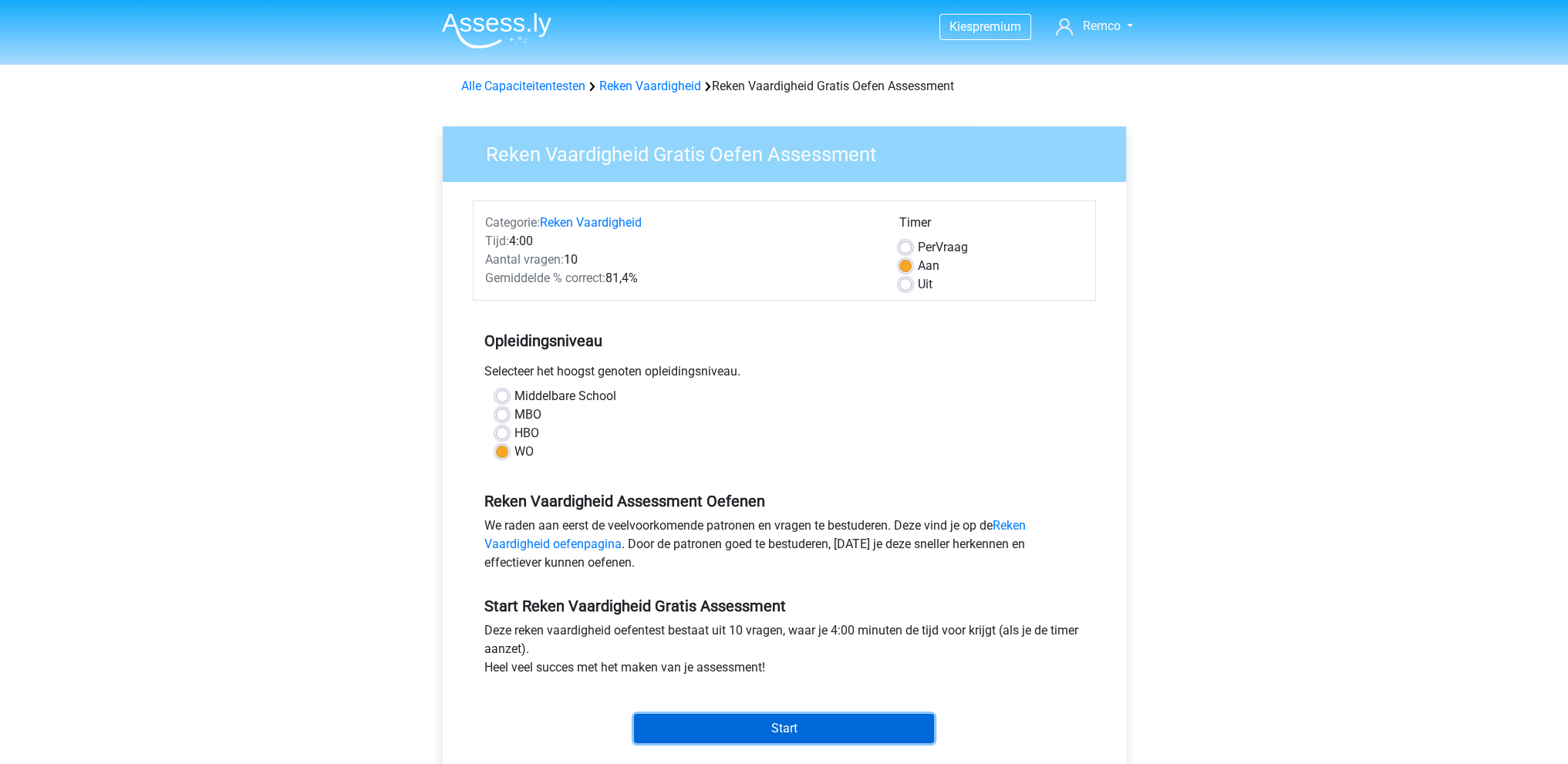
click at [789, 724] on input "Start" at bounding box center [784, 729] width 300 height 30
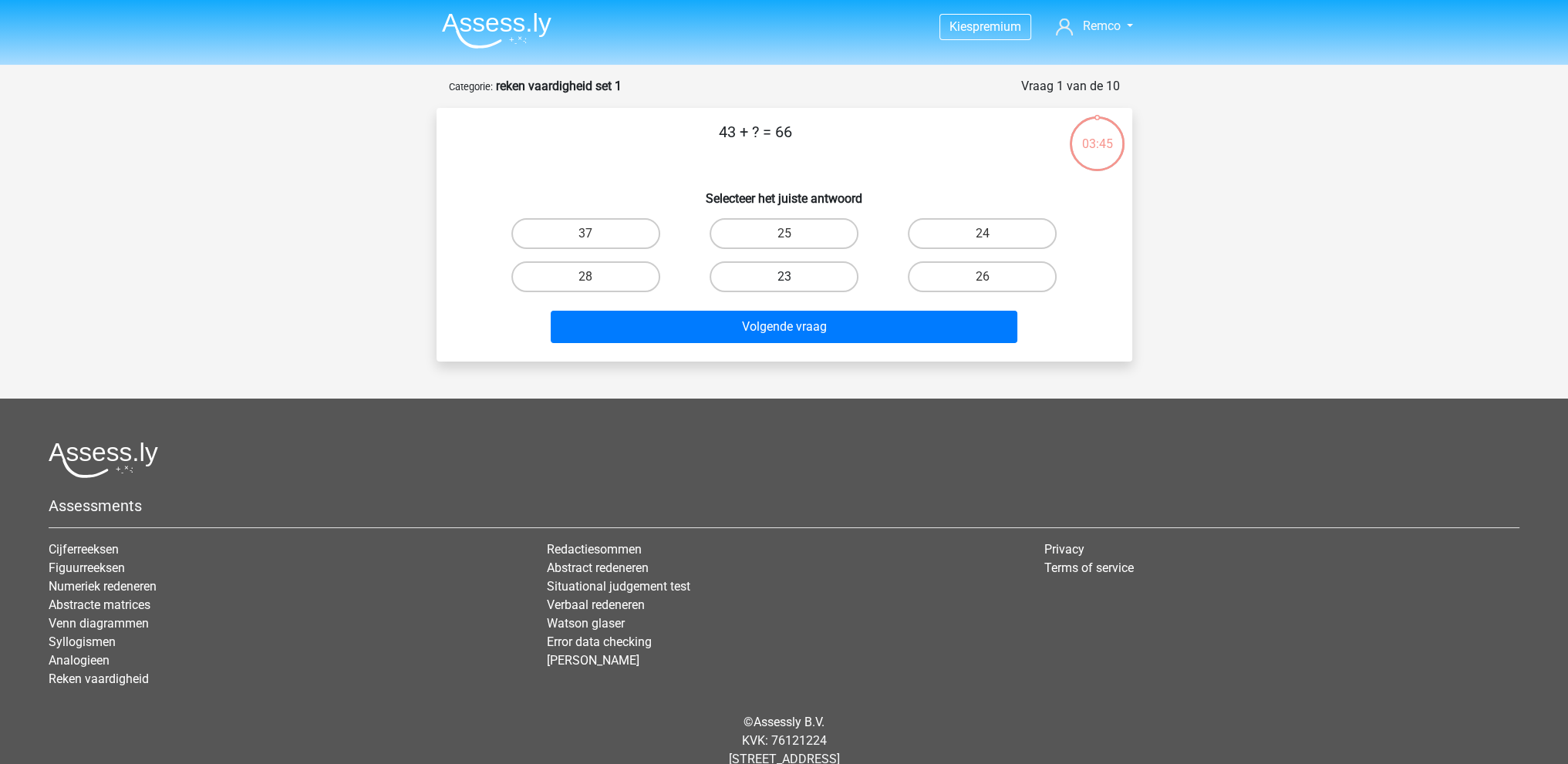
click at [762, 276] on label "23" at bounding box center [784, 277] width 149 height 31
click at [784, 277] on input "23" at bounding box center [788, 281] width 10 height 10
radio input "true"
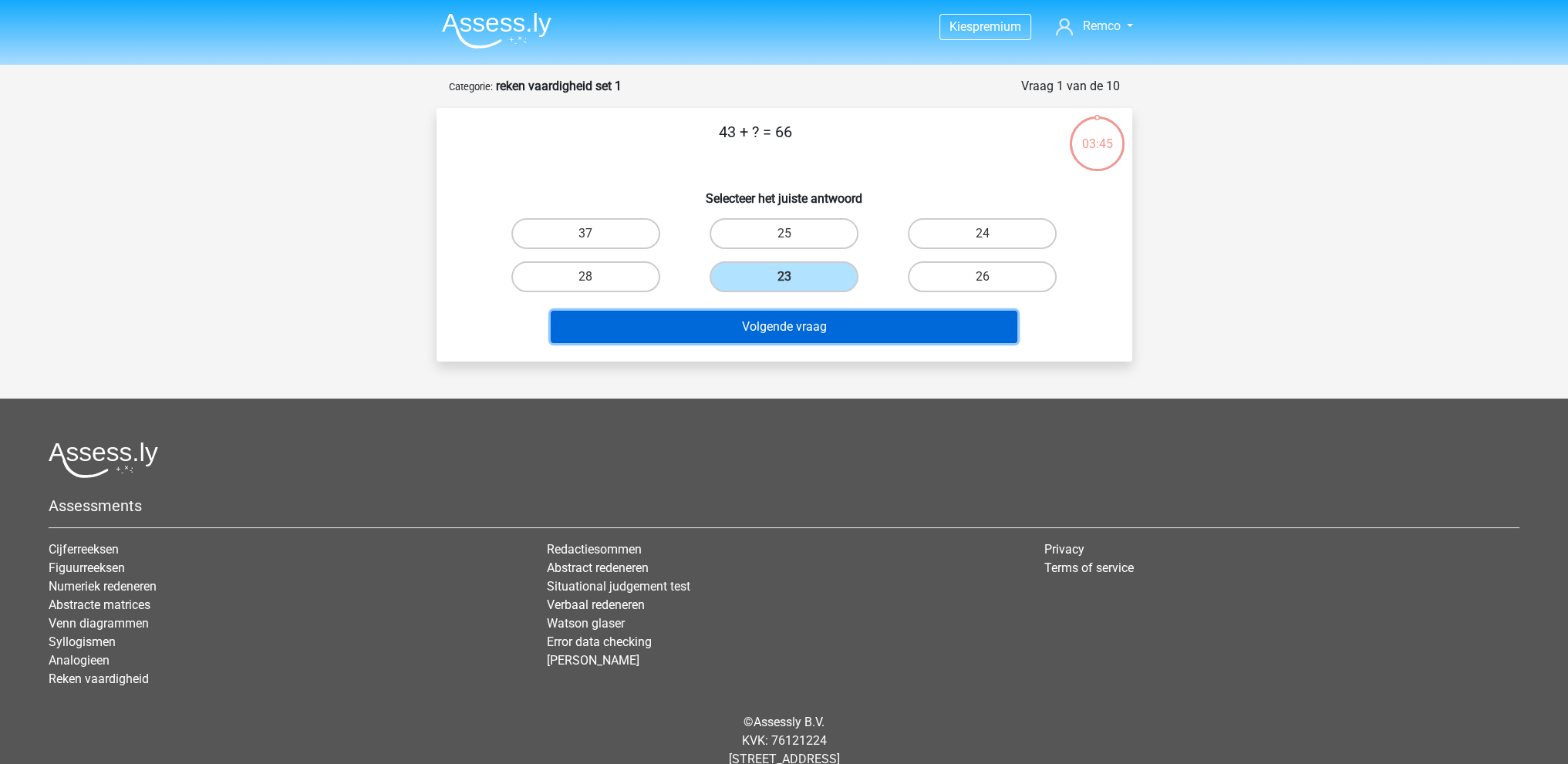
click at [772, 320] on button "Volgende vraag" at bounding box center [784, 327] width 466 height 32
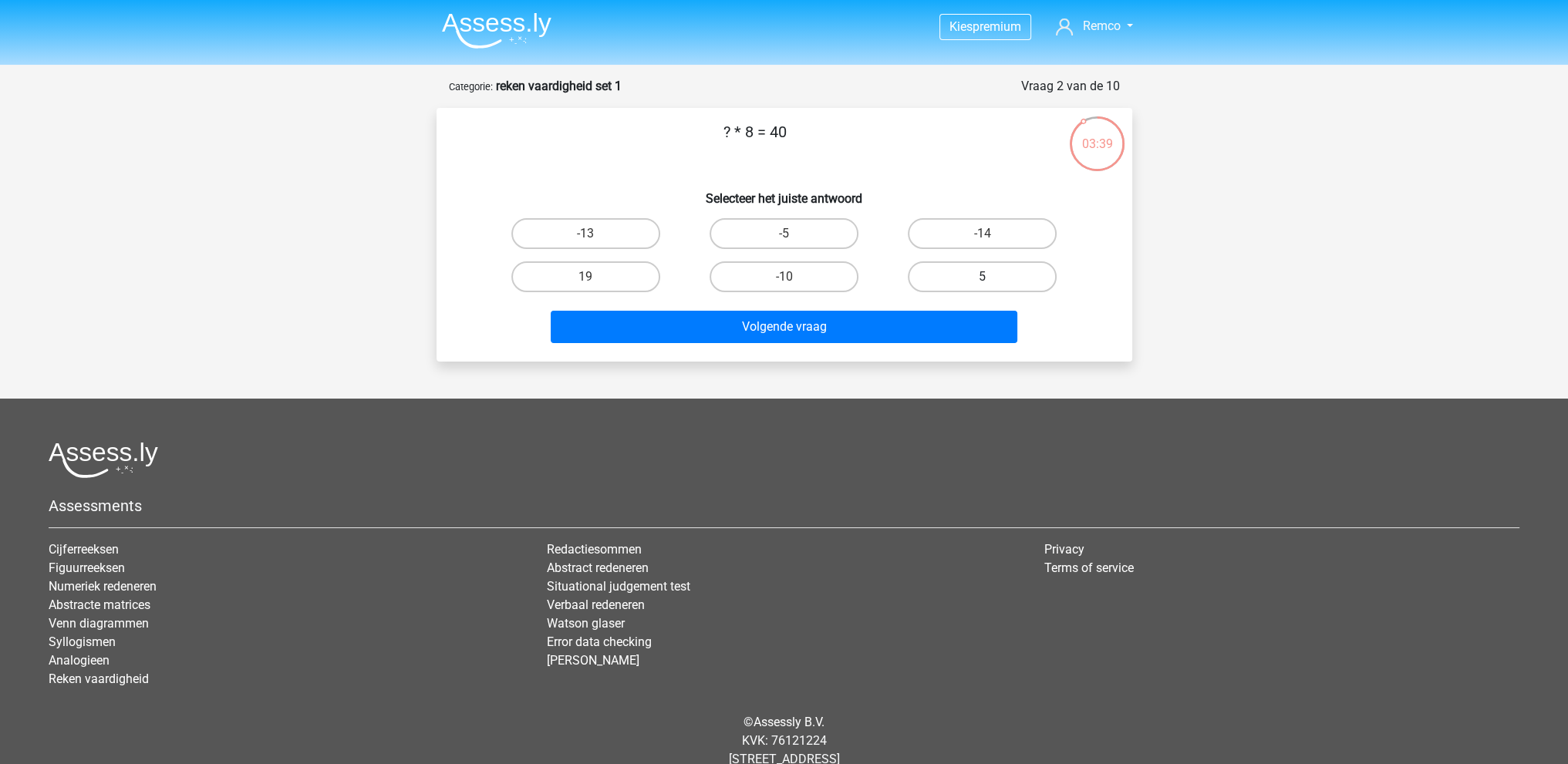
click at [980, 271] on label "5" at bounding box center [982, 277] width 149 height 31
click at [982, 277] on input "5" at bounding box center [987, 281] width 10 height 10
radio input "true"
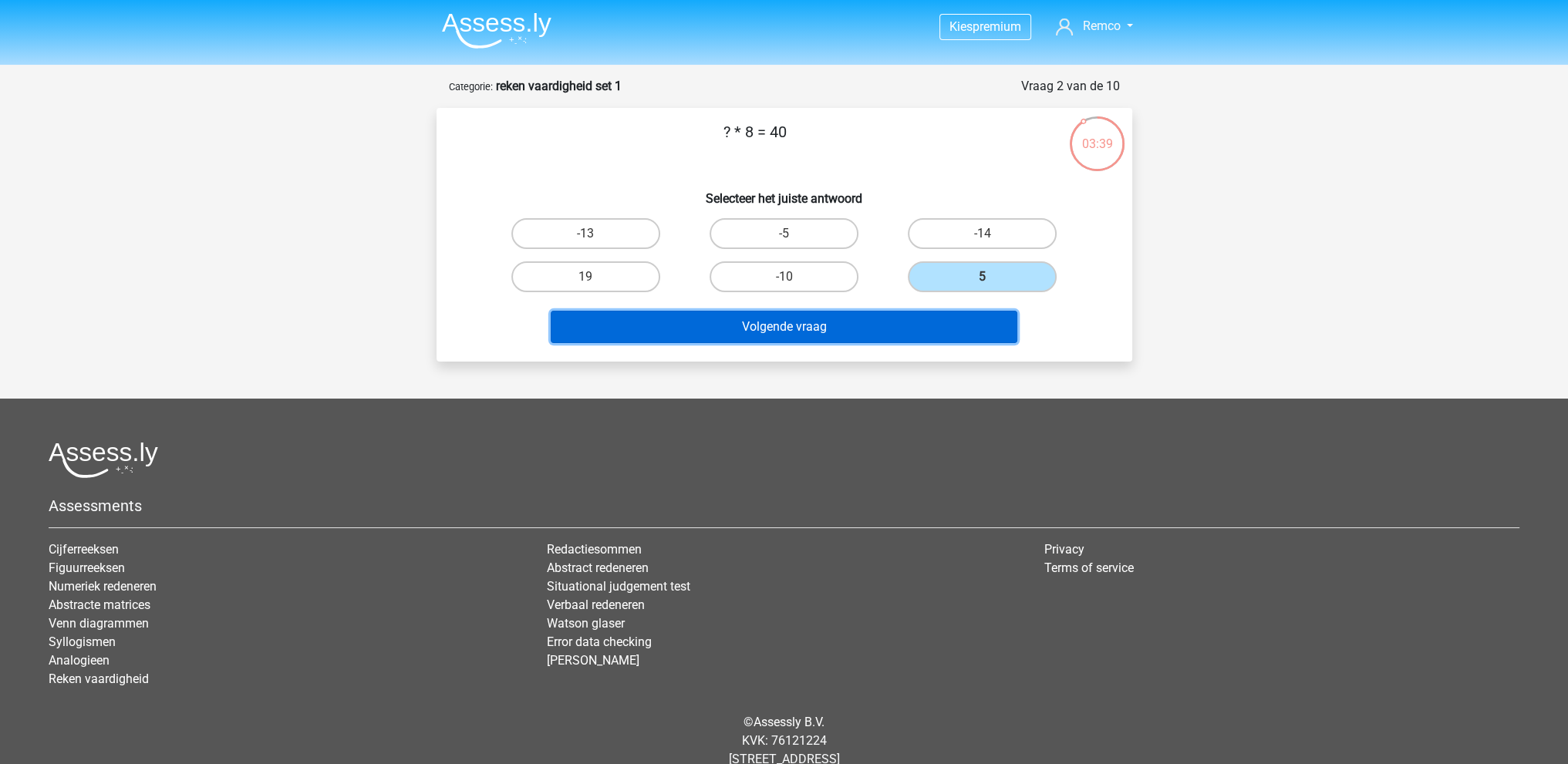
click at [809, 323] on button "Volgende vraag" at bounding box center [784, 327] width 466 height 32
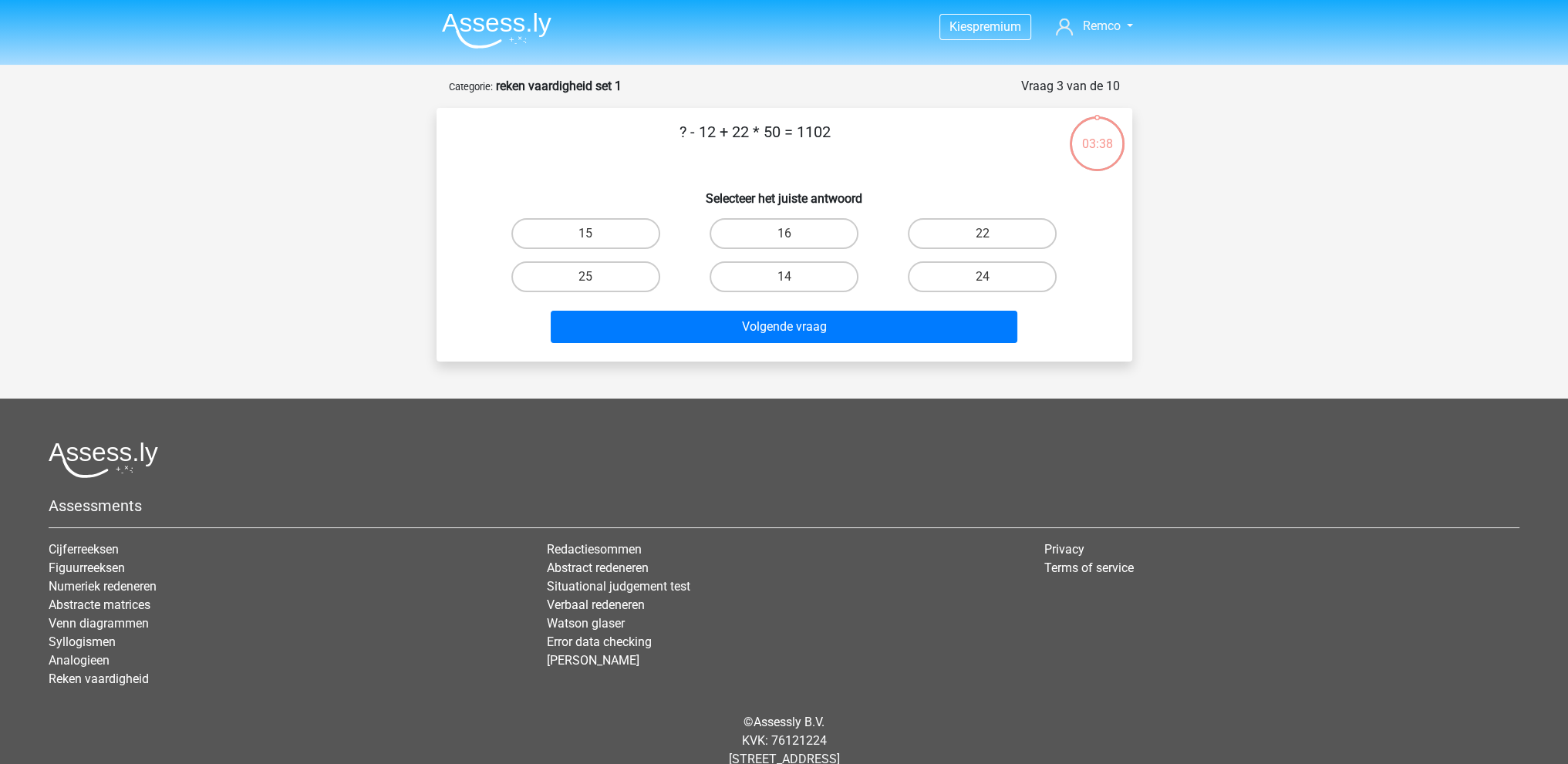
scroll to position [40, 0]
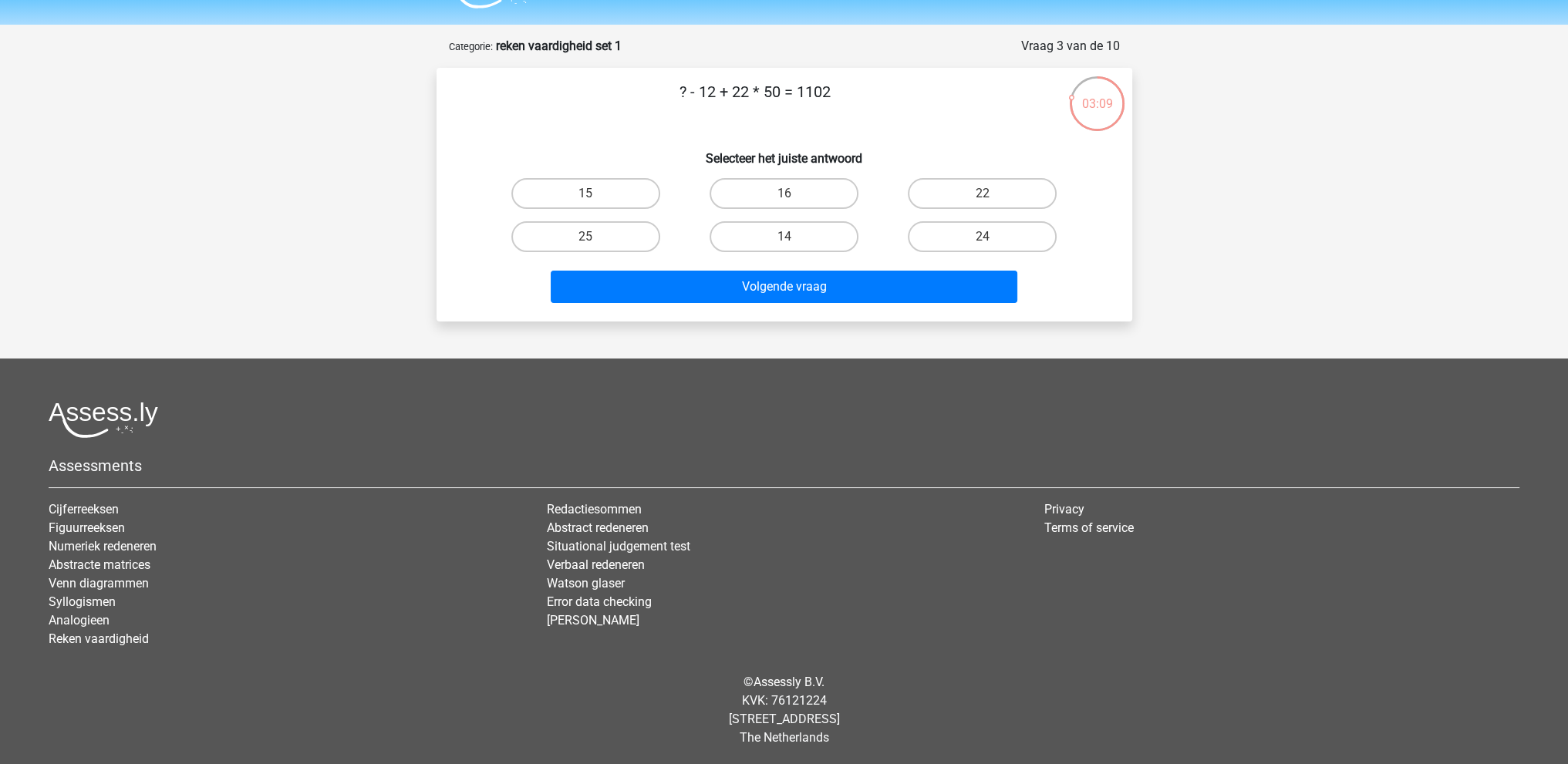
drag, startPoint x: 772, startPoint y: 230, endPoint x: 760, endPoint y: 265, distance: 37.0
click at [772, 230] on label "14" at bounding box center [784, 236] width 149 height 31
click at [784, 237] on input "14" at bounding box center [788, 241] width 10 height 10
radio input "true"
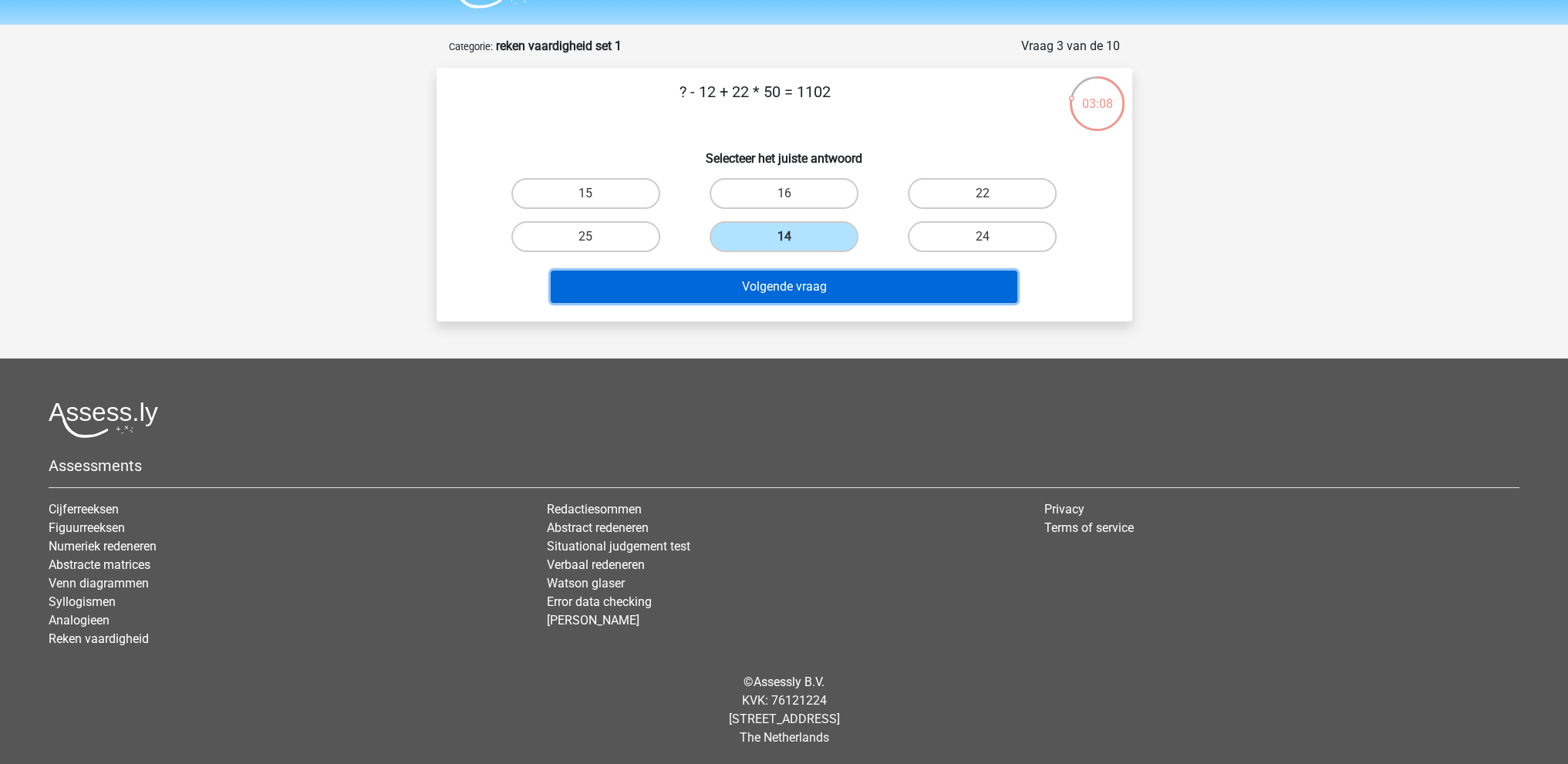
click at [763, 291] on button "Volgende vraag" at bounding box center [784, 287] width 466 height 32
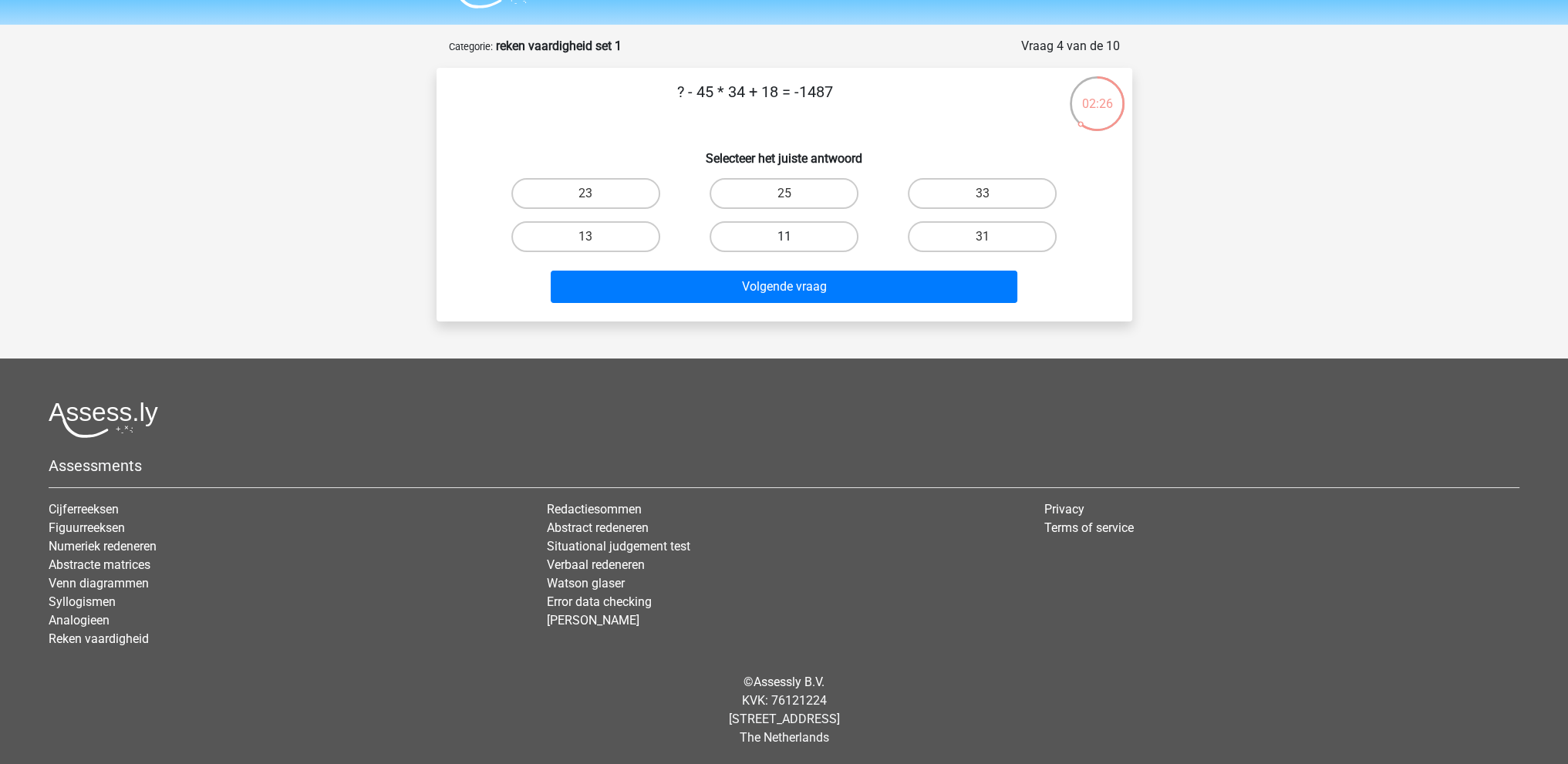
click at [776, 235] on label "11" at bounding box center [784, 236] width 149 height 31
click at [784, 237] on input "11" at bounding box center [788, 241] width 10 height 10
radio input "true"
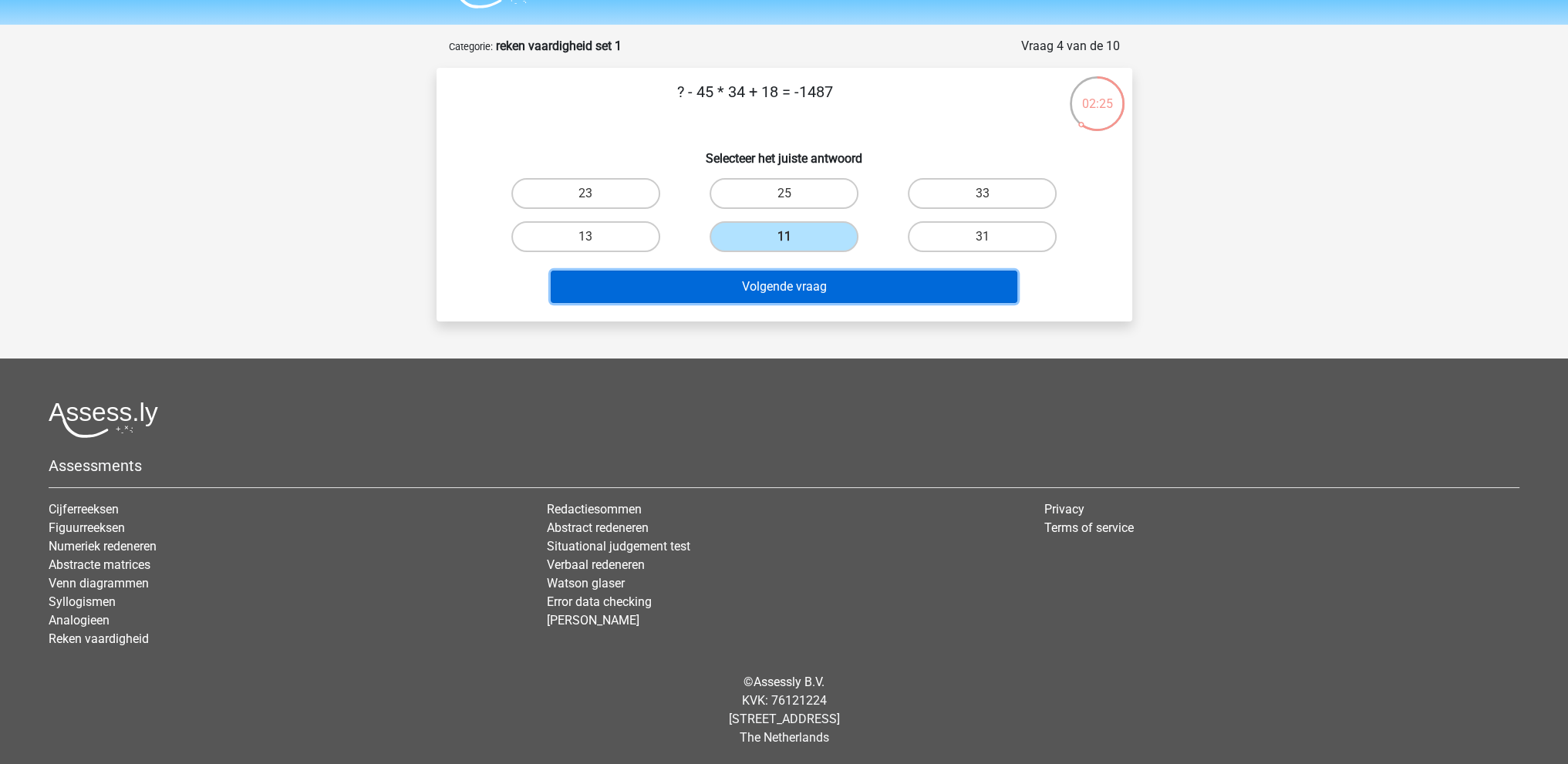
click at [784, 283] on button "Volgende vraag" at bounding box center [784, 287] width 466 height 32
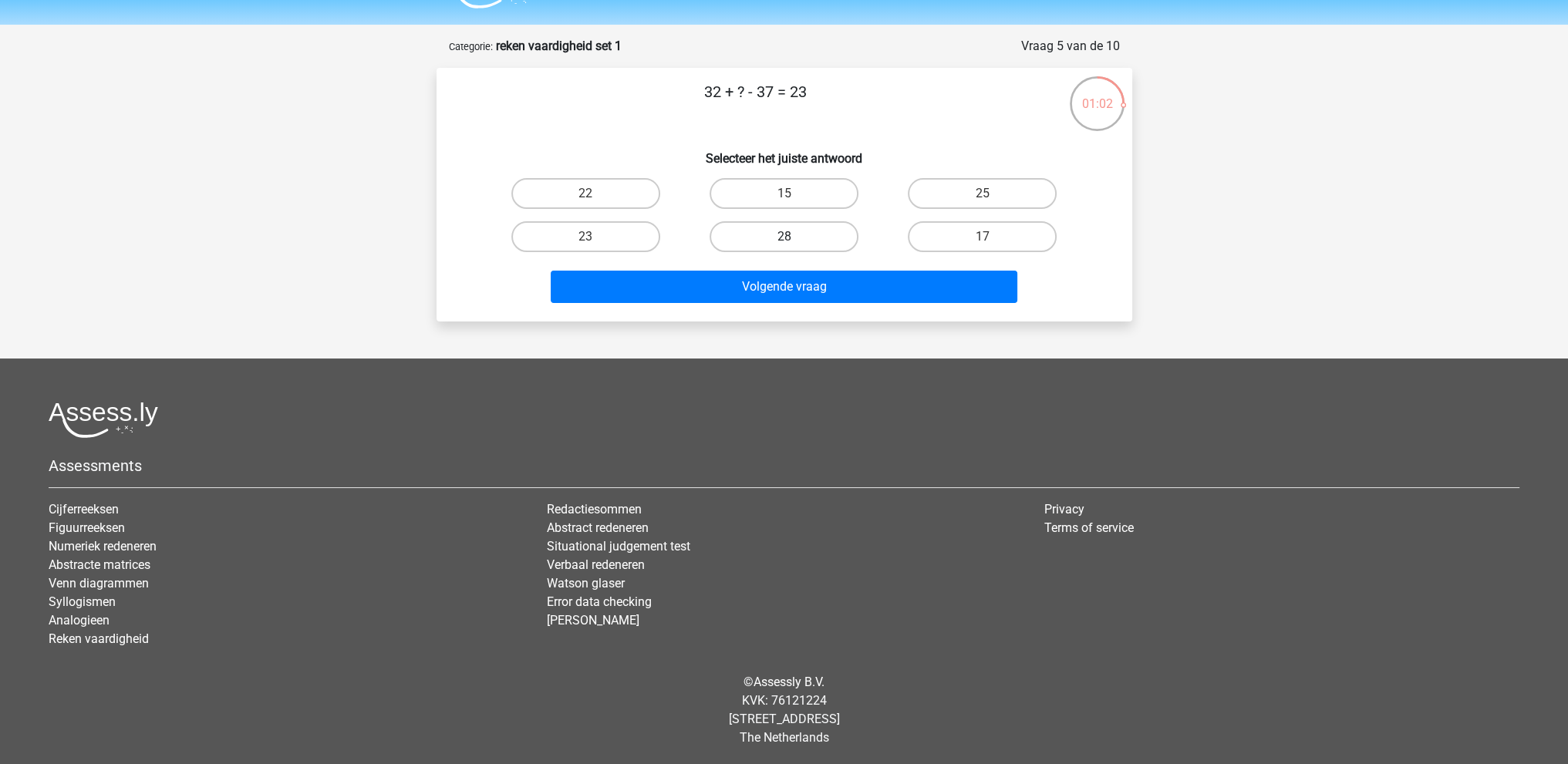
click at [812, 242] on label "28" at bounding box center [784, 236] width 149 height 31
click at [794, 242] on input "28" at bounding box center [788, 241] width 10 height 10
radio input "true"
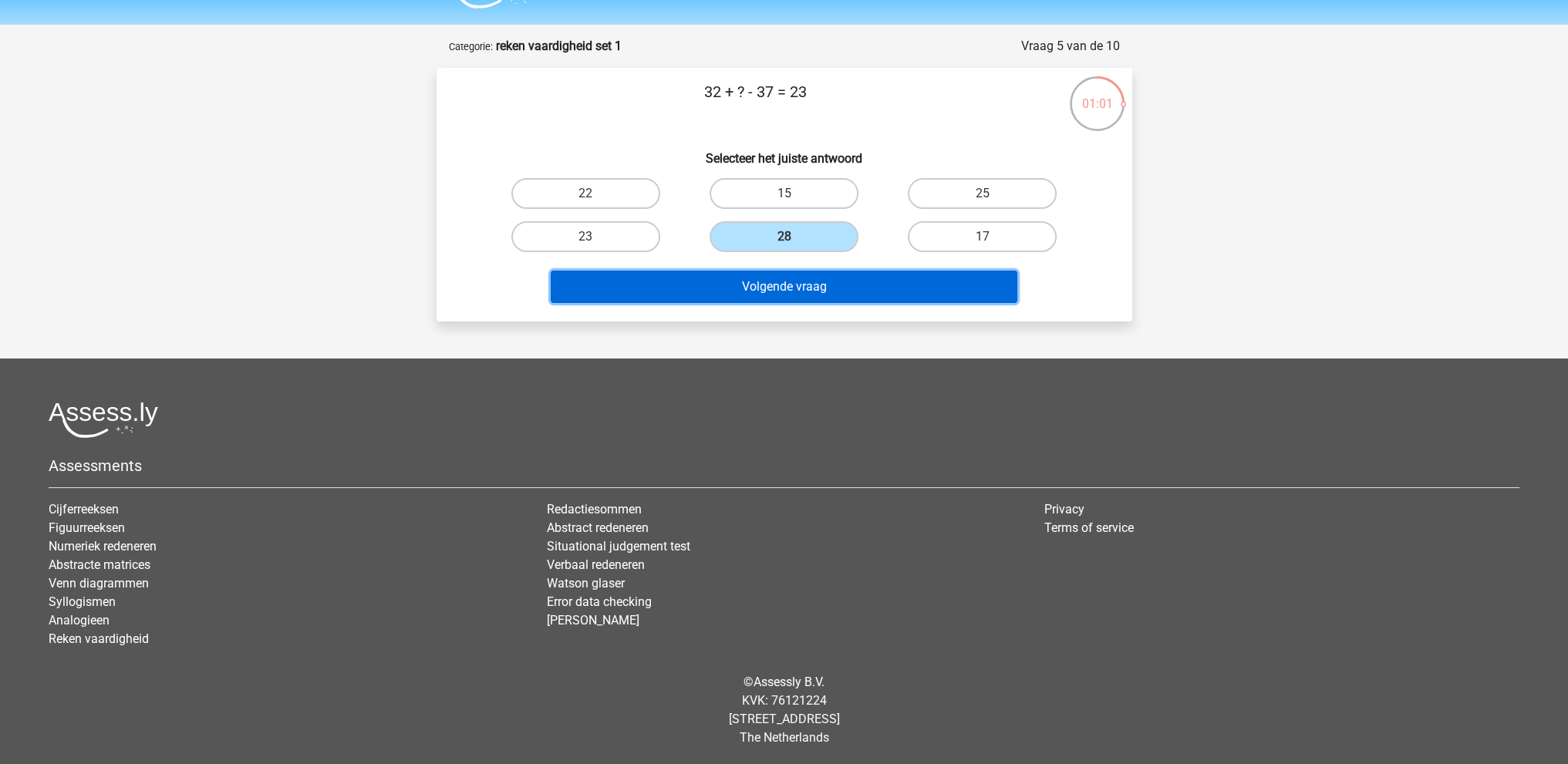
click at [817, 283] on button "Volgende vraag" at bounding box center [784, 287] width 466 height 32
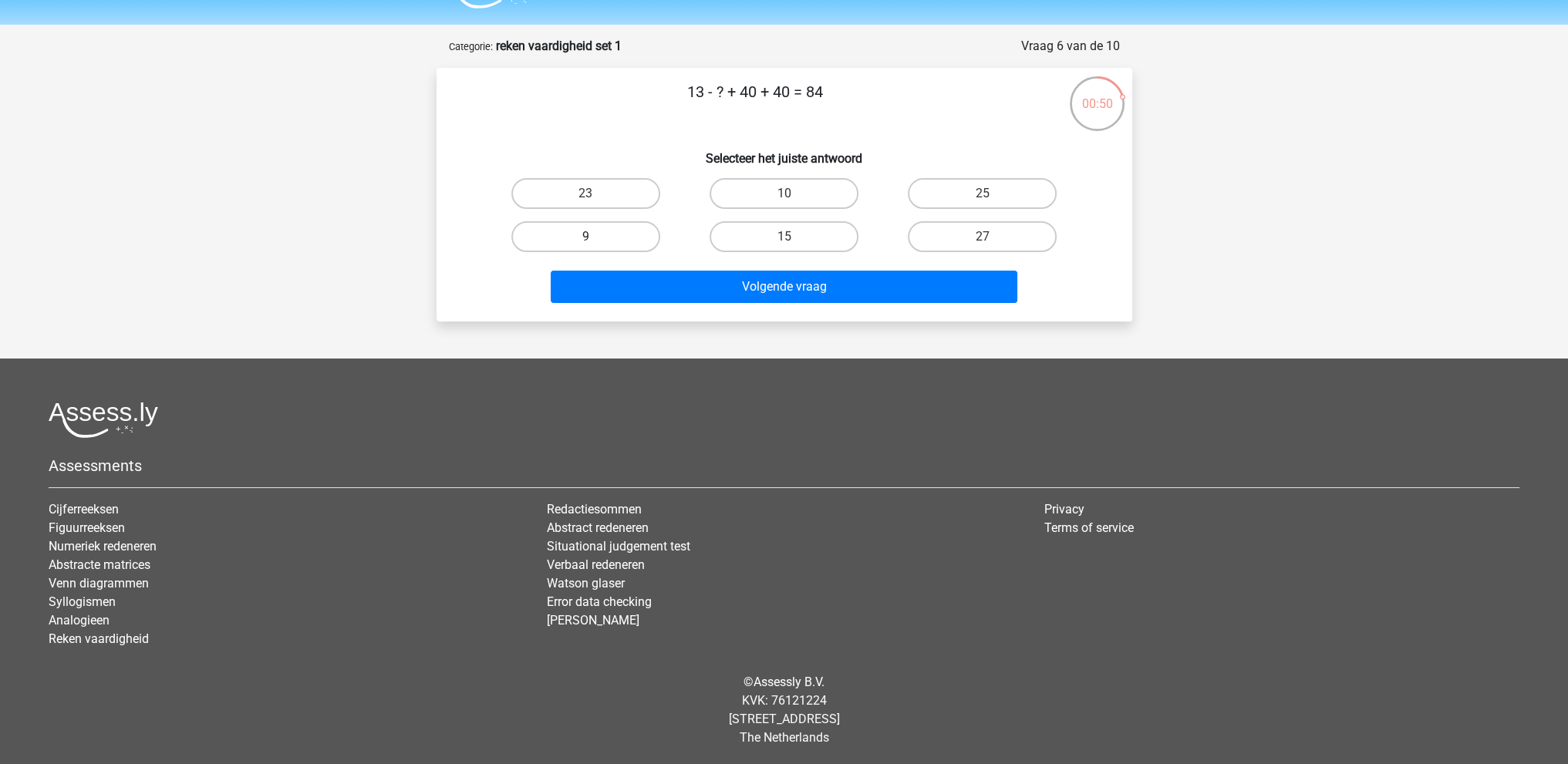
click at [630, 238] on label "9" at bounding box center [586, 236] width 149 height 31
click at [596, 238] on input "9" at bounding box center [590, 241] width 10 height 10
radio input "true"
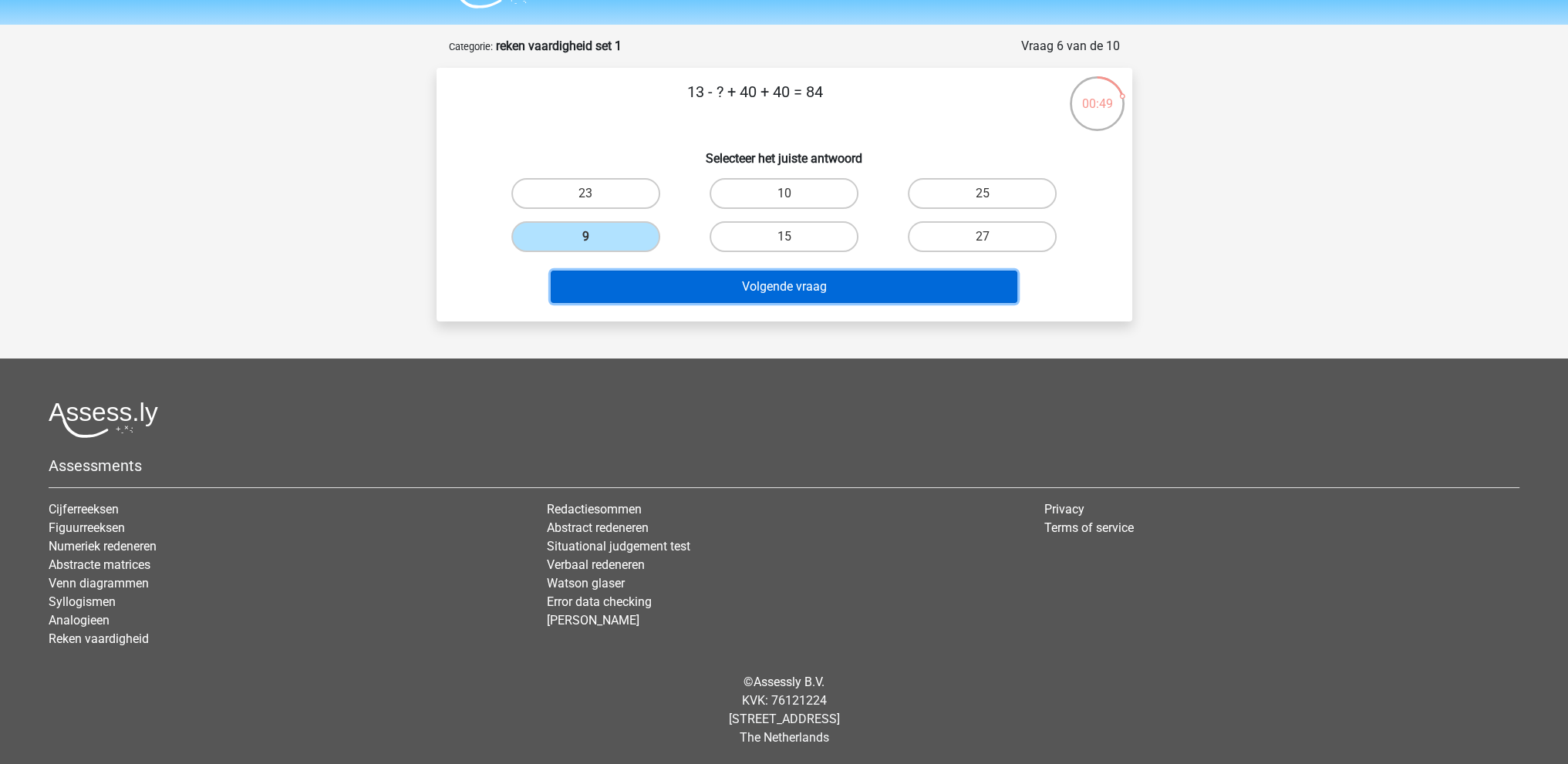
click at [731, 299] on button "Volgende vraag" at bounding box center [784, 287] width 466 height 32
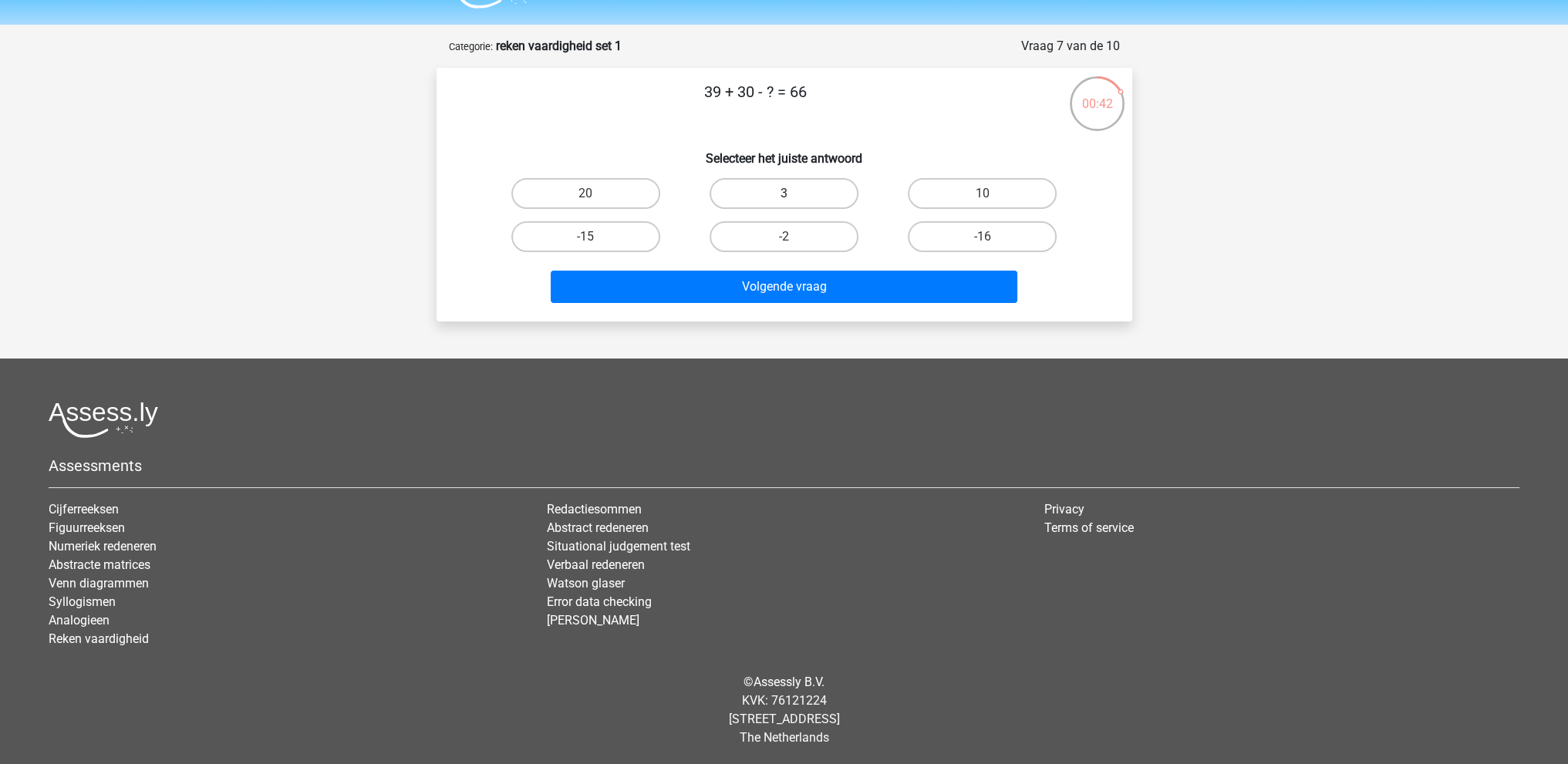
click at [790, 185] on label "3" at bounding box center [784, 193] width 149 height 31
click at [790, 193] on input "3" at bounding box center [788, 198] width 10 height 10
radio input "true"
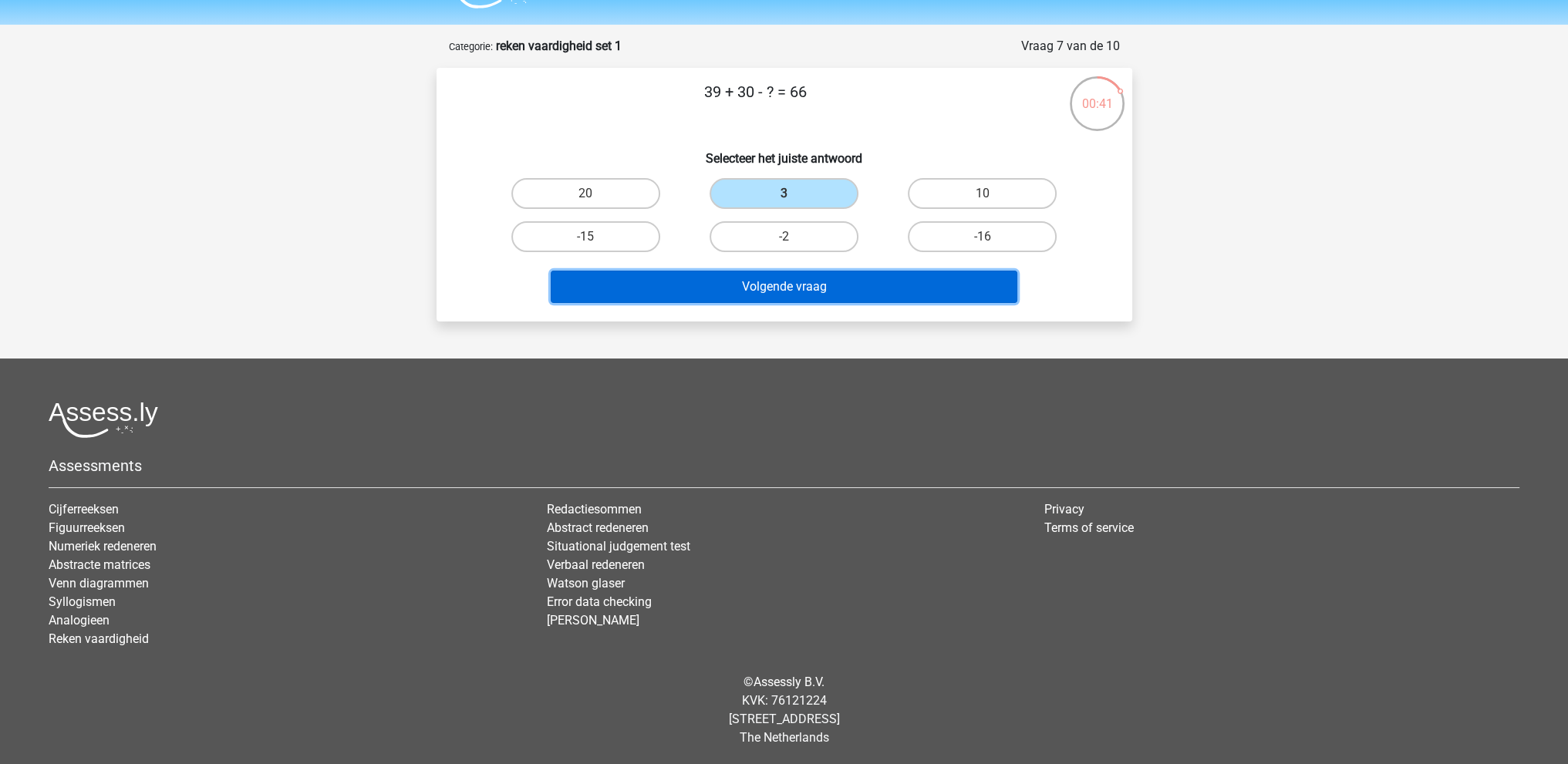
click at [803, 288] on button "Volgende vraag" at bounding box center [784, 287] width 466 height 32
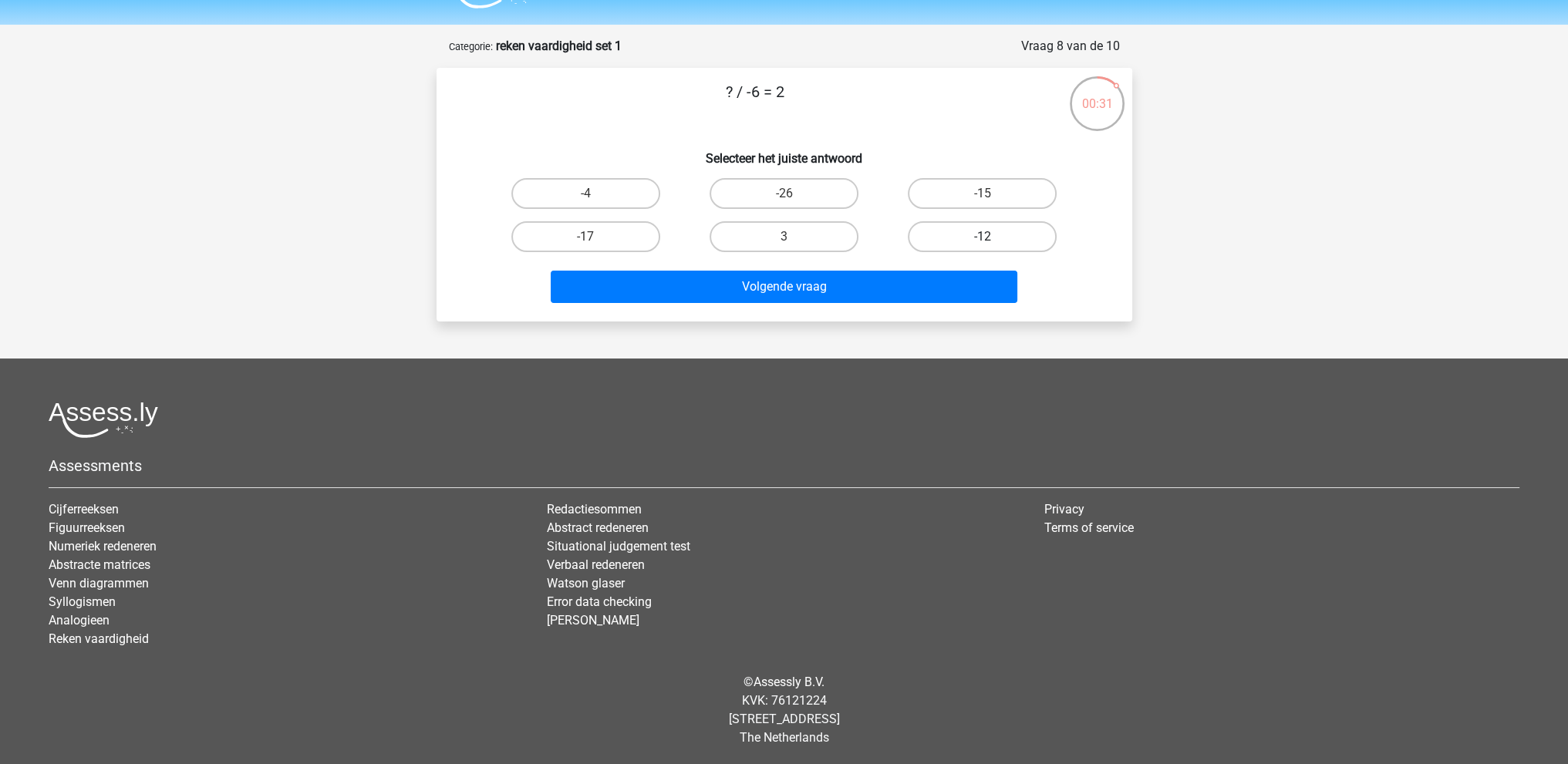
click at [982, 234] on label "-12" at bounding box center [982, 236] width 149 height 31
click at [982, 237] on input "-12" at bounding box center [987, 241] width 10 height 10
radio input "true"
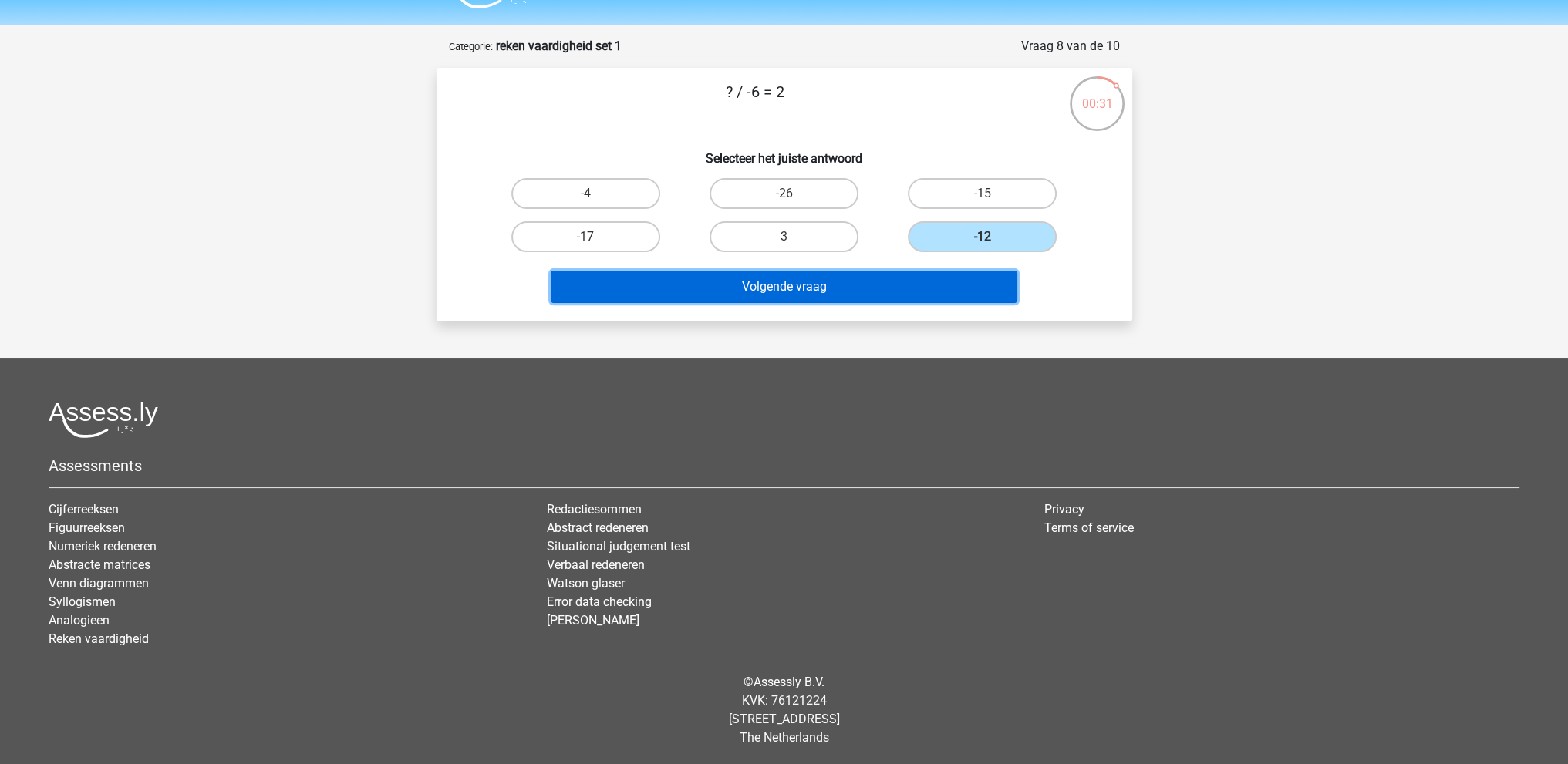
click at [877, 280] on button "Volgende vraag" at bounding box center [784, 287] width 466 height 32
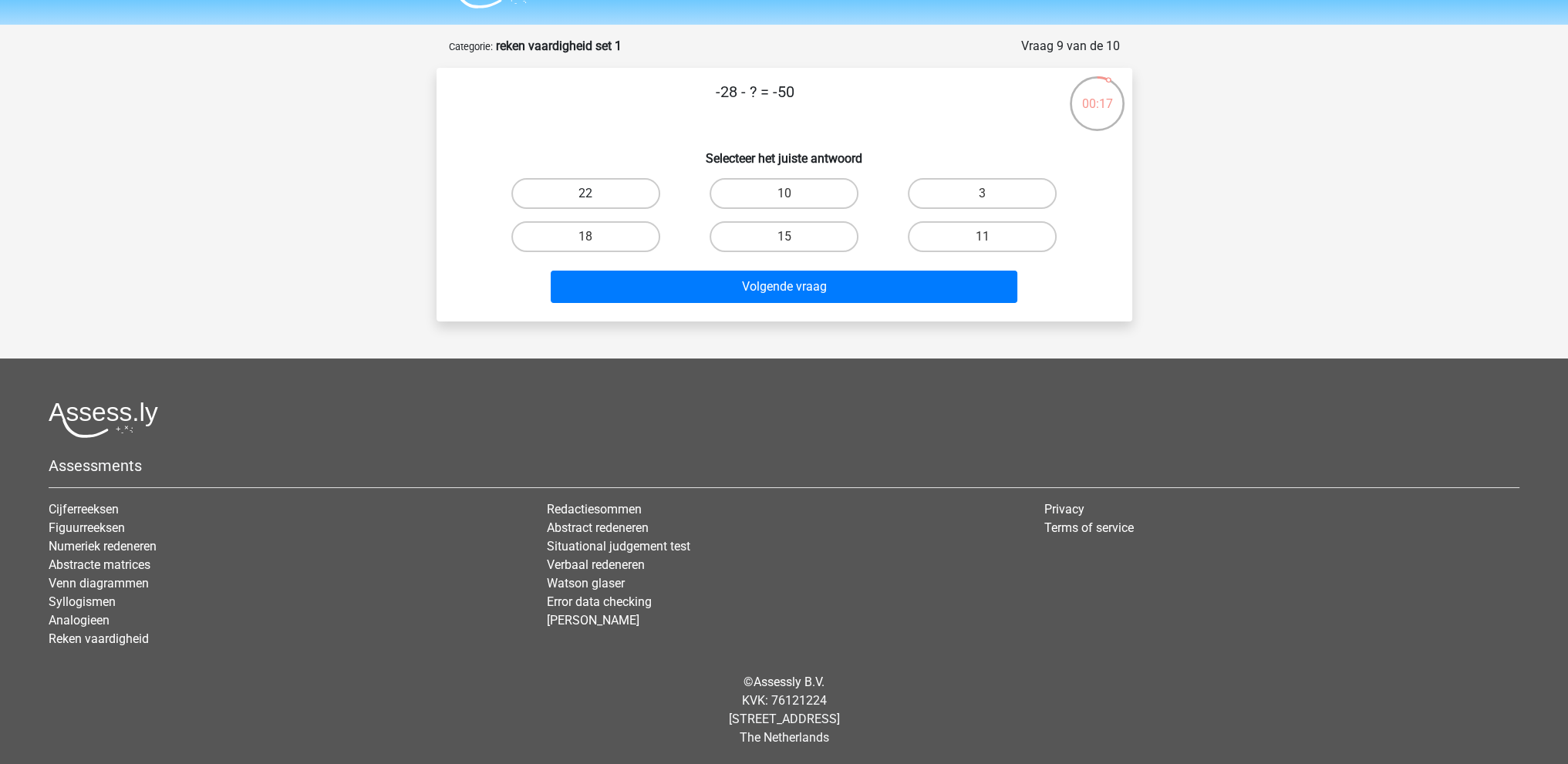
click at [611, 191] on label "22" at bounding box center [586, 193] width 149 height 31
click at [596, 193] on input "22" at bounding box center [590, 198] width 10 height 10
radio input "true"
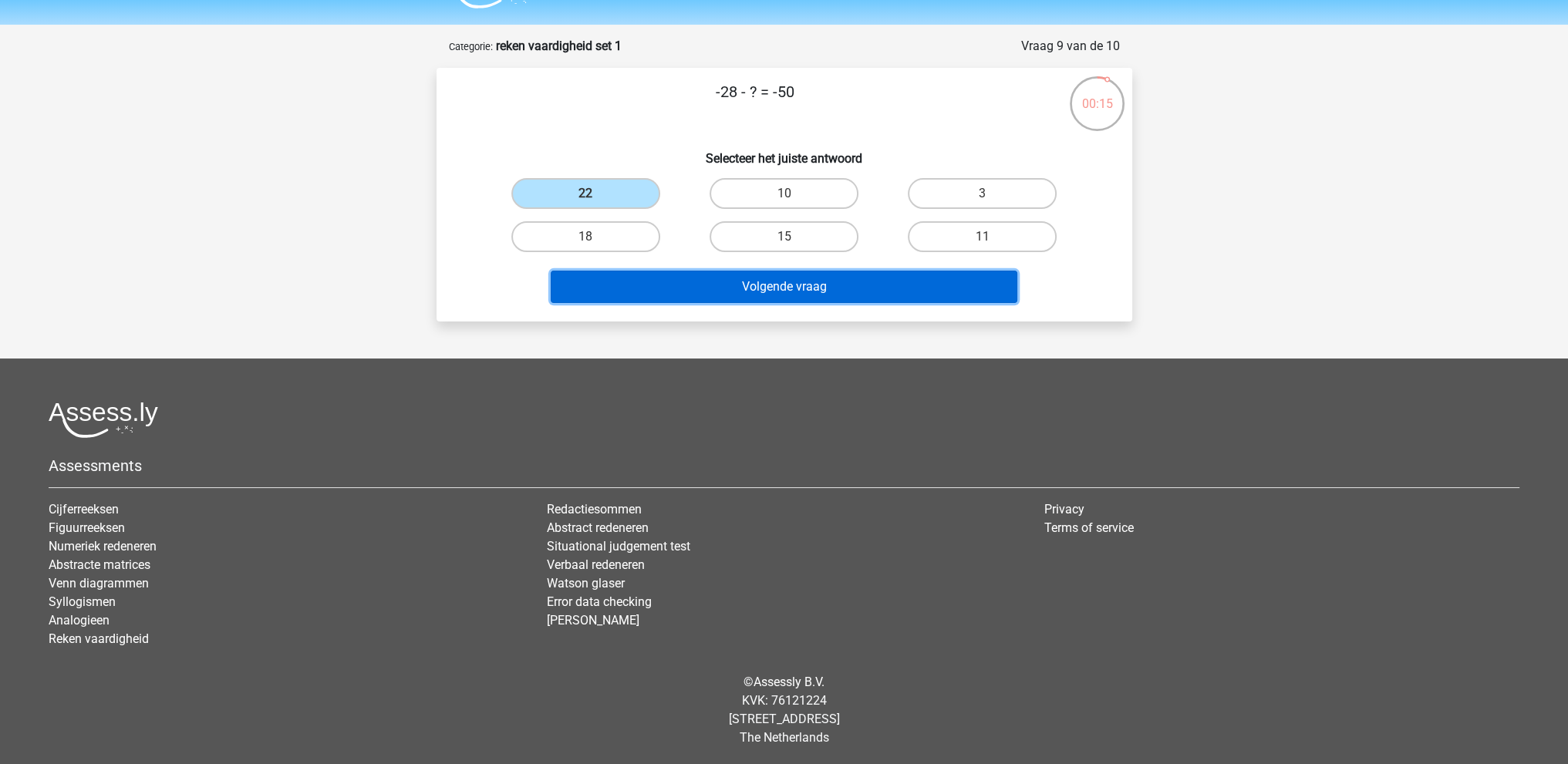
click at [794, 283] on button "Volgende vraag" at bounding box center [784, 287] width 466 height 32
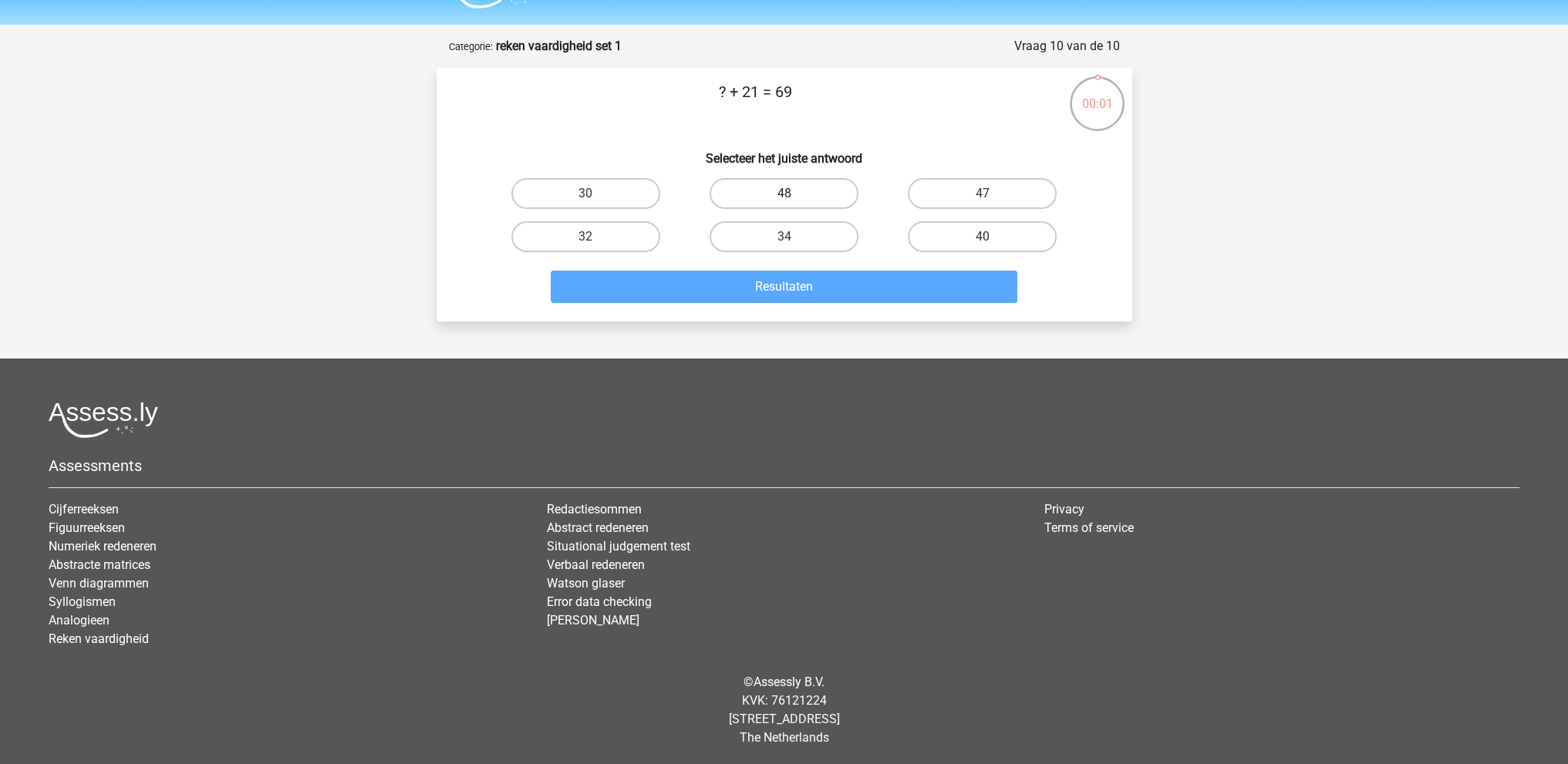
click at [788, 188] on label "48" at bounding box center [784, 193] width 149 height 31
click at [788, 193] on input "48" at bounding box center [788, 198] width 10 height 10
radio input "true"
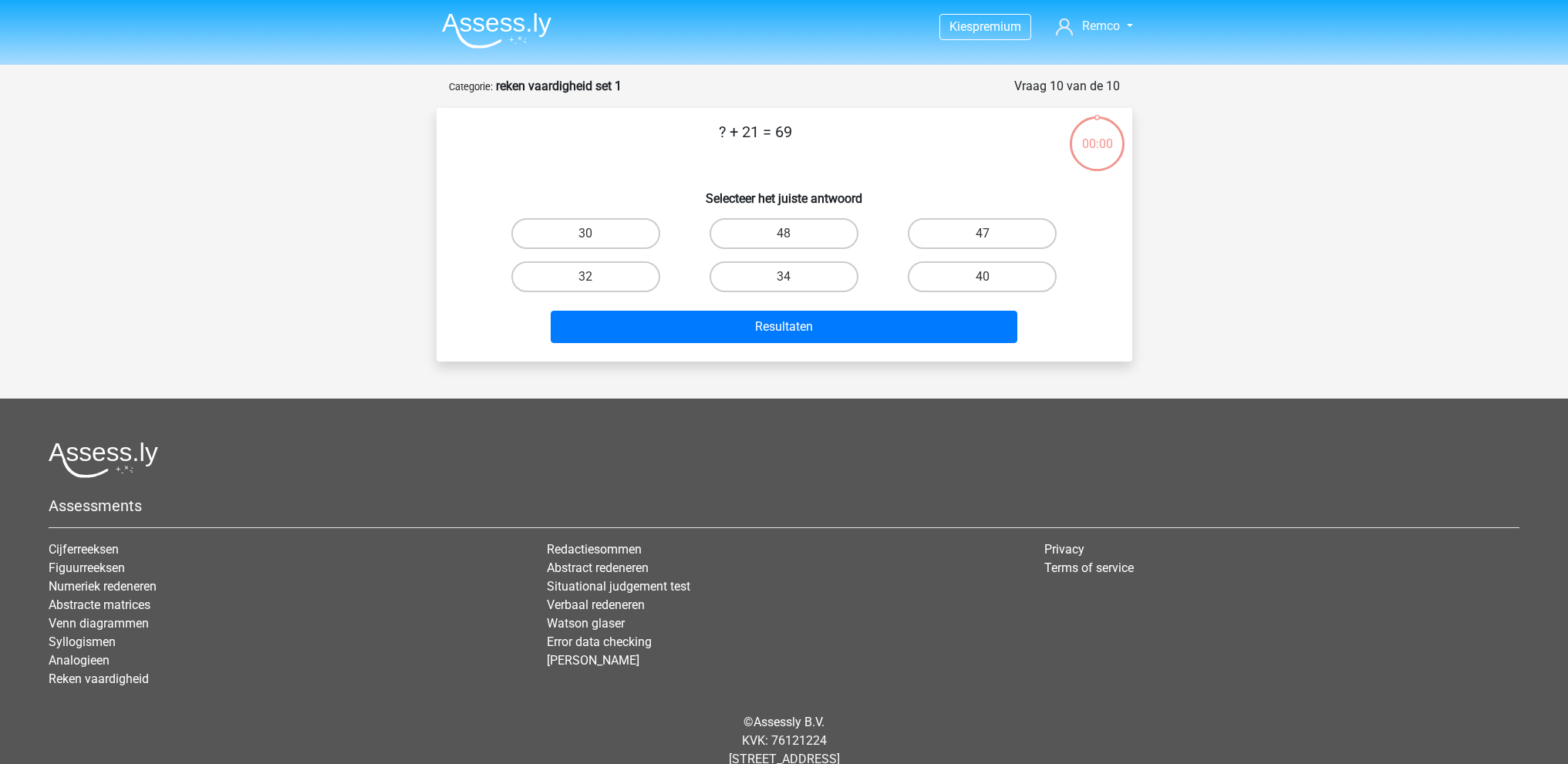
scroll to position [40, 0]
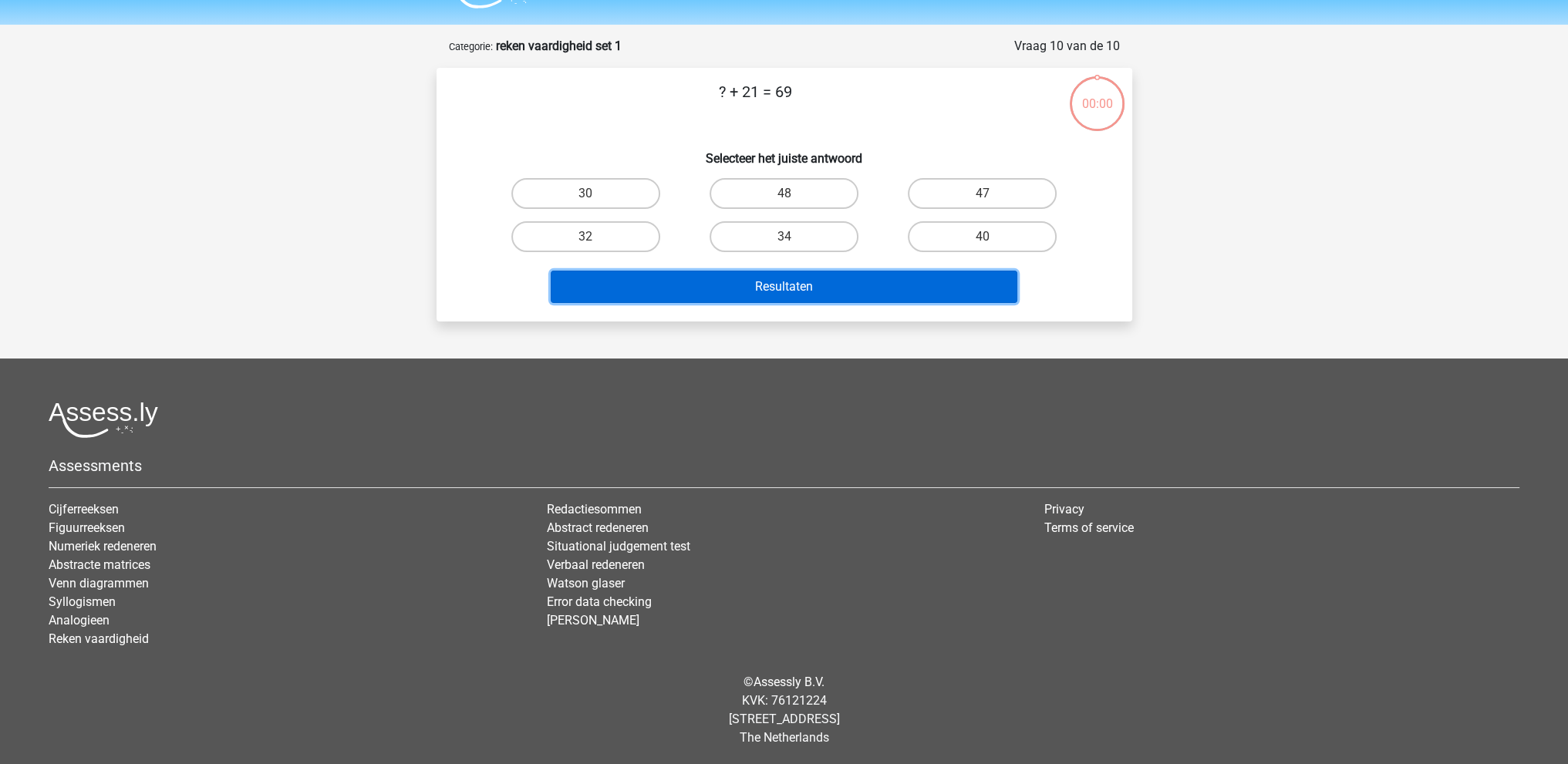
click at [795, 294] on button "Resultaten" at bounding box center [784, 287] width 466 height 32
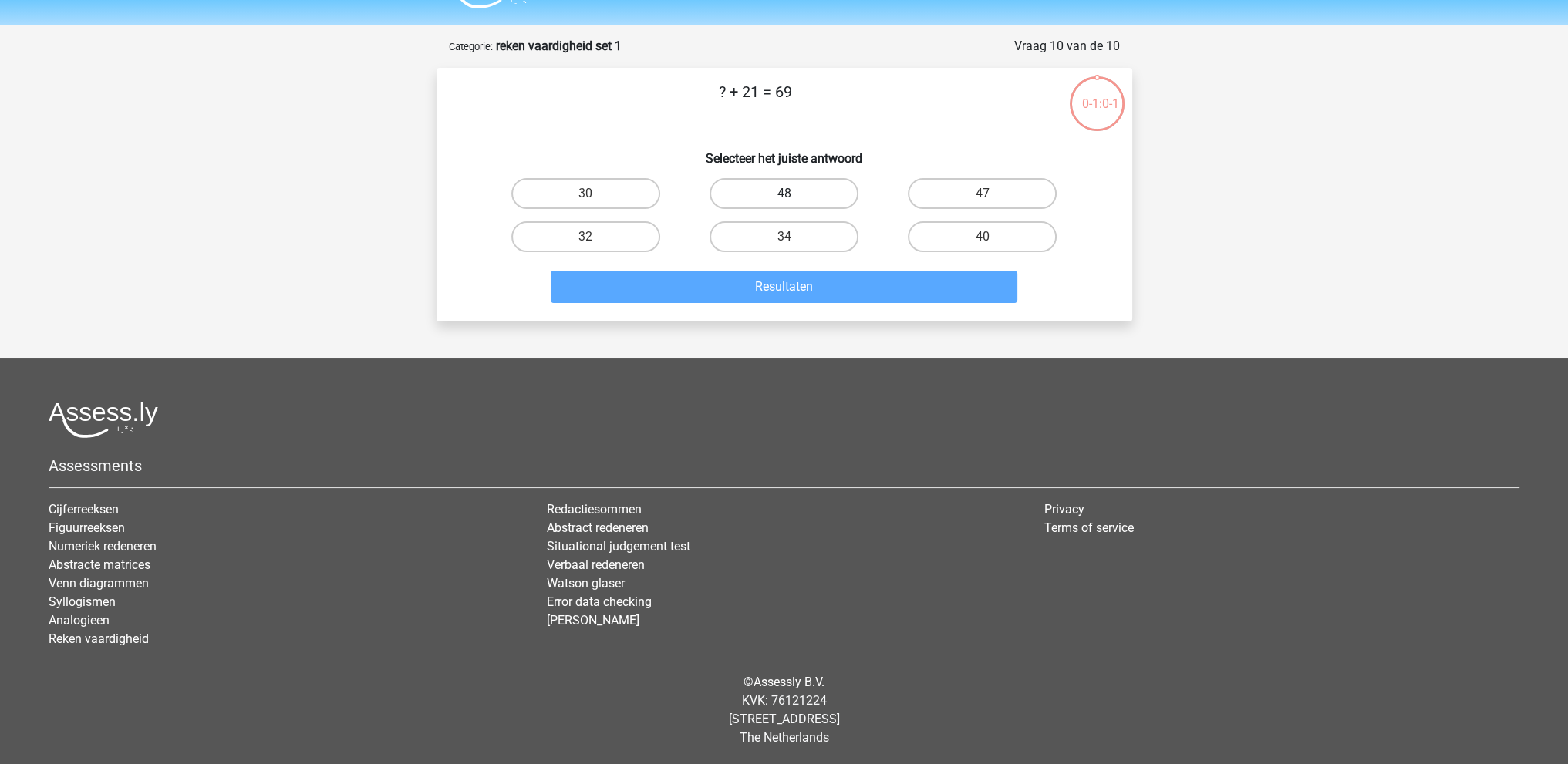
click at [784, 188] on label "48" at bounding box center [784, 193] width 149 height 31
click at [784, 193] on input "48" at bounding box center [788, 198] width 10 height 10
radio input "true"
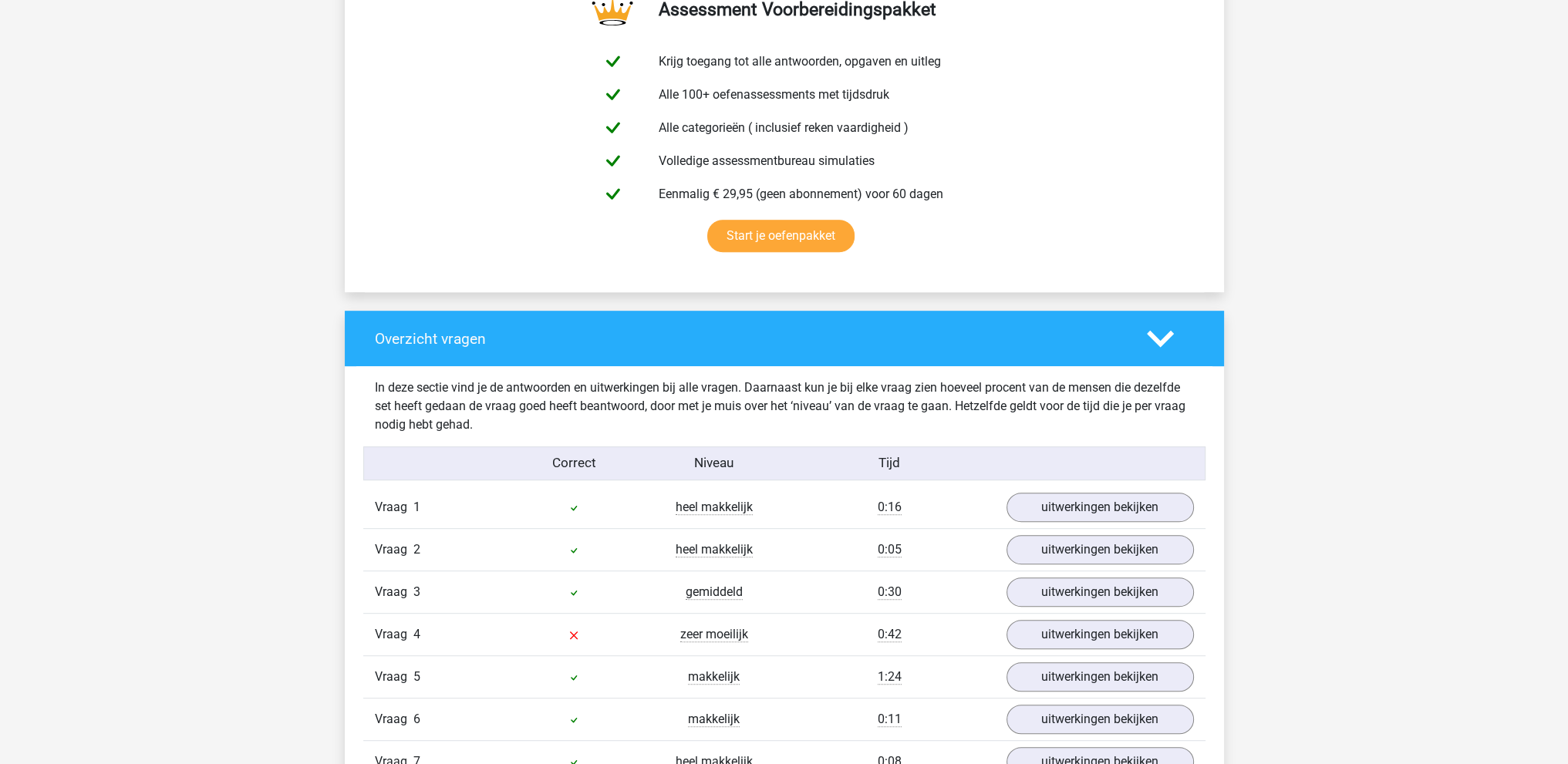
scroll to position [1234, 0]
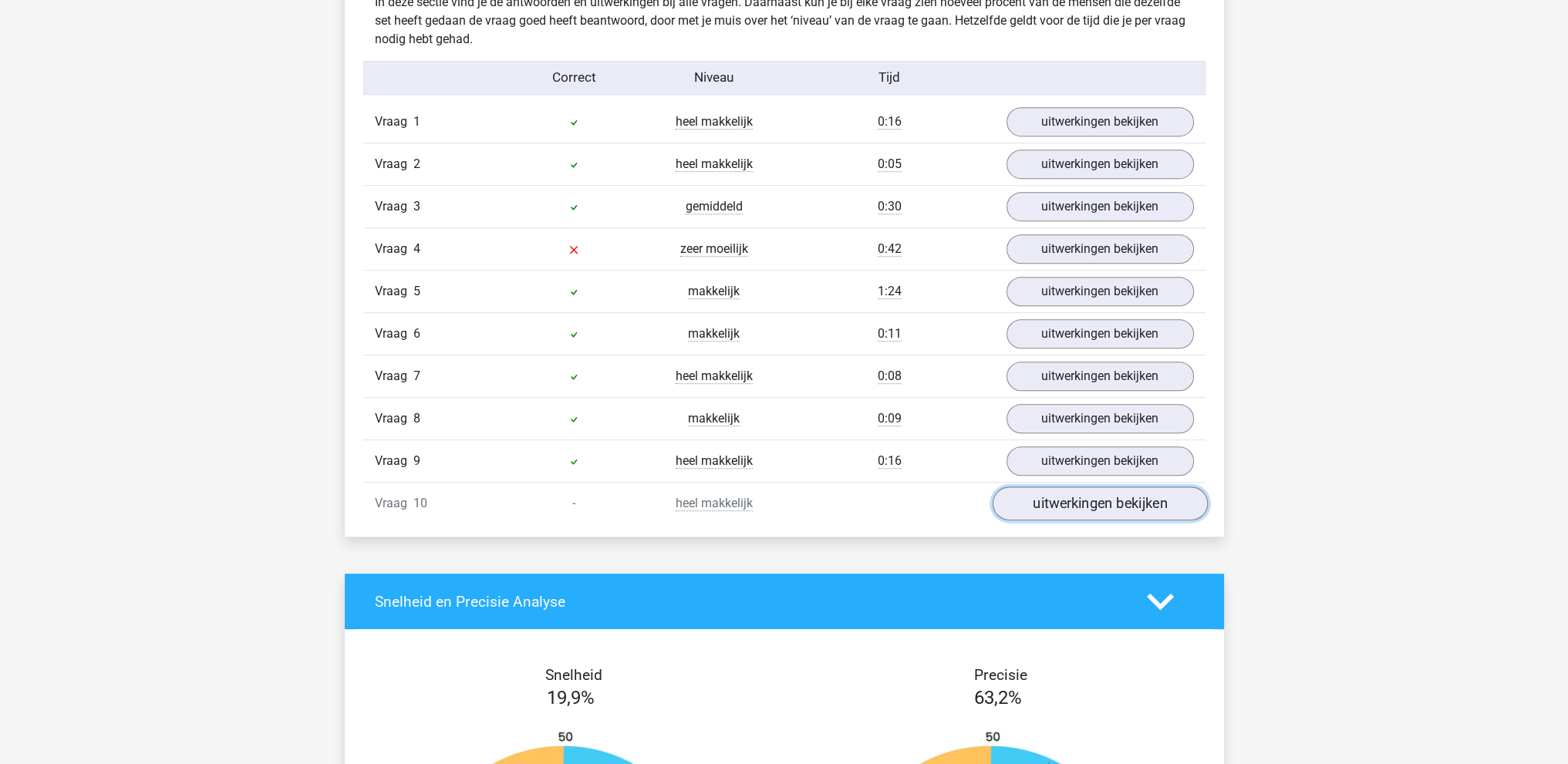
click at [1144, 506] on link "uitwerkingen bekijken" at bounding box center [1099, 503] width 216 height 34
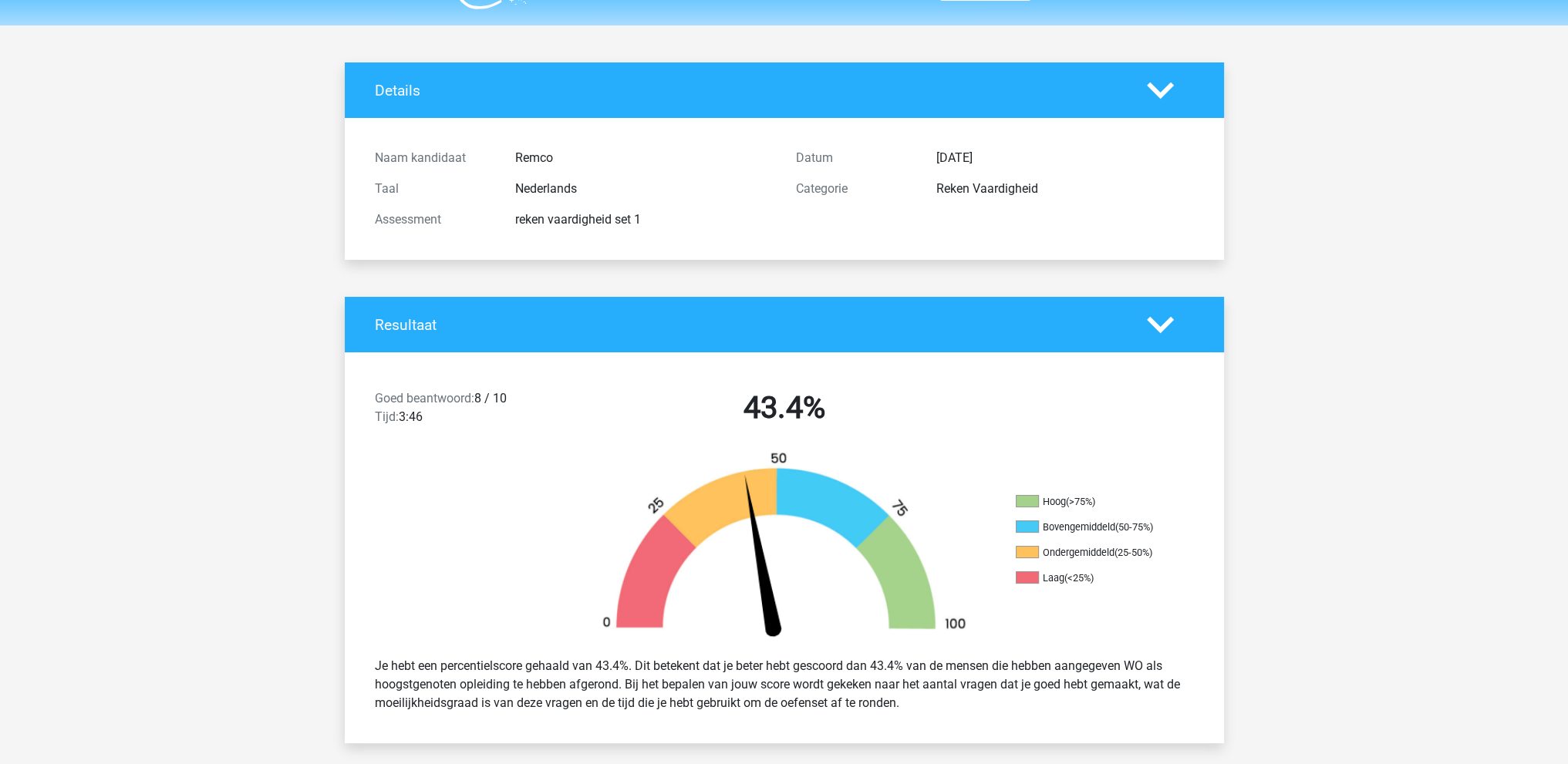
scroll to position [0, 0]
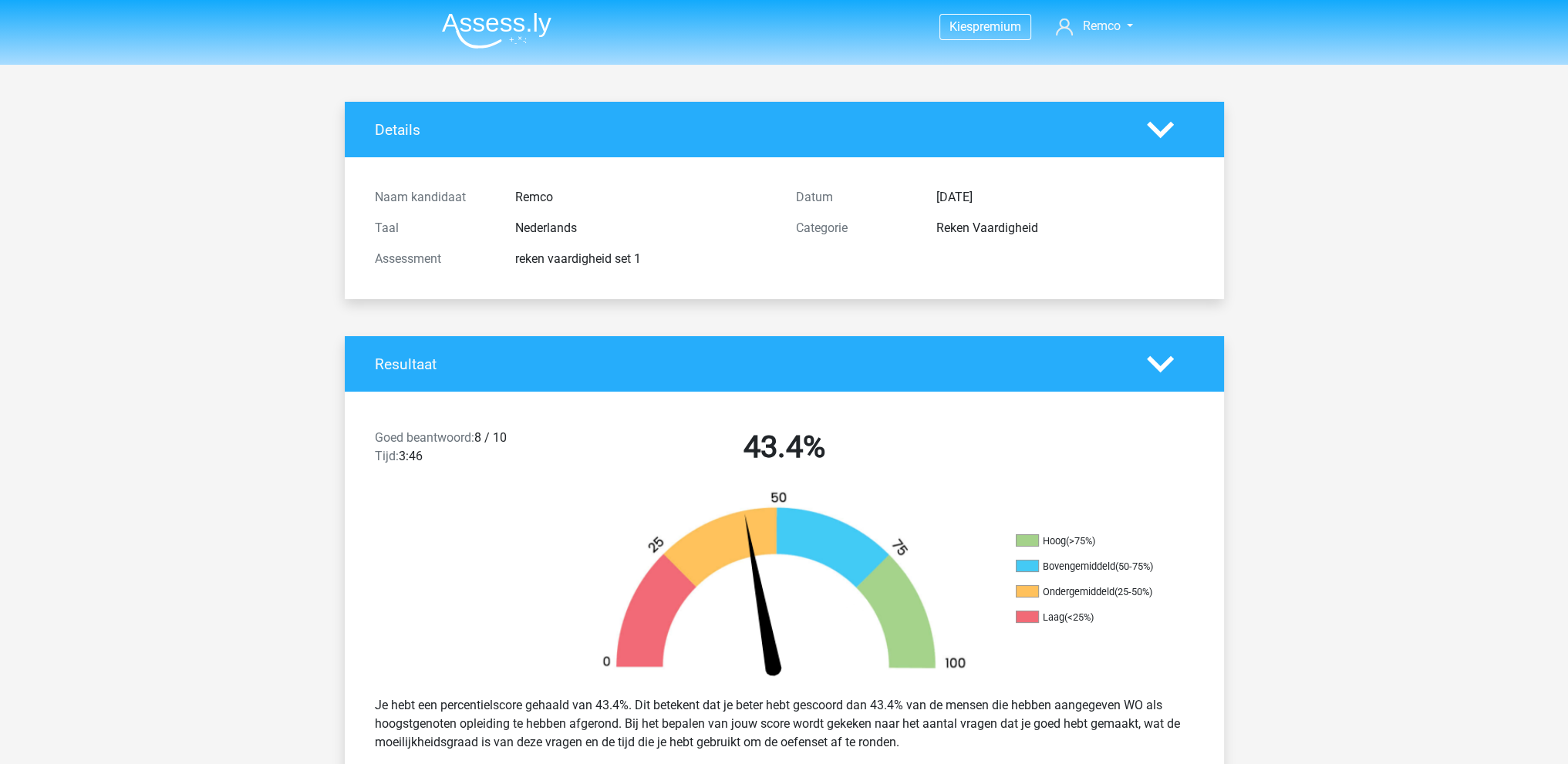
click at [492, 21] on img at bounding box center [497, 30] width 109 height 36
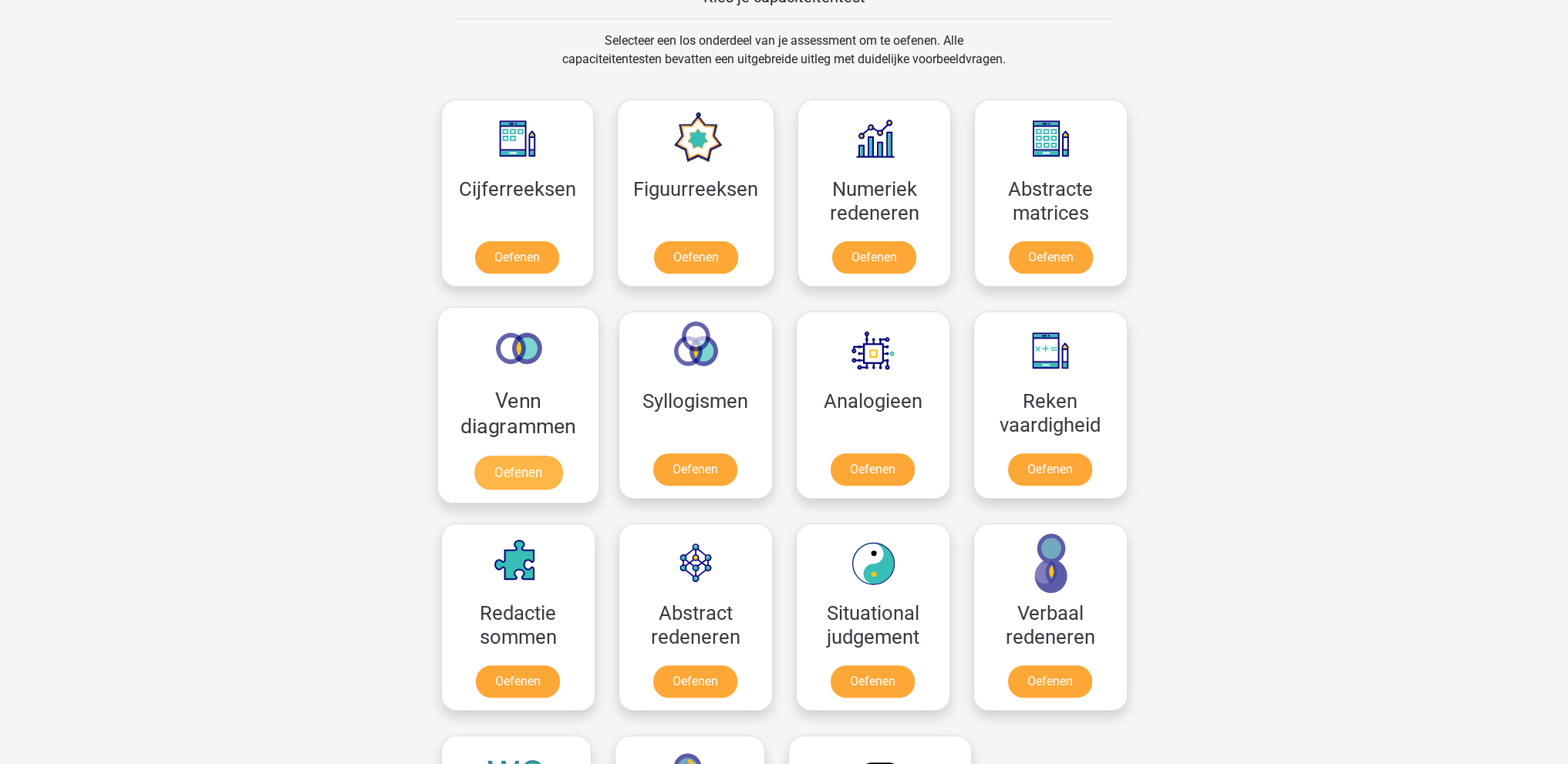
scroll to position [694, 0]
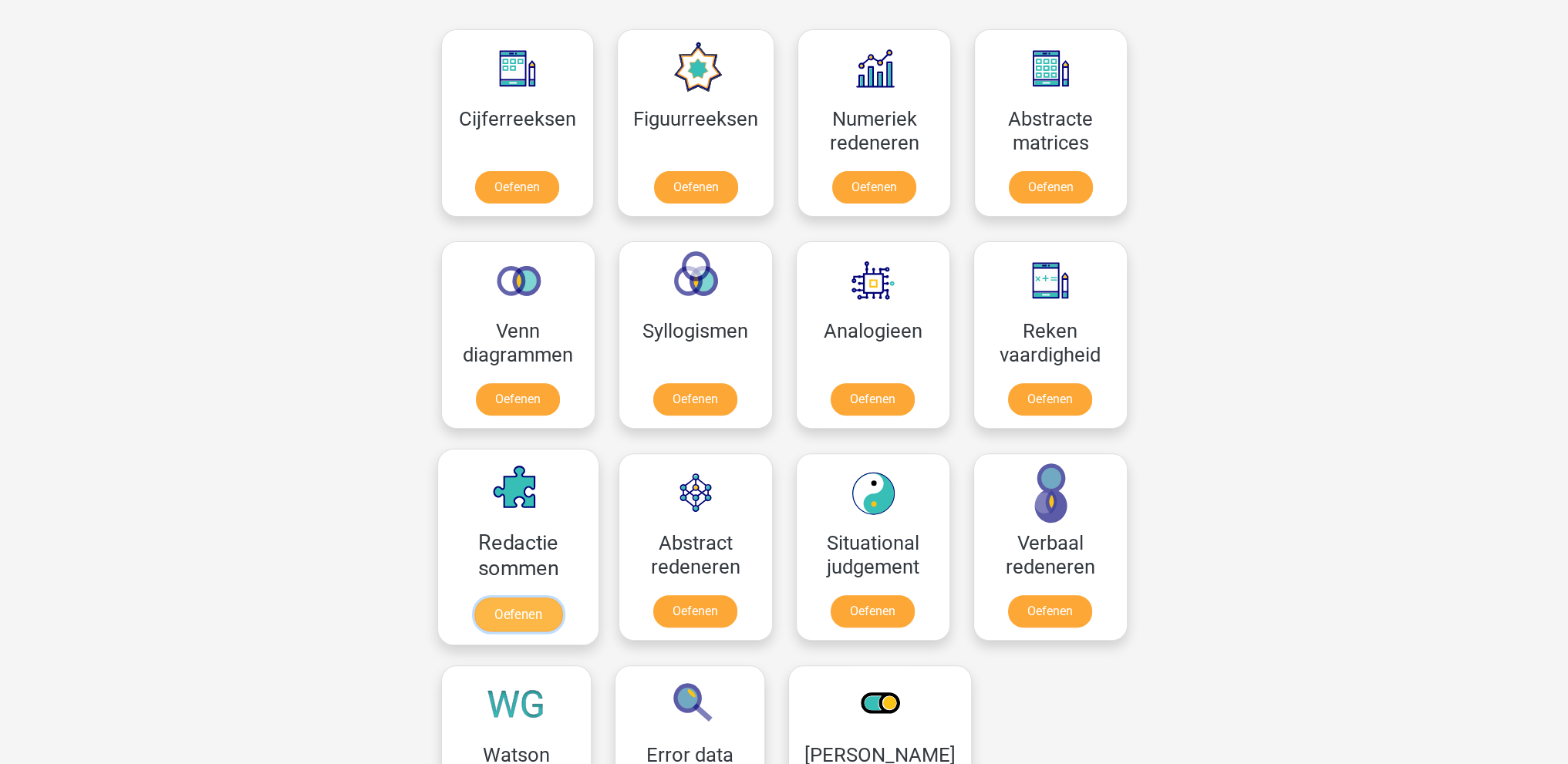
click at [507, 612] on link "Oefenen" at bounding box center [517, 614] width 88 height 34
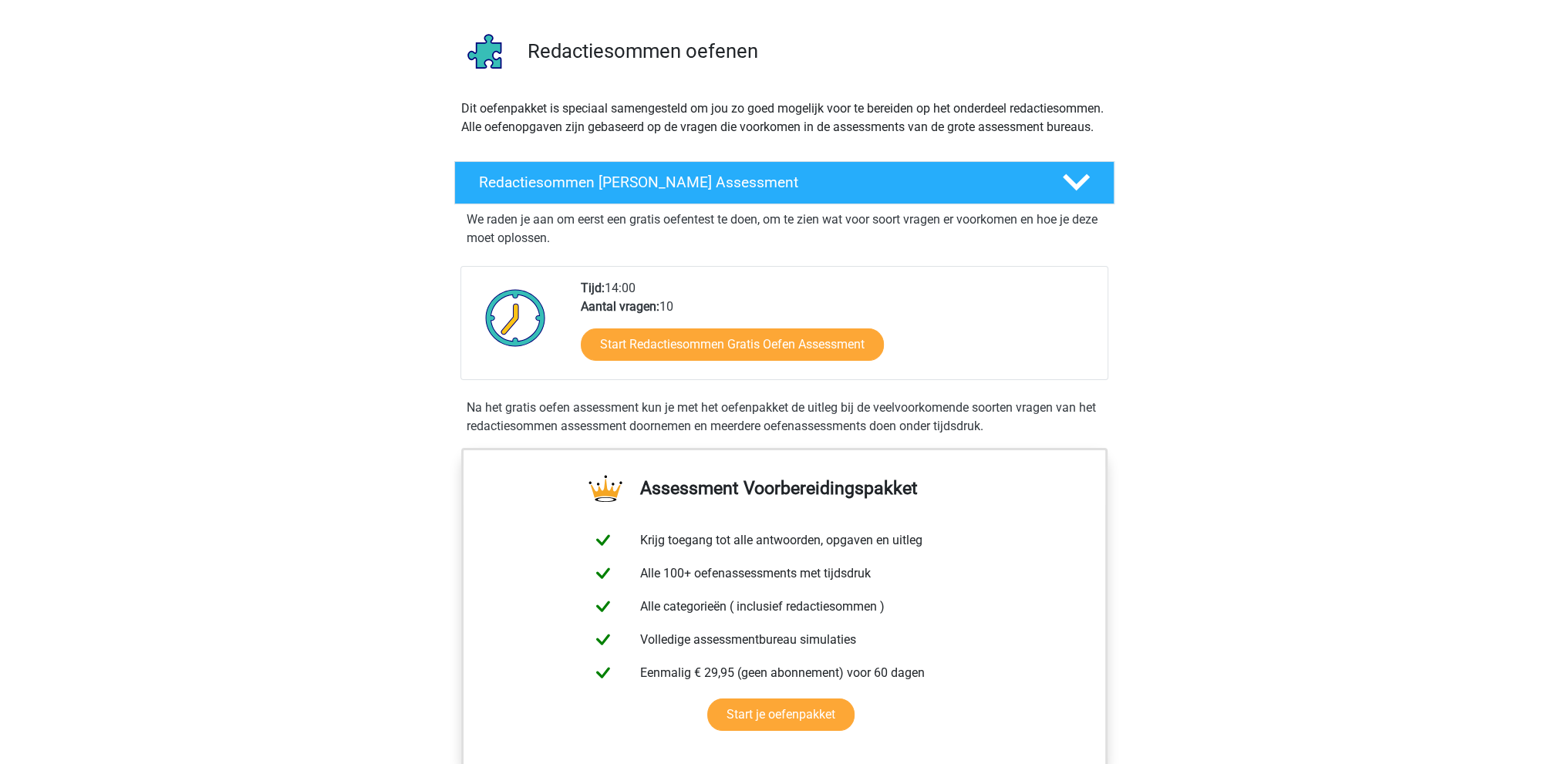
scroll to position [231, 0]
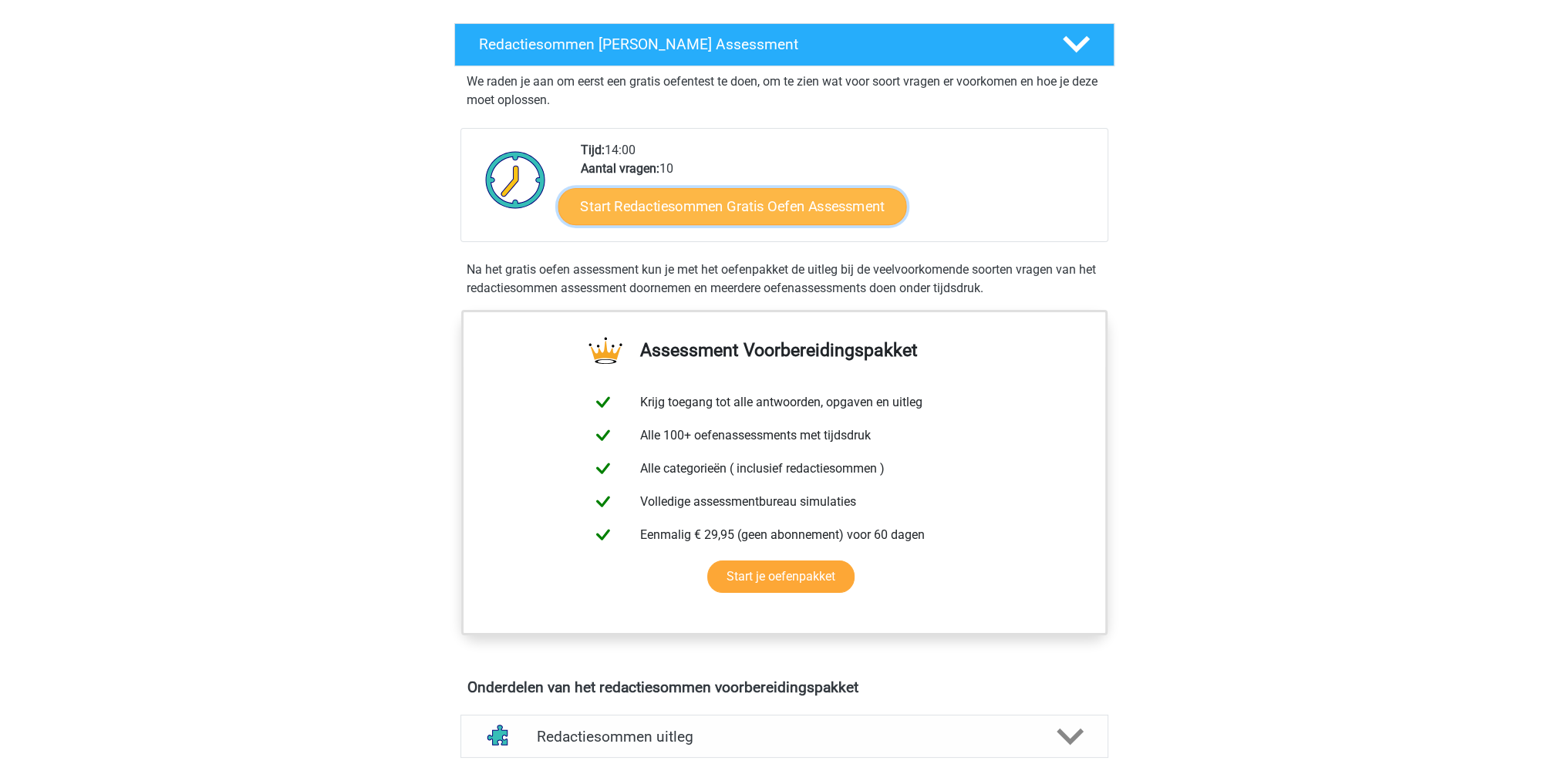
click at [739, 225] on link "Start Redactiesommen Gratis Oefen Assessment" at bounding box center [732, 206] width 349 height 37
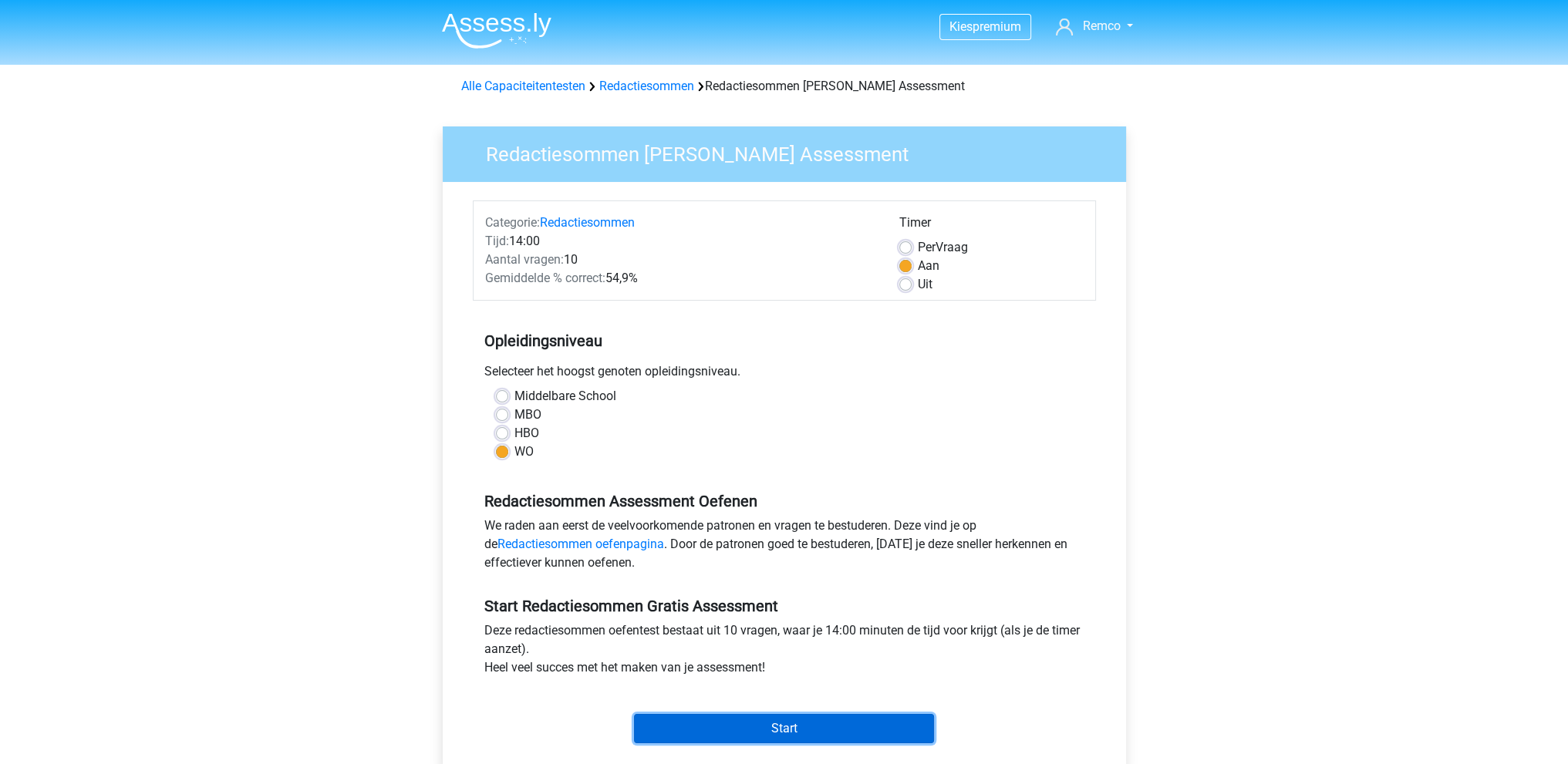
click at [761, 736] on input "Start" at bounding box center [784, 729] width 300 height 30
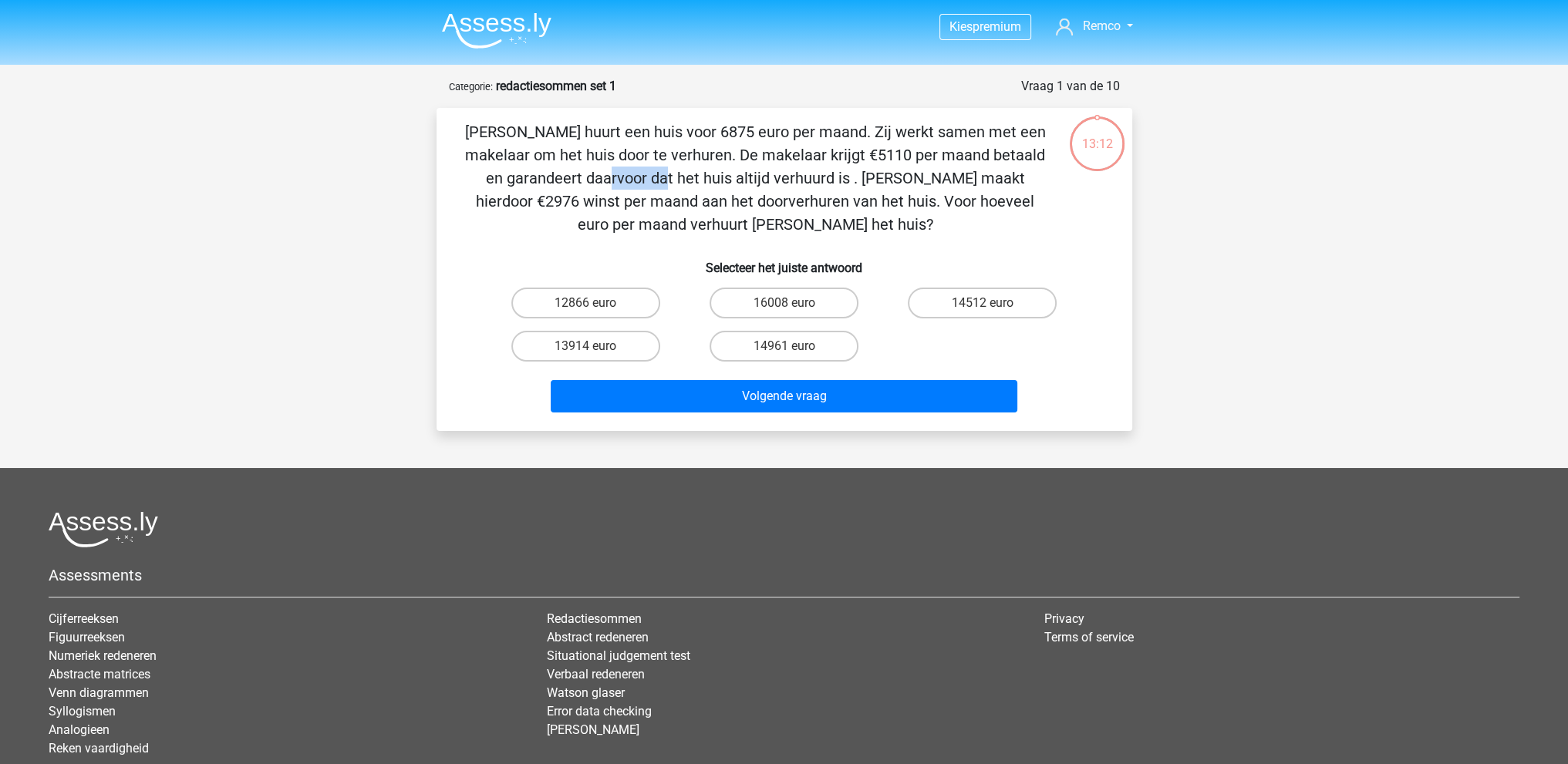
drag, startPoint x: 823, startPoint y: 154, endPoint x: 888, endPoint y: 154, distance: 65.0
click at [888, 154] on p "[PERSON_NAME] huurt een huis voor 6875 euro per maand. Zij werkt samen met een …" at bounding box center [755, 178] width 588 height 116
click at [817, 165] on p "[PERSON_NAME] huurt een huis voor 6875 euro per maand. Zij werkt samen met een …" at bounding box center [755, 178] width 588 height 116
drag, startPoint x: 821, startPoint y: 149, endPoint x: 830, endPoint y: 150, distance: 9.1
click at [822, 150] on p "Clarissa huurt een huis voor 6875 euro per maand. Zij werkt samen met een makel…" at bounding box center [755, 178] width 588 height 116
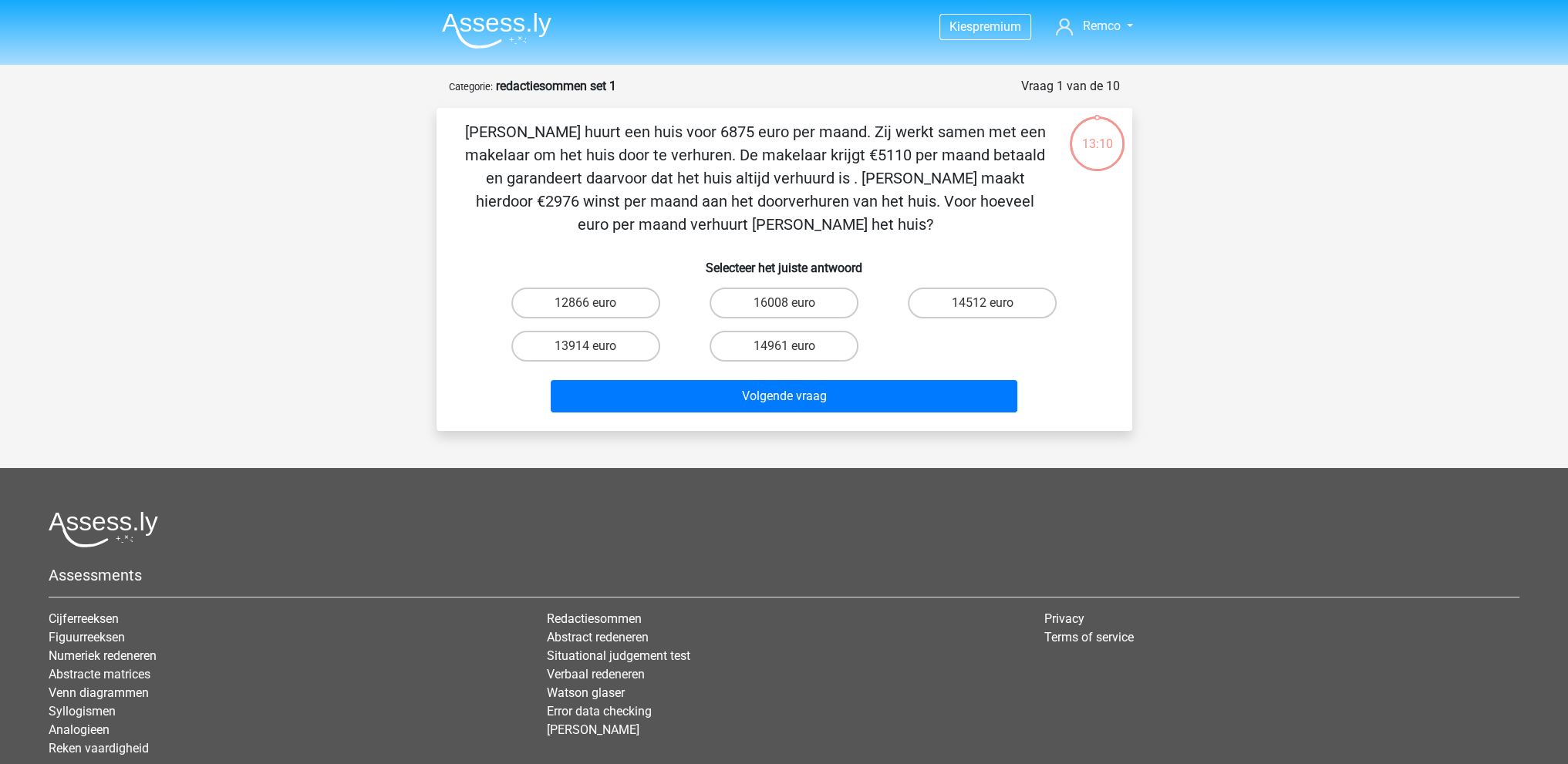
click at [830, 150] on p "Clarissa huurt een huis voor 6875 euro per maand. Zij werkt samen met een makel…" at bounding box center [755, 178] width 588 height 116
drag, startPoint x: 818, startPoint y: 154, endPoint x: 867, endPoint y: 154, distance: 49.0
click at [867, 154] on p "Clarissa huurt een huis voor 6875 euro per maand. Zij werkt samen met een makel…" at bounding box center [755, 178] width 588 height 116
click at [860, 184] on p "Clarissa huurt een huis voor 6875 euro per maand. Zij werkt samen met een makel…" at bounding box center [755, 178] width 588 height 116
drag, startPoint x: 656, startPoint y: 130, endPoint x: 698, endPoint y: 132, distance: 42.0
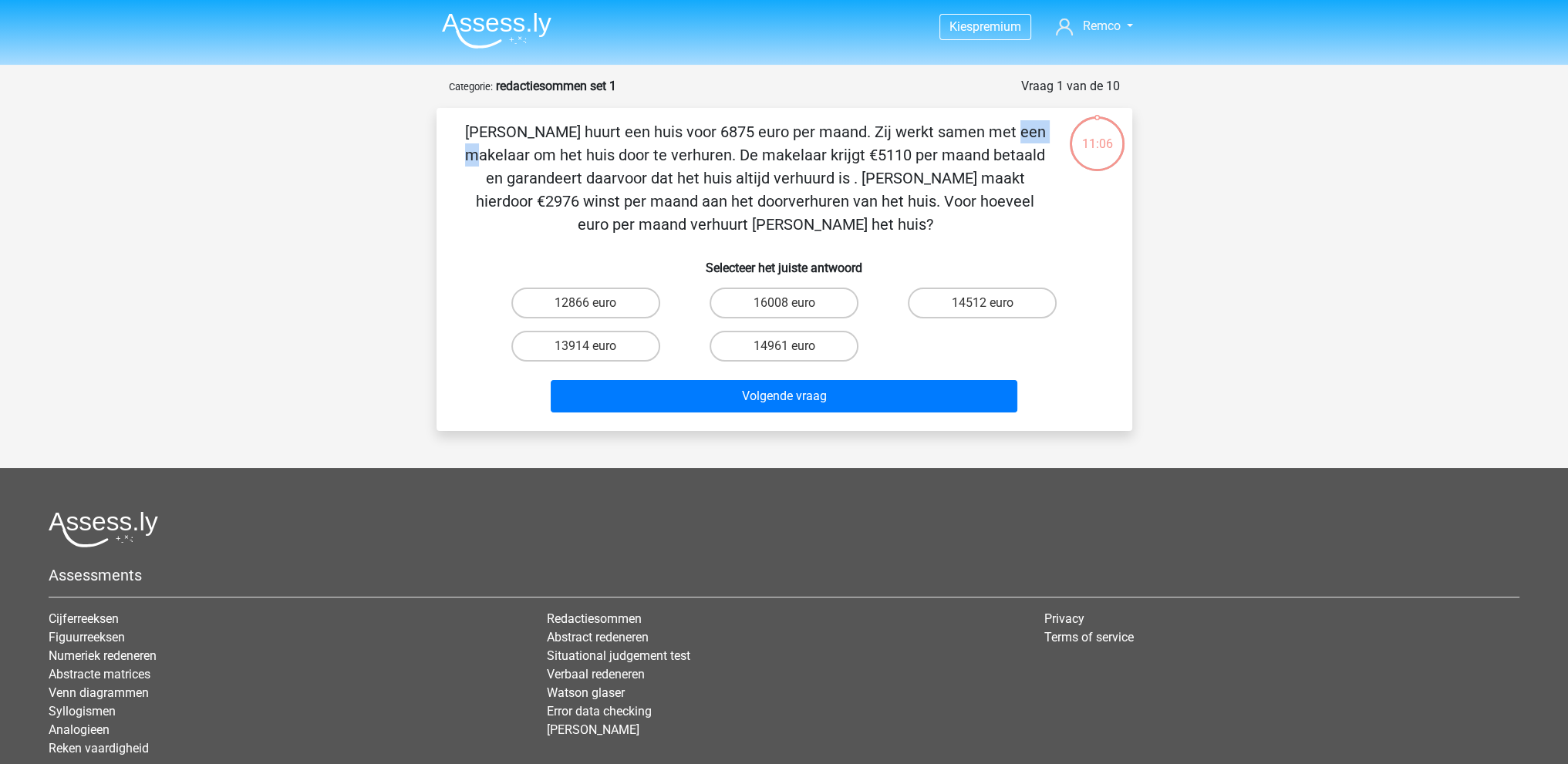
click at [698, 132] on p "Clarissa huurt een huis voor 6875 euro per maand. Zij werkt samen met een makel…" at bounding box center [755, 178] width 588 height 116
drag, startPoint x: 825, startPoint y: 156, endPoint x: 862, endPoint y: 157, distance: 37.0
click at [862, 157] on p "Clarissa huurt een huis voor 6875 euro per maand. Zij werkt samen met een makel…" at bounding box center [755, 178] width 588 height 116
drag, startPoint x: 671, startPoint y: 129, endPoint x: 791, endPoint y: 151, distance: 122.0
click at [671, 129] on p "Clarissa huurt een huis voor 6875 euro per maand. Zij werkt samen met een makel…" at bounding box center [755, 178] width 588 height 116
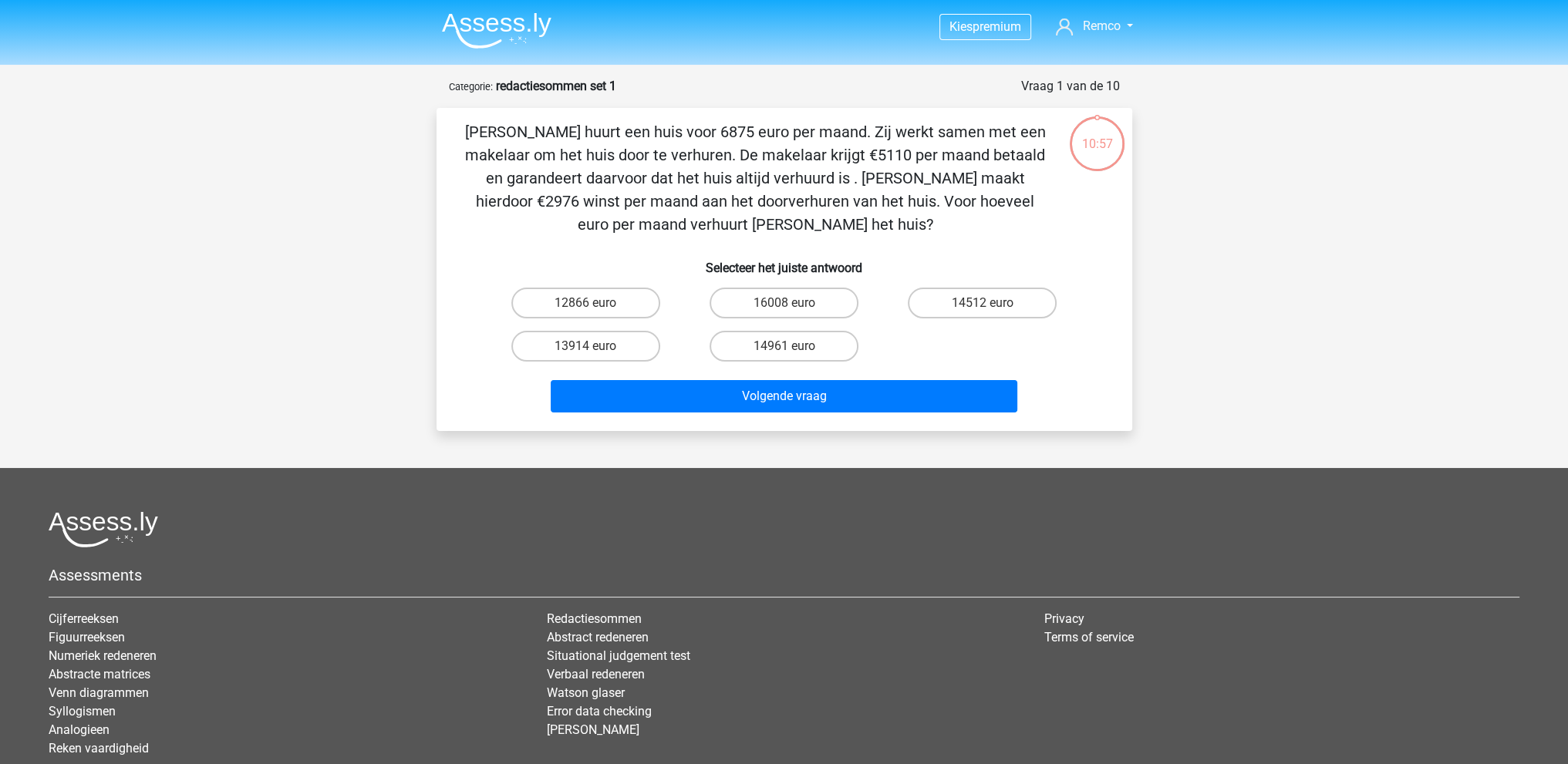
click at [860, 163] on p "Clarissa huurt een huis voor 6875 euro per maand. Zij werkt samen met een makel…" at bounding box center [755, 178] width 588 height 116
click at [621, 197] on p "Clarissa huurt een huis voor 6875 euro per maand. Zij werkt samen met een makel…" at bounding box center [755, 178] width 588 height 116
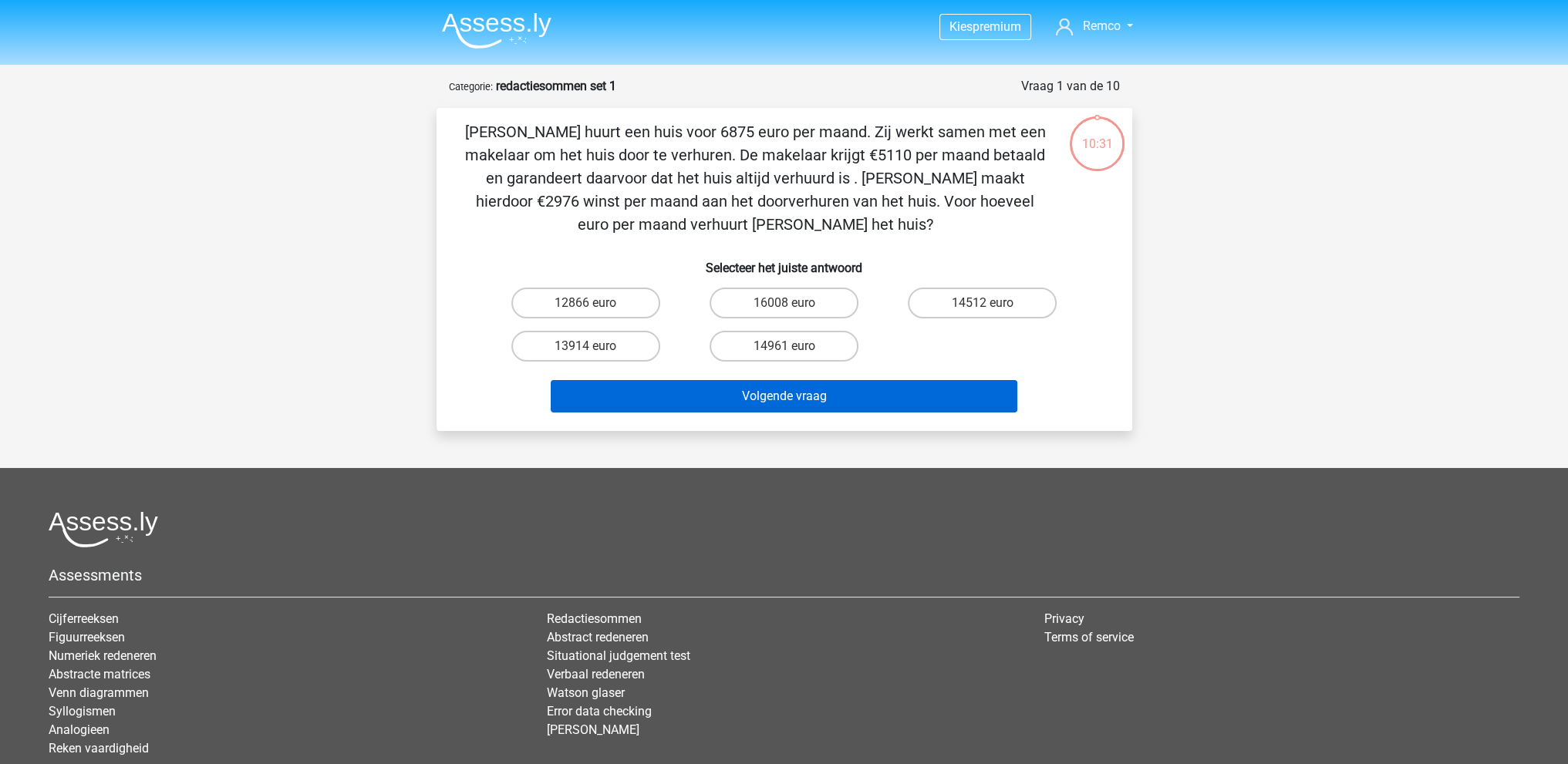
drag, startPoint x: 793, startPoint y: 341, endPoint x: 796, endPoint y: 386, distance: 45.1
click at [793, 341] on label "14961 euro" at bounding box center [784, 346] width 149 height 31
click at [793, 346] on input "14961 euro" at bounding box center [788, 351] width 10 height 10
radio input "true"
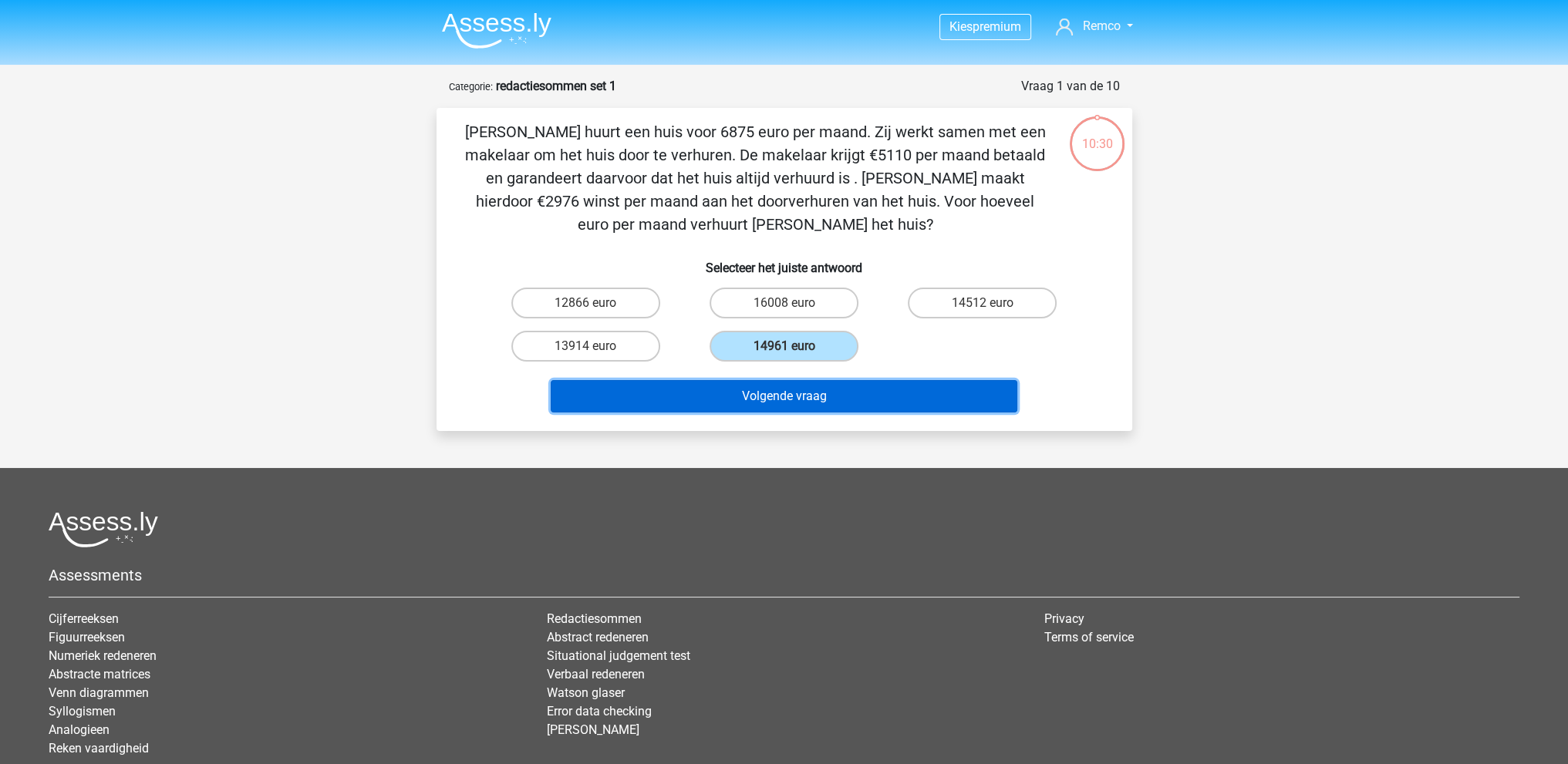
click at [796, 405] on button "Volgende vraag" at bounding box center [784, 396] width 466 height 32
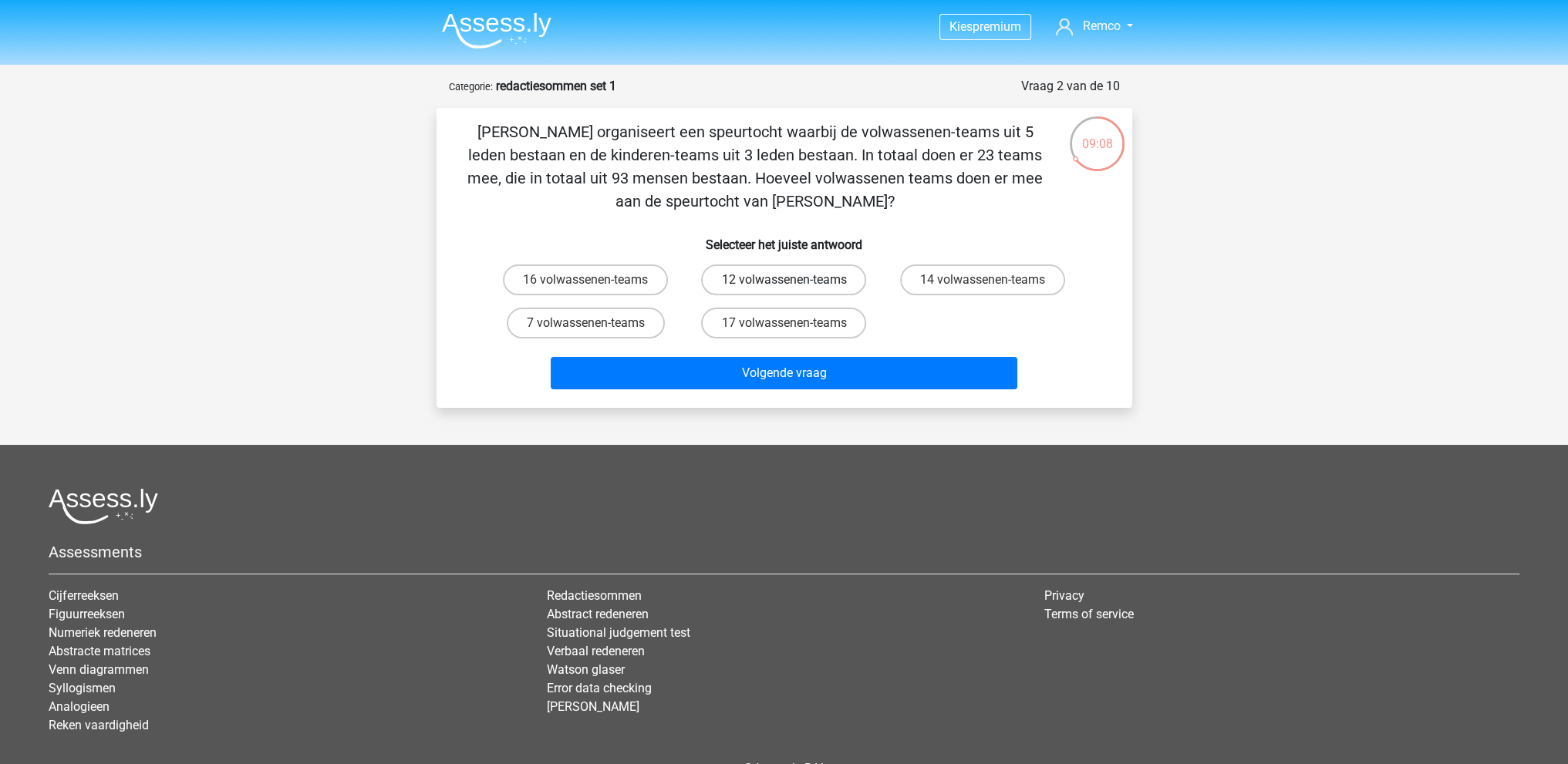
click at [829, 272] on label "12 volwassenen-teams" at bounding box center [784, 279] width 165 height 31
click at [794, 280] on input "12 volwassenen-teams" at bounding box center [788, 285] width 10 height 10
radio input "true"
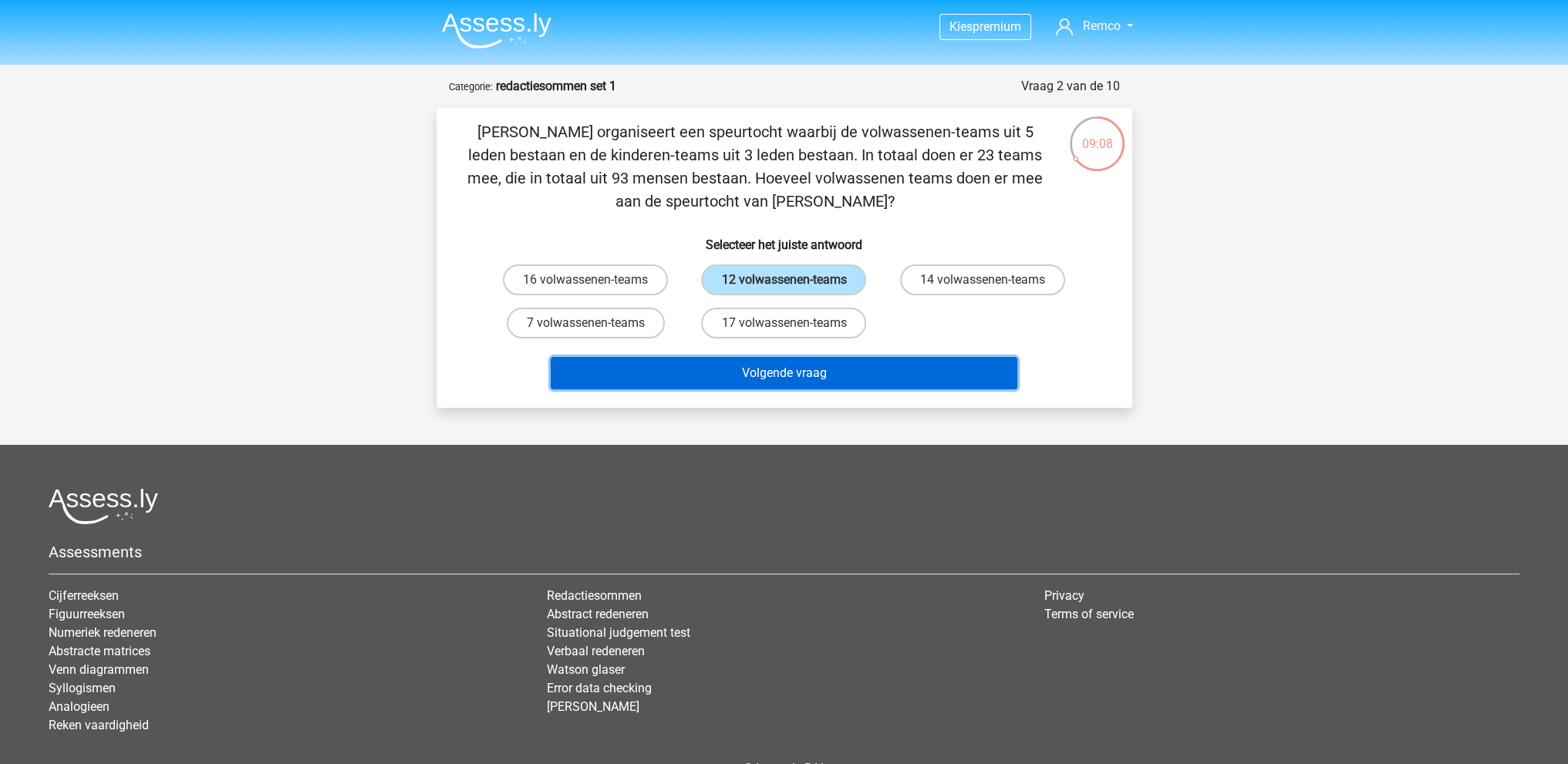
click at [839, 377] on button "Volgende vraag" at bounding box center [784, 373] width 466 height 32
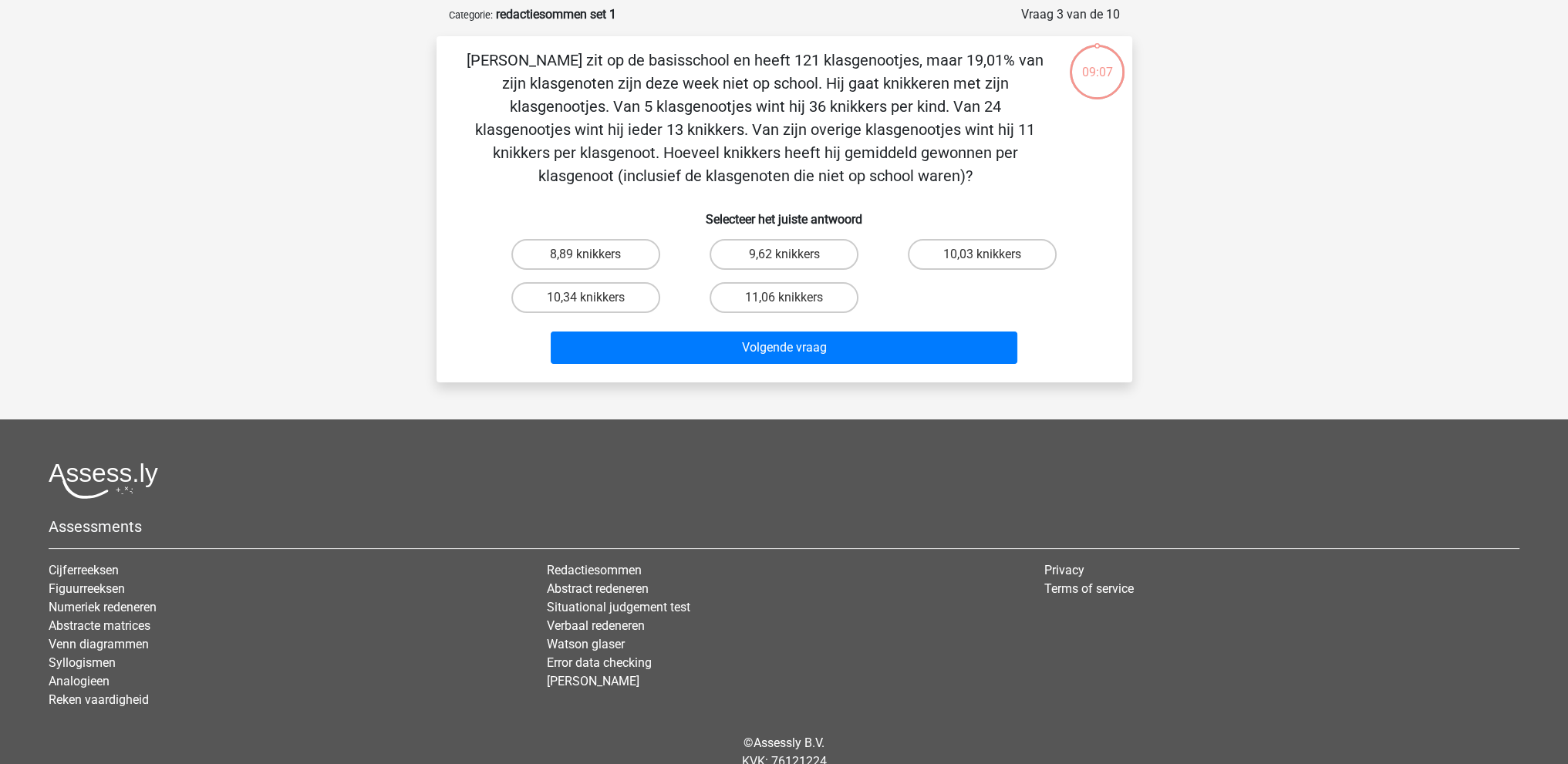
scroll to position [77, 0]
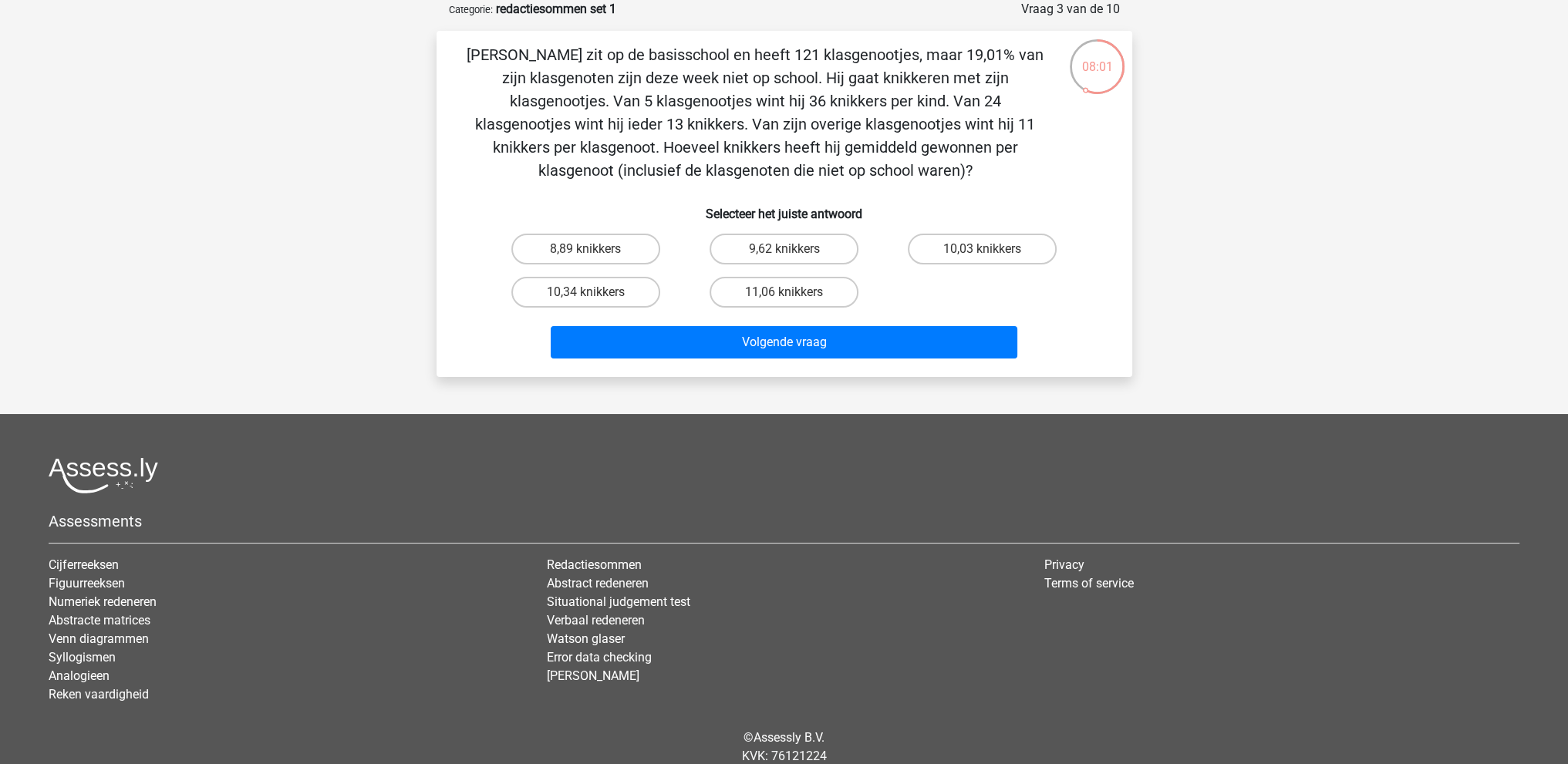
drag, startPoint x: 498, startPoint y: 92, endPoint x: 596, endPoint y: 94, distance: 98.0
click at [498, 92] on p "Jacques zit op de basisschool en heeft 121 klasgenootjes, maar 19,01% van zijn …" at bounding box center [755, 113] width 588 height 139
click at [716, 94] on p "Jacques zit op de basisschool en heeft 121 klasgenootjes, maar 19,01% van zijn …" at bounding box center [755, 113] width 588 height 139
click at [773, 98] on p "Jacques zit op de basisschool en heeft 121 klasgenootjes, maar 19,01% van zijn …" at bounding box center [755, 113] width 588 height 139
drag, startPoint x: 581, startPoint y: 127, endPoint x: 927, endPoint y: 119, distance: 346.1
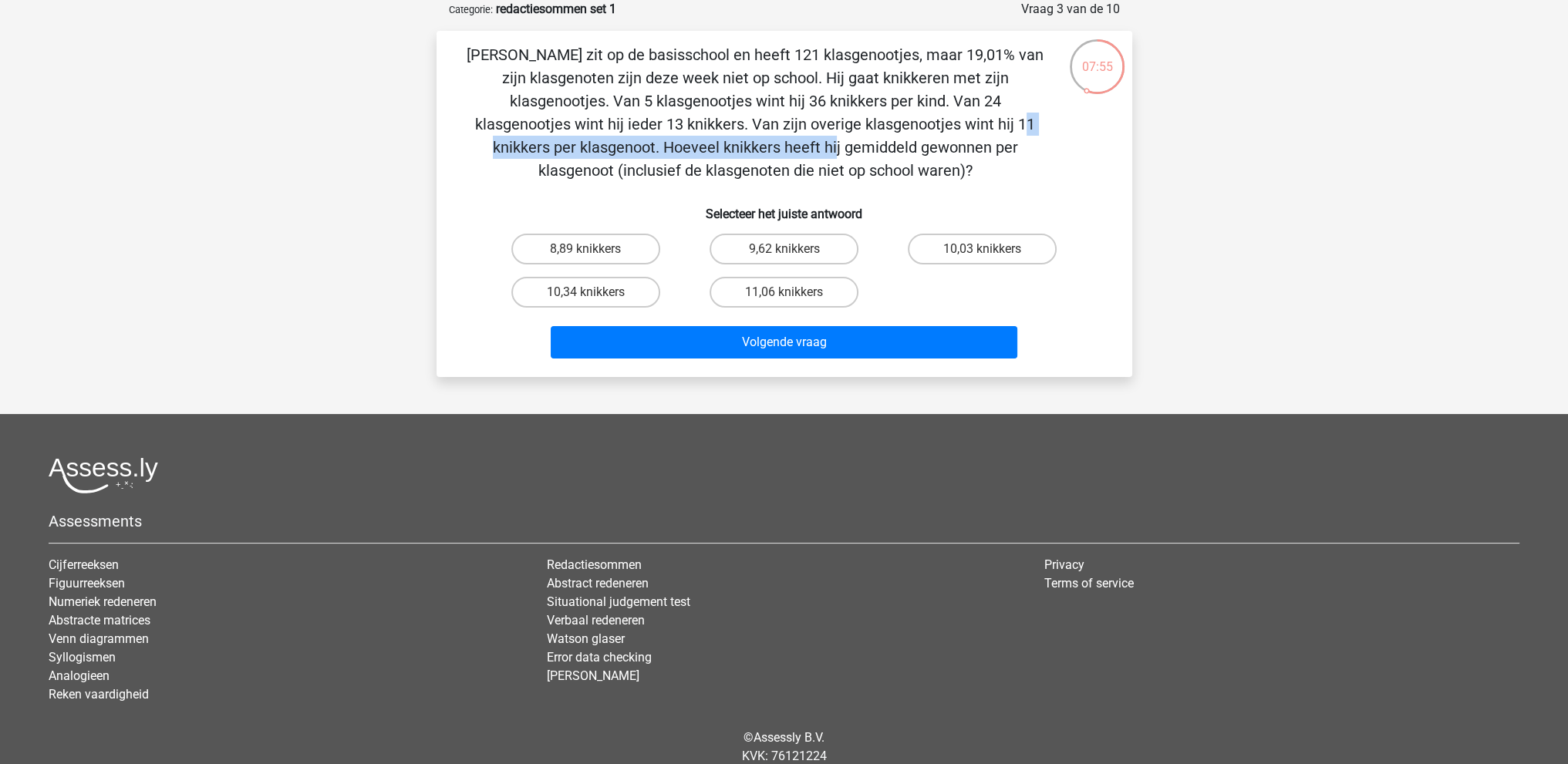
click at [927, 119] on p "Jacques zit op de basisschool en heeft 121 klasgenootjes, maar 19,01% van zijn …" at bounding box center [755, 113] width 588 height 139
drag, startPoint x: 633, startPoint y: 143, endPoint x: 887, endPoint y: 171, distance: 255.5
click at [887, 171] on p "Jacques zit op de basisschool en heeft 121 klasgenootjes, maar 19,01% van zijn …" at bounding box center [755, 113] width 588 height 139
click at [874, 160] on p "Jacques zit op de basisschool en heeft 121 klasgenootjes, maar 19,01% van zijn …" at bounding box center [755, 113] width 588 height 139
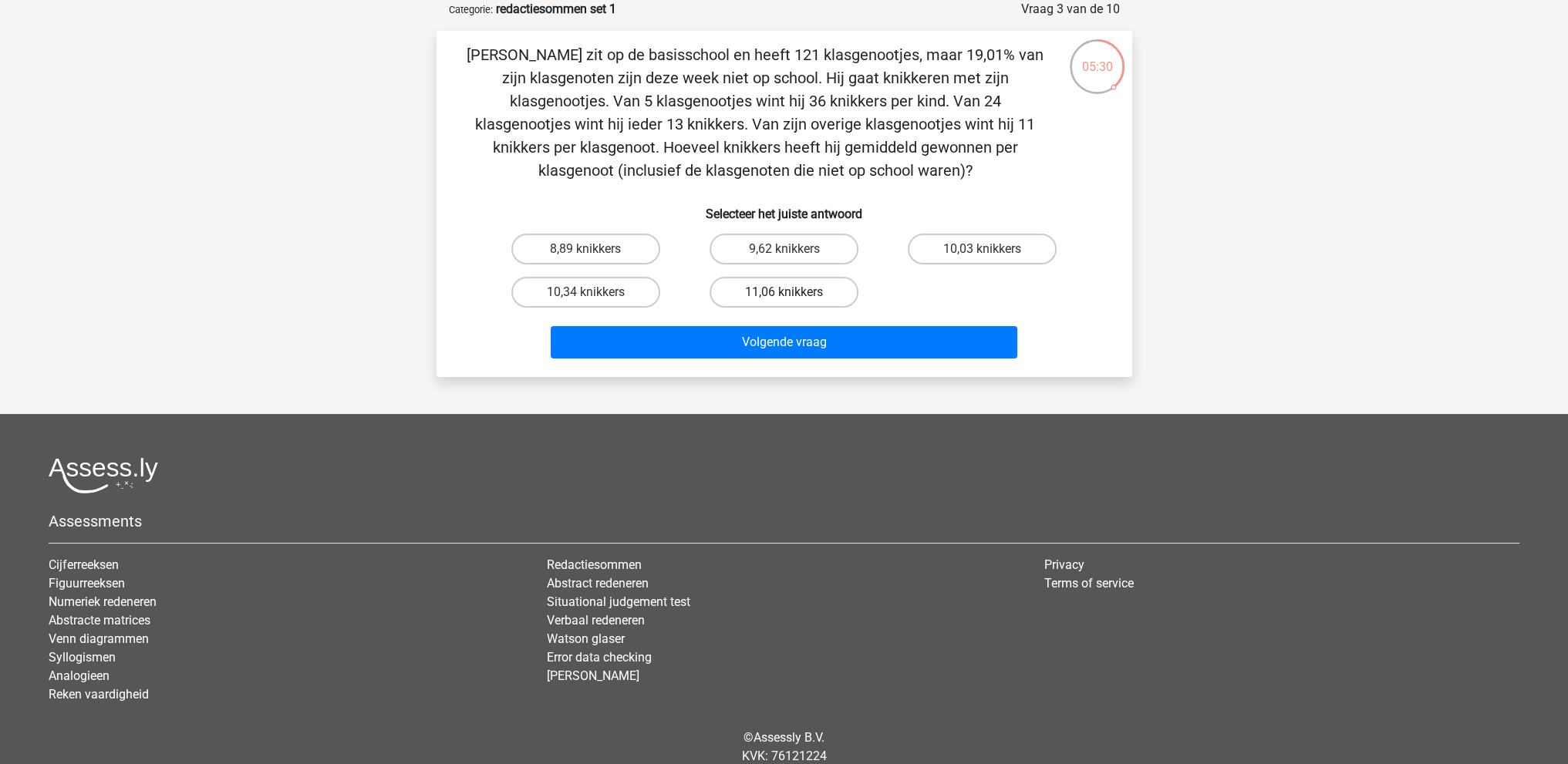
click at [765, 302] on label "11,06 knikkers" at bounding box center [784, 291] width 149 height 31
click at [784, 302] on input "11,06 knikkers" at bounding box center [788, 297] width 10 height 10
radio input "true"
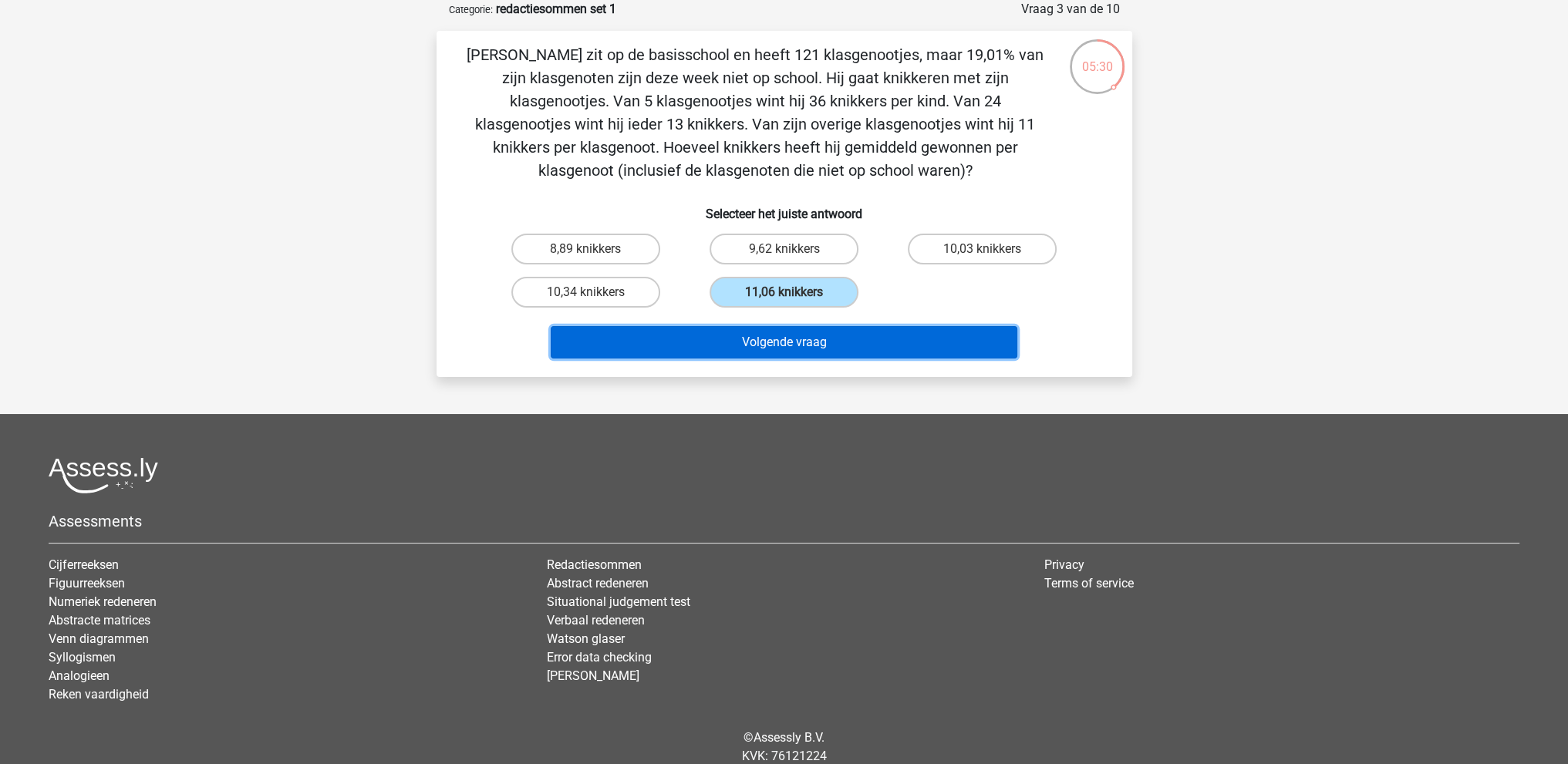
click at [786, 334] on button "Volgende vraag" at bounding box center [784, 342] width 466 height 32
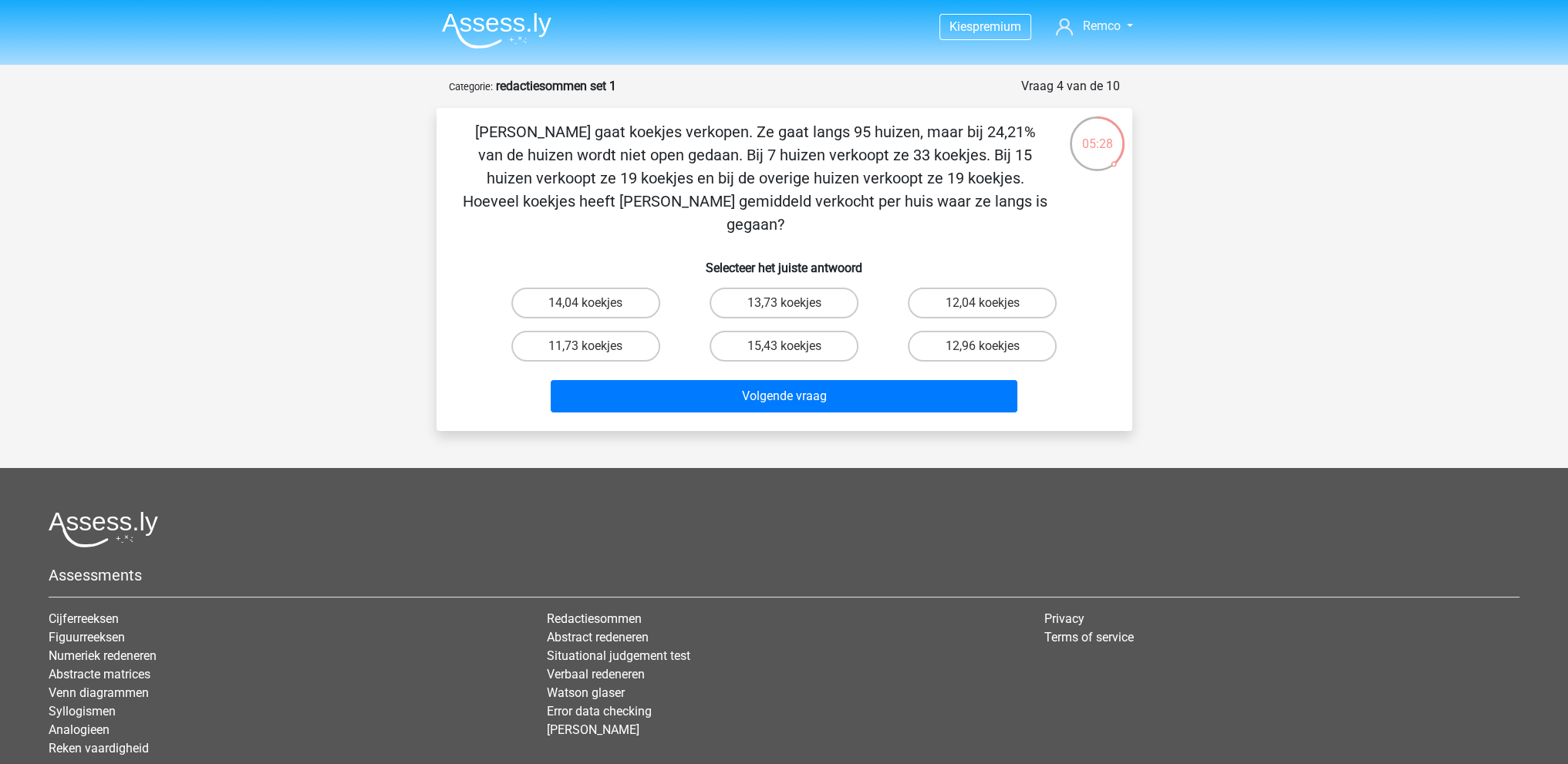
scroll to position [0, 0]
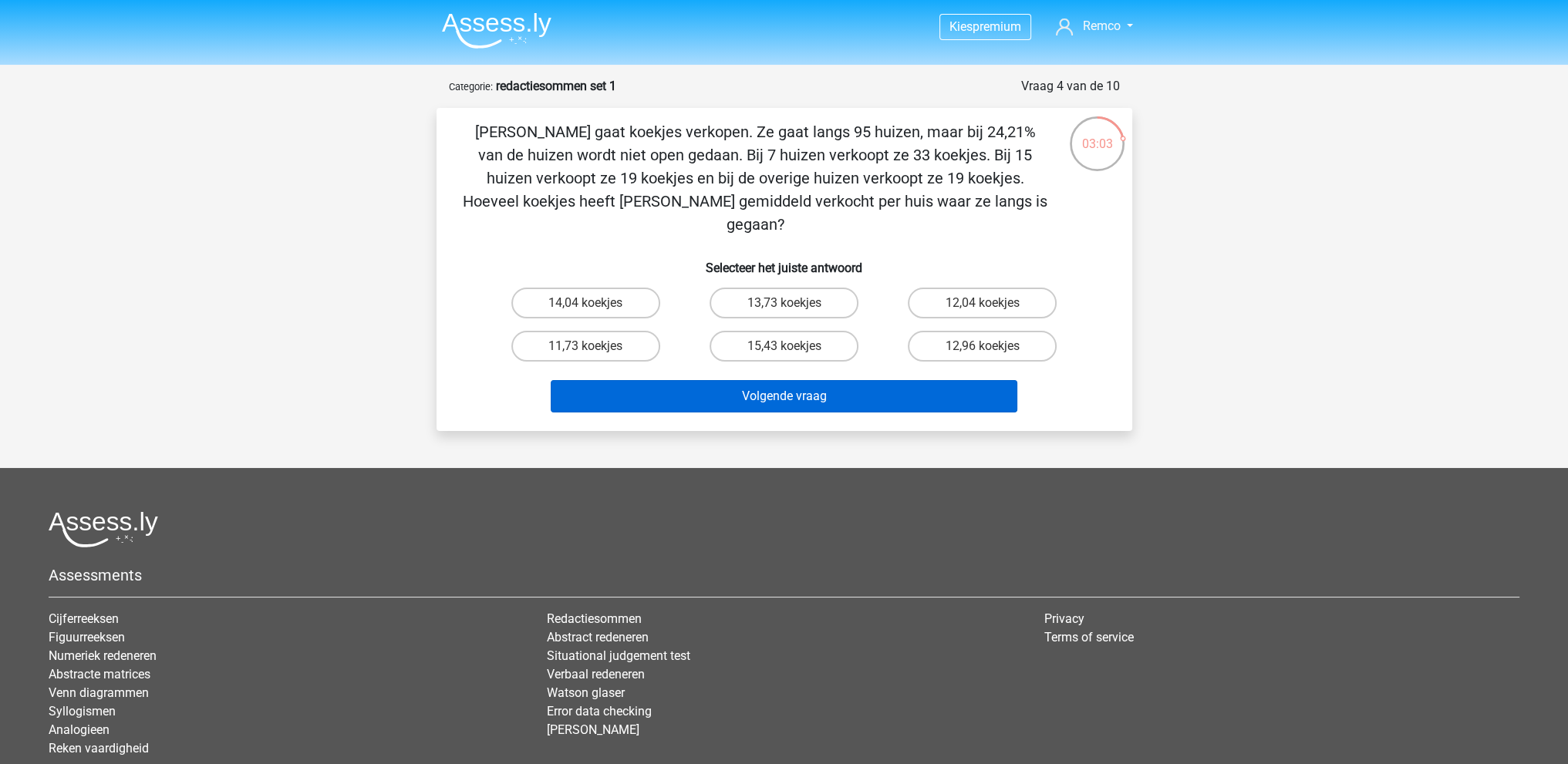
drag, startPoint x: 813, startPoint y: 321, endPoint x: 812, endPoint y: 360, distance: 39.0
click at [813, 331] on label "15,43 koekjes" at bounding box center [784, 346] width 149 height 31
click at [794, 346] on input "15,43 koekjes" at bounding box center [788, 351] width 10 height 10
radio input "true"
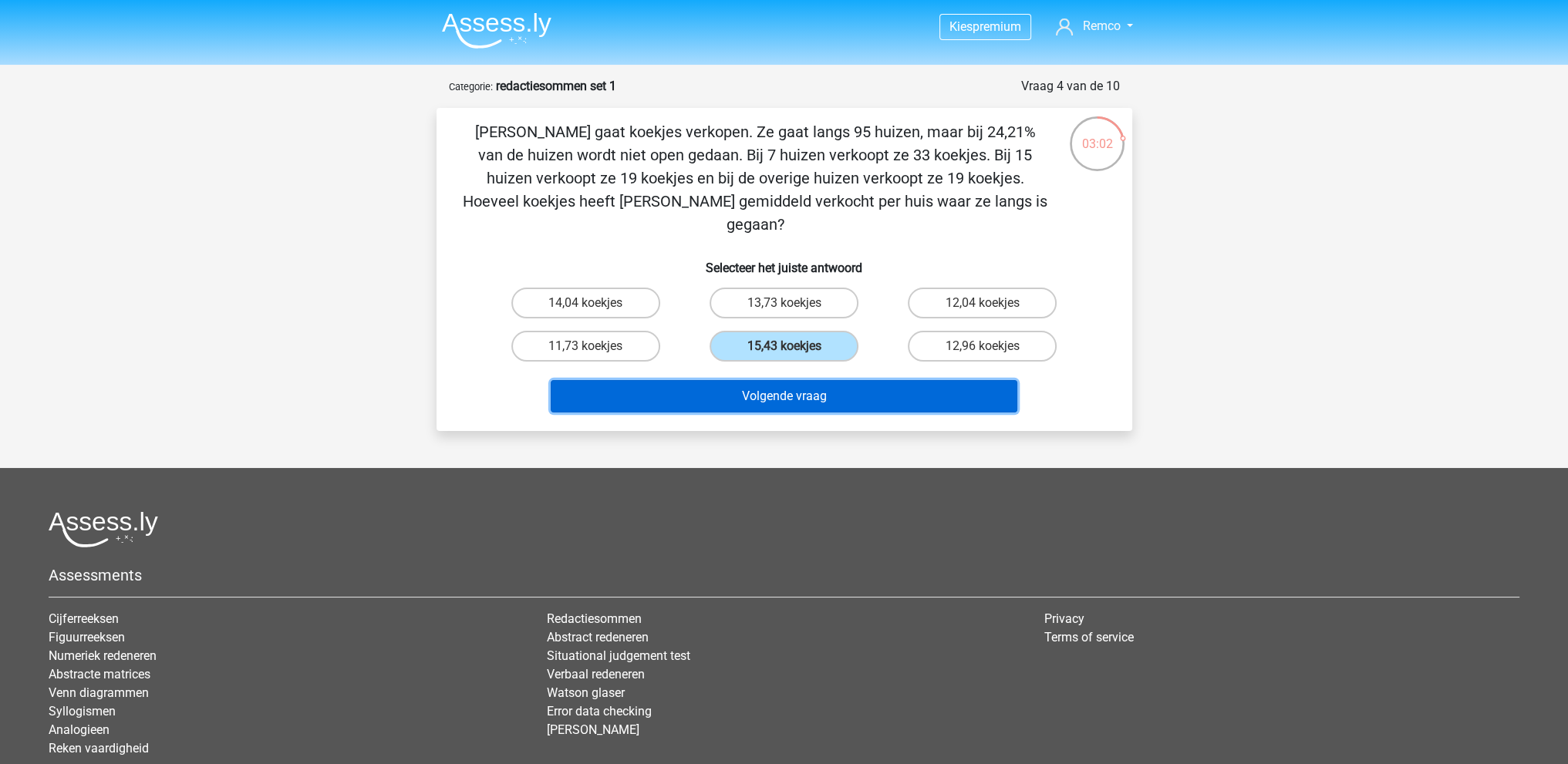
click at [809, 380] on button "Volgende vraag" at bounding box center [784, 396] width 466 height 32
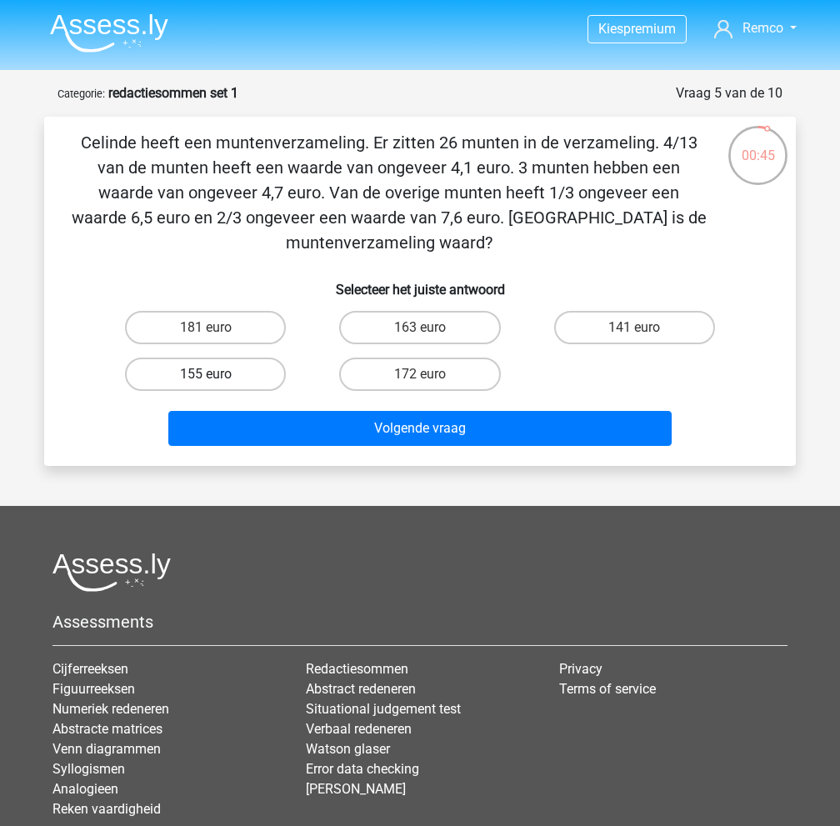
click at [210, 369] on label "155 euro" at bounding box center [205, 374] width 161 height 33
click at [210, 374] on input "155 euro" at bounding box center [211, 379] width 11 height 11
radio input "true"
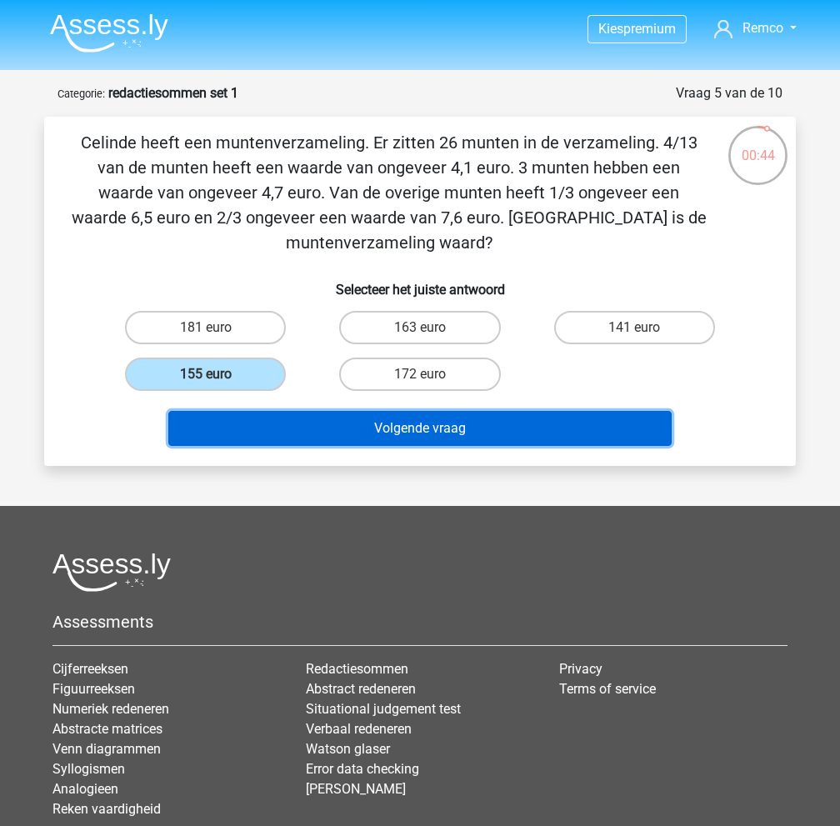
click at [476, 429] on button "Volgende vraag" at bounding box center [420, 428] width 504 height 35
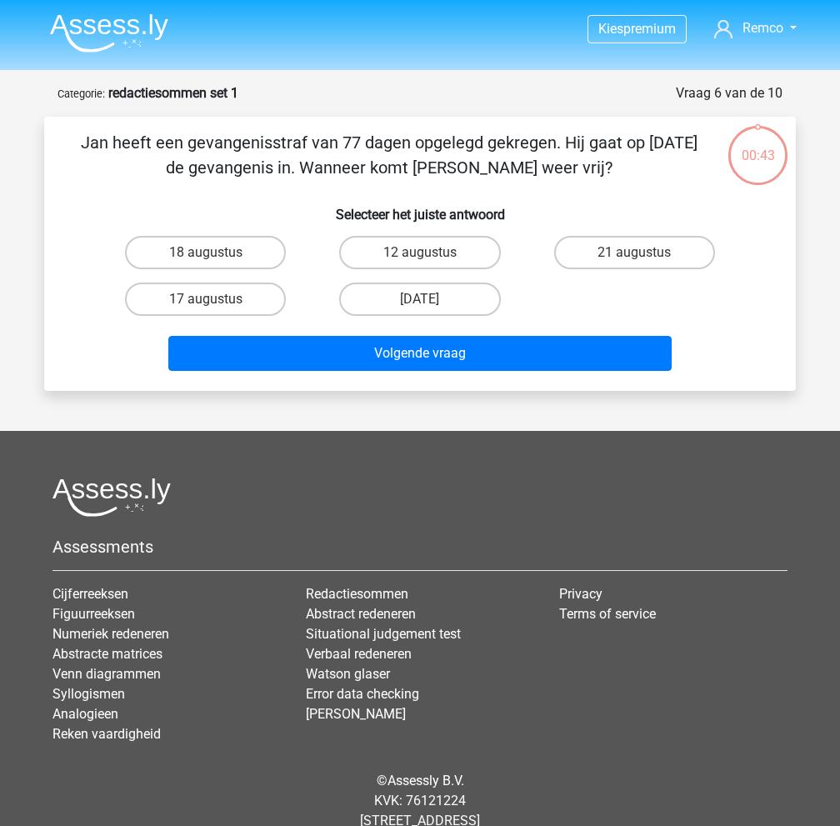
scroll to position [43, 0]
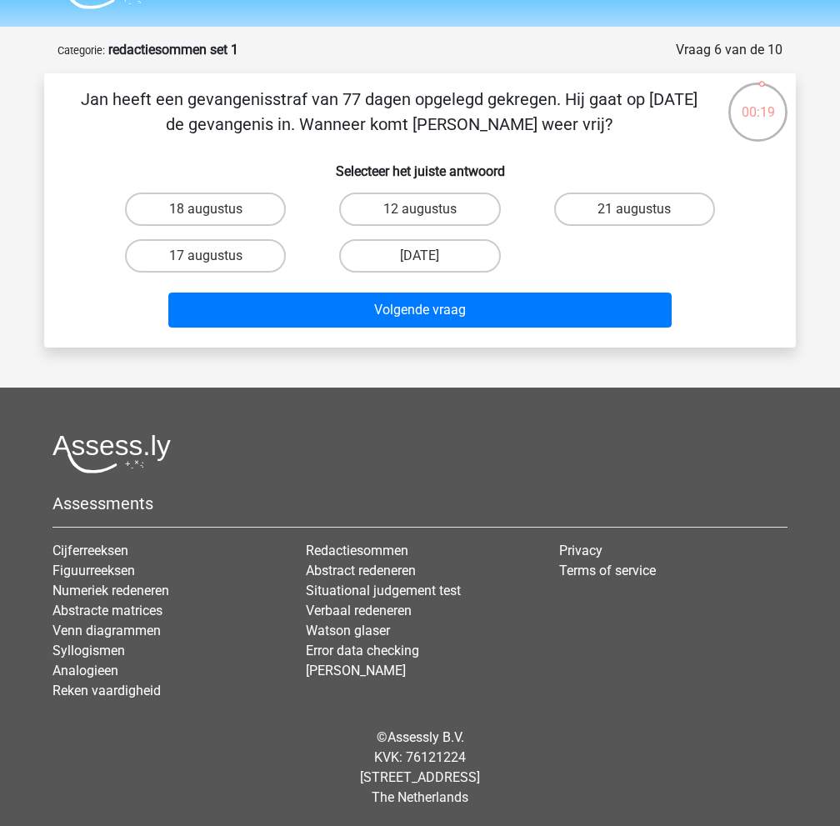
click at [416, 253] on label "13 augustus" at bounding box center [419, 255] width 161 height 33
click at [420, 256] on input "13 augustus" at bounding box center [425, 261] width 11 height 11
radio input "true"
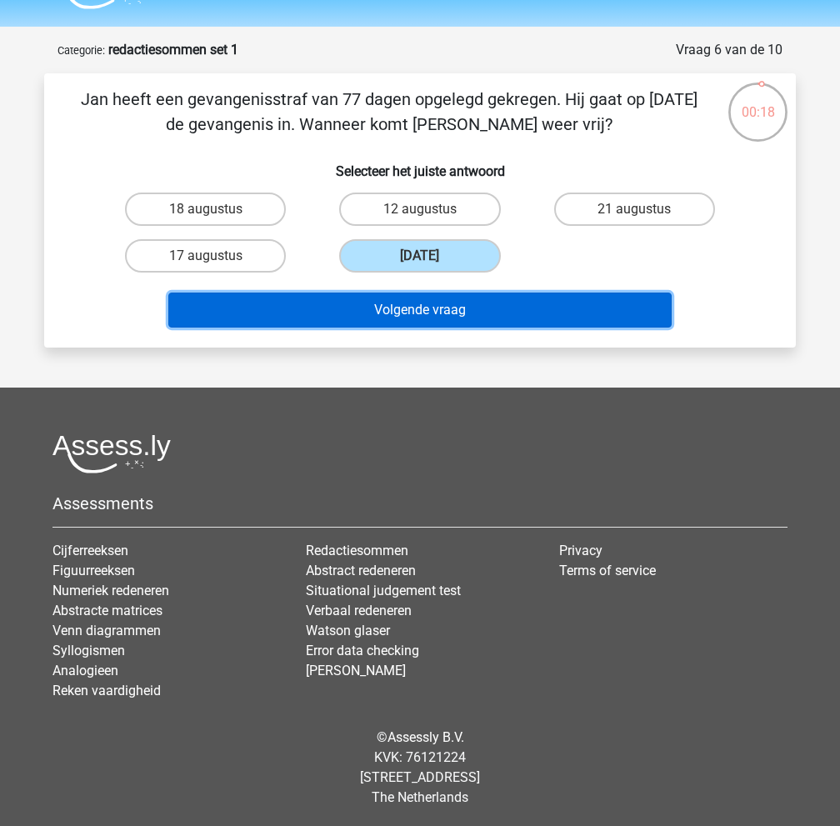
click at [428, 303] on button "Volgende vraag" at bounding box center [420, 310] width 504 height 35
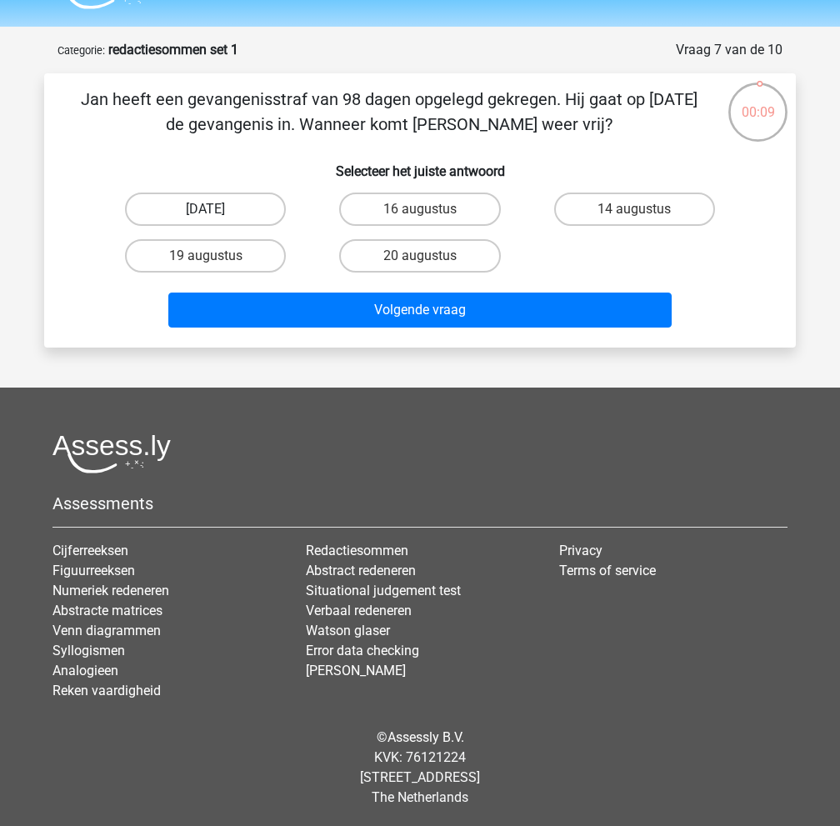
click at [233, 203] on label "22 augustus" at bounding box center [205, 209] width 161 height 33
click at [217, 209] on input "22 augustus" at bounding box center [211, 214] width 11 height 11
radio input "true"
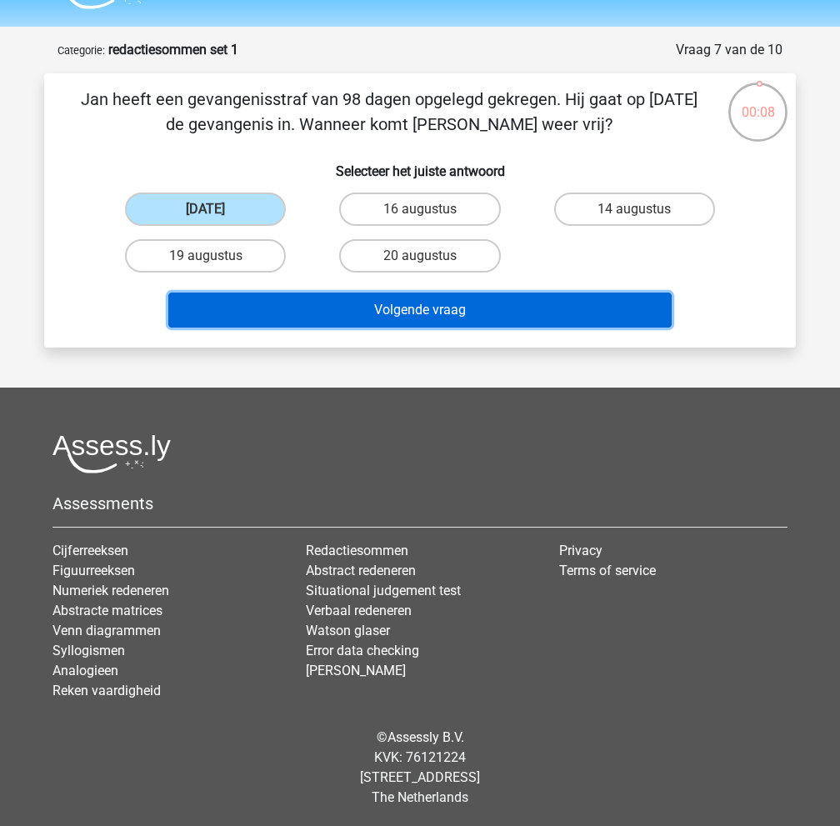
click at [448, 306] on button "Volgende vraag" at bounding box center [420, 310] width 504 height 35
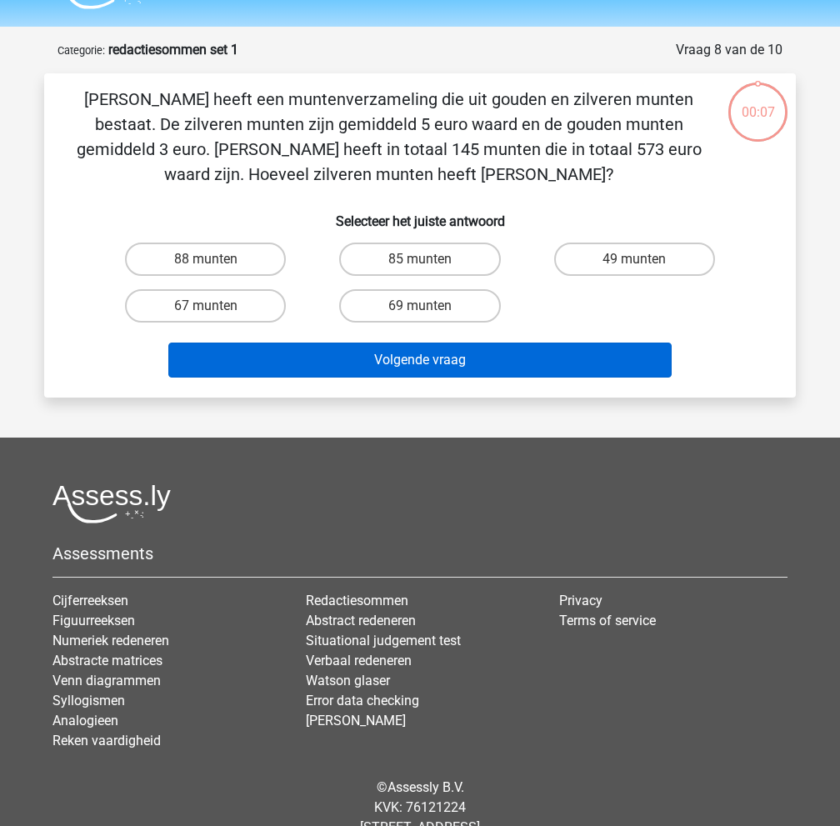
scroll to position [83, 0]
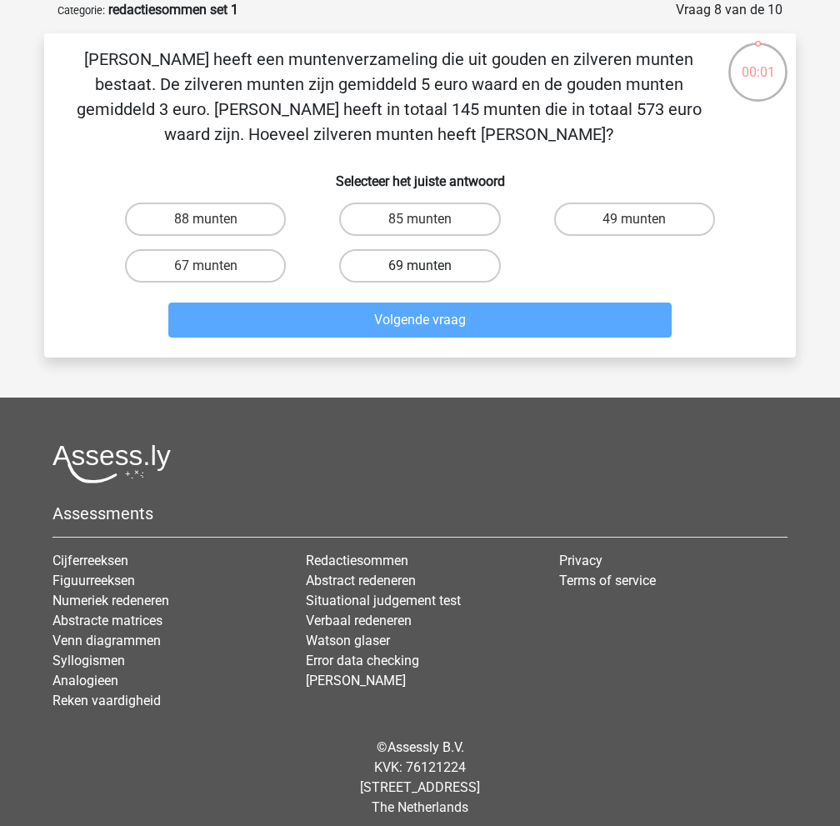
click at [430, 262] on label "69 munten" at bounding box center [419, 265] width 161 height 33
click at [430, 266] on input "69 munten" at bounding box center [425, 271] width 11 height 11
radio input "true"
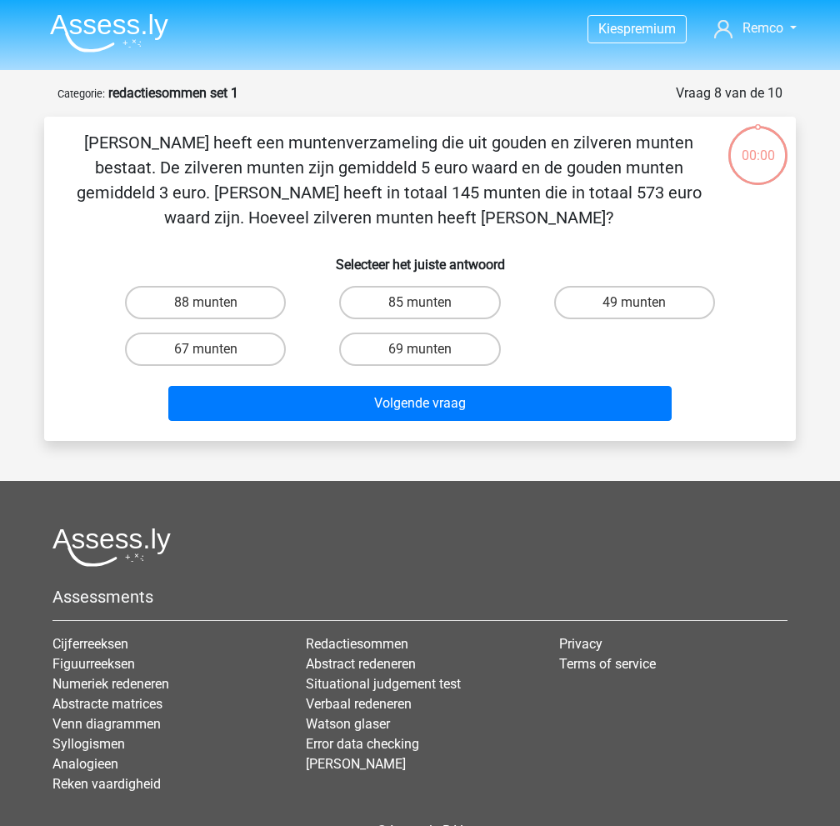
scroll to position [83, 0]
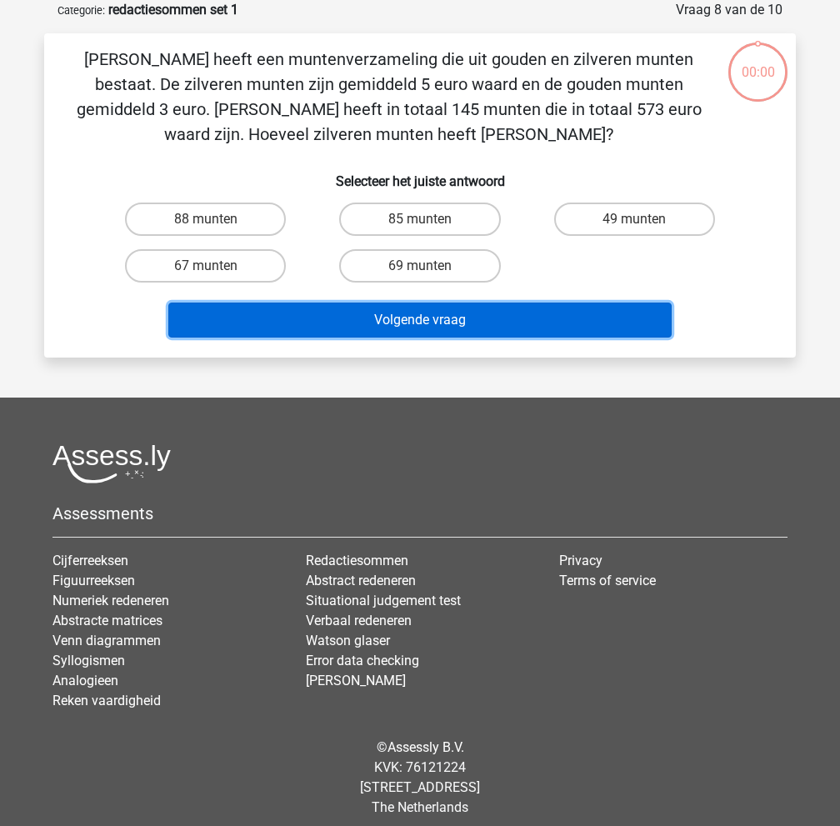
click at [417, 319] on button "Volgende vraag" at bounding box center [420, 320] width 504 height 35
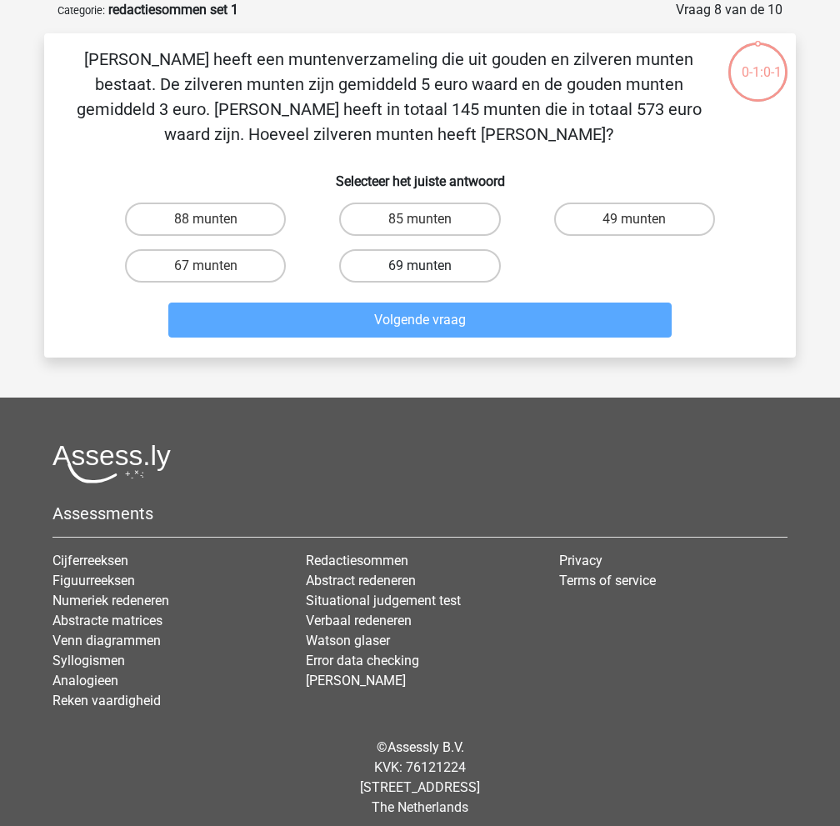
click at [433, 253] on label "69 munten" at bounding box center [419, 265] width 161 height 33
click at [431, 266] on input "69 munten" at bounding box center [425, 271] width 11 height 11
radio input "true"
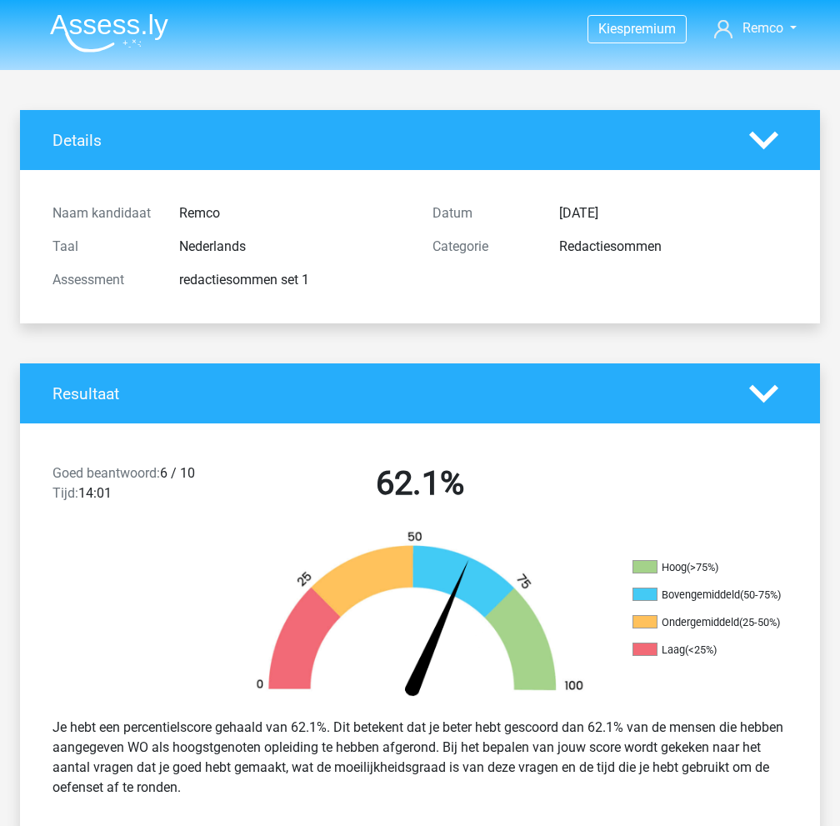
click at [116, 26] on img at bounding box center [109, 32] width 118 height 39
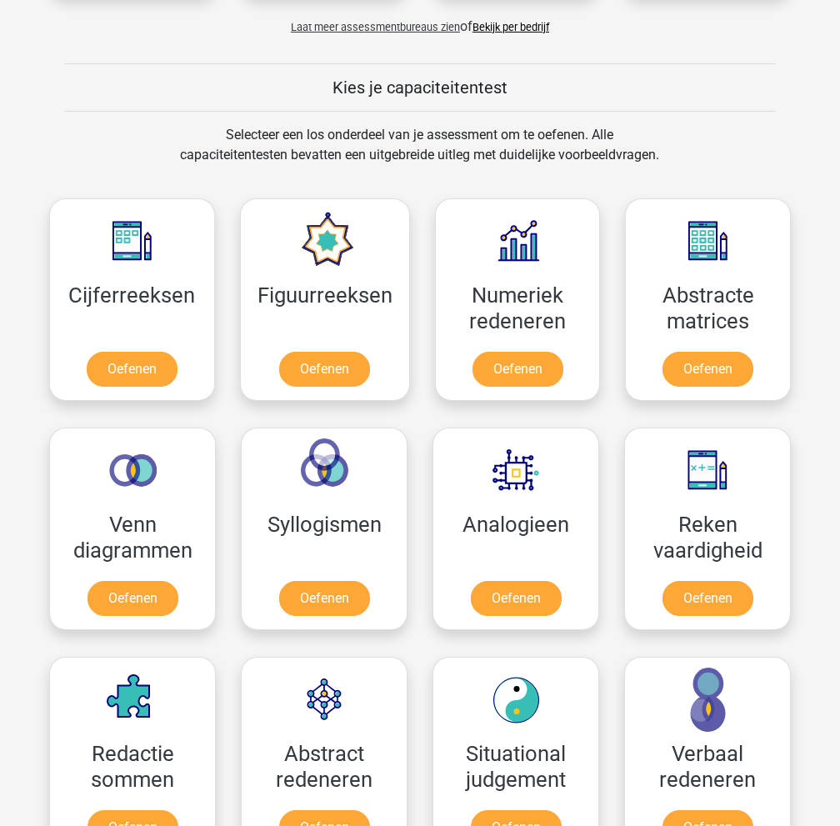
scroll to position [750, 0]
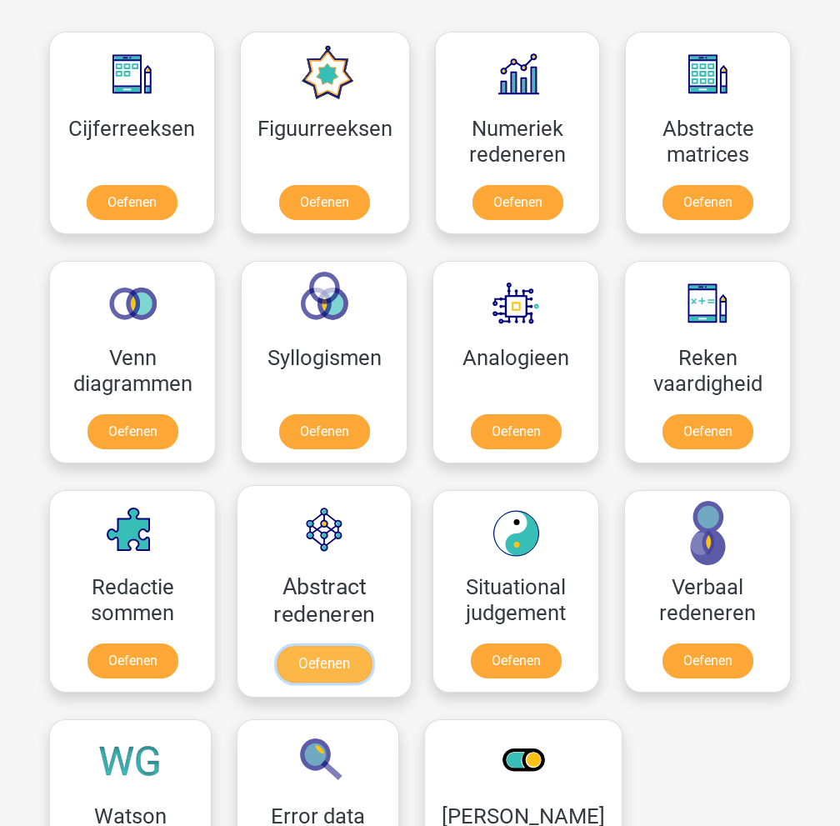
click at [367, 646] on link "Oefenen" at bounding box center [324, 664] width 95 height 37
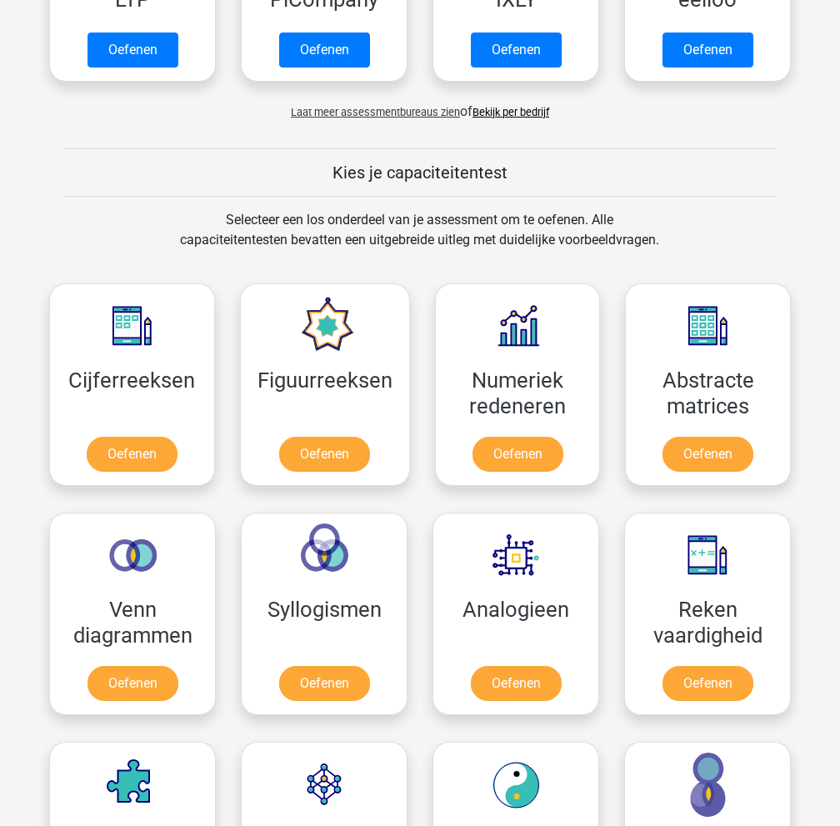
scroll to position [0, 0]
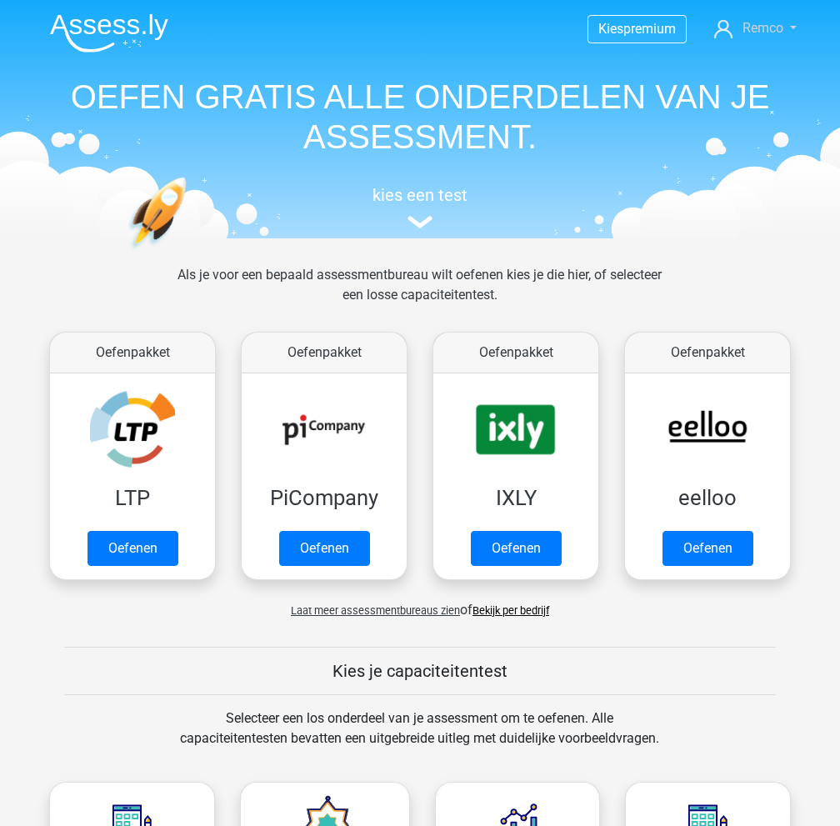
click at [764, 34] on span "Remco" at bounding box center [763, 28] width 41 height 16
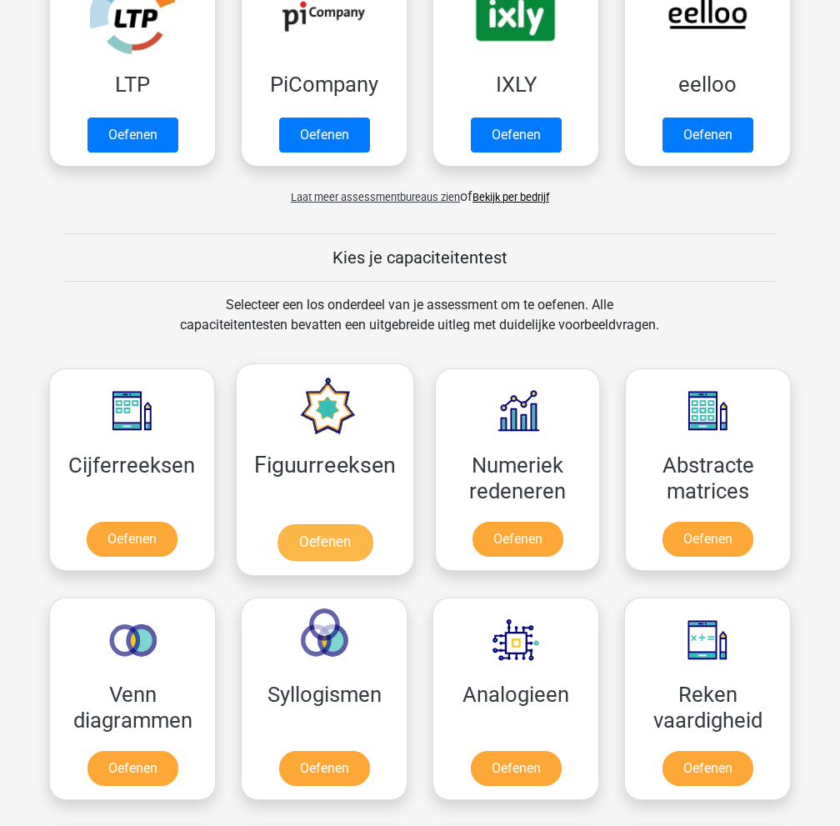
scroll to position [417, 0]
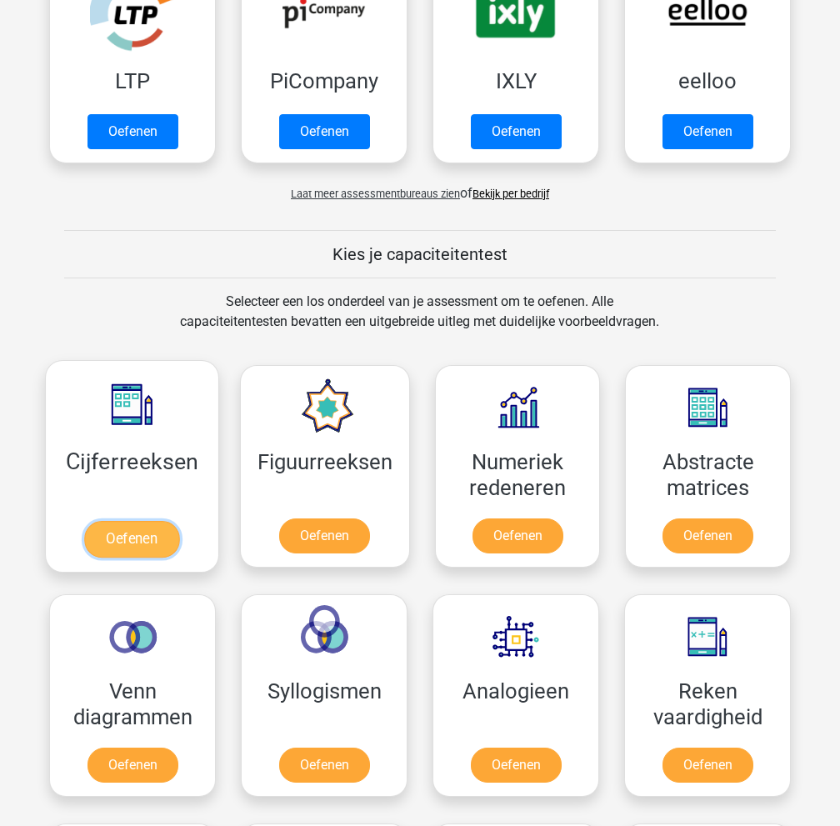
click at [120, 521] on link "Oefenen" at bounding box center [131, 539] width 95 height 37
